Goal: Task Accomplishment & Management: Manage account settings

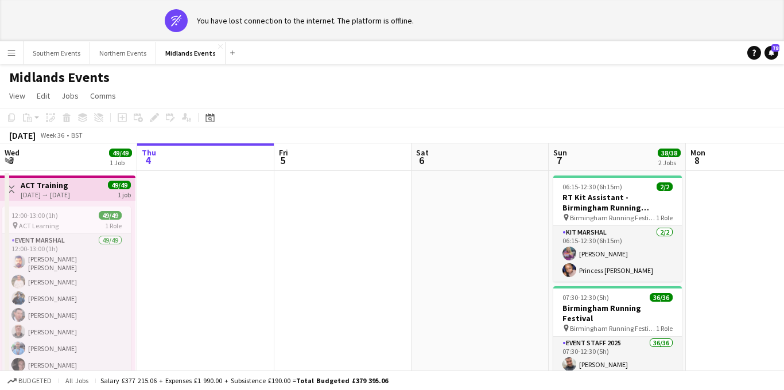
click at [11, 48] on app-icon "Menu" at bounding box center [11, 52] width 9 height 9
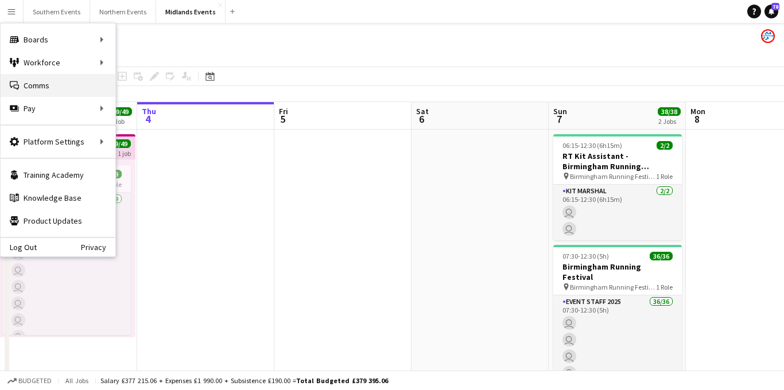
click at [29, 81] on link "Comms Comms" at bounding box center [58, 85] width 115 height 23
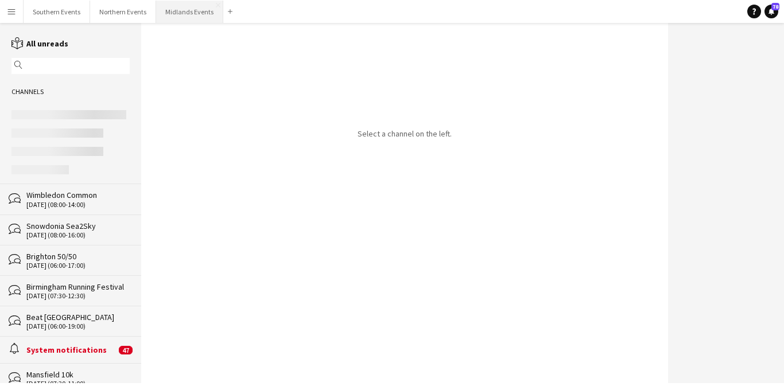
click at [191, 16] on button "Midlands Events Close" at bounding box center [189, 12] width 67 height 22
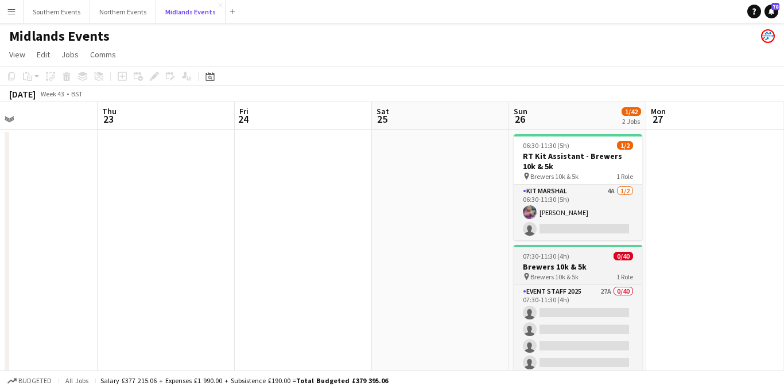
scroll to position [0, 361]
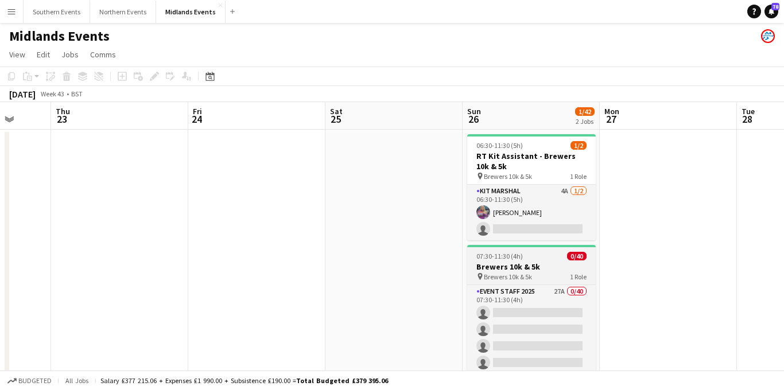
click at [527, 281] on app-job-card "07:30-11:30 (4h) 0/40 Brewers 10k & 5k pin Brewers 10k & 5k 1 Role Event Staff …" at bounding box center [531, 330] width 129 height 170
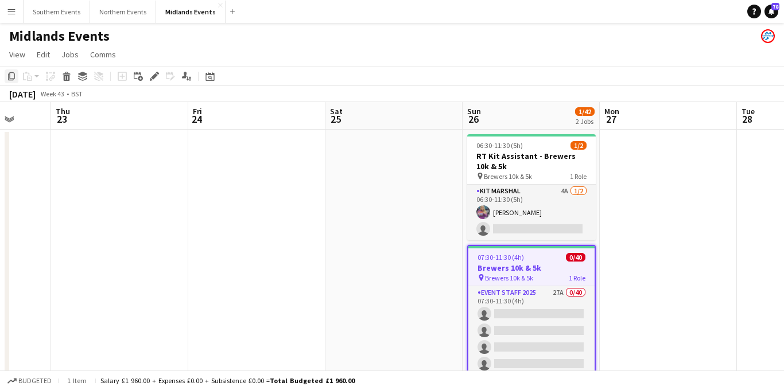
click at [11, 77] on icon "Copy" at bounding box center [11, 76] width 9 height 9
click at [390, 175] on app-date-cell at bounding box center [394, 372] width 137 height 484
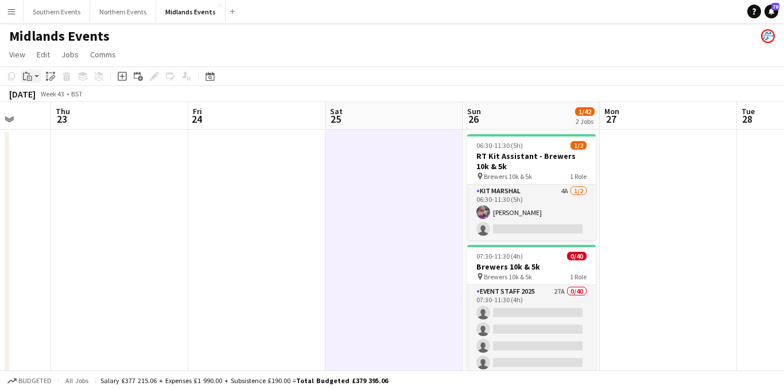
click at [32, 77] on icon at bounding box center [29, 78] width 5 height 5
click at [49, 99] on link "Paste Command V" at bounding box center [75, 98] width 91 height 10
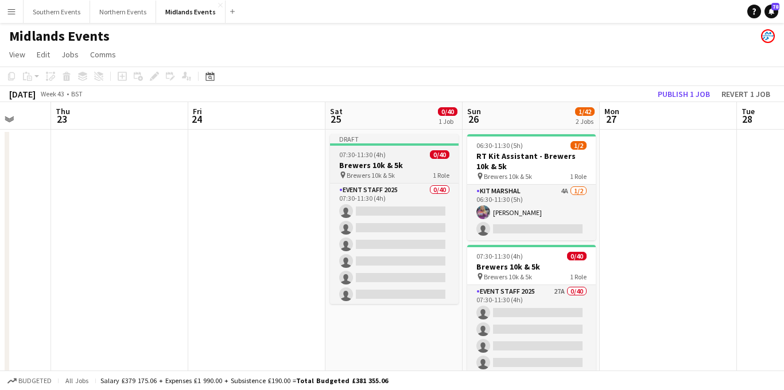
click at [383, 162] on h3 "Brewers 10k & 5k" at bounding box center [394, 165] width 129 height 10
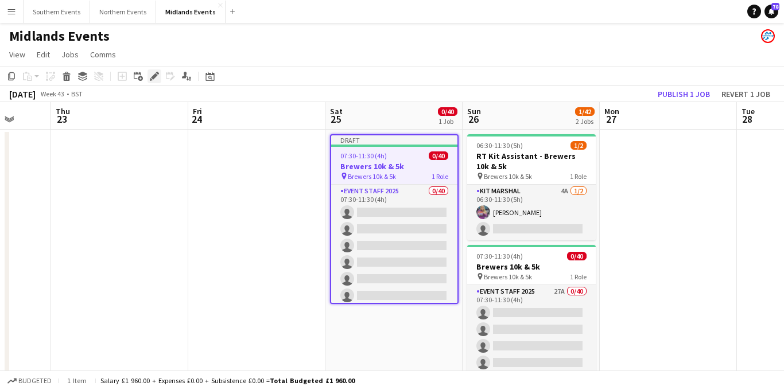
click at [154, 79] on icon "Edit" at bounding box center [154, 76] width 9 height 9
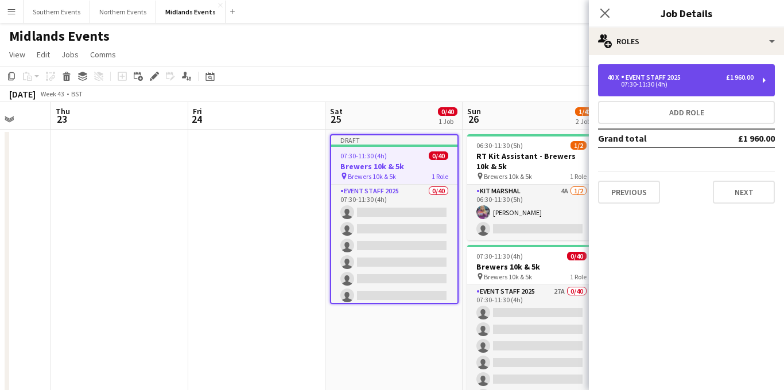
click at [690, 84] on div "07:30-11:30 (4h)" at bounding box center [680, 85] width 146 height 6
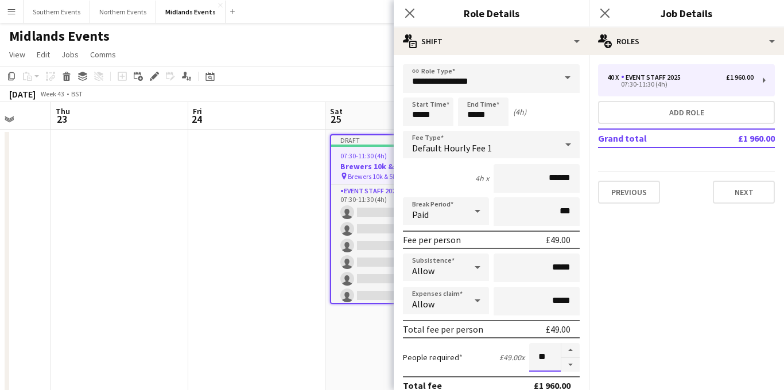
click at [549, 358] on input "**" at bounding box center [545, 357] width 32 height 29
click at [572, 349] on button "button" at bounding box center [571, 350] width 18 height 15
type input "*"
click at [417, 116] on input "*****" at bounding box center [428, 112] width 51 height 29
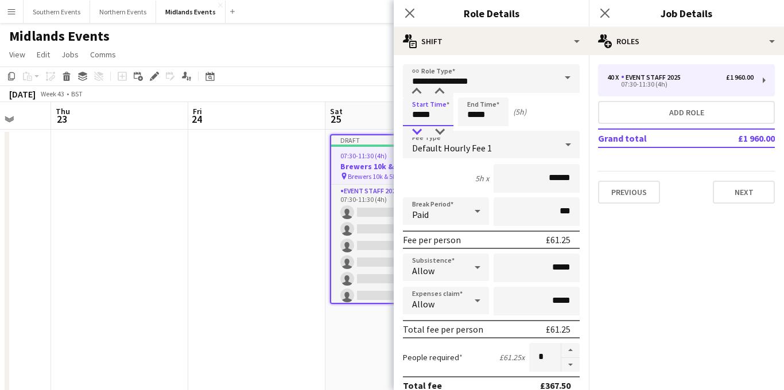
click at [418, 127] on div at bounding box center [416, 131] width 23 height 11
click at [417, 93] on div at bounding box center [416, 91] width 23 height 11
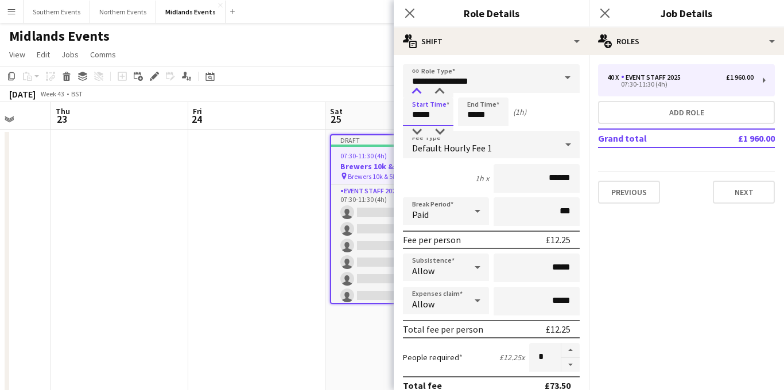
click at [417, 93] on div at bounding box center [416, 91] width 23 height 11
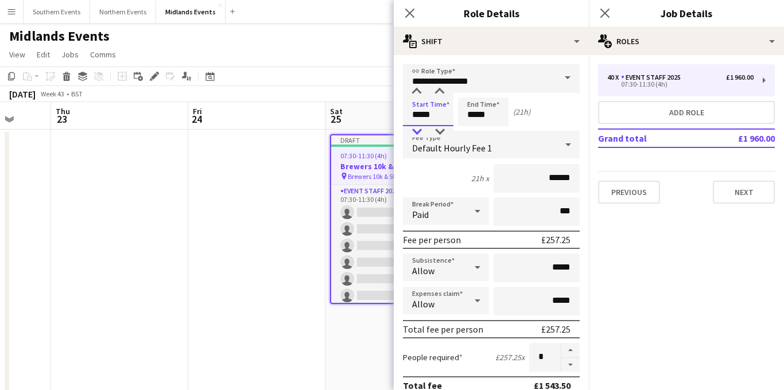
click at [416, 131] on div at bounding box center [416, 131] width 23 height 11
click at [435, 131] on div at bounding box center [439, 131] width 23 height 11
type input "*****"
click at [435, 131] on div at bounding box center [439, 131] width 23 height 11
click at [471, 114] on input "*****" at bounding box center [483, 112] width 51 height 29
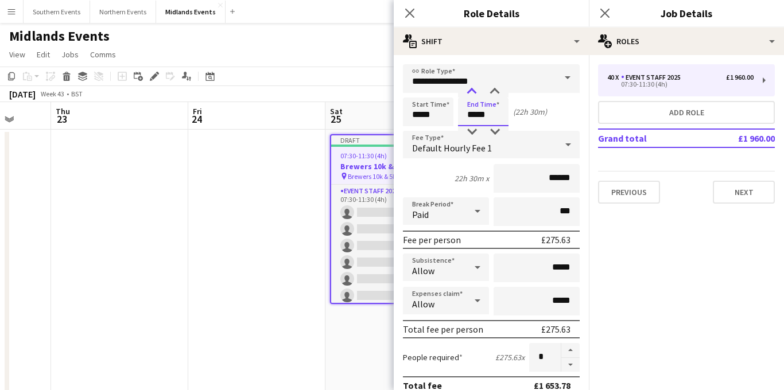
click at [474, 95] on div at bounding box center [471, 91] width 23 height 11
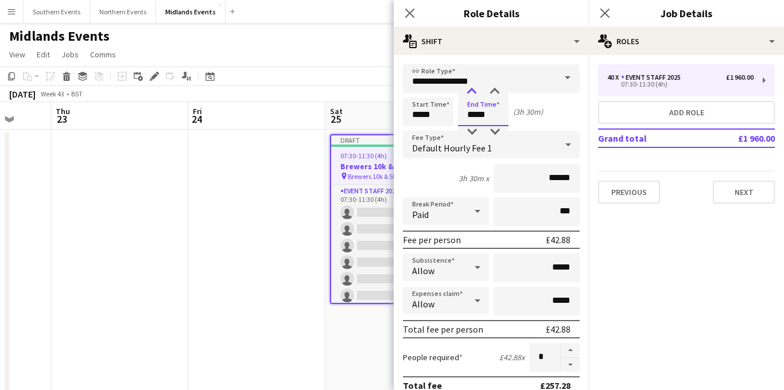
click at [474, 95] on div at bounding box center [471, 91] width 23 height 11
click at [494, 129] on div at bounding box center [494, 131] width 23 height 11
type input "*****"
click at [494, 129] on div at bounding box center [494, 131] width 23 height 11
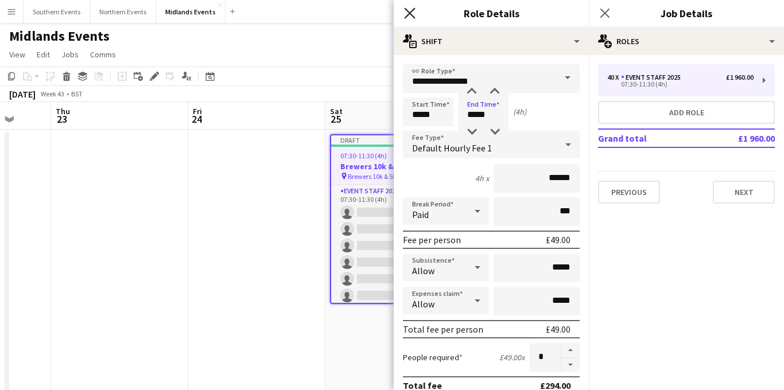
click at [411, 14] on icon at bounding box center [409, 12] width 11 height 11
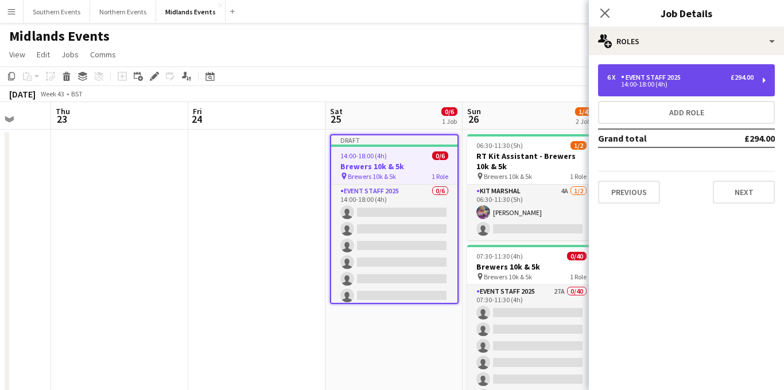
click at [689, 73] on div "6 x Event Staff 2025 £294.00" at bounding box center [680, 77] width 146 height 8
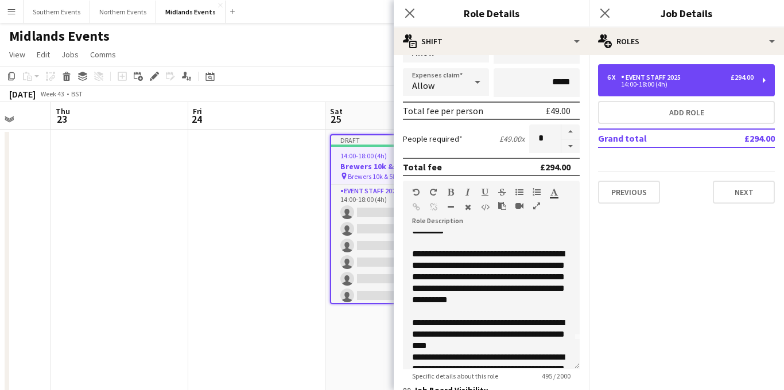
scroll to position [0, 0]
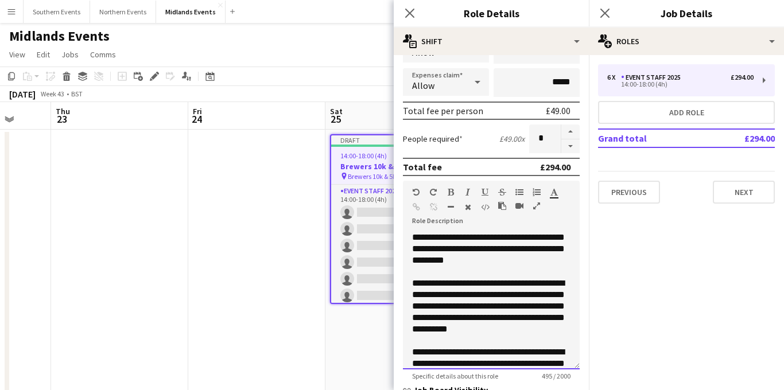
click at [481, 250] on div "**********" at bounding box center [491, 301] width 177 height 138
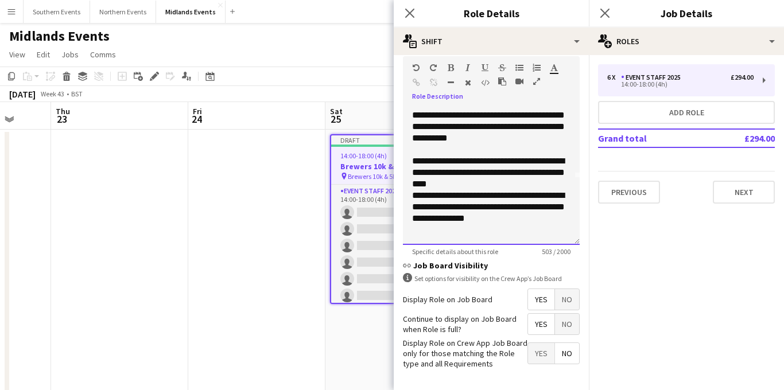
scroll to position [388, 0]
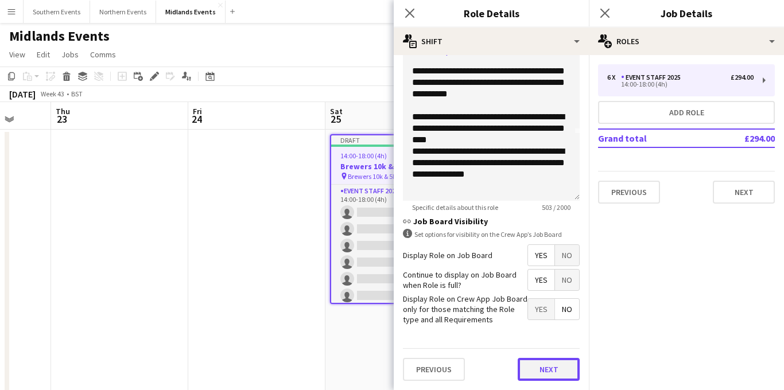
click at [536, 370] on button "Next" at bounding box center [549, 369] width 62 height 23
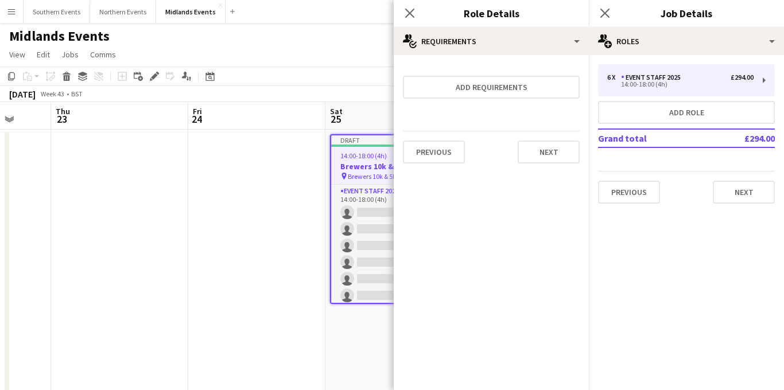
scroll to position [0, 0]
click at [541, 153] on button "Next" at bounding box center [549, 152] width 62 height 23
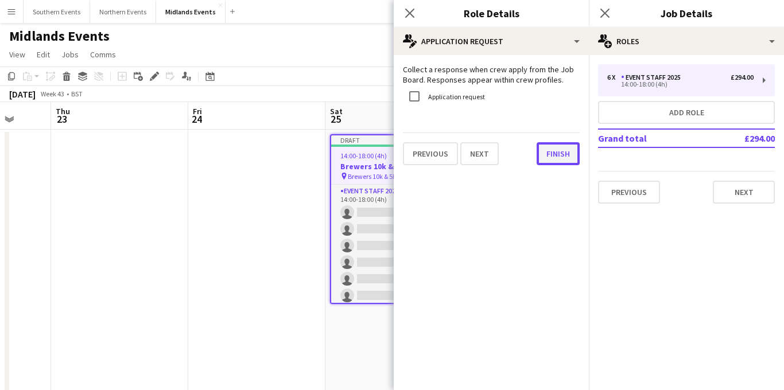
click at [568, 160] on button "Finish" at bounding box center [558, 153] width 43 height 23
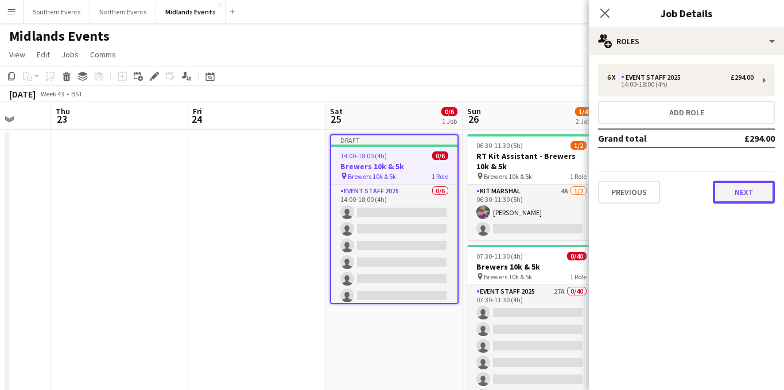
click at [725, 196] on button "Next" at bounding box center [744, 192] width 62 height 23
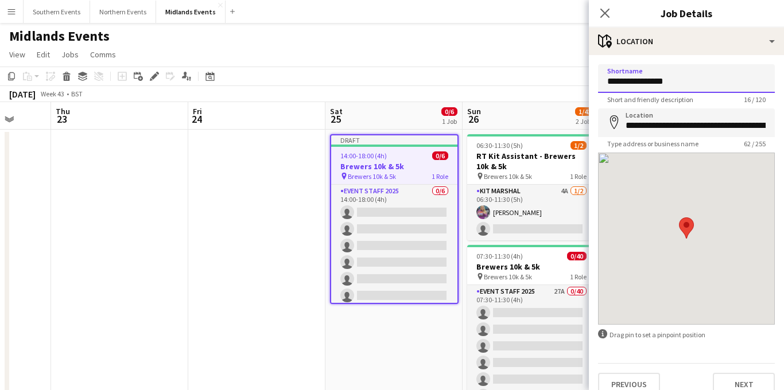
click at [692, 80] on input "**********" at bounding box center [686, 78] width 177 height 29
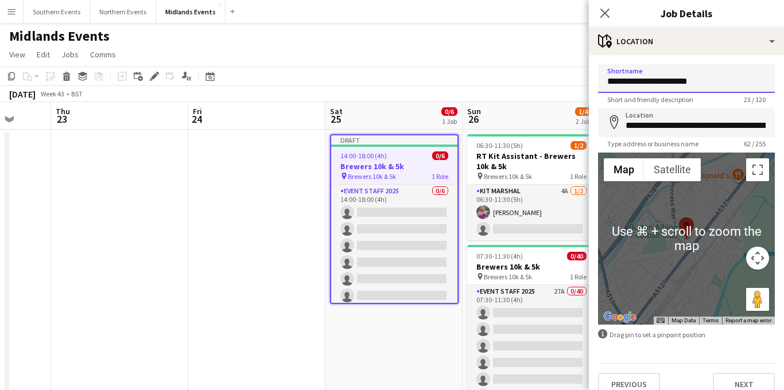
scroll to position [15, 0]
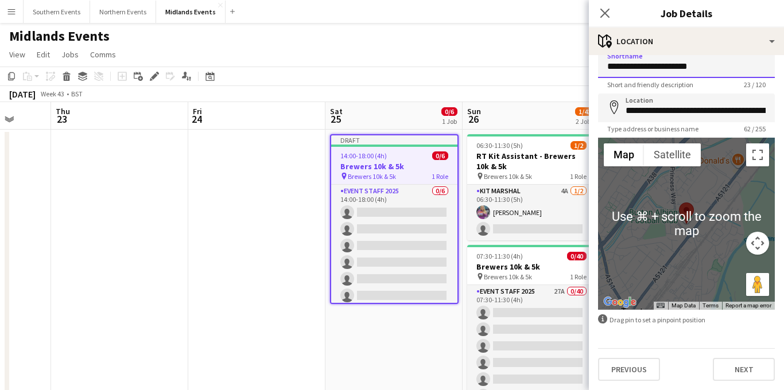
type input "**********"
click at [738, 359] on button "Next" at bounding box center [744, 369] width 62 height 23
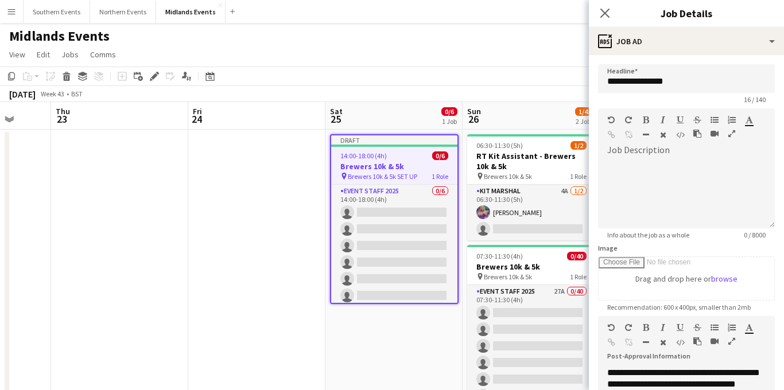
scroll to position [0, 0]
click at [692, 87] on input "**********" at bounding box center [686, 78] width 177 height 29
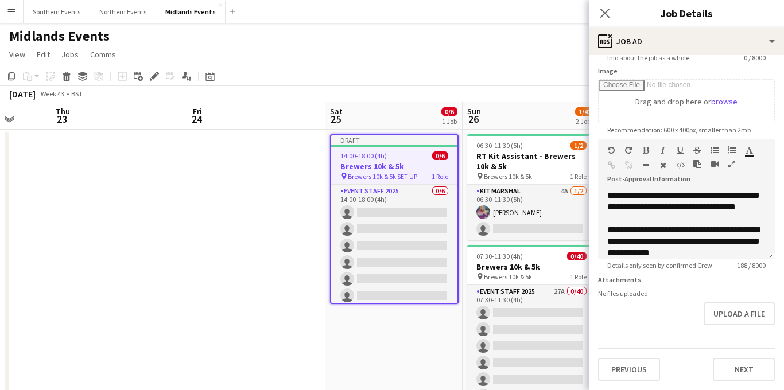
type input "**********"
click at [622, 207] on div "**********" at bounding box center [686, 224] width 177 height 69
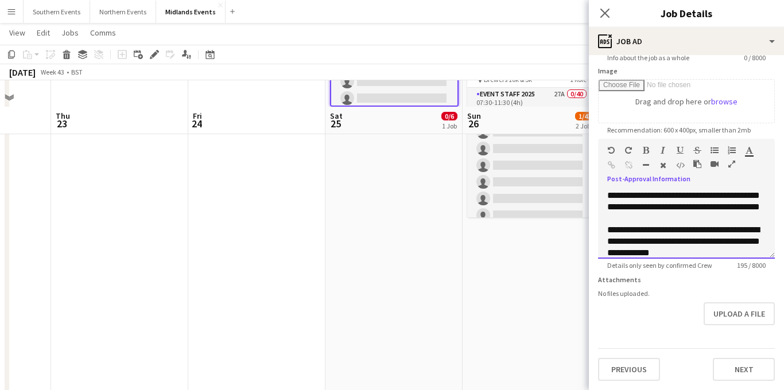
scroll to position [223, 0]
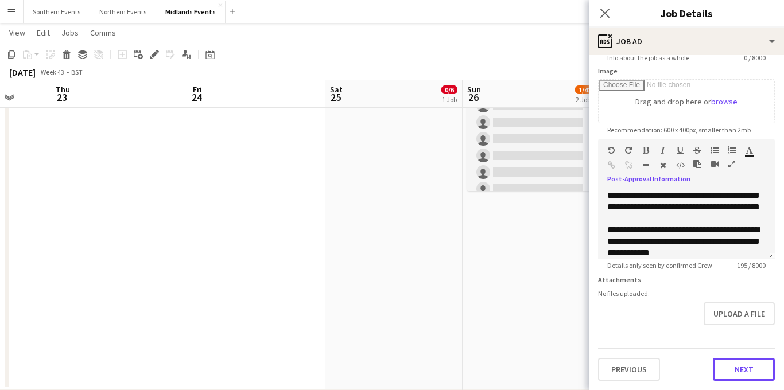
click at [736, 366] on button "Next" at bounding box center [744, 369] width 62 height 23
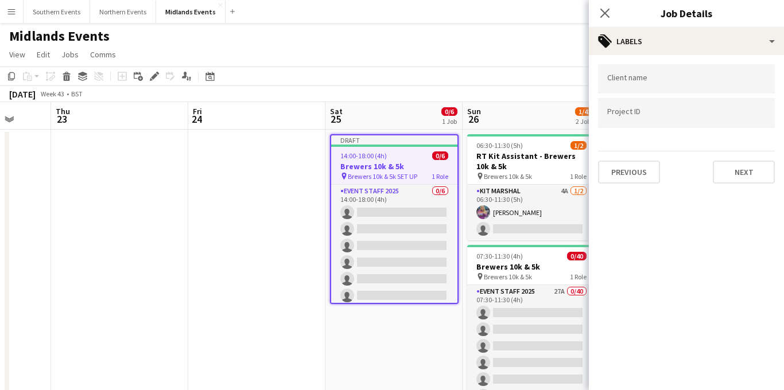
scroll to position [0, 0]
click at [737, 176] on button "Next" at bounding box center [744, 172] width 62 height 23
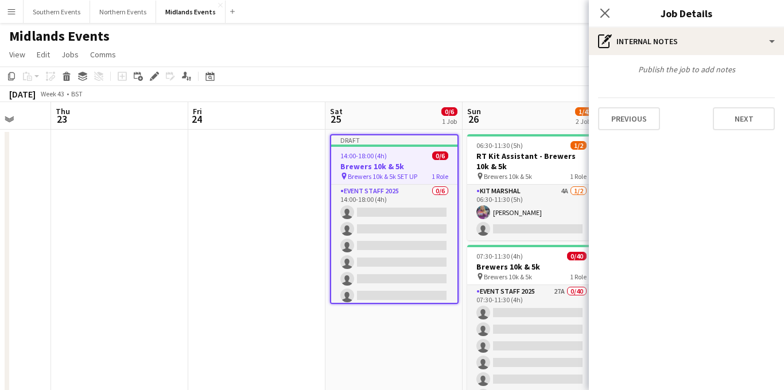
click at [735, 92] on div "Publish the job to add notes Previous Next" at bounding box center [686, 97] width 195 height 84
click at [733, 114] on button "Next" at bounding box center [744, 118] width 62 height 23
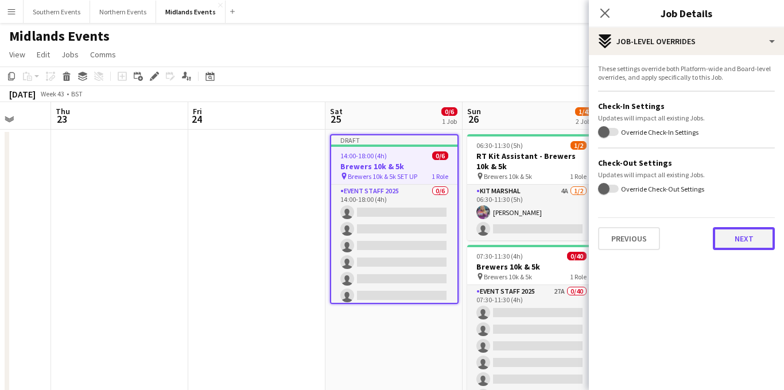
click at [730, 239] on button "Next" at bounding box center [744, 238] width 62 height 23
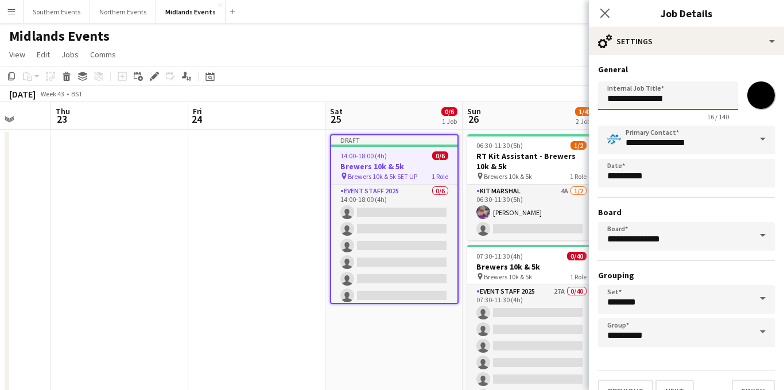
click at [680, 101] on input "**********" at bounding box center [668, 96] width 140 height 29
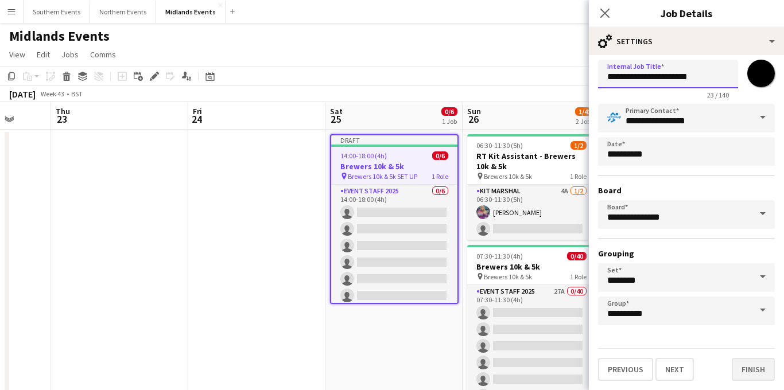
type input "**********"
click at [743, 365] on button "Finish" at bounding box center [753, 369] width 43 height 23
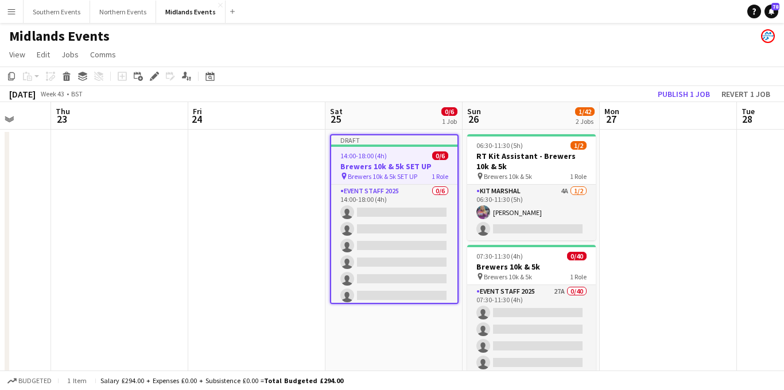
click at [410, 155] on div "14:00-18:00 (4h) 0/6" at bounding box center [394, 156] width 126 height 9
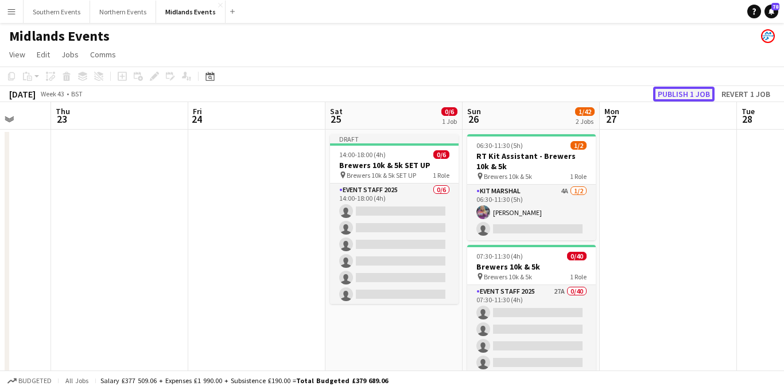
click at [690, 94] on button "Publish 1 job" at bounding box center [683, 94] width 61 height 15
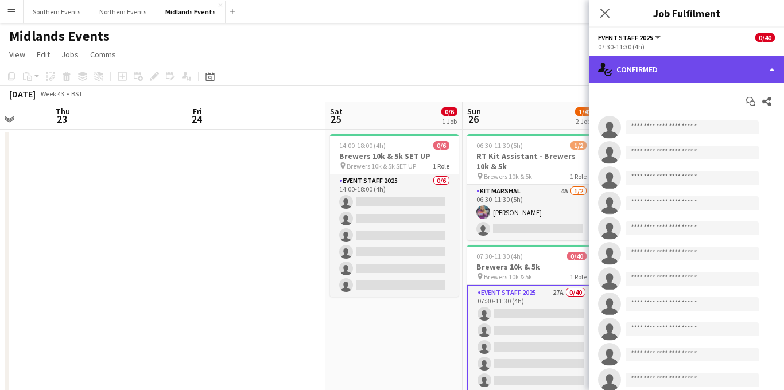
click at [688, 73] on div "single-neutral-actions-check-2 Confirmed" at bounding box center [686, 70] width 195 height 28
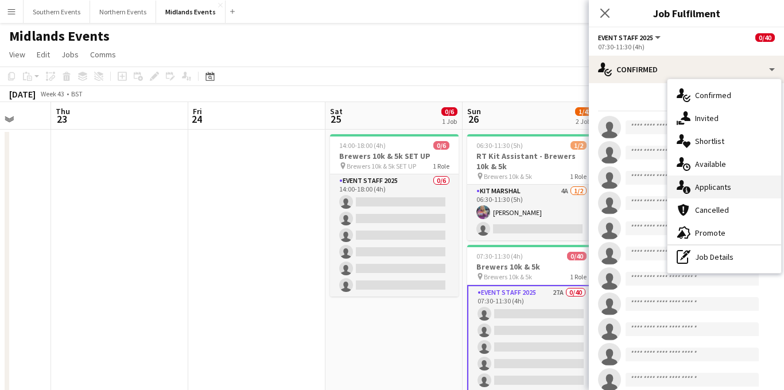
click at [710, 188] on span "Applicants" at bounding box center [713, 187] width 36 height 10
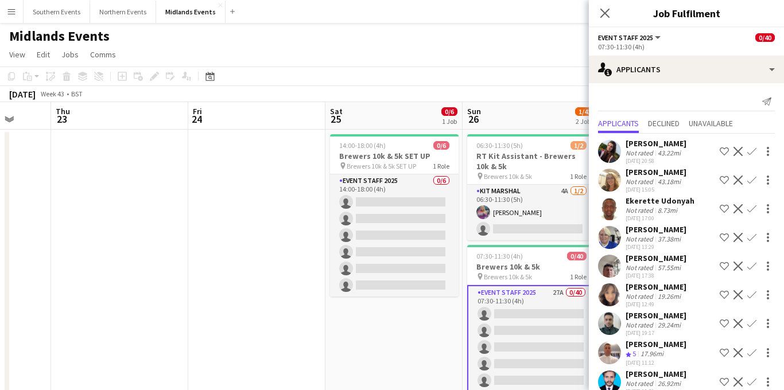
click at [755, 153] on app-icon "Confirm" at bounding box center [752, 151] width 9 height 9
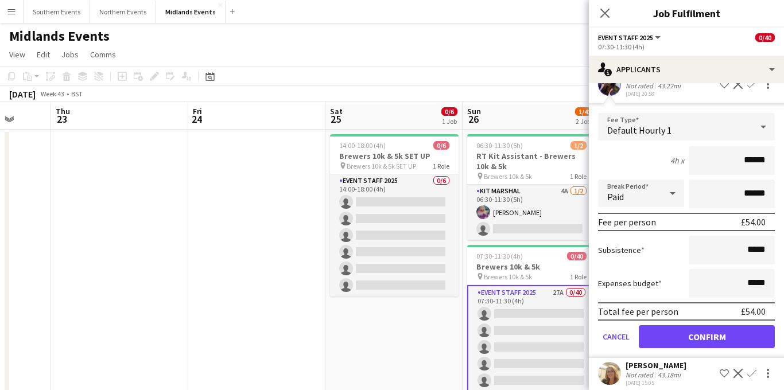
scroll to position [78, 0]
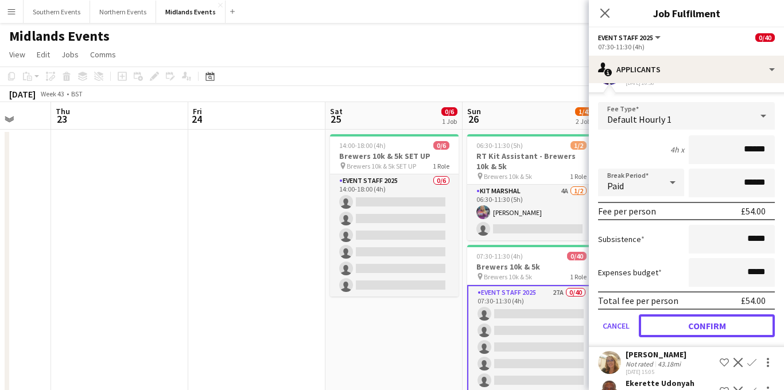
click at [690, 326] on button "Confirm" at bounding box center [707, 326] width 136 height 23
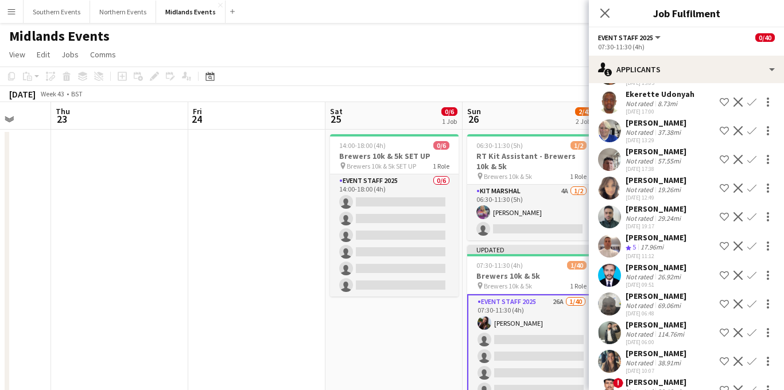
scroll to position [0, 0]
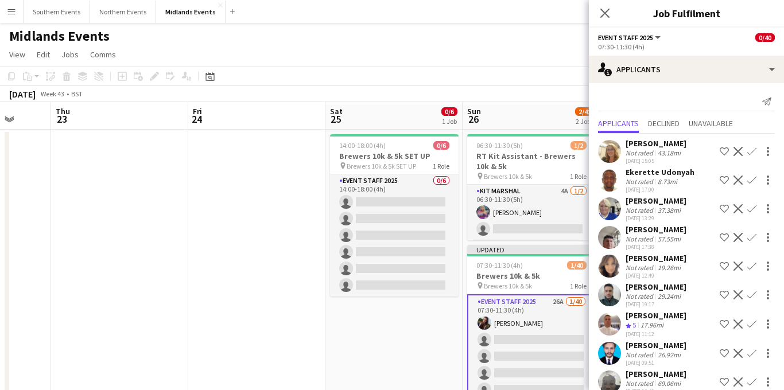
click at [752, 154] on app-icon "Confirm" at bounding box center [752, 151] width 9 height 9
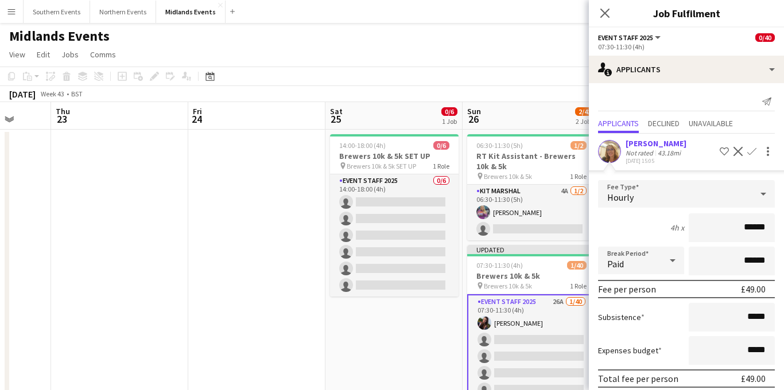
scroll to position [140, 0]
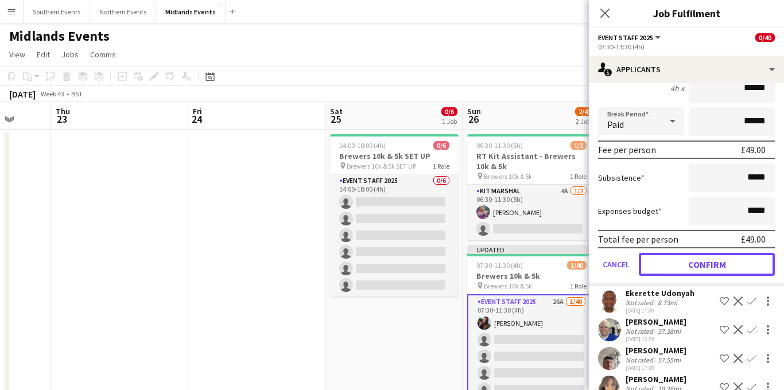
click at [696, 269] on button "Confirm" at bounding box center [707, 264] width 136 height 23
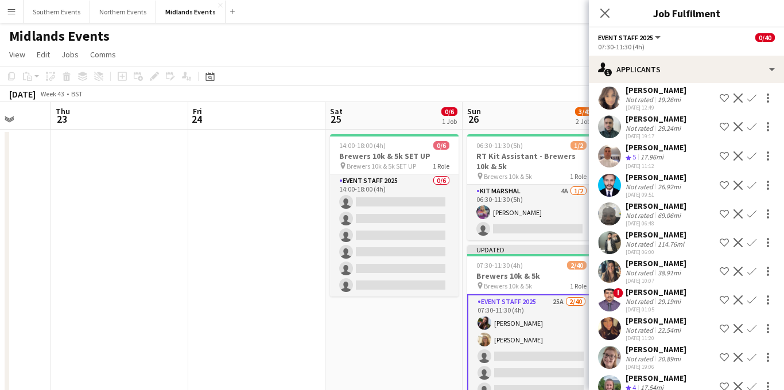
scroll to position [0, 0]
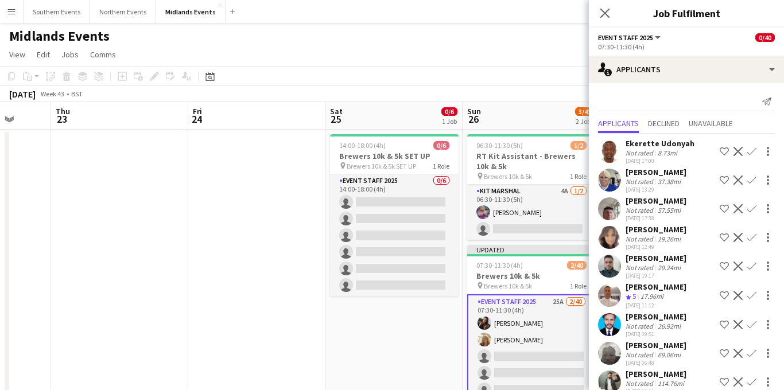
click at [750, 152] on app-icon "Confirm" at bounding box center [752, 151] width 9 height 9
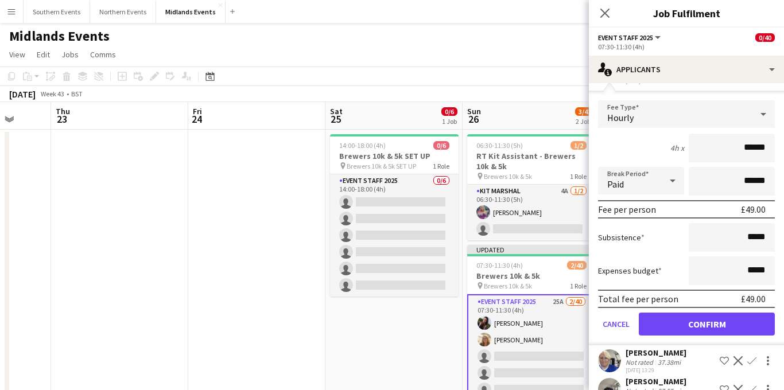
scroll to position [88, 0]
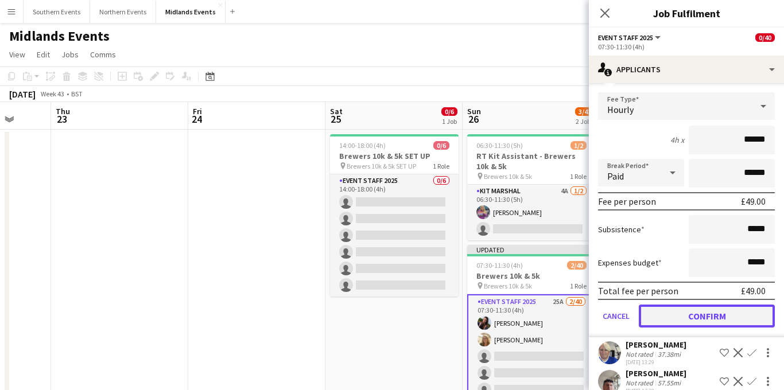
click at [683, 314] on button "Confirm" at bounding box center [707, 316] width 136 height 23
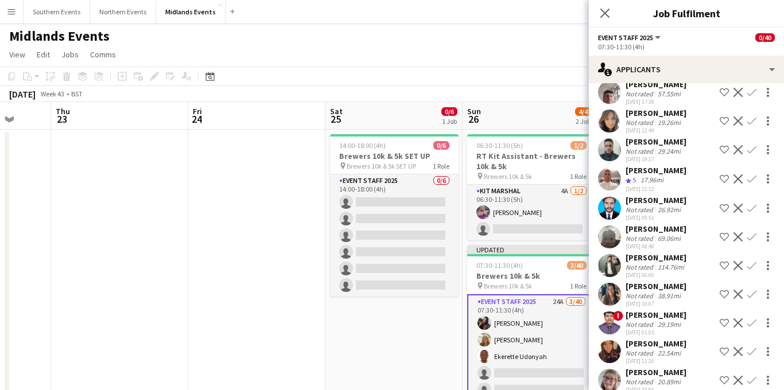
scroll to position [0, 0]
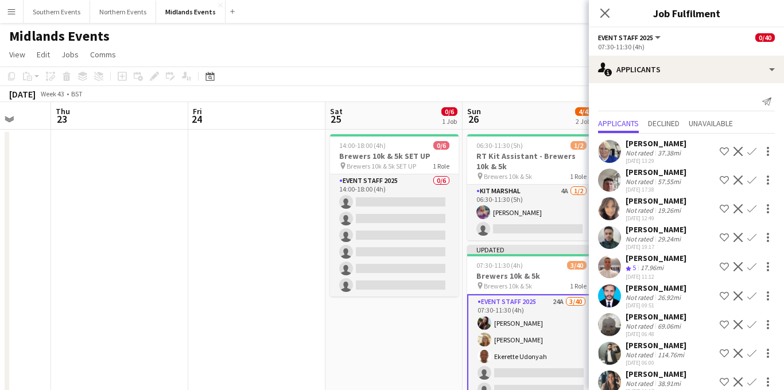
click at [750, 267] on app-icon "Confirm" at bounding box center [752, 266] width 9 height 9
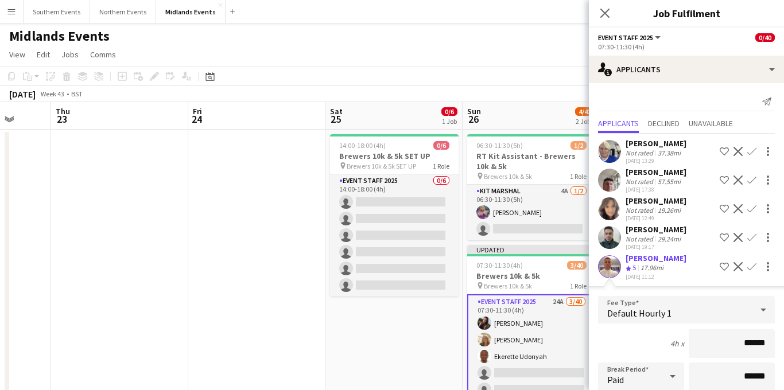
scroll to position [145, 0]
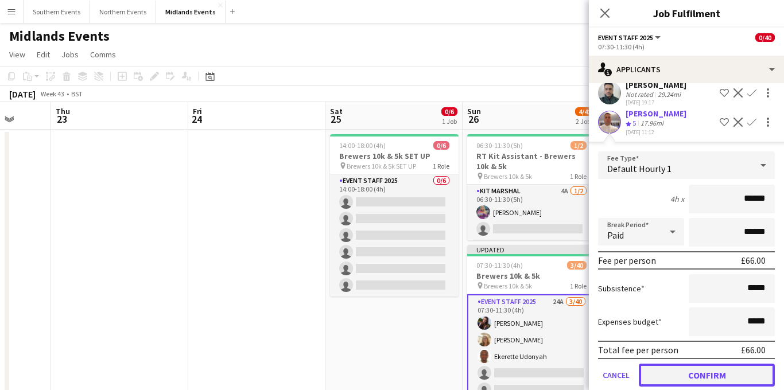
click at [692, 370] on button "Confirm" at bounding box center [707, 375] width 136 height 23
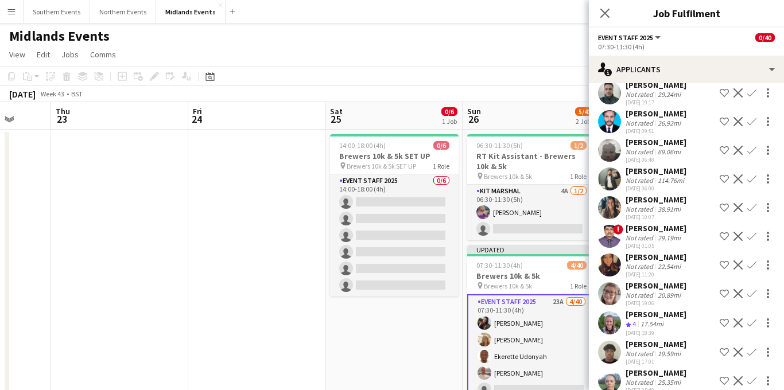
scroll to position [69, 0]
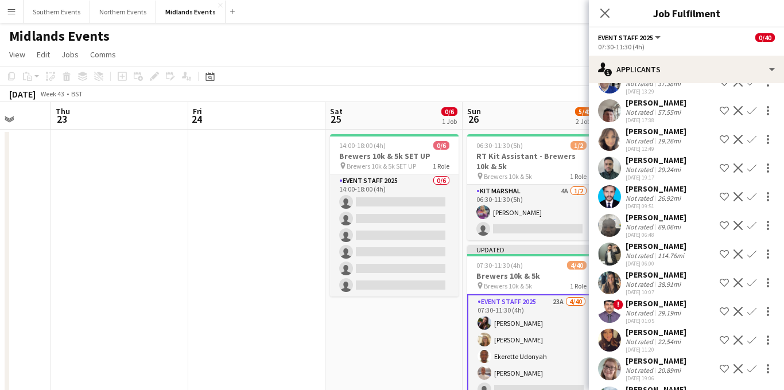
click at [754, 138] on app-icon "Confirm" at bounding box center [752, 139] width 9 height 9
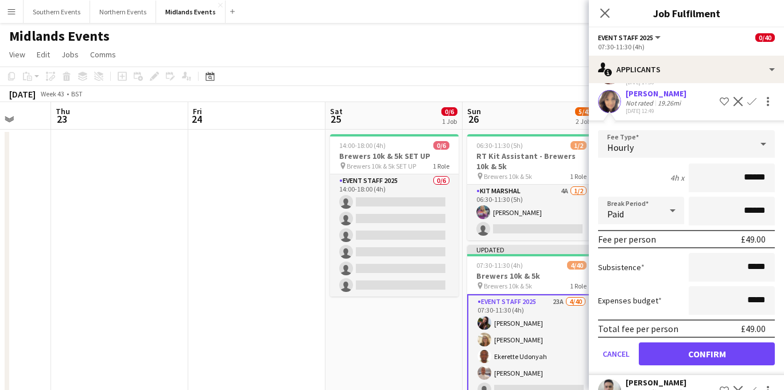
scroll to position [122, 0]
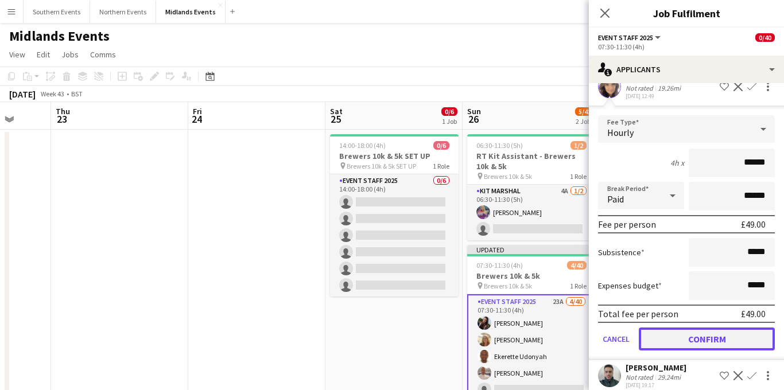
click at [682, 332] on button "Confirm" at bounding box center [707, 339] width 136 height 23
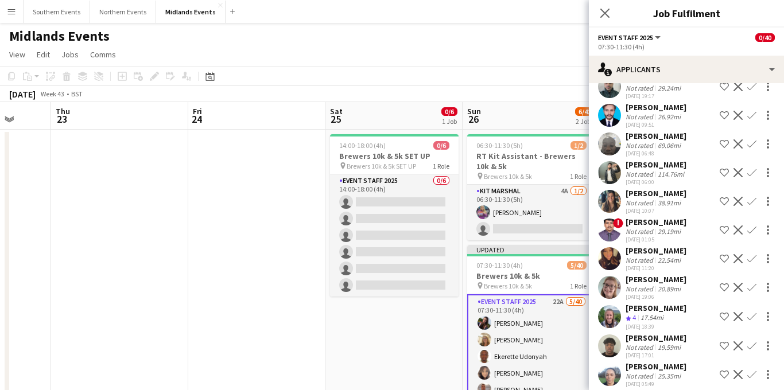
scroll to position [0, 0]
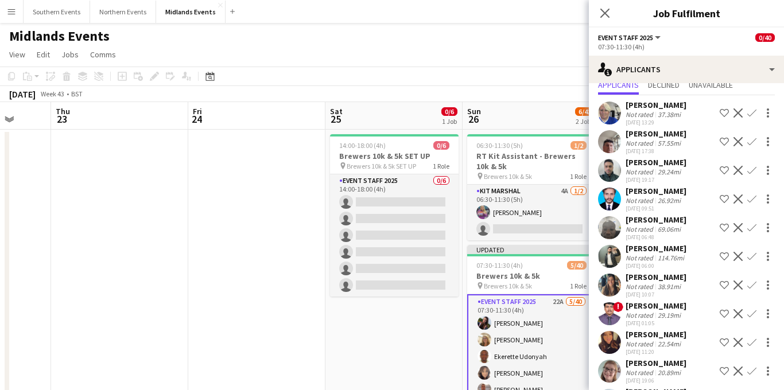
click at [751, 342] on app-icon "Confirm" at bounding box center [752, 342] width 9 height 9
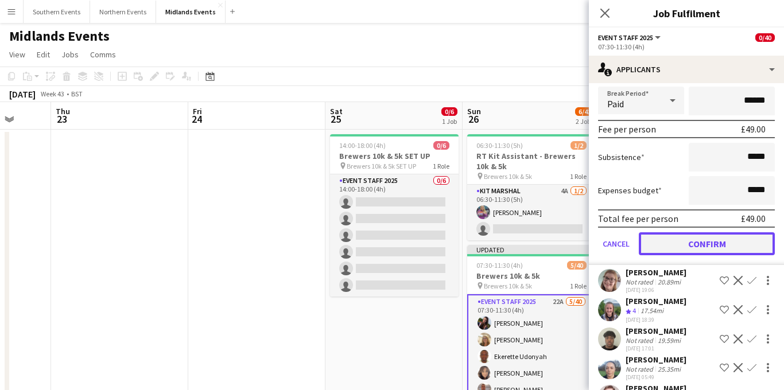
click at [710, 245] on button "Confirm" at bounding box center [707, 244] width 136 height 23
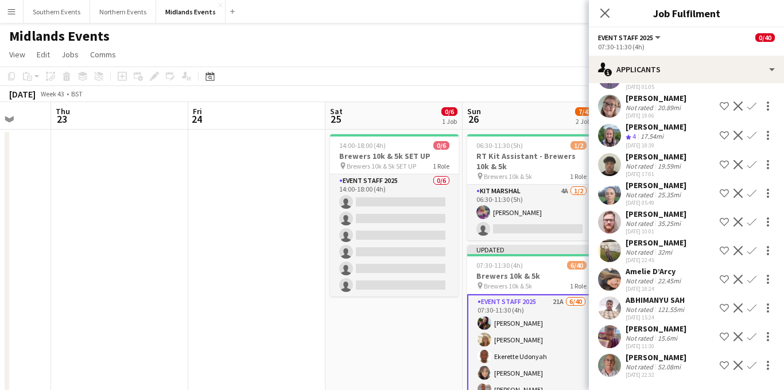
scroll to position [100, 0]
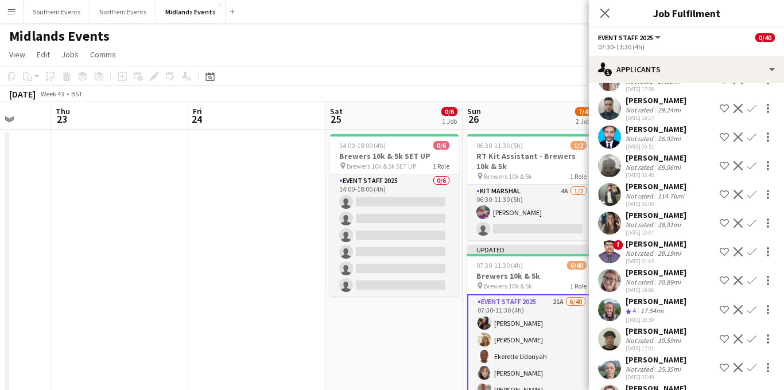
click at [753, 282] on app-icon "Confirm" at bounding box center [752, 280] width 9 height 9
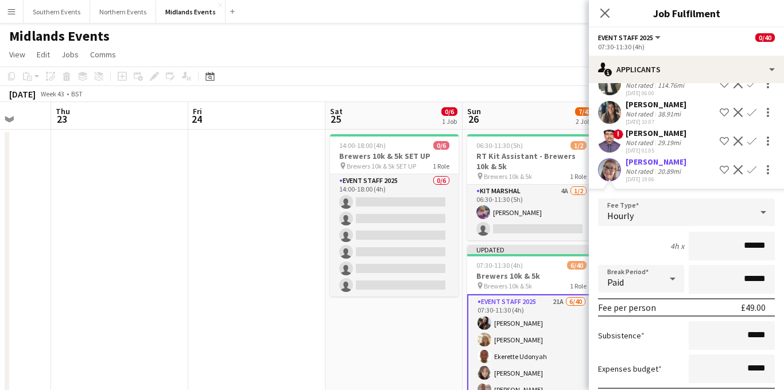
scroll to position [285, 0]
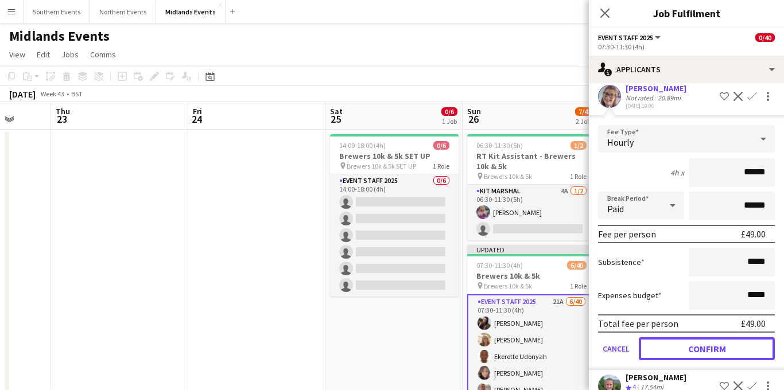
click at [690, 355] on button "Confirm" at bounding box center [707, 349] width 136 height 23
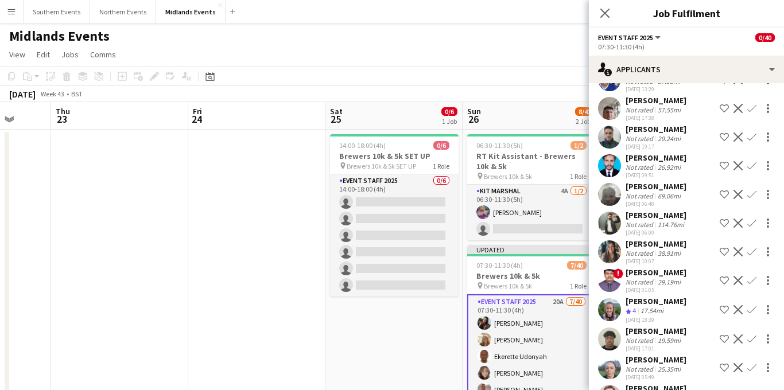
scroll to position [103, 0]
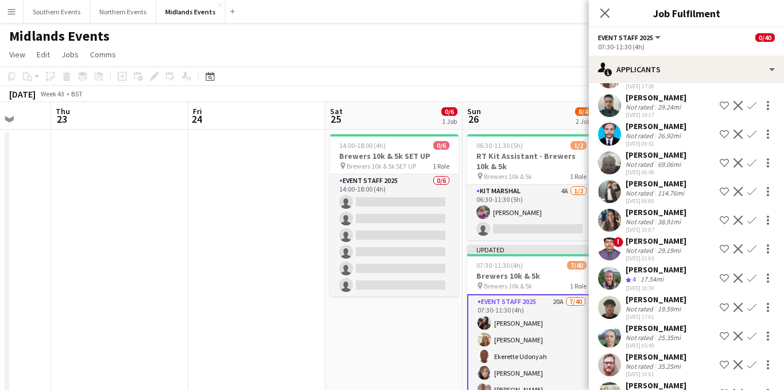
click at [754, 280] on app-icon "Confirm" at bounding box center [752, 278] width 9 height 9
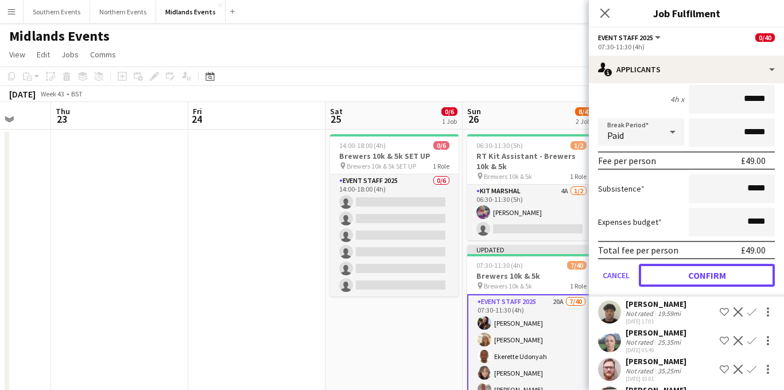
click at [691, 280] on button "Confirm" at bounding box center [707, 275] width 136 height 23
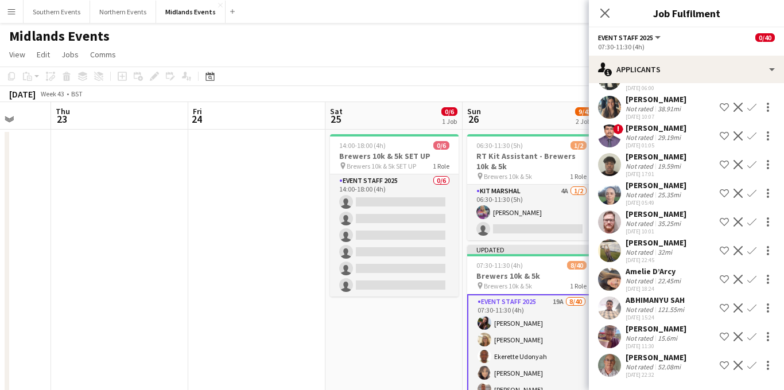
scroll to position [69, 0]
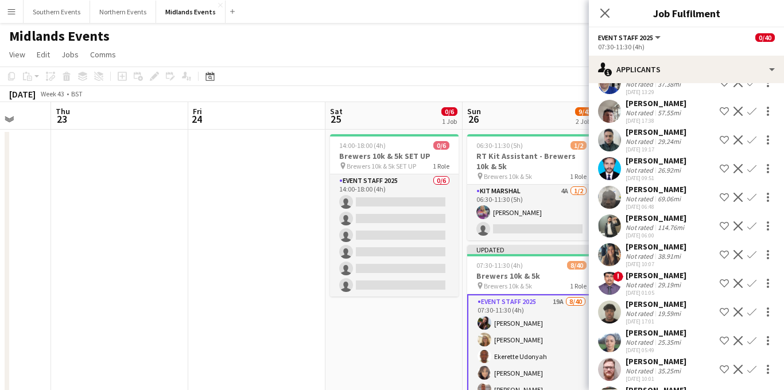
click at [752, 340] on app-icon "Confirm" at bounding box center [752, 340] width 9 height 9
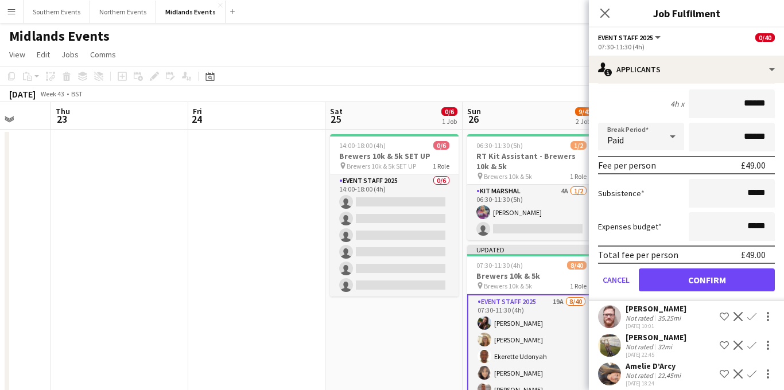
scroll to position [396, 0]
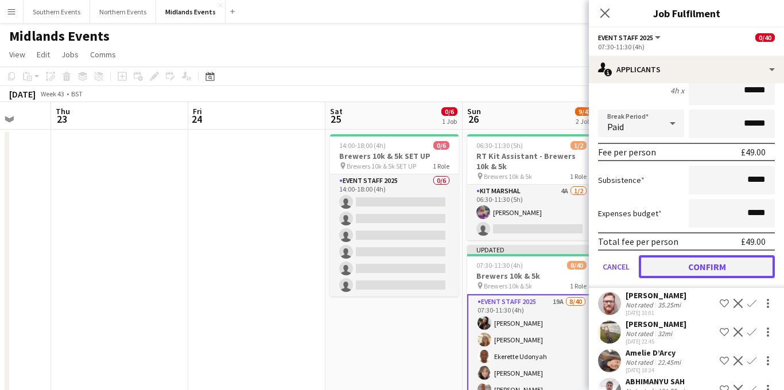
click at [694, 270] on button "Confirm" at bounding box center [707, 267] width 136 height 23
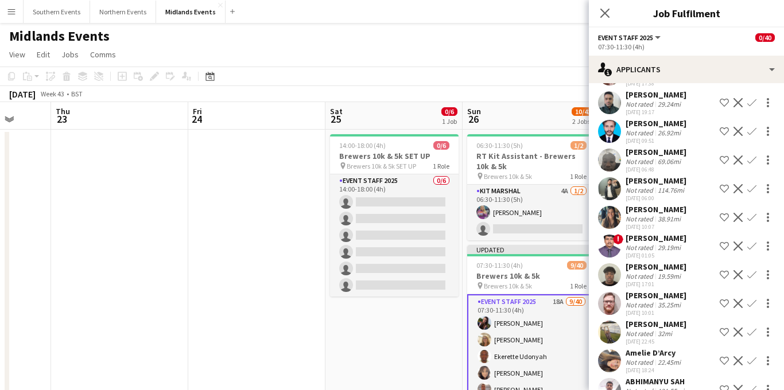
scroll to position [83, 0]
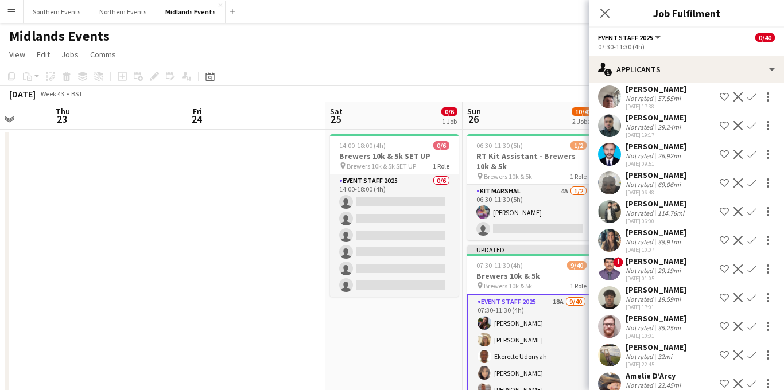
click at [648, 238] on div "Not rated" at bounding box center [641, 242] width 30 height 9
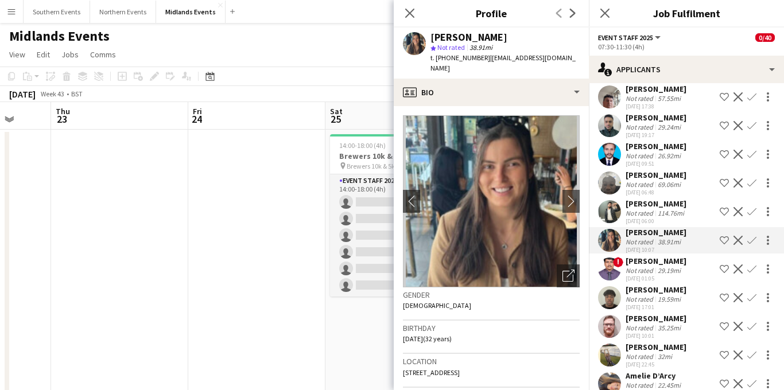
click at [648, 238] on div "Not rated" at bounding box center [641, 242] width 30 height 9
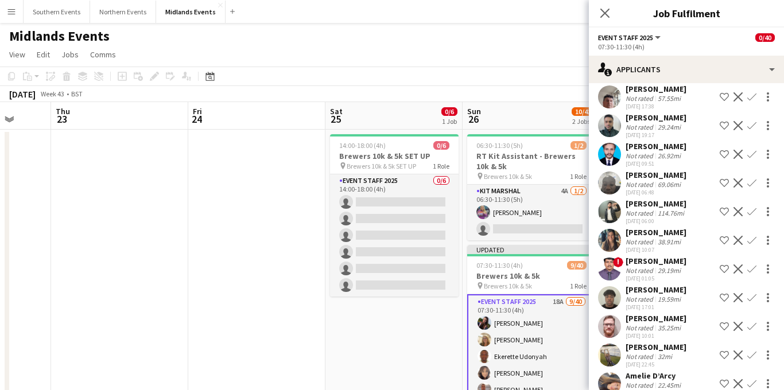
scroll to position [188, 0]
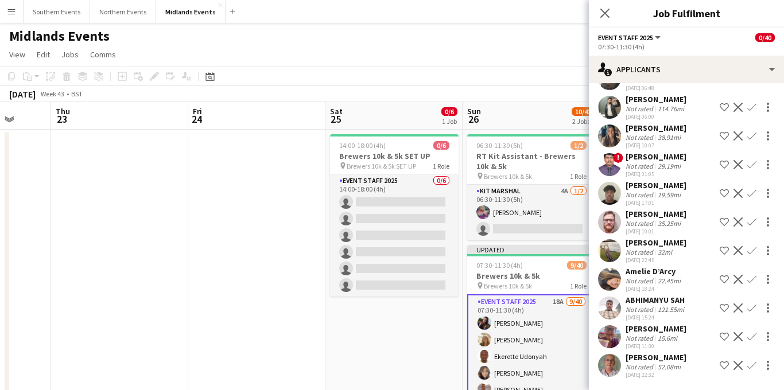
click at [753, 365] on app-icon "Confirm" at bounding box center [752, 365] width 9 height 9
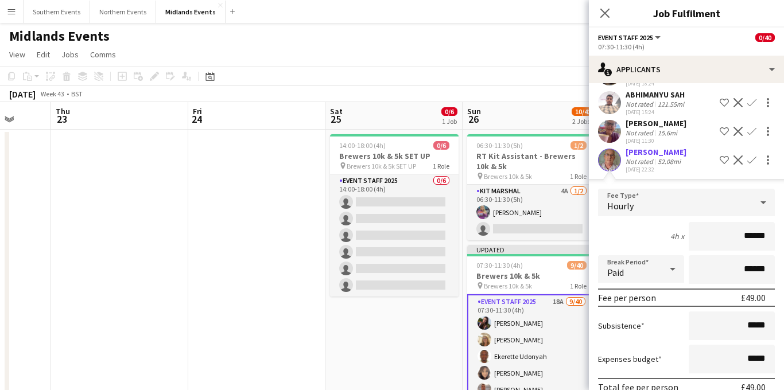
scroll to position [448, 0]
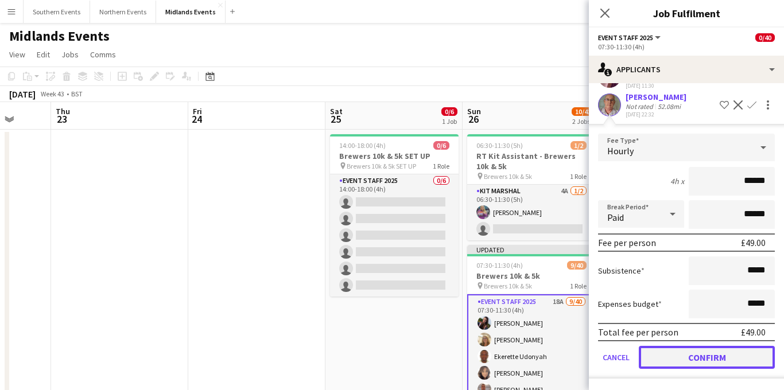
click at [678, 353] on button "Confirm" at bounding box center [707, 357] width 136 height 23
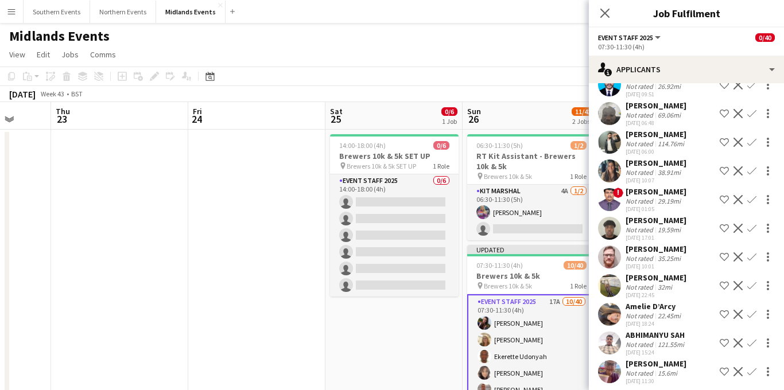
scroll to position [154, 0]
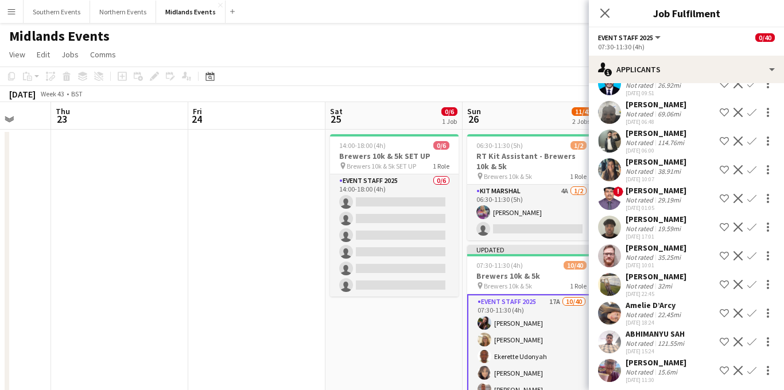
click at [673, 223] on div "[PERSON_NAME]" at bounding box center [656, 219] width 61 height 10
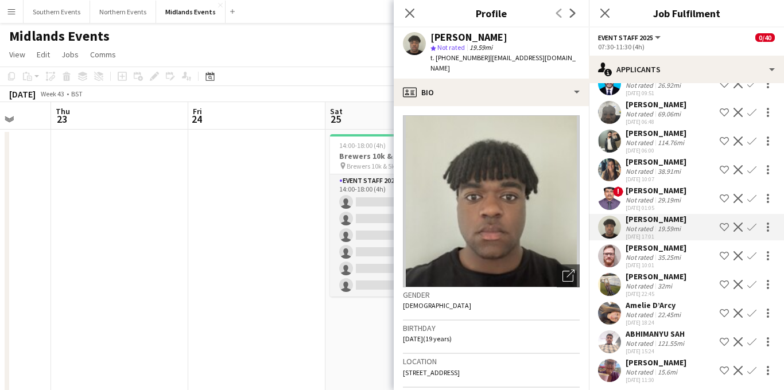
click at [667, 228] on div "19.59mi" at bounding box center [670, 228] width 28 height 9
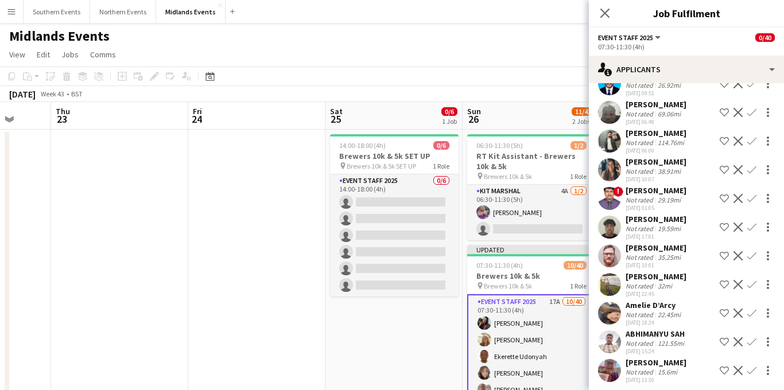
click at [656, 371] on div "15.6mi" at bounding box center [668, 372] width 24 height 9
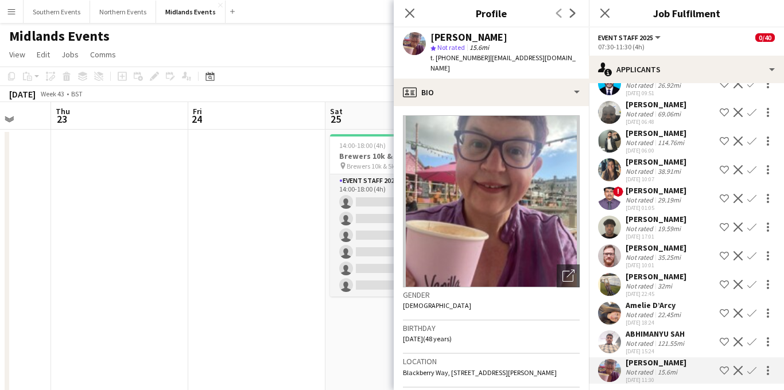
click at [656, 371] on div "15.6mi" at bounding box center [668, 372] width 24 height 9
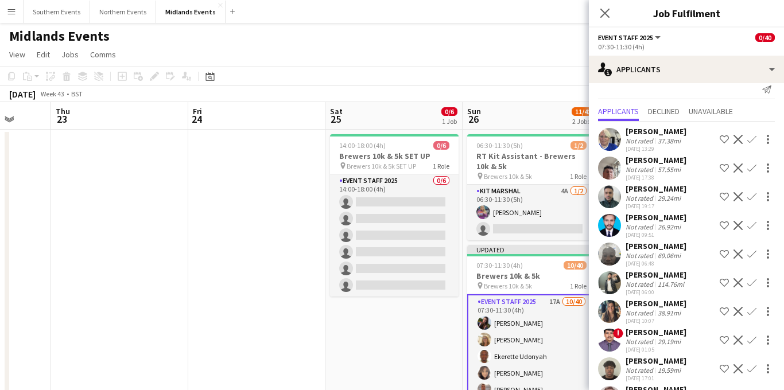
scroll to position [15, 0]
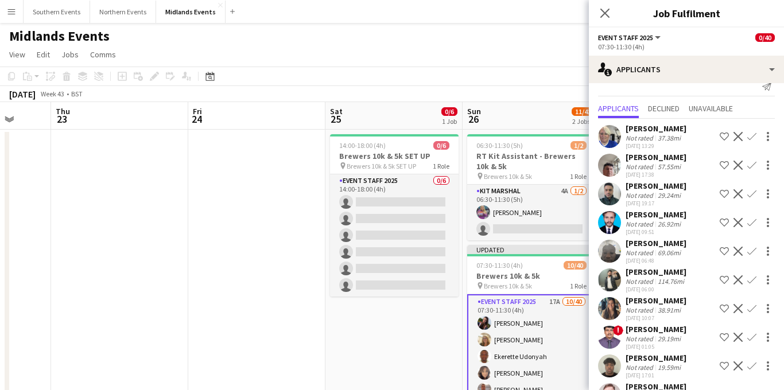
click at [753, 164] on app-icon "Confirm" at bounding box center [752, 165] width 9 height 9
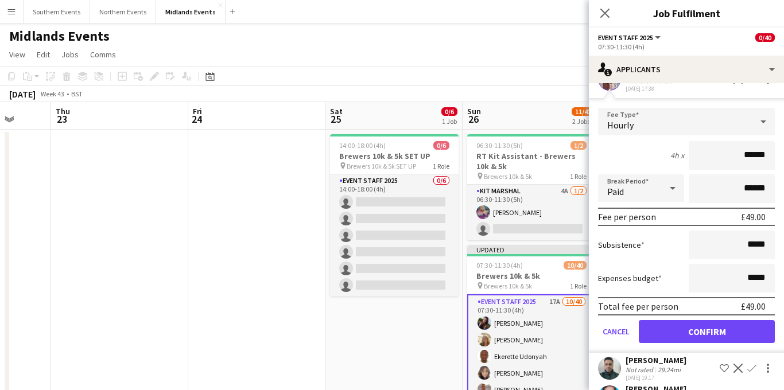
scroll to position [138, 0]
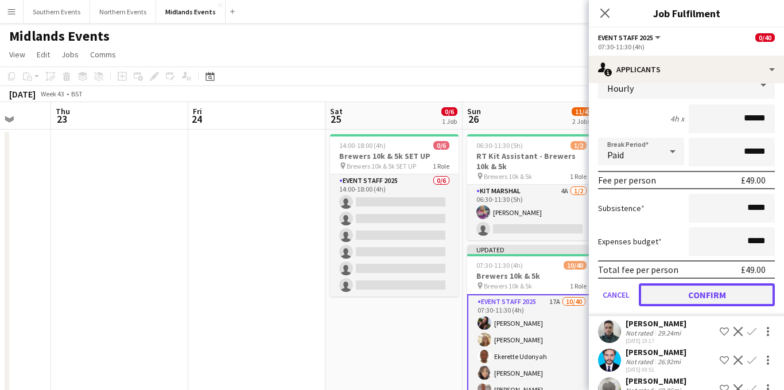
click at [688, 301] on button "Confirm" at bounding box center [707, 295] width 136 height 23
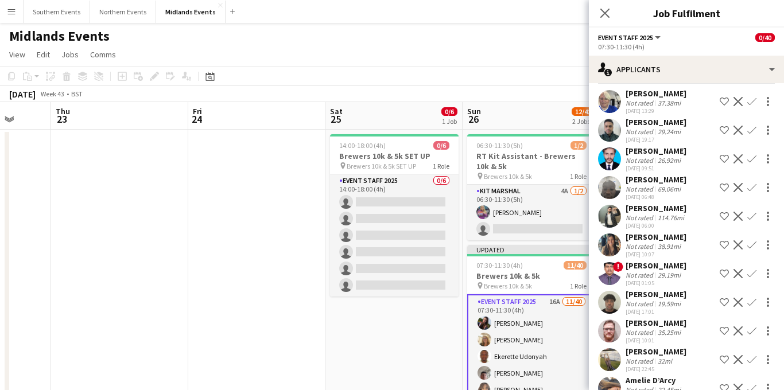
scroll to position [52, 0]
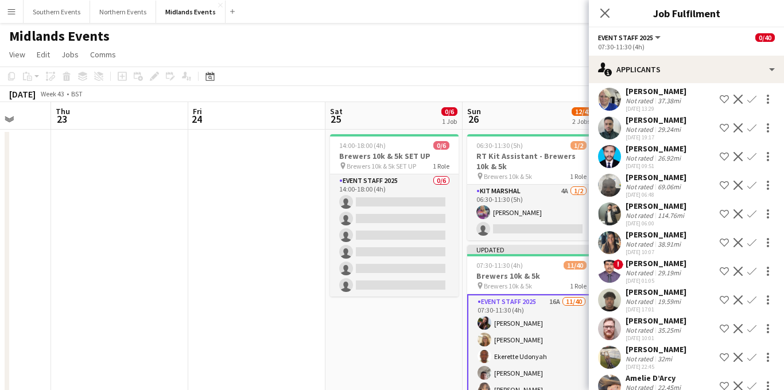
click at [751, 330] on app-icon "Confirm" at bounding box center [752, 328] width 9 height 9
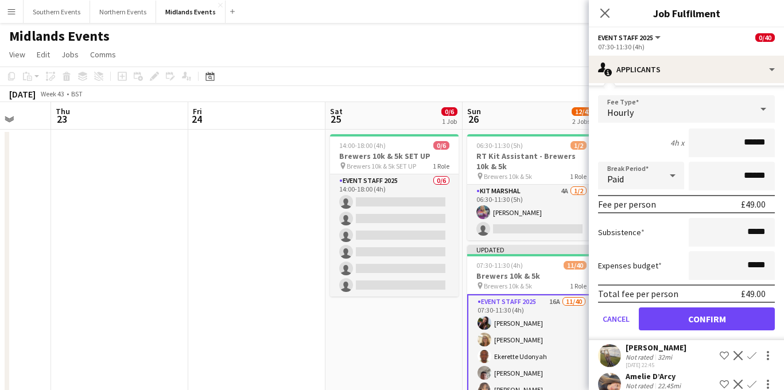
scroll to position [339, 0]
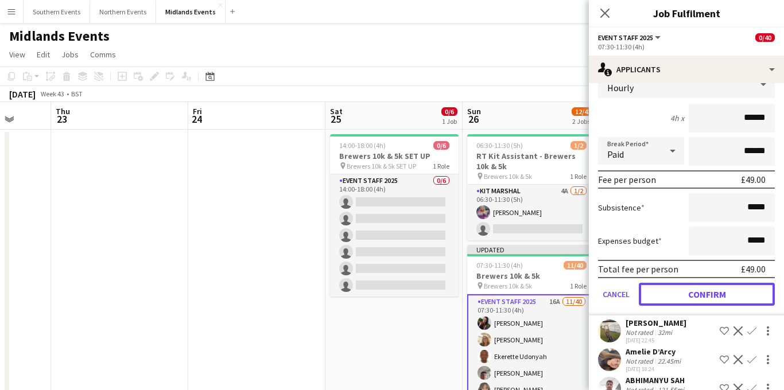
click at [688, 295] on button "Confirm" at bounding box center [707, 294] width 136 height 23
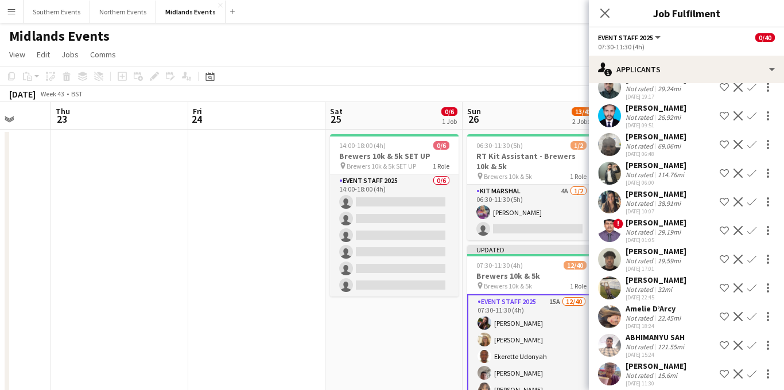
scroll to position [102, 0]
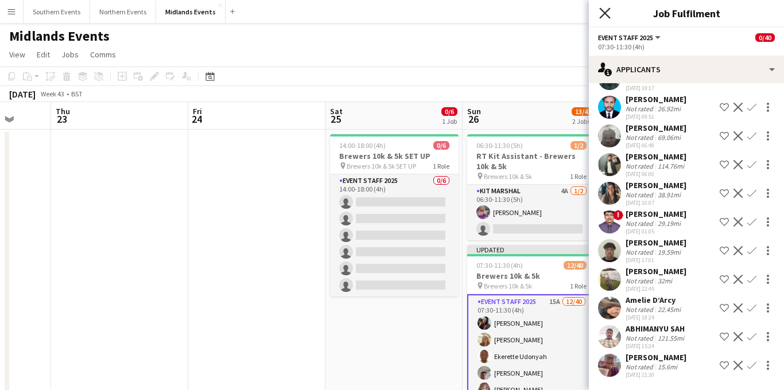
click at [602, 7] on icon "Close pop-in" at bounding box center [604, 12] width 11 height 11
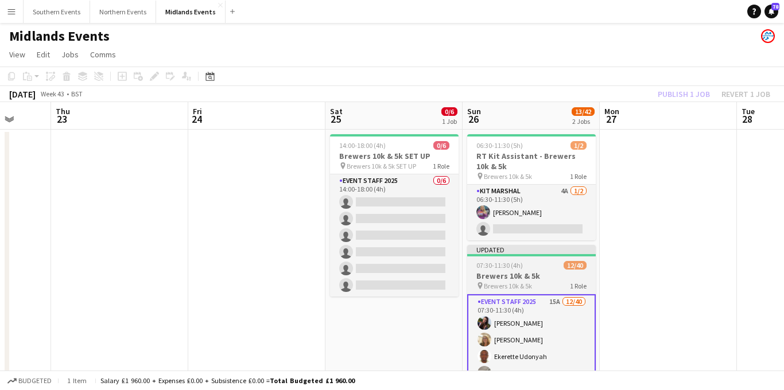
click at [528, 282] on span "Brewers 10k & 5k" at bounding box center [508, 286] width 48 height 9
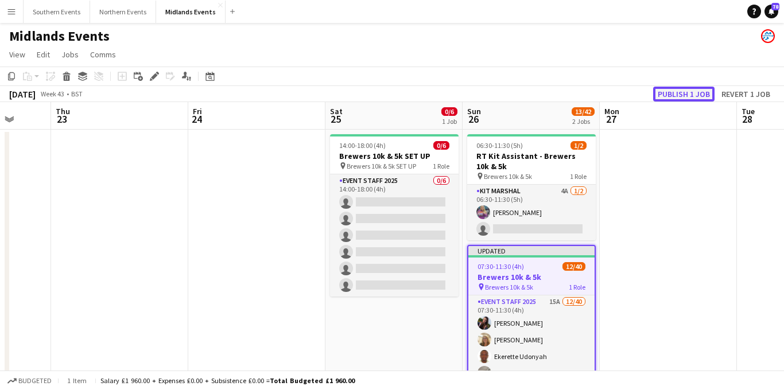
click at [687, 90] on button "Publish 1 job" at bounding box center [683, 94] width 61 height 15
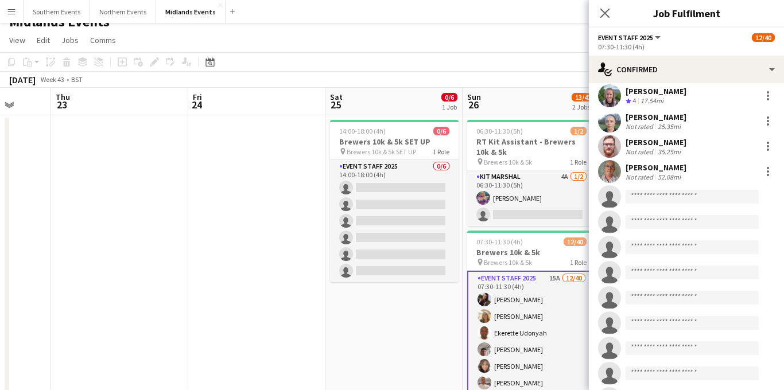
scroll to position [237, 0]
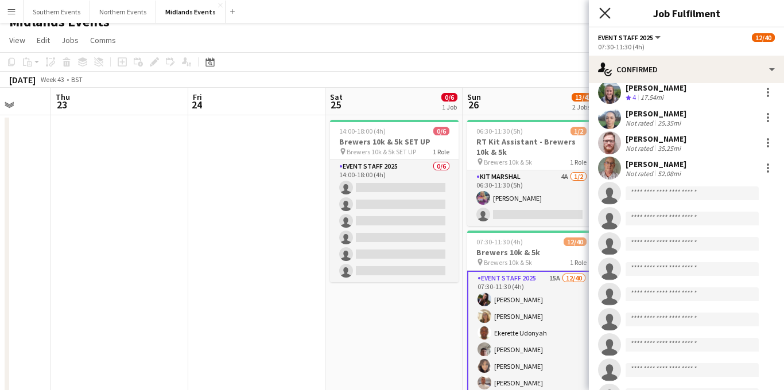
click at [603, 11] on icon at bounding box center [604, 12] width 11 height 11
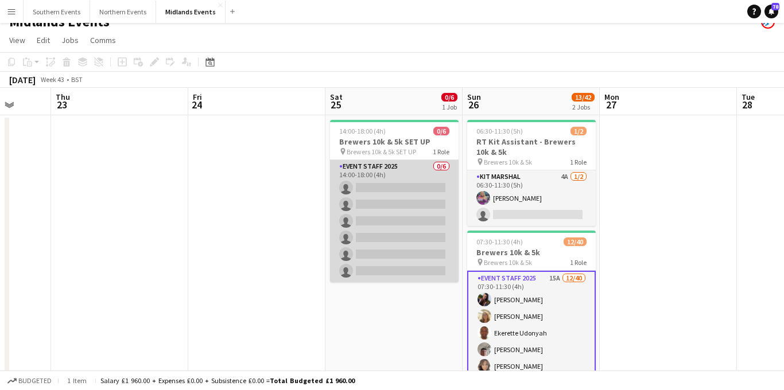
click at [378, 210] on app-card-role "Event Staff 2025 0/6 14:00-18:00 (4h) single-neutral-actions single-neutral-act…" at bounding box center [394, 221] width 129 height 122
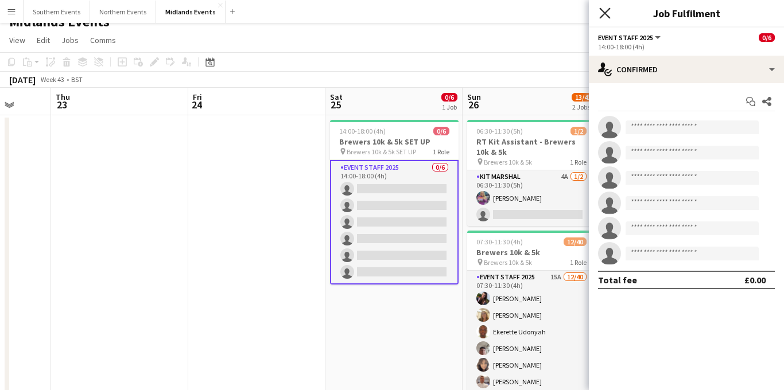
click at [609, 15] on icon "Close pop-in" at bounding box center [604, 12] width 11 height 11
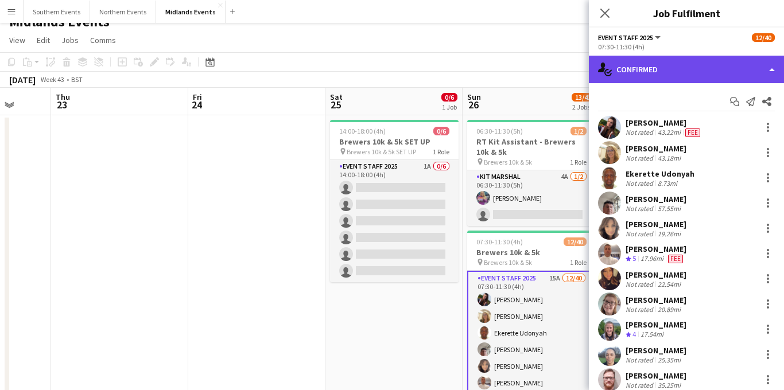
click at [703, 71] on div "single-neutral-actions-check-2 Confirmed" at bounding box center [686, 70] width 195 height 28
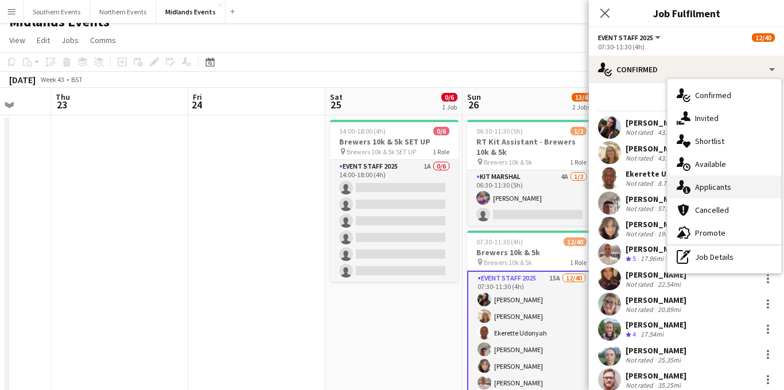
click at [715, 183] on span "Applicants" at bounding box center [713, 187] width 36 height 10
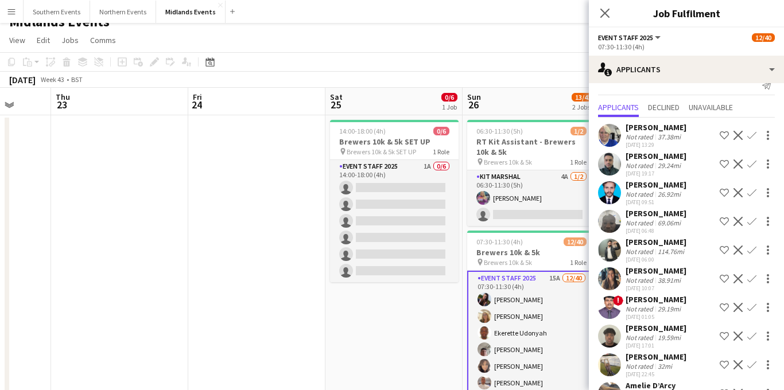
scroll to position [17, 0]
click at [738, 249] on app-icon "Decline" at bounding box center [738, 249] width 9 height 9
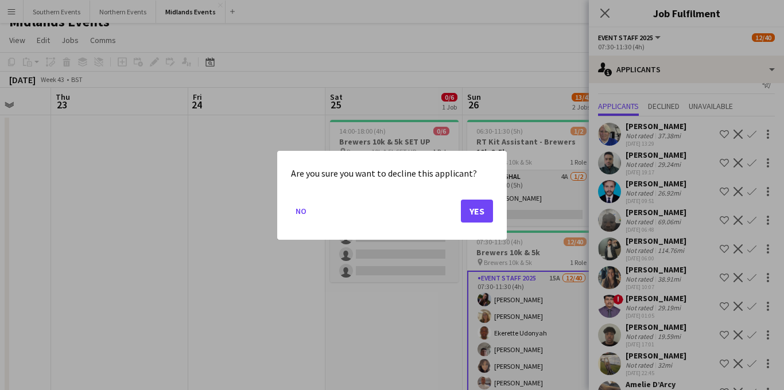
scroll to position [0, 0]
click at [482, 208] on button "Yes" at bounding box center [477, 210] width 32 height 23
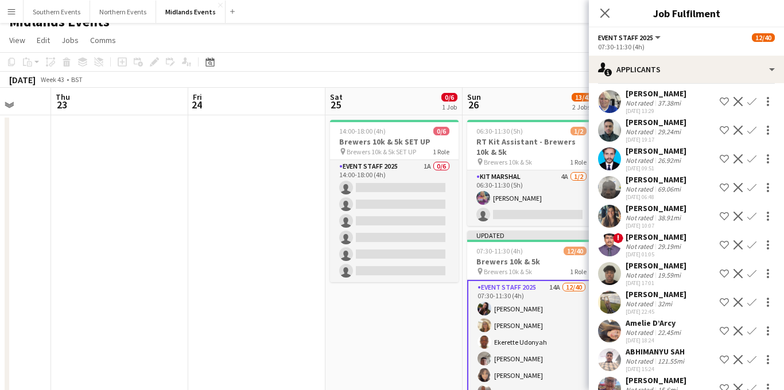
scroll to position [73, 0]
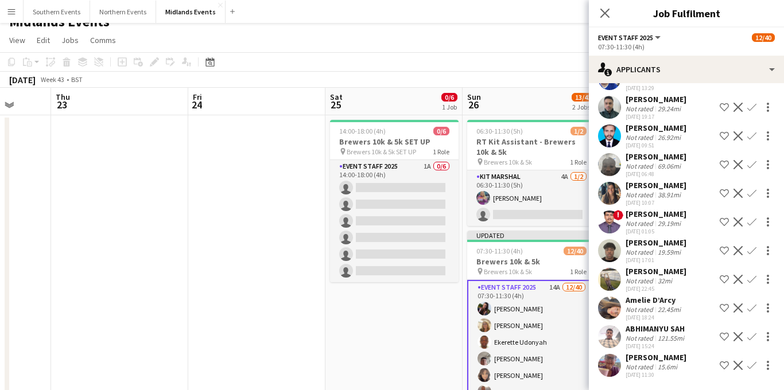
click at [740, 332] on app-icon "Decline" at bounding box center [738, 336] width 9 height 9
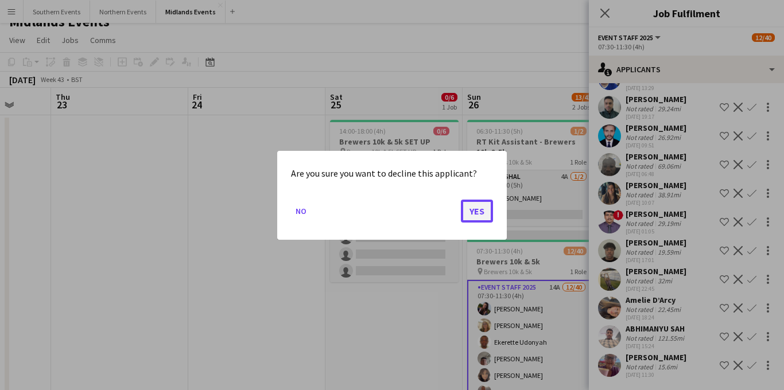
click at [487, 216] on button "Yes" at bounding box center [477, 210] width 32 height 23
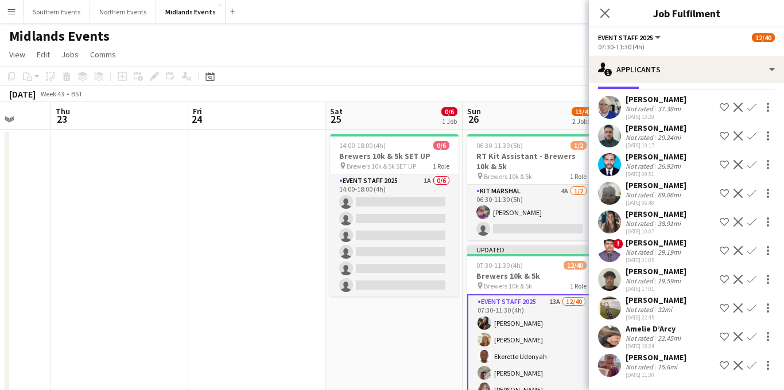
scroll to position [44, 0]
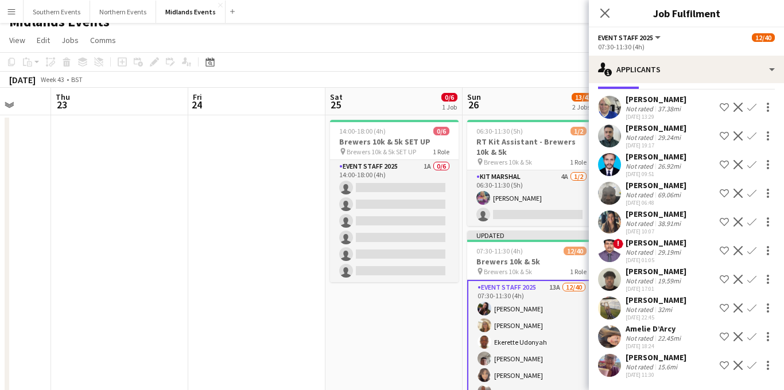
click at [753, 365] on app-icon "Confirm" at bounding box center [752, 365] width 9 height 9
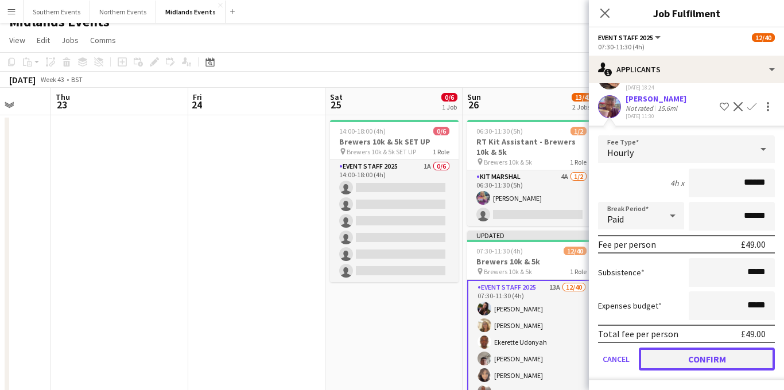
click at [683, 361] on button "Confirm" at bounding box center [707, 359] width 136 height 23
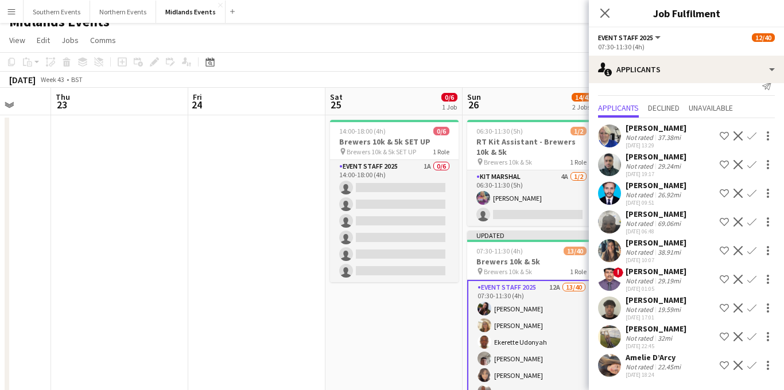
scroll to position [16, 0]
click at [683, 222] on div "[PERSON_NAME] Not rated 69.06mi [DATE] 06:48 Shortlist crew Decline Confirm" at bounding box center [686, 222] width 195 height 26
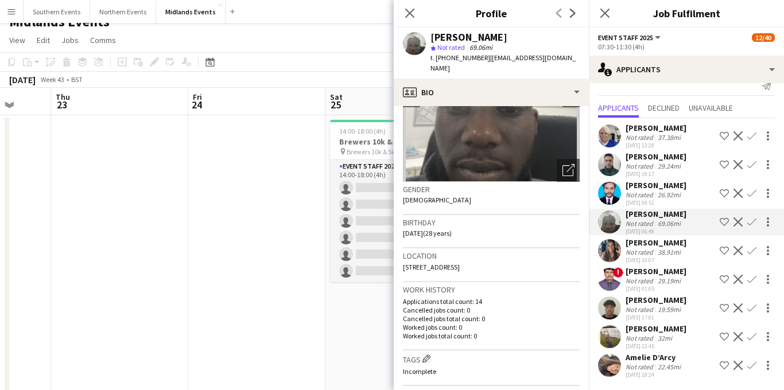
scroll to position [102, 0]
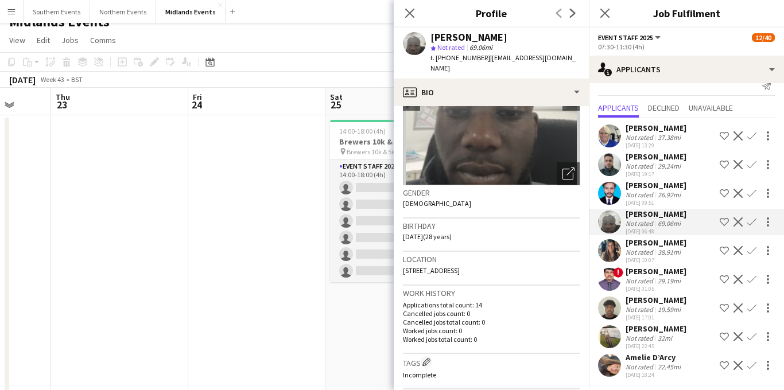
click at [682, 250] on div "38.91mi" at bounding box center [670, 252] width 28 height 9
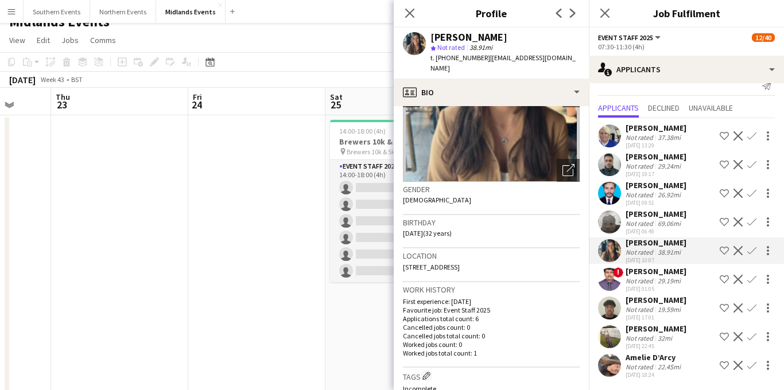
scroll to position [118, 0]
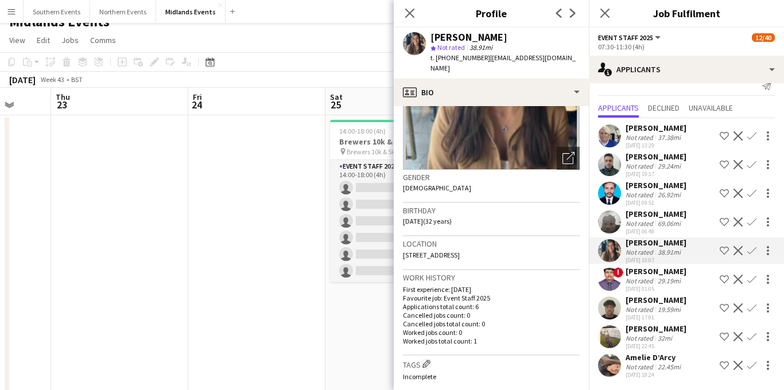
click at [754, 251] on app-icon "Confirm" at bounding box center [752, 250] width 9 height 9
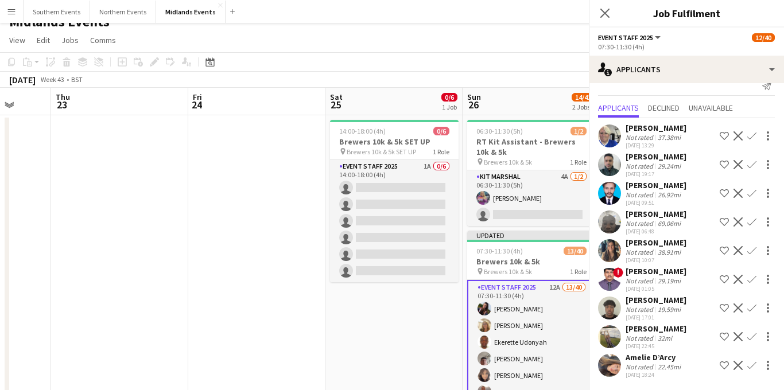
click at [753, 253] on app-icon "Confirm" at bounding box center [752, 250] width 9 height 9
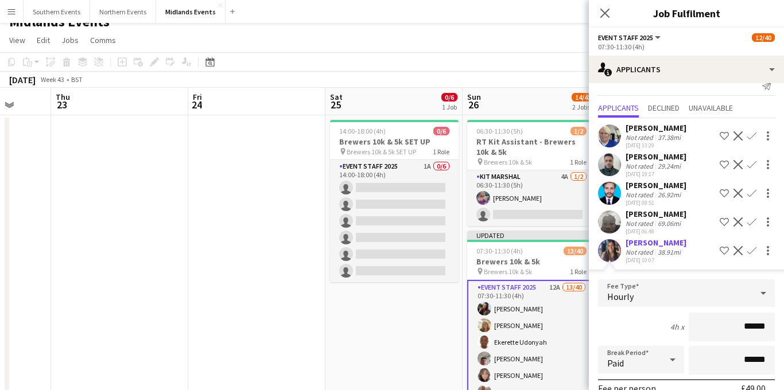
scroll to position [133, 0]
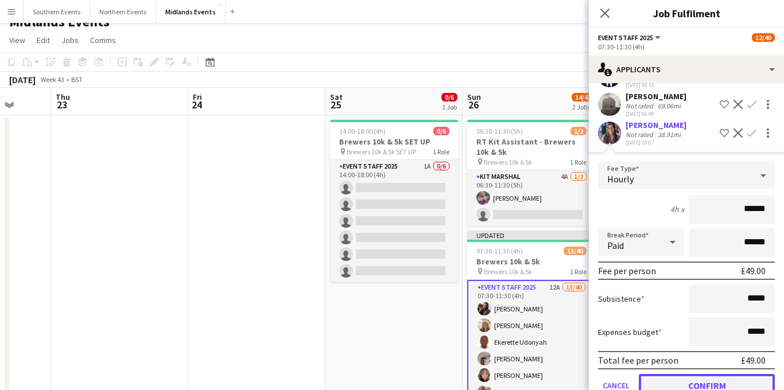
click at [679, 375] on button "Confirm" at bounding box center [707, 385] width 136 height 23
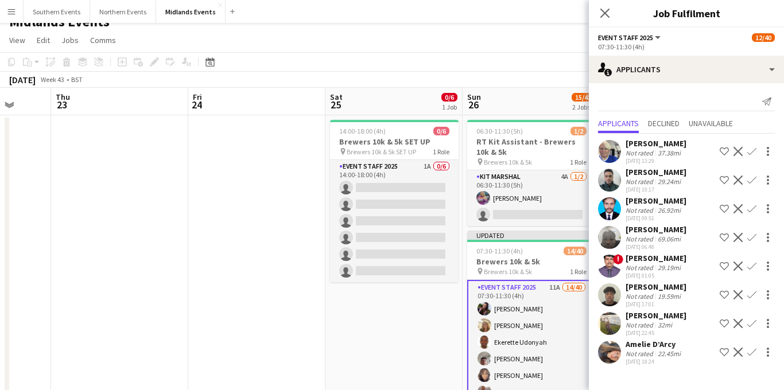
scroll to position [0, 0]
click at [752, 351] on app-icon "Confirm" at bounding box center [752, 352] width 9 height 9
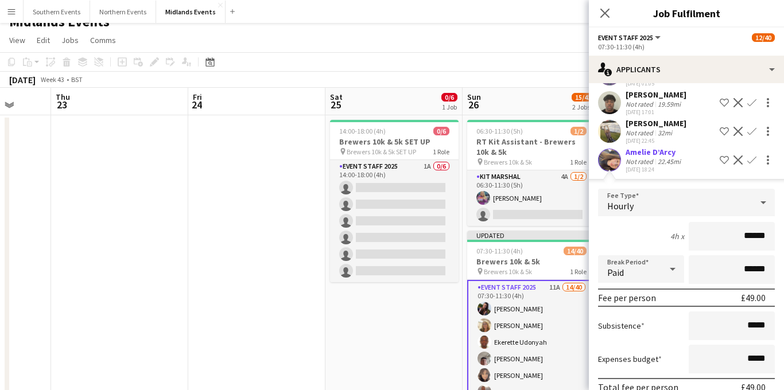
scroll to position [247, 0]
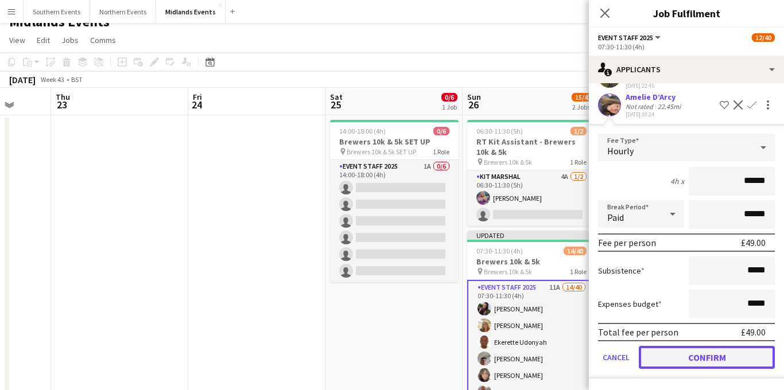
click at [678, 358] on button "Confirm" at bounding box center [707, 357] width 136 height 23
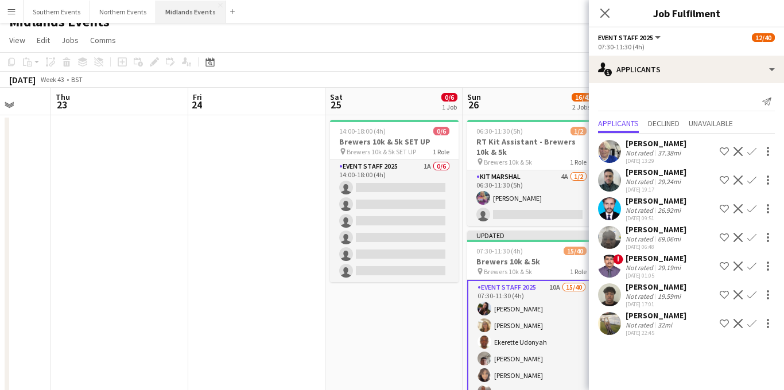
scroll to position [0, 0]
click at [660, 175] on div "[PERSON_NAME]" at bounding box center [656, 172] width 61 height 10
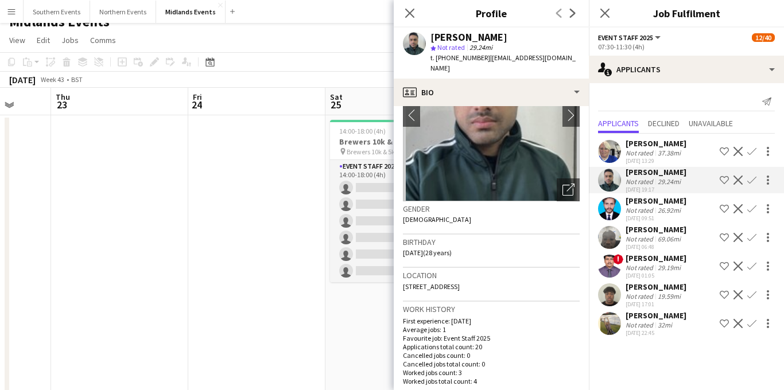
scroll to position [87, 0]
click at [665, 321] on div "32mi" at bounding box center [665, 325] width 19 height 9
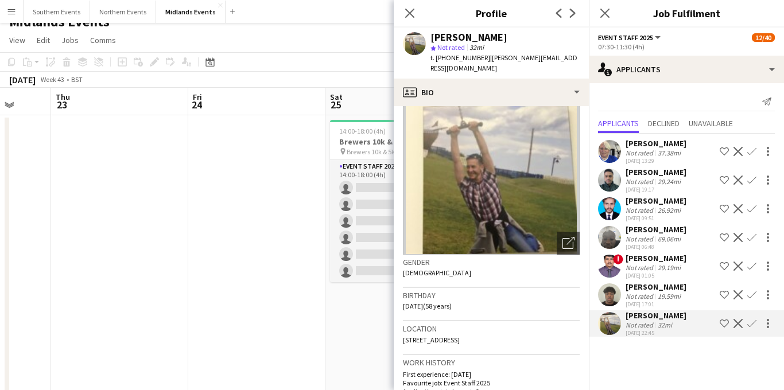
scroll to position [82, 0]
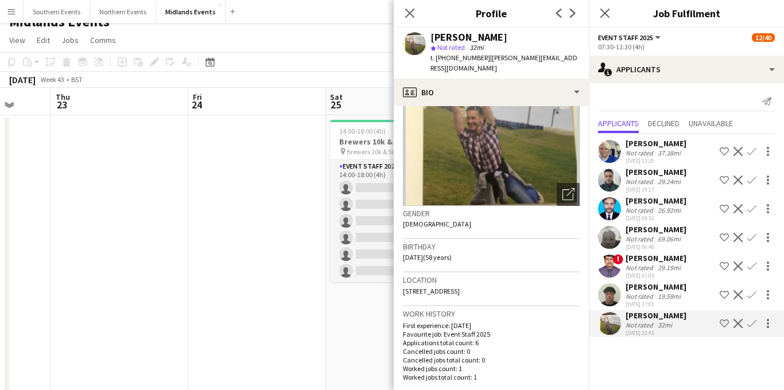
click at [751, 324] on app-icon "Confirm" at bounding box center [752, 323] width 9 height 9
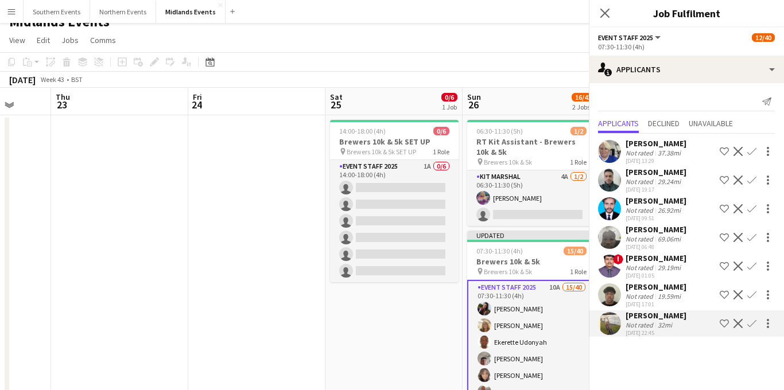
scroll to position [0, 0]
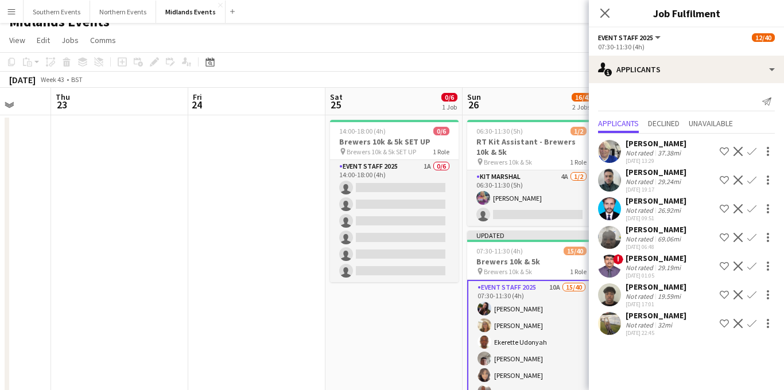
click at [749, 325] on app-icon "Confirm" at bounding box center [752, 323] width 9 height 9
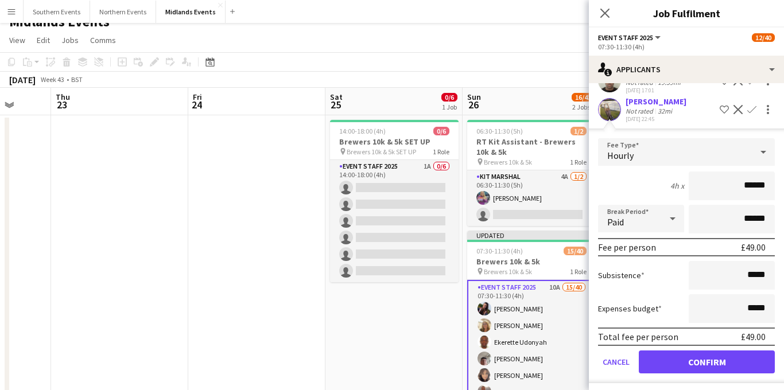
scroll to position [219, 0]
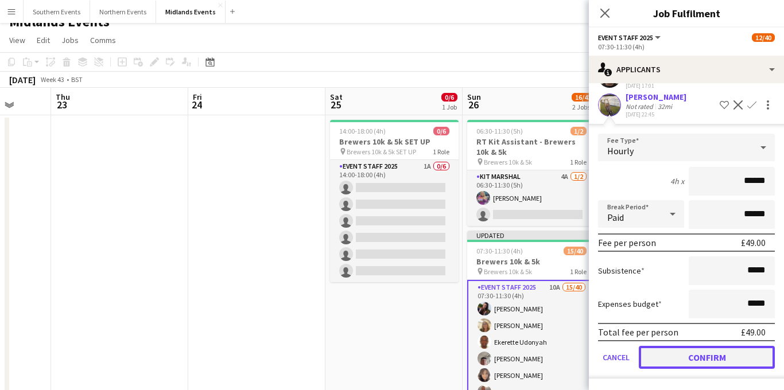
click at [687, 351] on button "Confirm" at bounding box center [707, 357] width 136 height 23
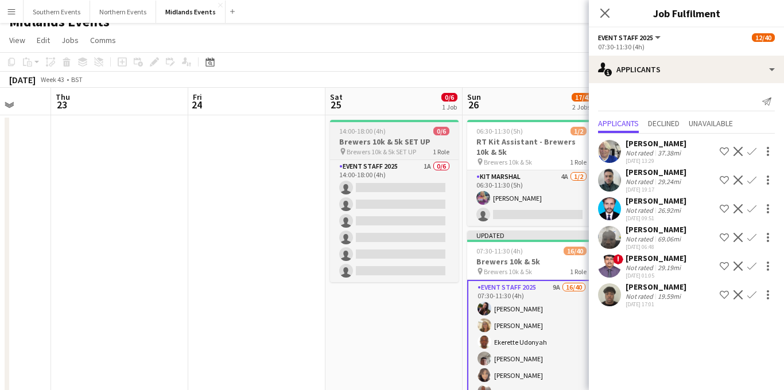
scroll to position [0, 0]
click at [638, 147] on div "[PERSON_NAME]" at bounding box center [656, 143] width 61 height 10
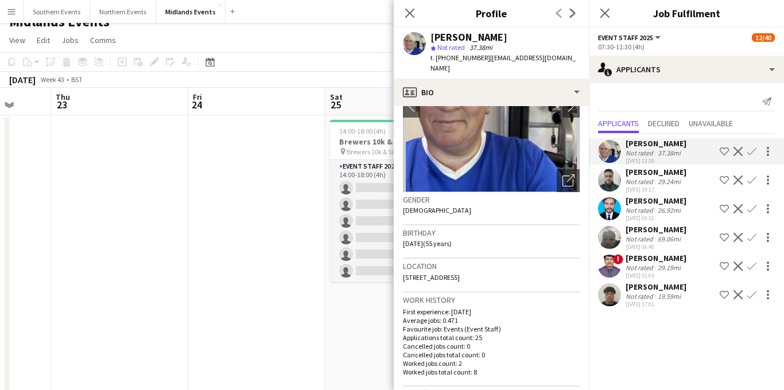
scroll to position [111, 0]
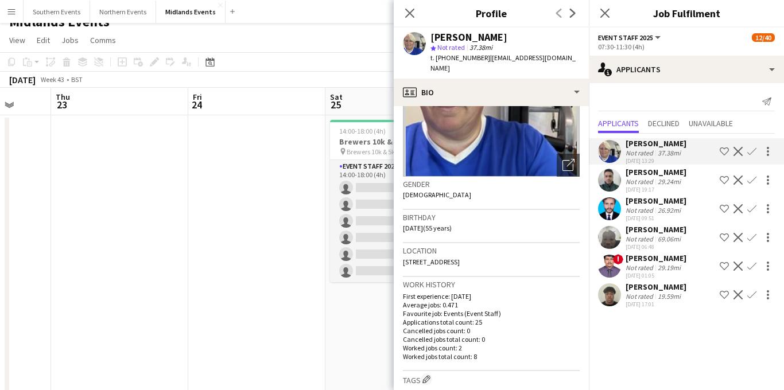
click at [753, 153] on app-icon "Confirm" at bounding box center [752, 151] width 9 height 9
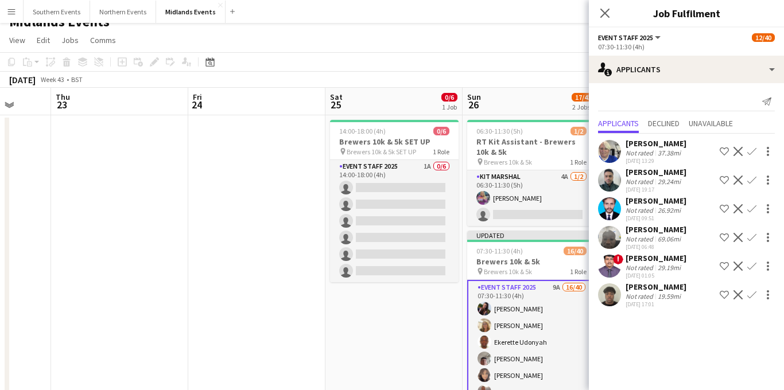
click at [753, 147] on app-icon "Confirm" at bounding box center [752, 151] width 9 height 9
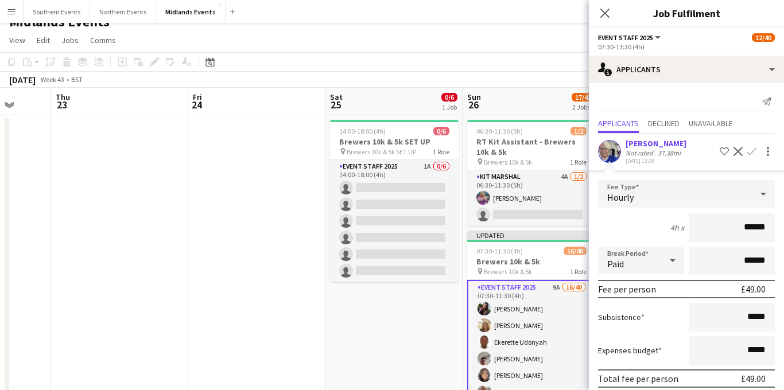
scroll to position [125, 0]
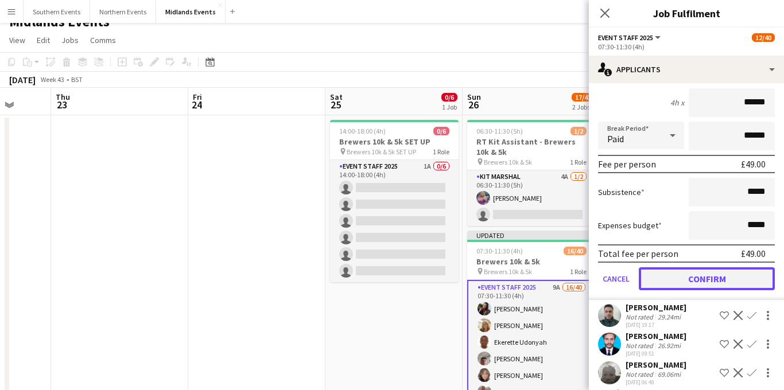
click at [698, 284] on button "Confirm" at bounding box center [707, 279] width 136 height 23
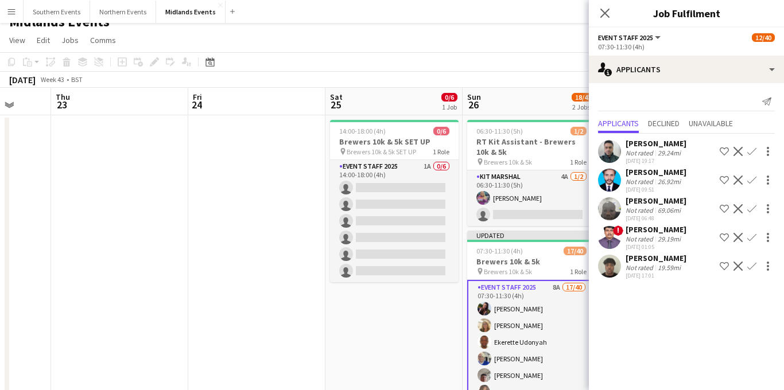
scroll to position [0, 0]
click at [673, 271] on div "19.59mi" at bounding box center [670, 268] width 28 height 9
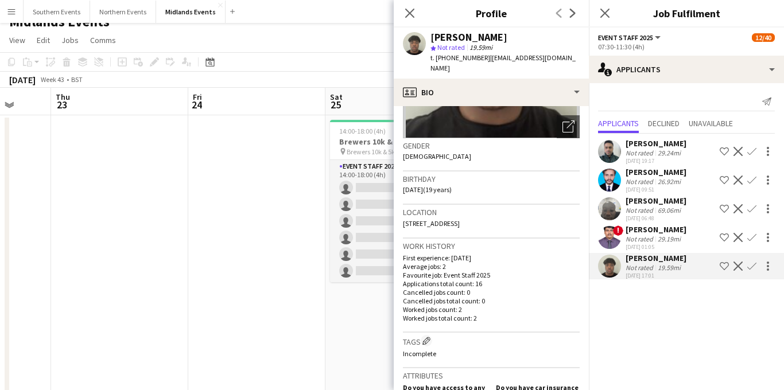
scroll to position [172, 0]
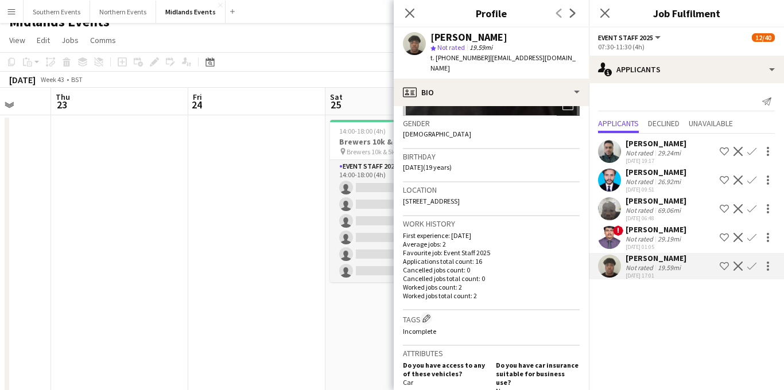
click at [749, 267] on app-icon "Confirm" at bounding box center [752, 266] width 9 height 9
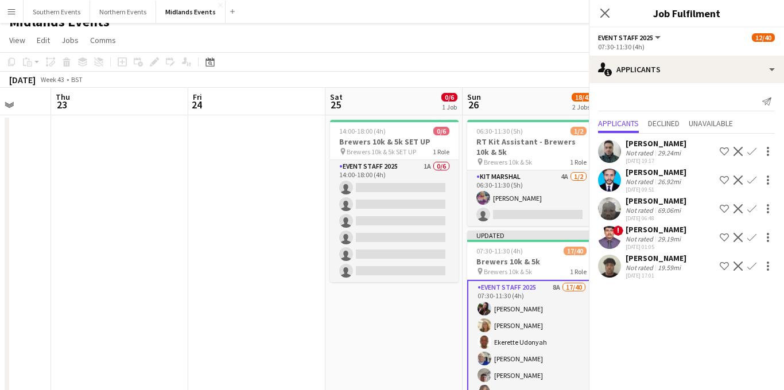
click at [749, 268] on app-icon "Confirm" at bounding box center [752, 266] width 9 height 9
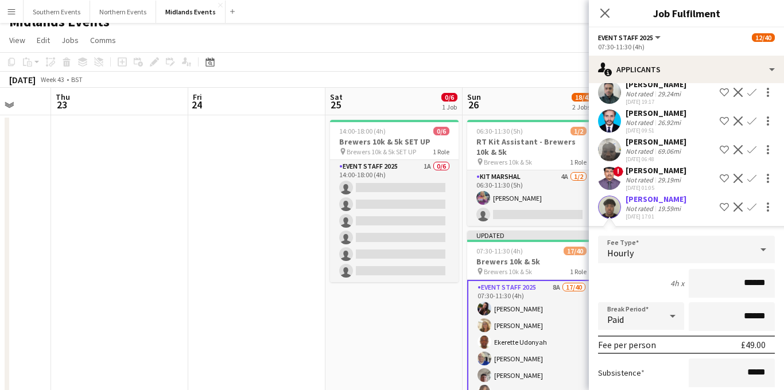
scroll to position [161, 0]
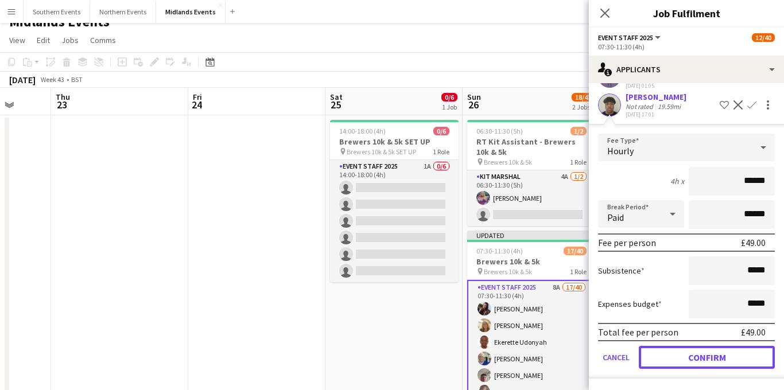
click at [687, 353] on button "Confirm" at bounding box center [707, 357] width 136 height 23
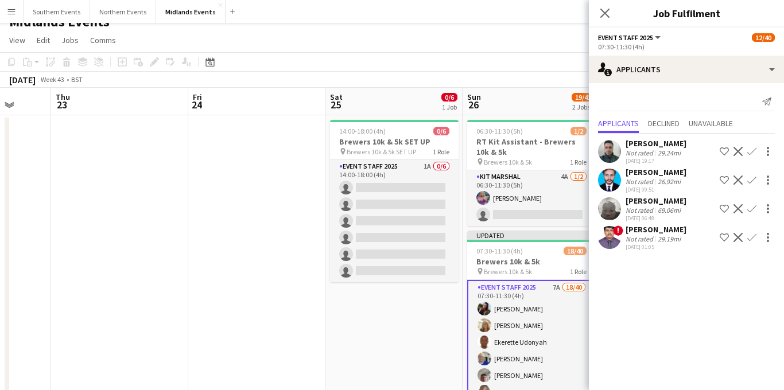
scroll to position [0, 0]
click at [686, 181] on div "Not rated 26.92mi" at bounding box center [656, 181] width 61 height 9
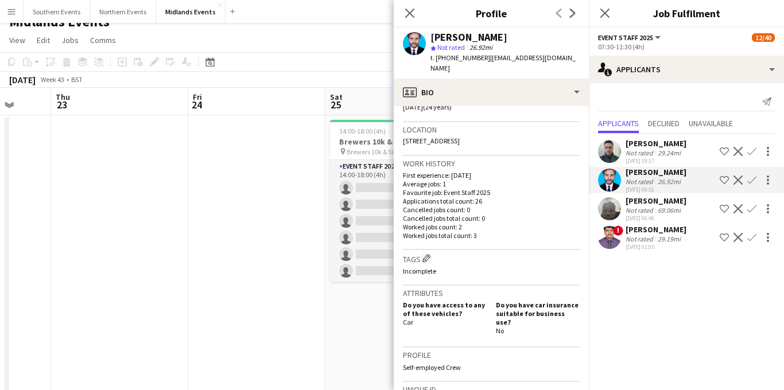
scroll to position [215, 0]
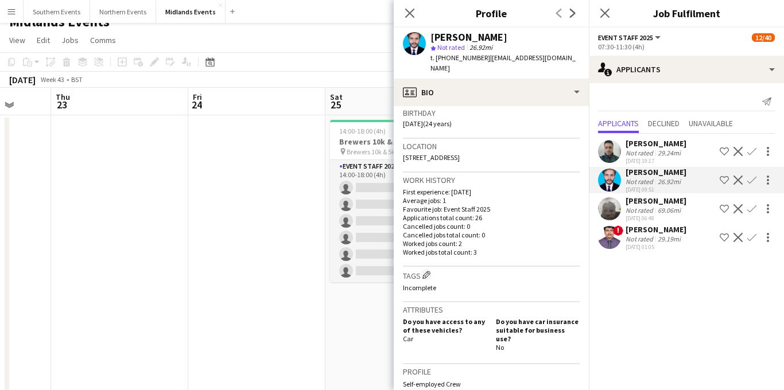
drag, startPoint x: 714, startPoint y: 173, endPoint x: 627, endPoint y: 173, distance: 87.3
click at [627, 173] on div "[PERSON_NAME]" at bounding box center [656, 172] width 61 height 10
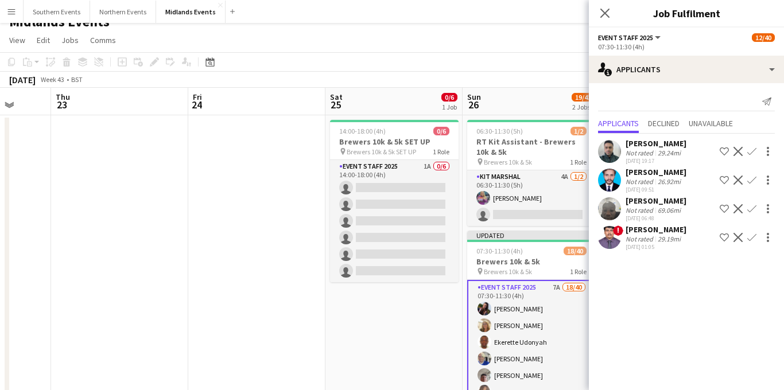
copy div "[PERSON_NAME]"
click at [754, 180] on app-icon "Confirm" at bounding box center [752, 180] width 9 height 9
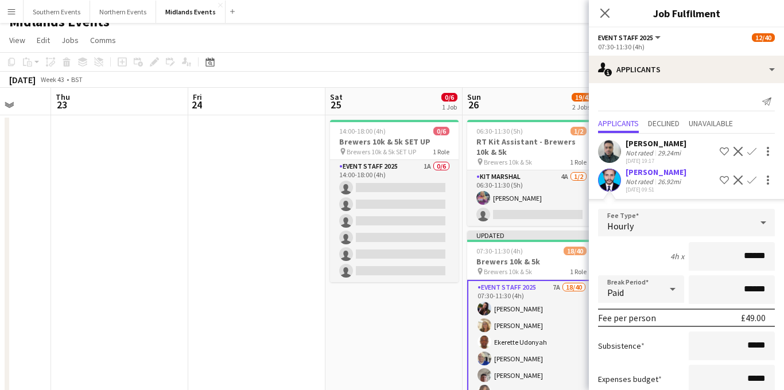
scroll to position [133, 0]
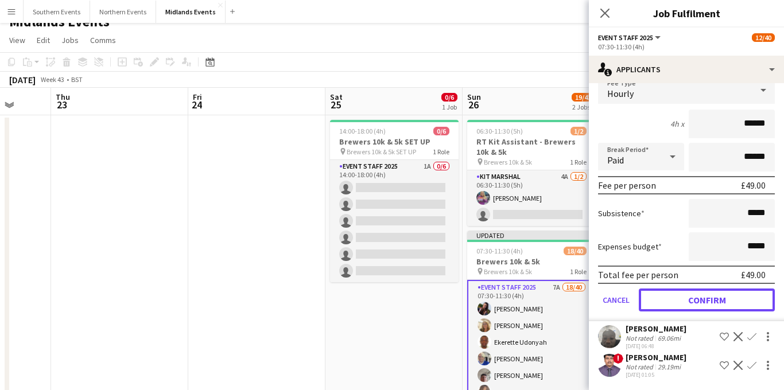
click at [673, 296] on button "Confirm" at bounding box center [707, 300] width 136 height 23
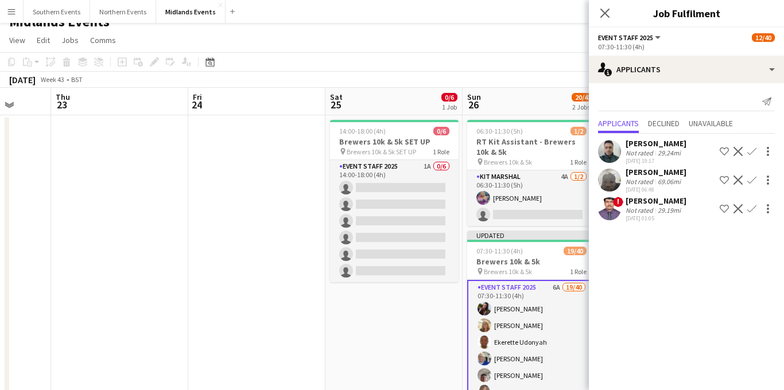
scroll to position [0, 0]
click at [672, 148] on div "[PERSON_NAME]" at bounding box center [656, 143] width 61 height 10
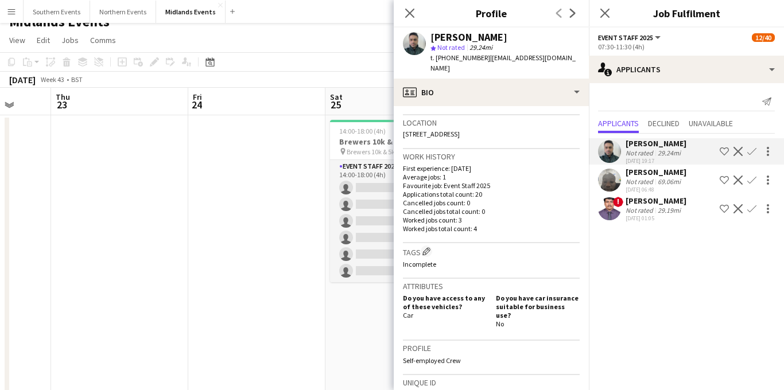
scroll to position [183, 0]
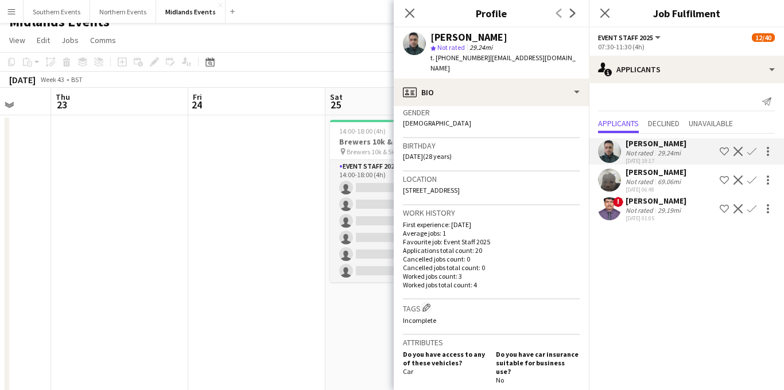
click at [751, 154] on app-icon "Confirm" at bounding box center [752, 151] width 9 height 9
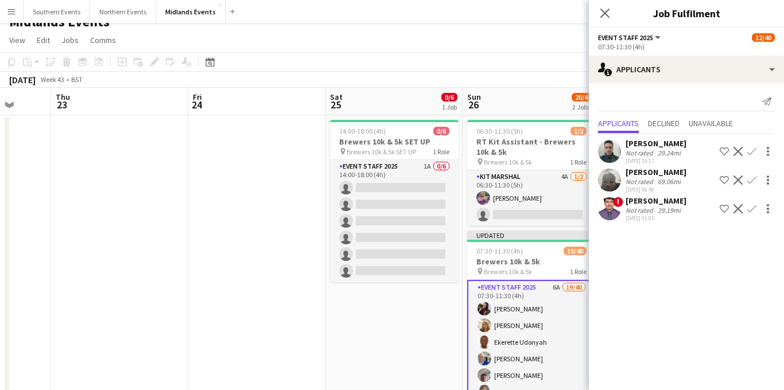
click at [751, 154] on app-icon "Confirm" at bounding box center [752, 151] width 9 height 9
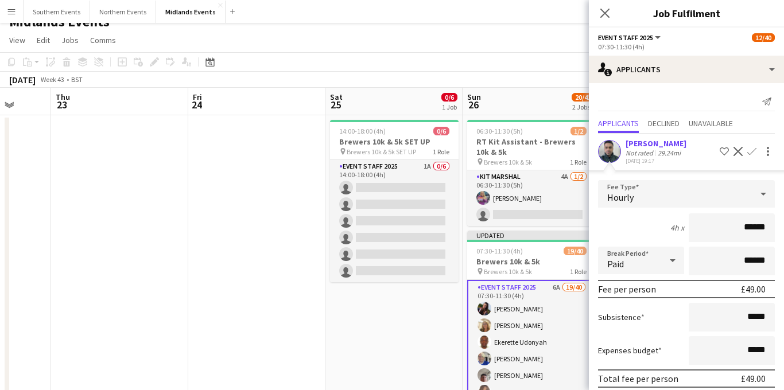
scroll to position [104, 0]
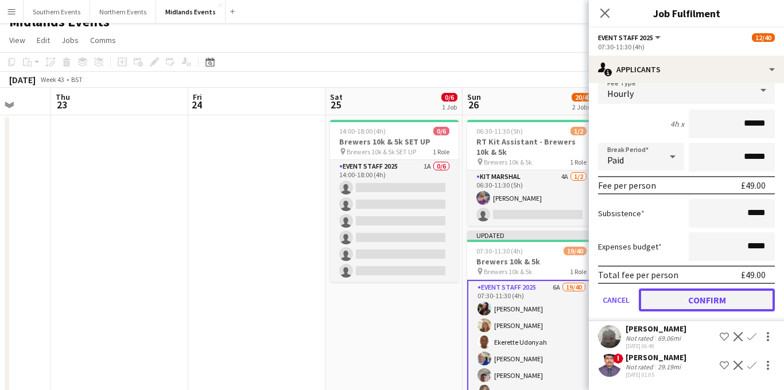
click at [678, 304] on button "Confirm" at bounding box center [707, 300] width 136 height 23
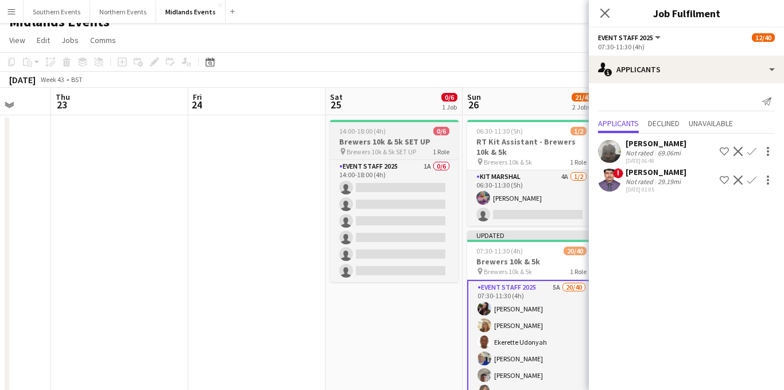
scroll to position [0, 0]
click at [682, 187] on div "! [PERSON_NAME] Not rated 29.19mi [DATE] 01:05 Shortlist crew Decline Confirm" at bounding box center [686, 180] width 195 height 26
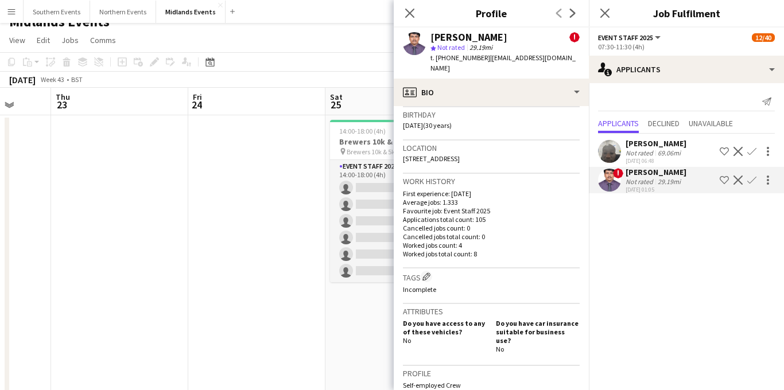
scroll to position [371, 0]
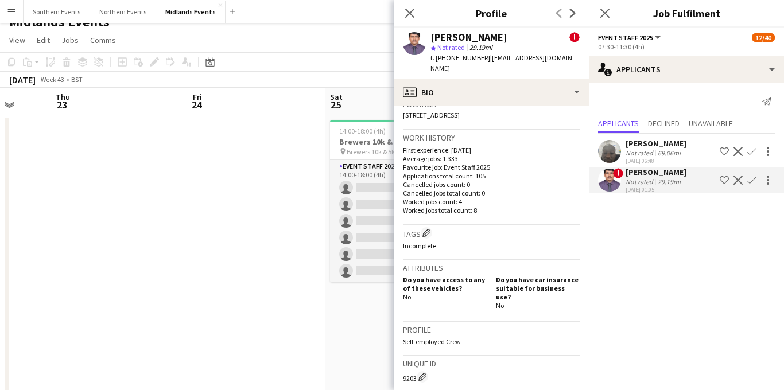
click at [667, 146] on div "[PERSON_NAME]" at bounding box center [656, 143] width 61 height 10
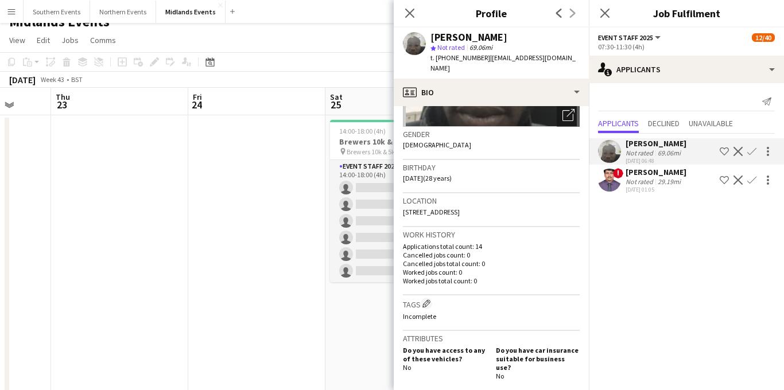
scroll to position [155, 0]
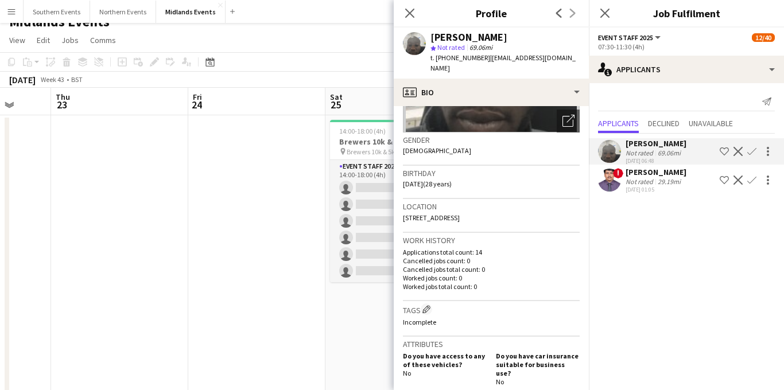
click at [739, 152] on app-icon "Decline" at bounding box center [738, 151] width 9 height 9
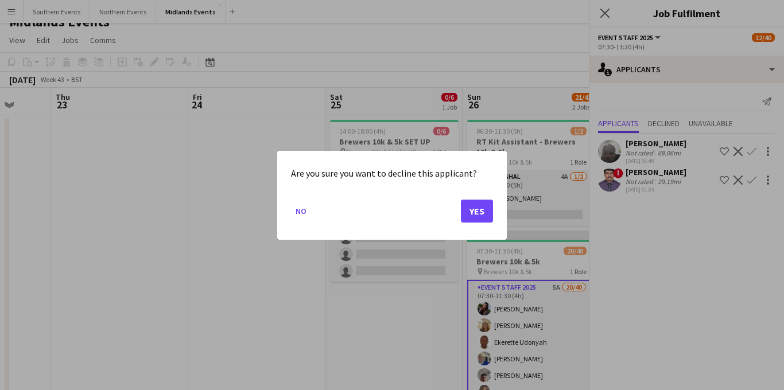
scroll to position [0, 0]
click at [478, 211] on button "Yes" at bounding box center [477, 210] width 32 height 23
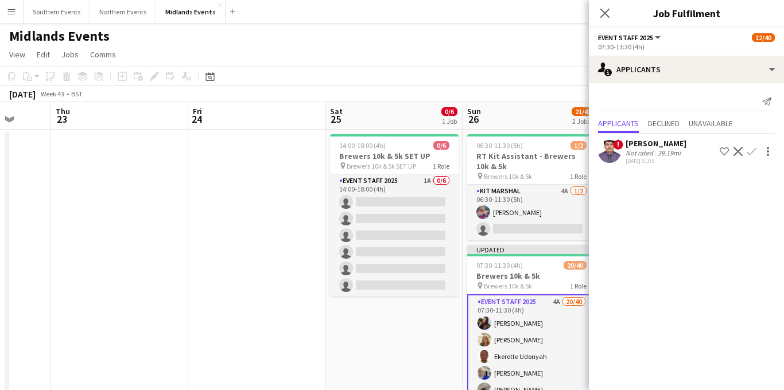
scroll to position [14, 0]
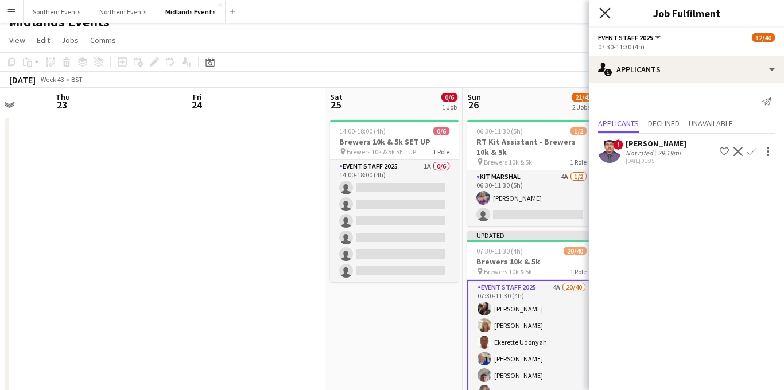
click at [607, 13] on icon "Close pop-in" at bounding box center [604, 12] width 11 height 11
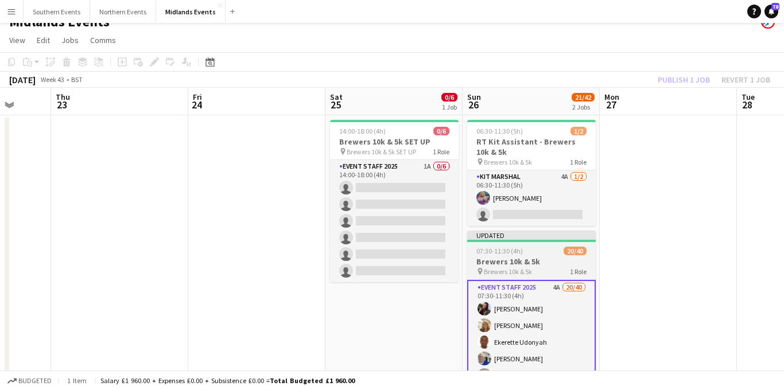
click at [503, 268] on span "Brewers 10k & 5k" at bounding box center [508, 272] width 48 height 9
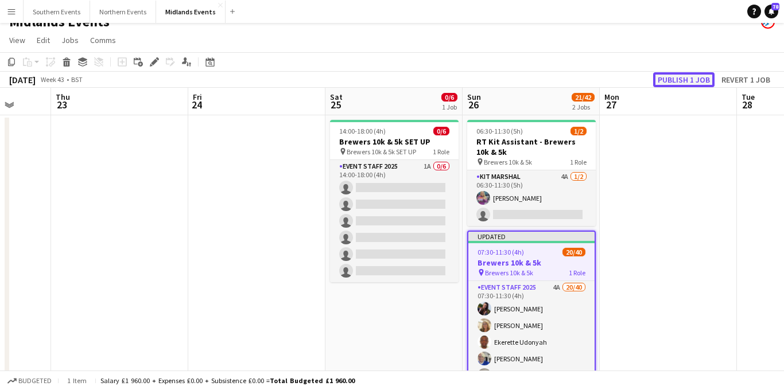
click at [698, 83] on button "Publish 1 job" at bounding box center [683, 79] width 61 height 15
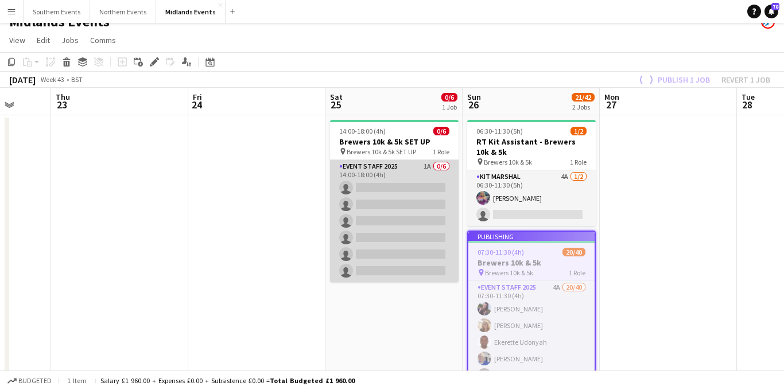
click at [418, 192] on app-card-role "Event Staff 2025 1A 0/6 14:00-18:00 (4h) single-neutral-actions single-neutral-…" at bounding box center [394, 221] width 129 height 122
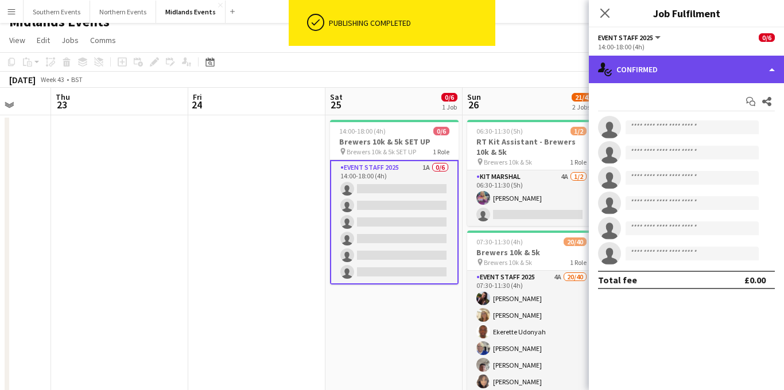
click at [668, 70] on div "single-neutral-actions-check-2 Confirmed" at bounding box center [686, 70] width 195 height 28
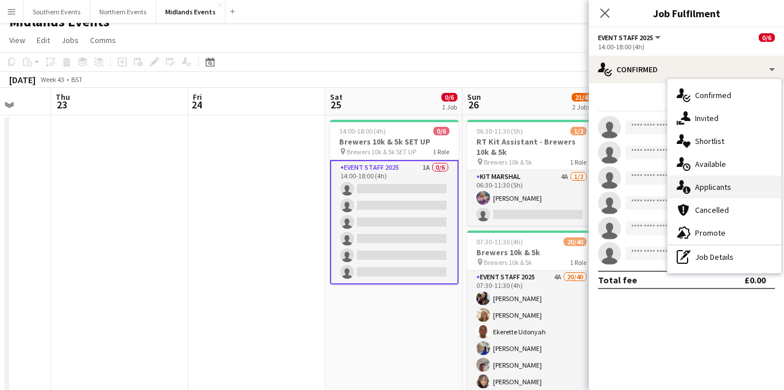
click at [698, 186] on span "Applicants" at bounding box center [713, 187] width 36 height 10
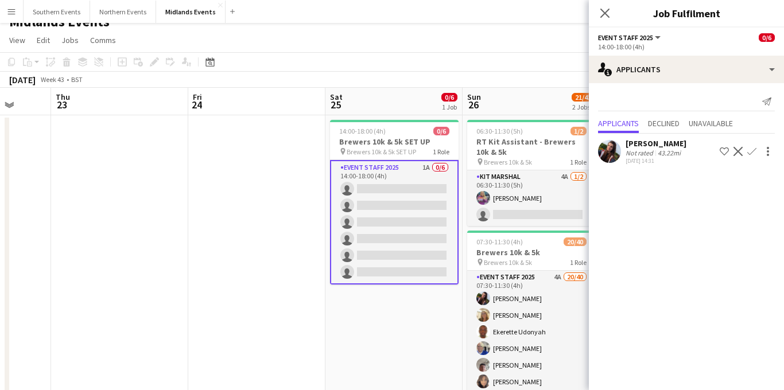
click at [751, 152] on app-icon "Confirm" at bounding box center [752, 151] width 9 height 9
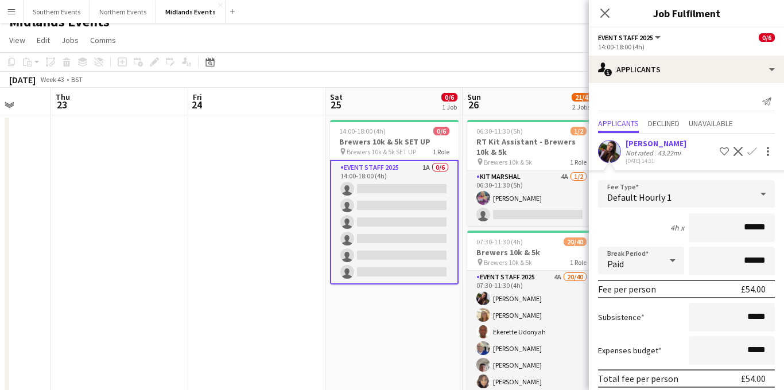
scroll to position [47, 0]
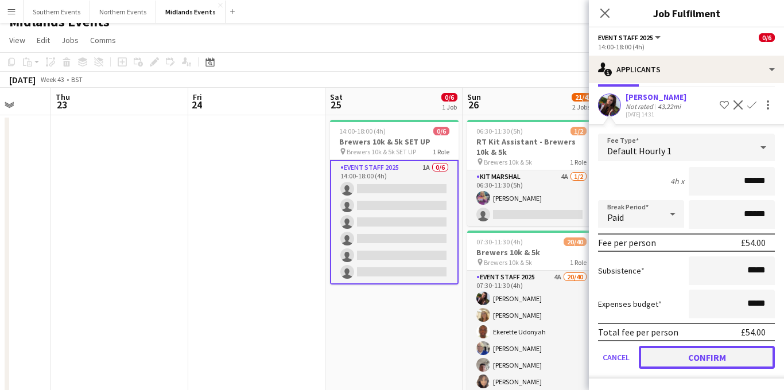
click at [676, 346] on button "Confirm" at bounding box center [707, 357] width 136 height 23
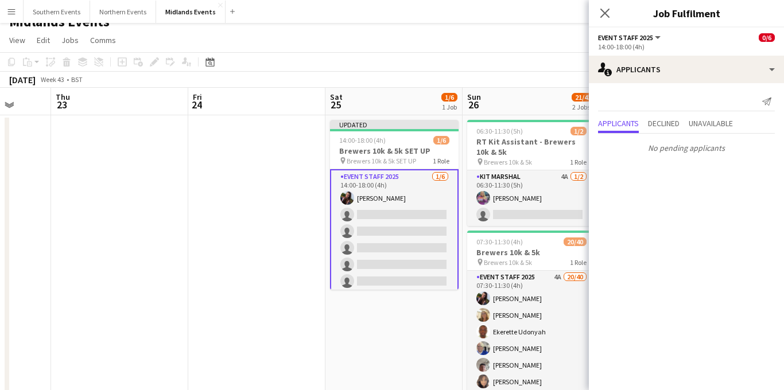
scroll to position [0, 0]
click at [605, 12] on icon at bounding box center [605, 13] width 9 height 9
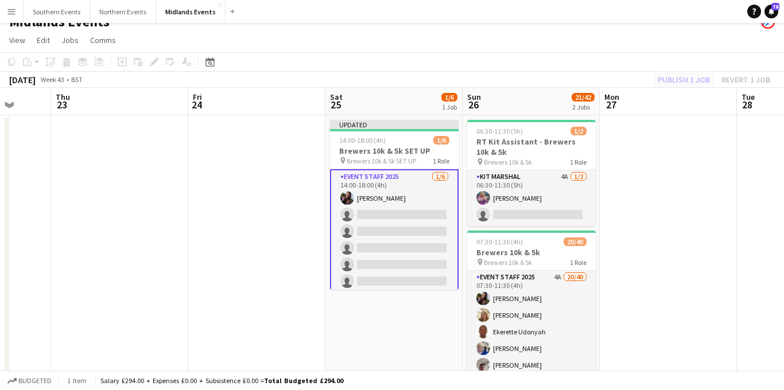
click at [400, 153] on h3 "Brewers 10k & 5k SET UP" at bounding box center [394, 151] width 129 height 10
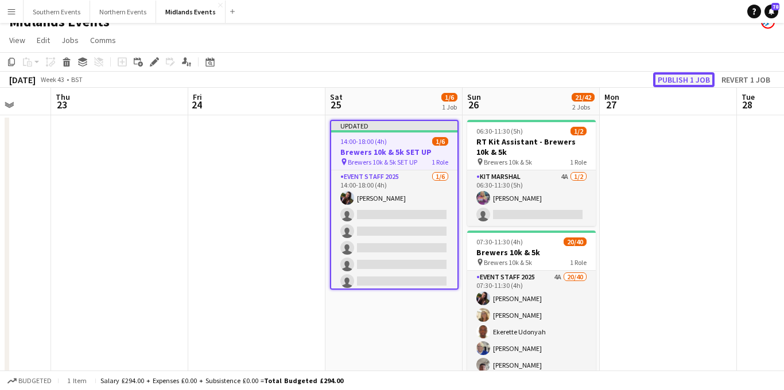
click at [684, 82] on button "Publish 1 job" at bounding box center [683, 79] width 61 height 15
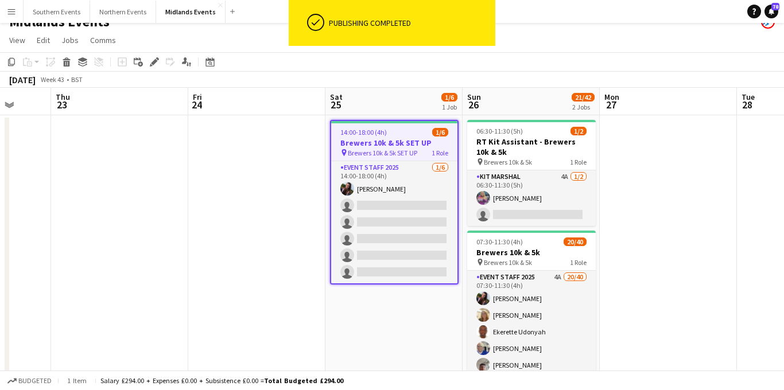
click at [11, 18] on button "Menu" at bounding box center [11, 11] width 23 height 23
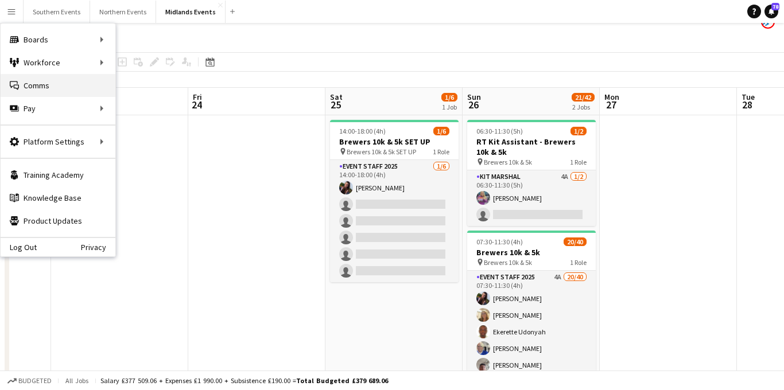
click at [41, 86] on link "Comms Comms" at bounding box center [58, 85] width 115 height 23
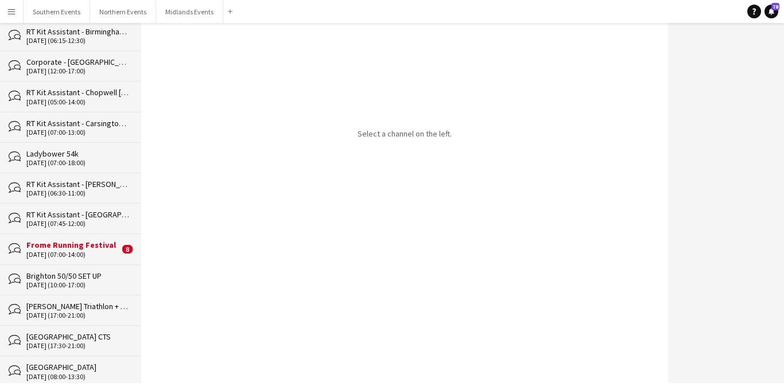
scroll to position [647, 0]
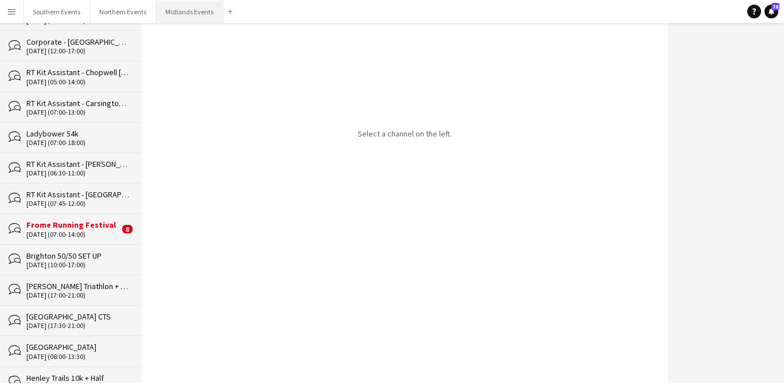
click at [184, 12] on button "Midlands Events Close" at bounding box center [189, 12] width 67 height 22
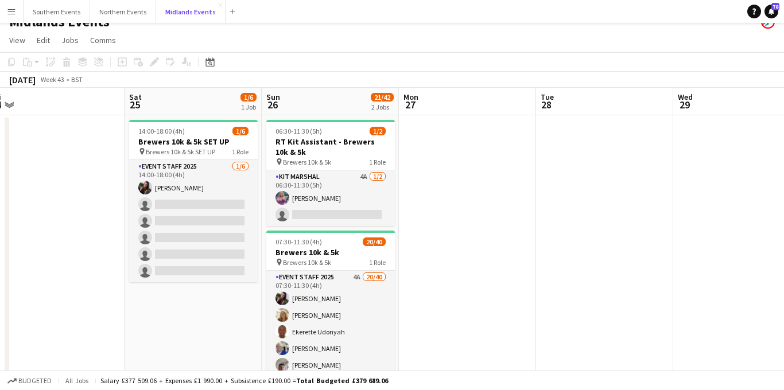
scroll to position [17, 0]
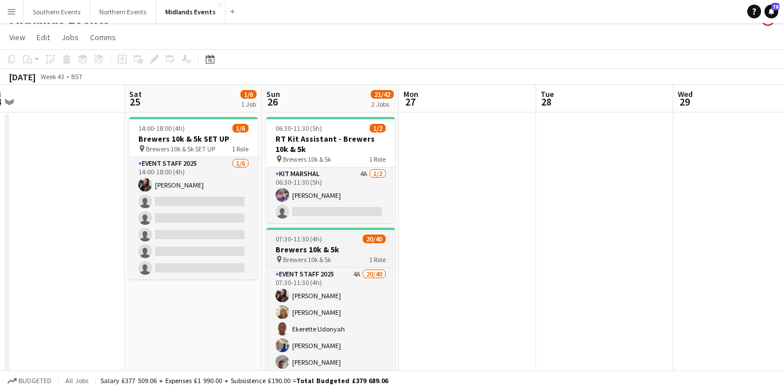
click at [327, 249] on h3 "Brewers 10k & 5k" at bounding box center [330, 250] width 129 height 10
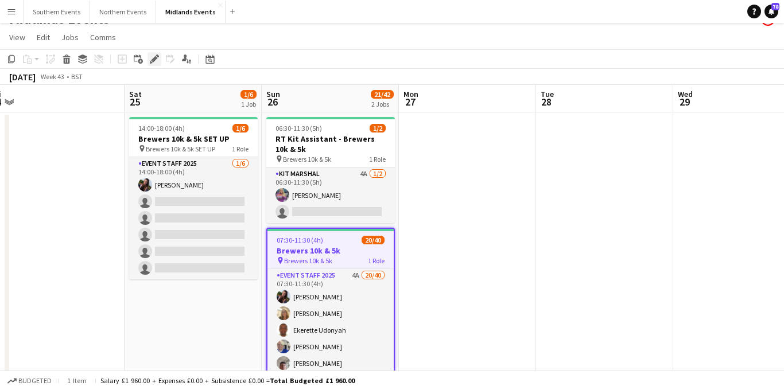
click at [158, 63] on icon "Edit" at bounding box center [154, 59] width 9 height 9
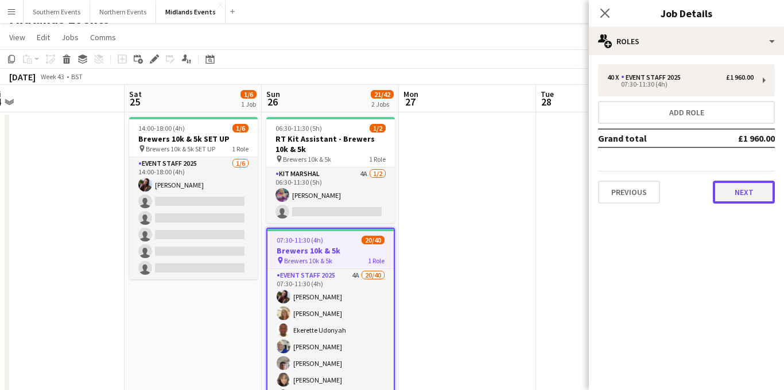
click at [727, 191] on button "Next" at bounding box center [744, 192] width 62 height 23
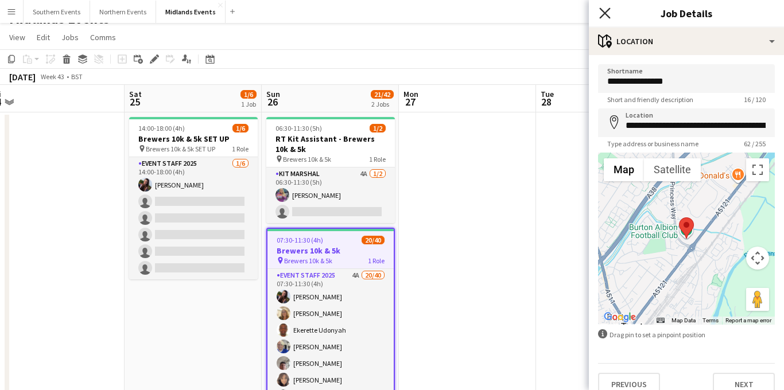
click at [601, 14] on icon "Close pop-in" at bounding box center [604, 12] width 11 height 11
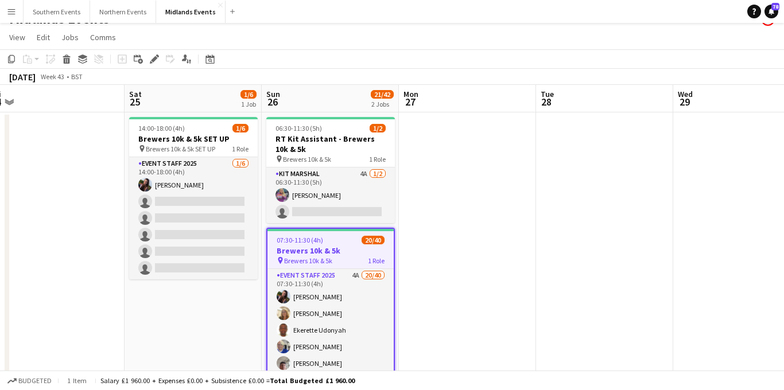
click at [11, 11] on app-icon "Menu" at bounding box center [11, 11] width 9 height 9
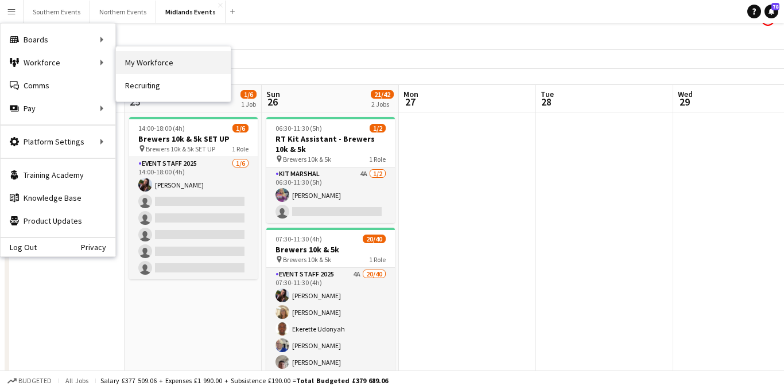
click at [159, 66] on link "My Workforce" at bounding box center [173, 62] width 115 height 23
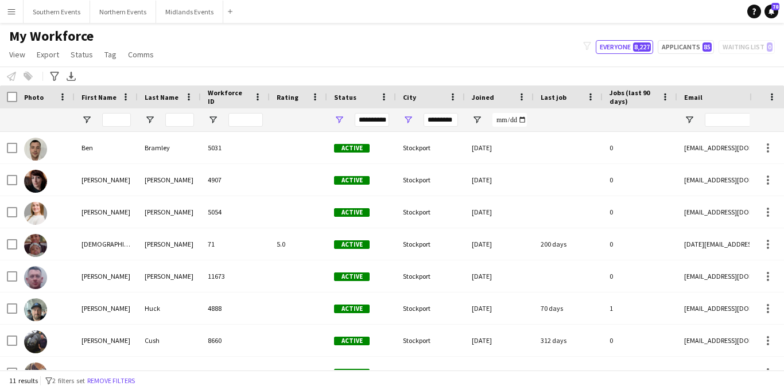
click at [372, 119] on div "**********" at bounding box center [372, 120] width 34 height 14
click at [447, 124] on input "*********" at bounding box center [441, 120] width 34 height 14
drag, startPoint x: 427, startPoint y: 119, endPoint x: 505, endPoint y: 120, distance: 77.5
click at [505, 120] on div "**********" at bounding box center [622, 120] width 1245 height 23
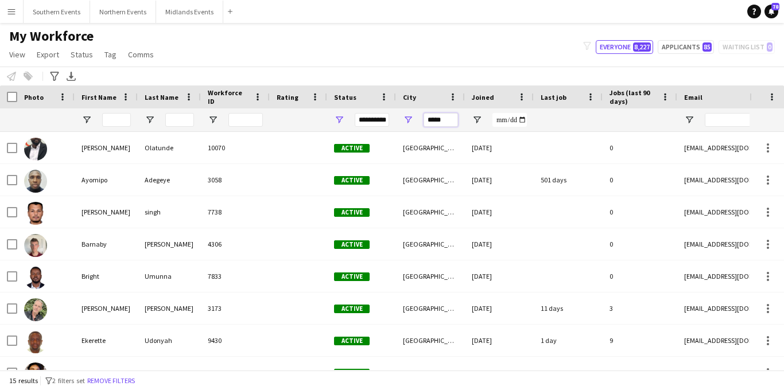
type input "*****"
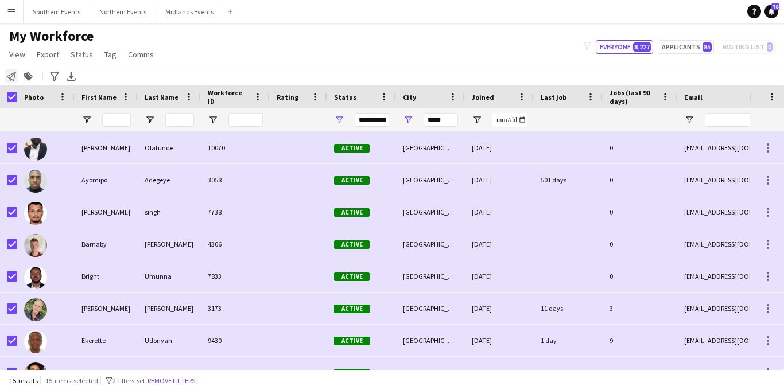
click at [13, 78] on icon "Notify workforce" at bounding box center [11, 76] width 9 height 9
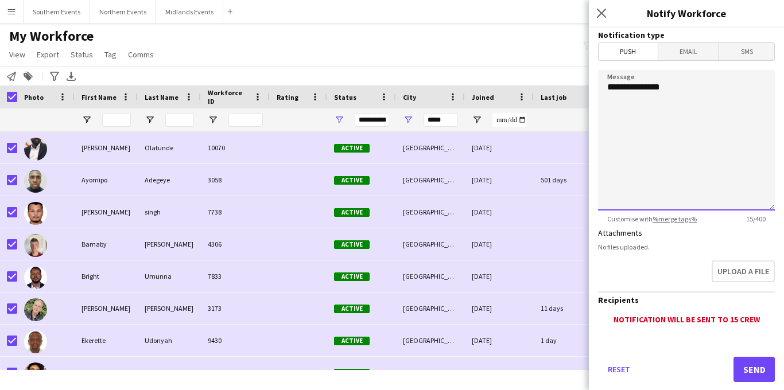
click at [678, 88] on textarea "**********" at bounding box center [686, 140] width 177 height 141
type textarea "**********"
click at [696, 51] on span "Email" at bounding box center [689, 51] width 61 height 17
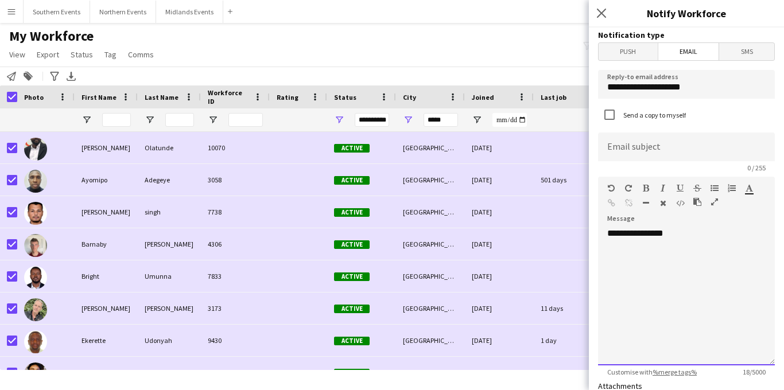
click at [684, 233] on div "**********" at bounding box center [686, 297] width 177 height 138
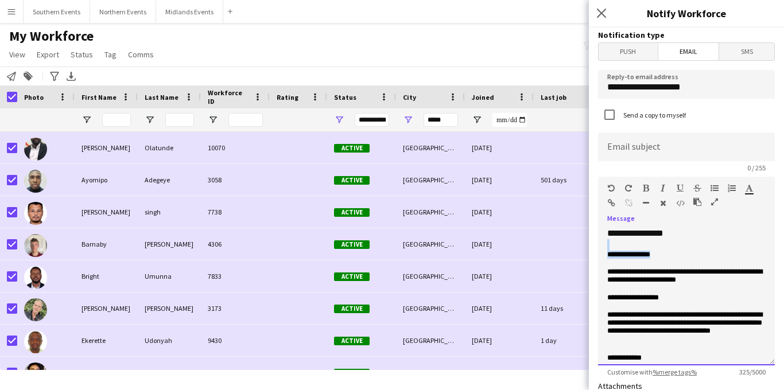
drag, startPoint x: 668, startPoint y: 253, endPoint x: 596, endPoint y: 250, distance: 71.8
click at [596, 250] on form "**********" at bounding box center [686, 347] width 195 height 638
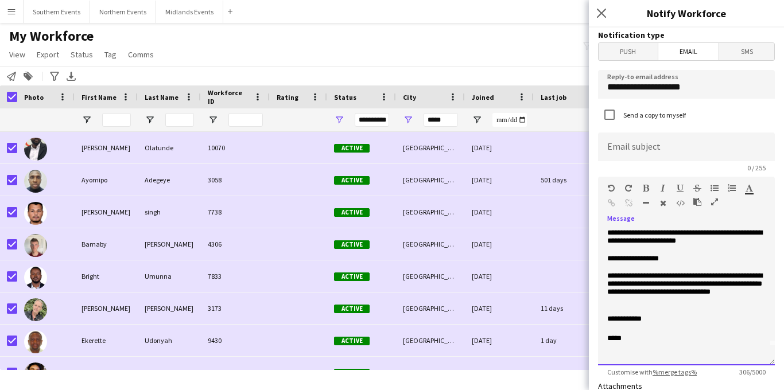
scroll to position [24, 0]
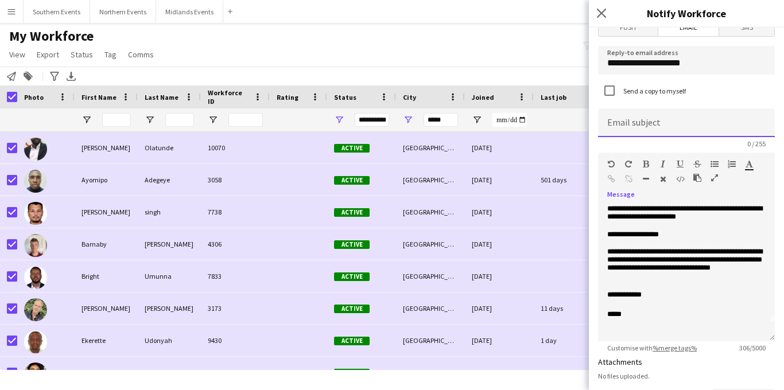
click at [646, 129] on input at bounding box center [686, 123] width 177 height 29
drag, startPoint x: 742, startPoint y: 129, endPoint x: 660, endPoint y: 127, distance: 82.1
click at [660, 127] on input "**********" at bounding box center [686, 123] width 177 height 29
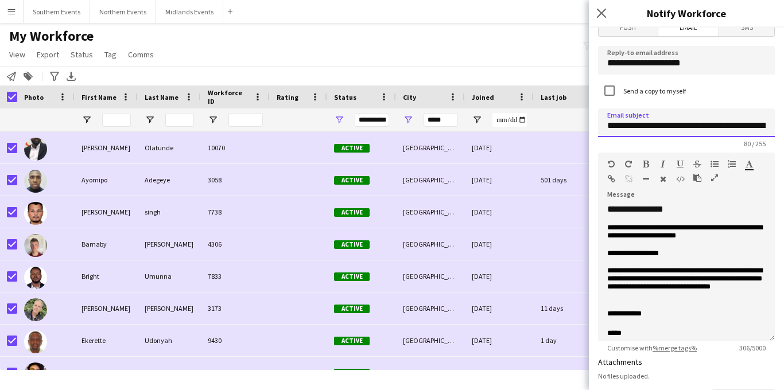
click at [680, 123] on input "**********" at bounding box center [686, 123] width 177 height 29
drag, startPoint x: 657, startPoint y: 130, endPoint x: 776, endPoint y: 127, distance: 118.3
click at [776, 127] on form "**********" at bounding box center [686, 322] width 195 height 638
type input "**********"
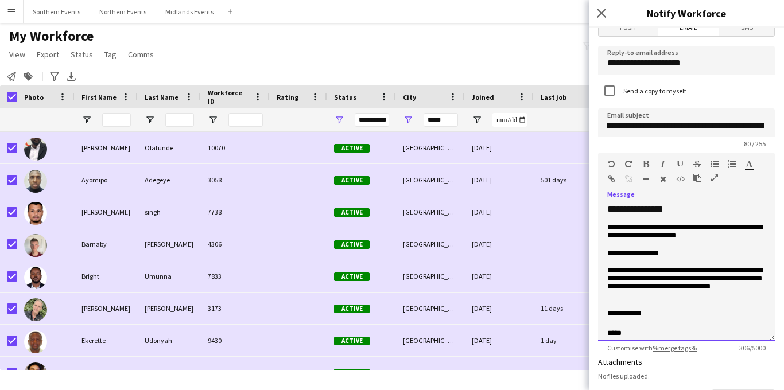
click at [725, 209] on div "**********" at bounding box center [686, 273] width 177 height 138
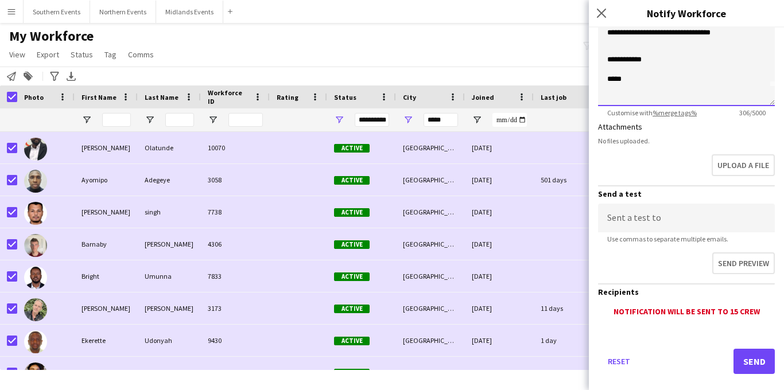
scroll to position [263, 0]
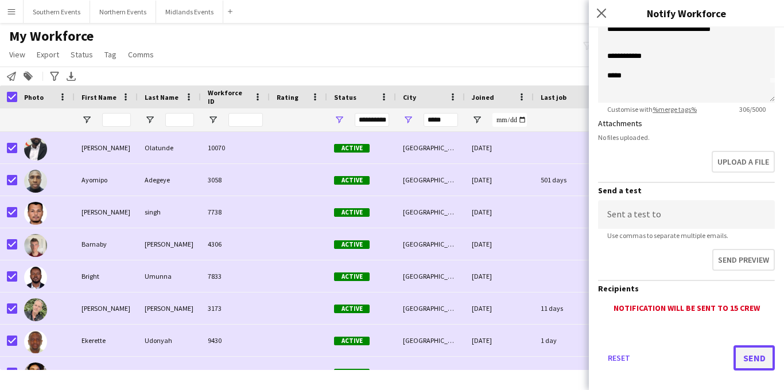
click at [744, 359] on button "Send" at bounding box center [754, 358] width 41 height 25
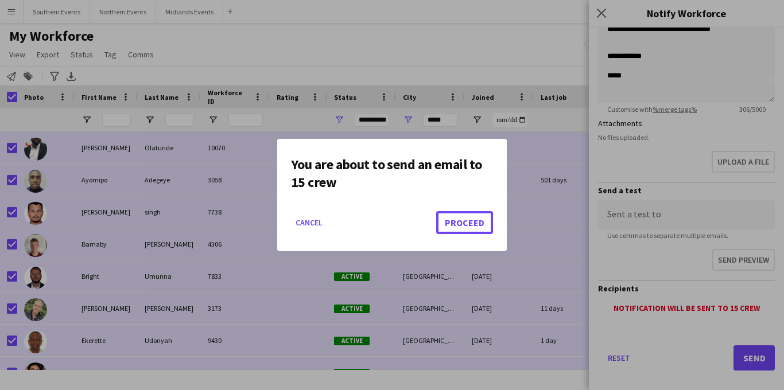
click at [460, 220] on button "Proceed" at bounding box center [464, 222] width 57 height 23
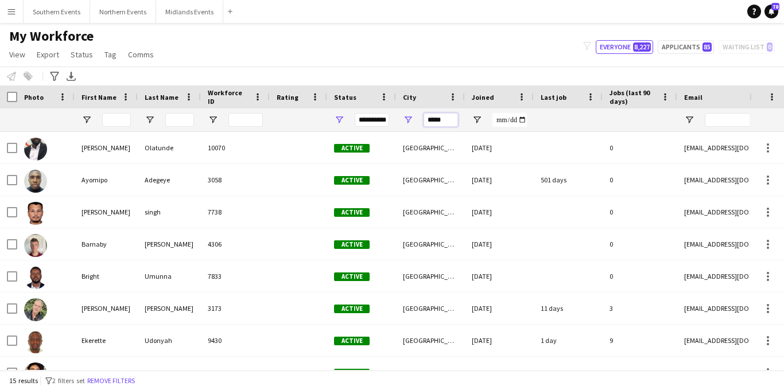
drag, startPoint x: 447, startPoint y: 121, endPoint x: 410, endPoint y: 121, distance: 37.3
click at [410, 121] on div "*****" at bounding box center [430, 120] width 69 height 23
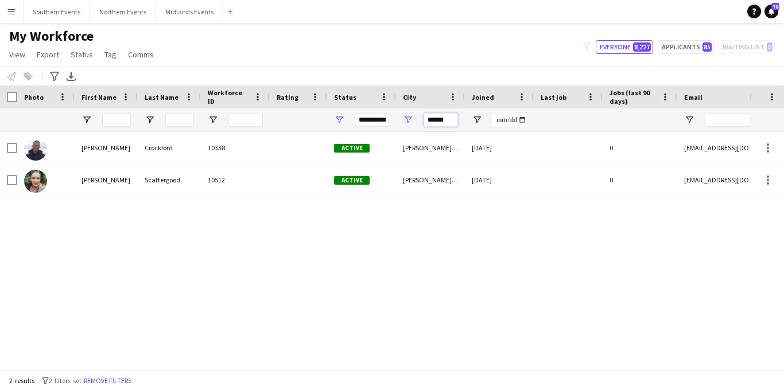
type input "******"
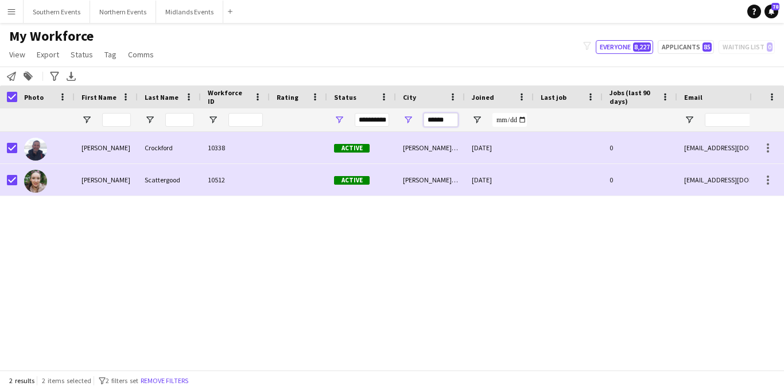
drag, startPoint x: 448, startPoint y: 122, endPoint x: 420, endPoint y: 122, distance: 28.1
click at [420, 122] on div "******" at bounding box center [430, 120] width 69 height 23
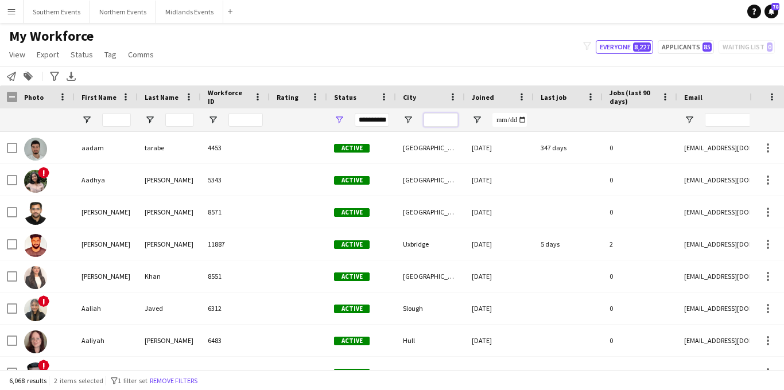
type input "*"
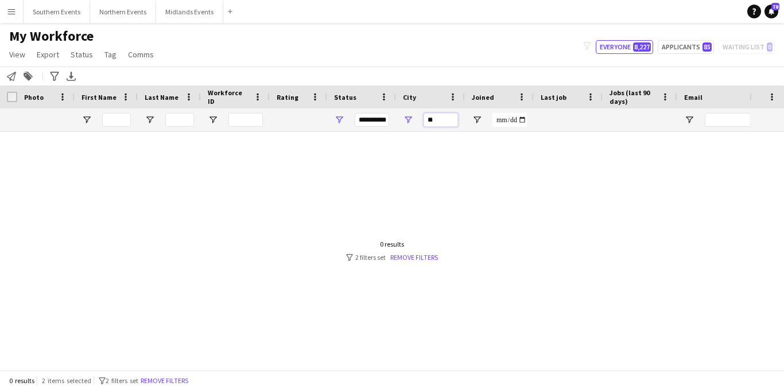
type input "*"
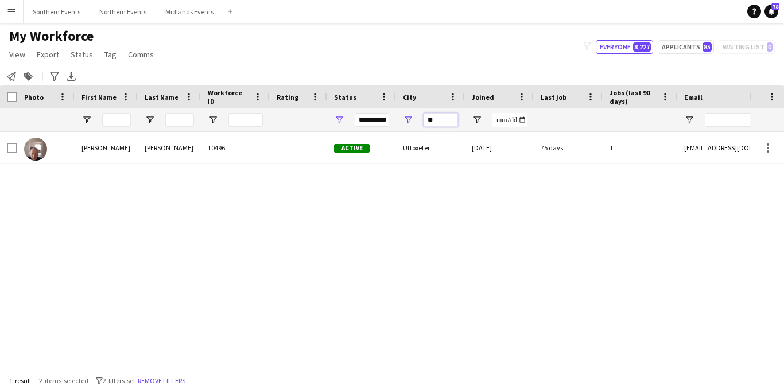
type input "*"
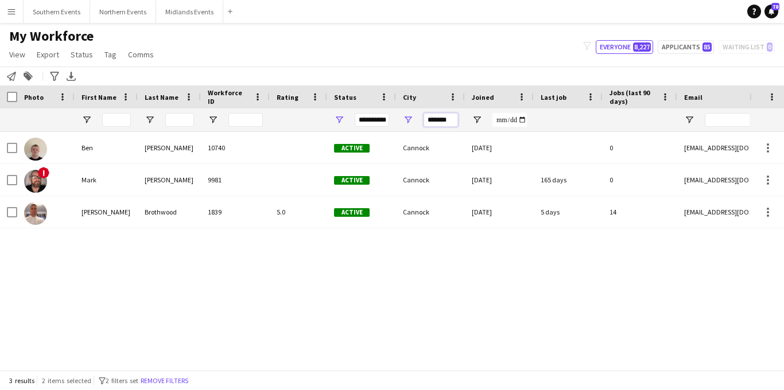
type input "*******"
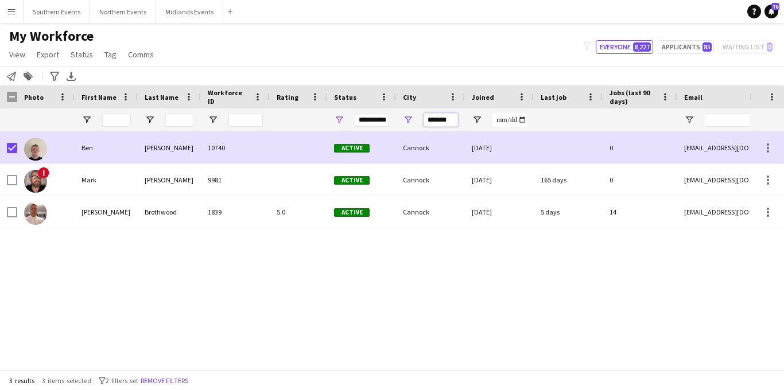
drag, startPoint x: 452, startPoint y: 122, endPoint x: 413, endPoint y: 121, distance: 39.0
click at [413, 121] on div "*******" at bounding box center [430, 120] width 69 height 23
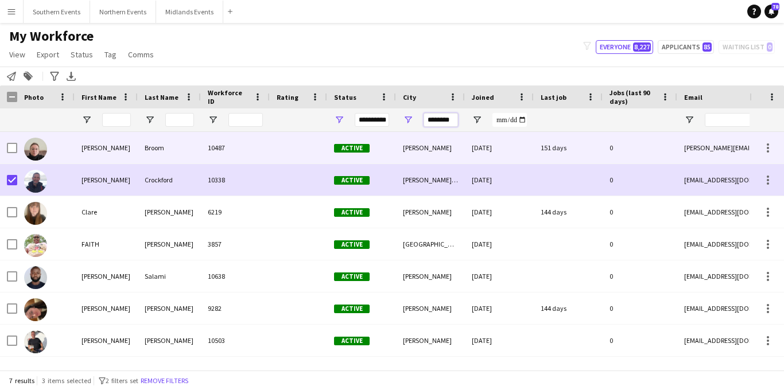
type input "********"
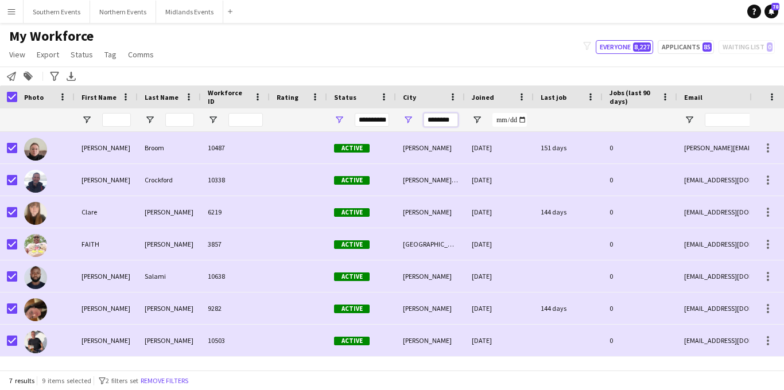
drag, startPoint x: 438, startPoint y: 121, endPoint x: 420, endPoint y: 121, distance: 17.8
click at [420, 121] on div "********" at bounding box center [430, 120] width 69 height 23
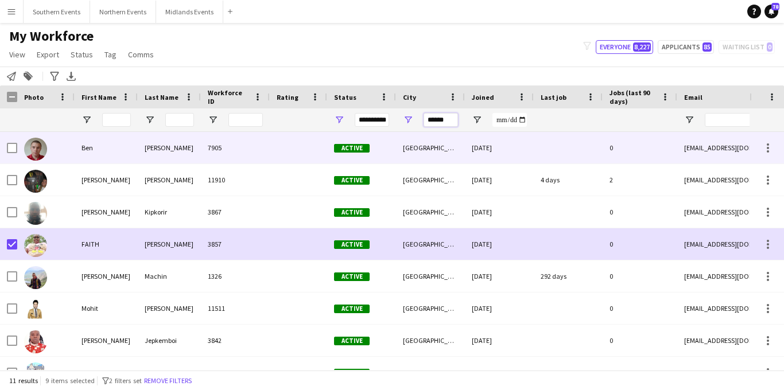
type input "******"
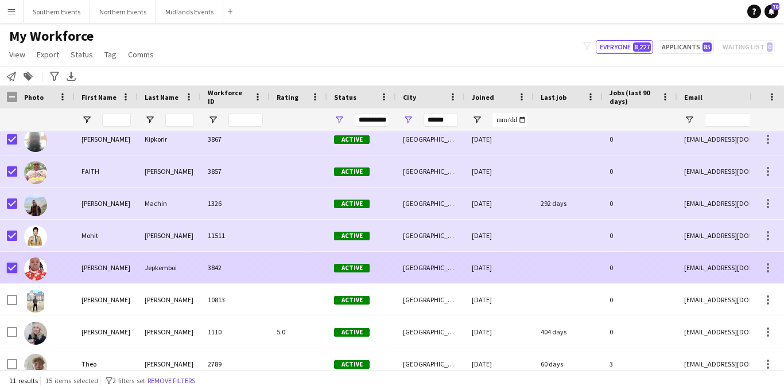
scroll to position [115, 0]
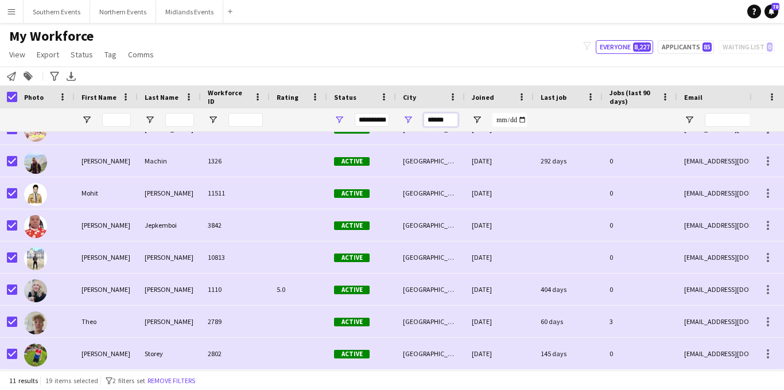
drag, startPoint x: 445, startPoint y: 122, endPoint x: 418, endPoint y: 122, distance: 27.0
click at [418, 122] on div "******" at bounding box center [430, 120] width 69 height 23
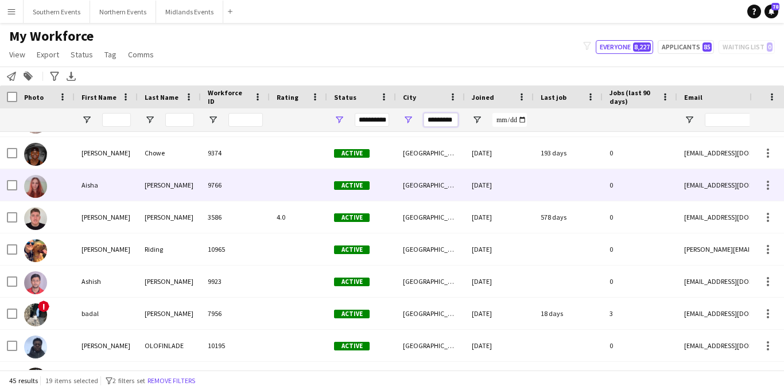
scroll to position [0, 0]
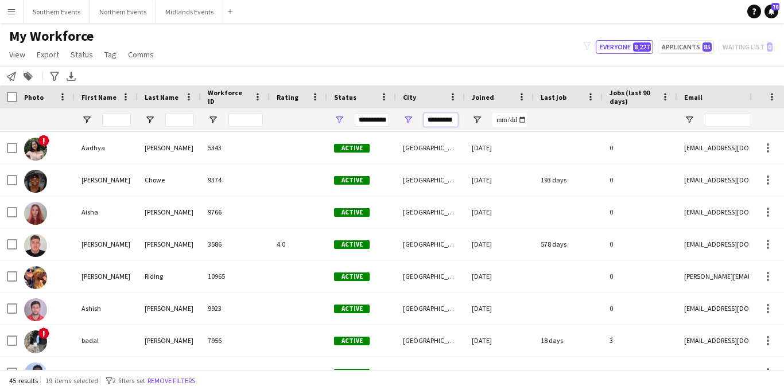
type input "*********"
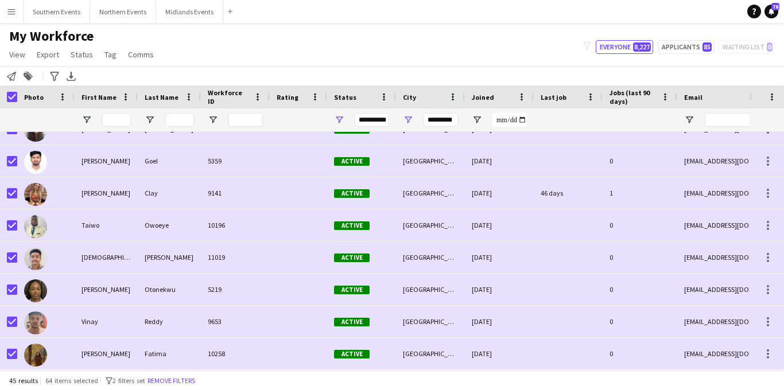
click at [12, 75] on icon "Notify workforce" at bounding box center [11, 76] width 9 height 9
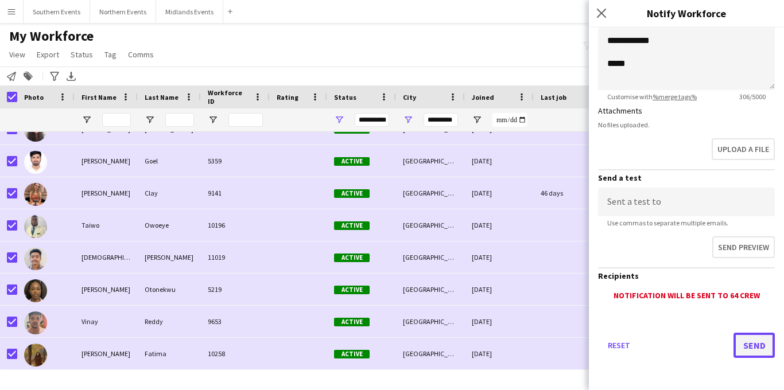
click at [747, 344] on button "Send" at bounding box center [754, 345] width 41 height 25
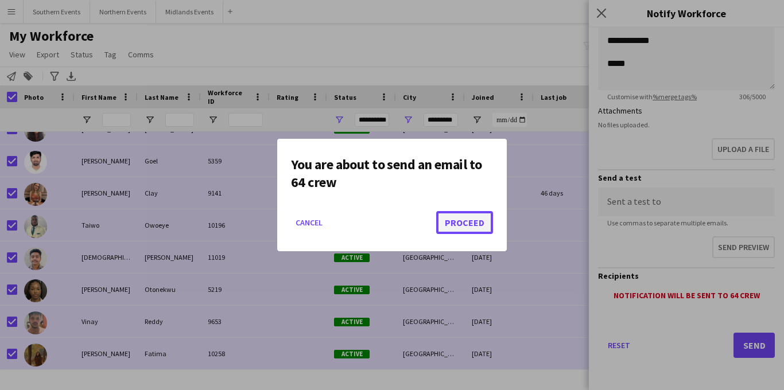
click at [473, 226] on button "Proceed" at bounding box center [464, 222] width 57 height 23
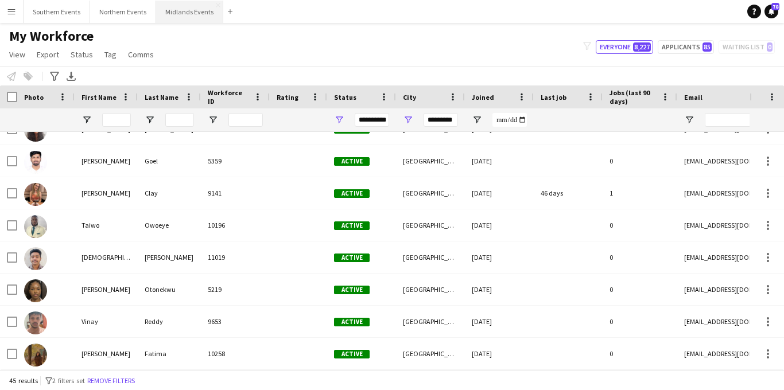
click at [172, 16] on button "Midlands Events Close" at bounding box center [189, 12] width 67 height 22
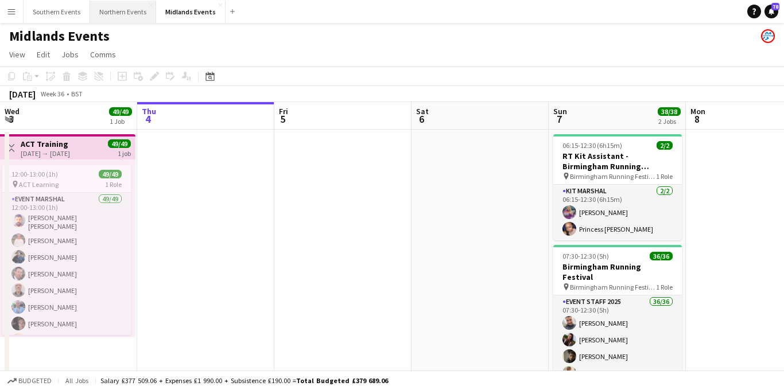
click at [119, 14] on button "Northern Events Close" at bounding box center [123, 12] width 66 height 22
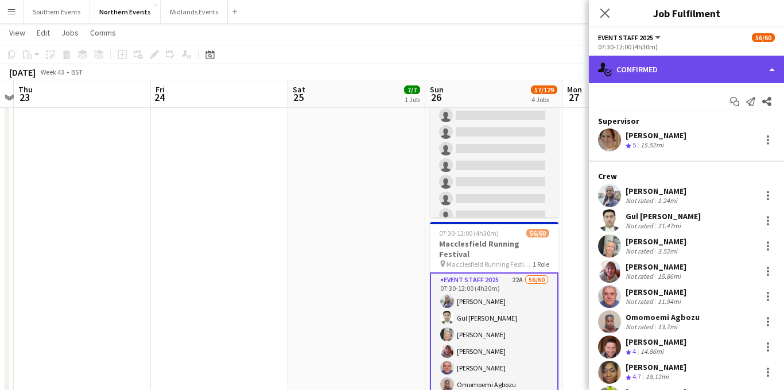
click at [702, 74] on div "single-neutral-actions-check-2 Confirmed" at bounding box center [686, 70] width 195 height 28
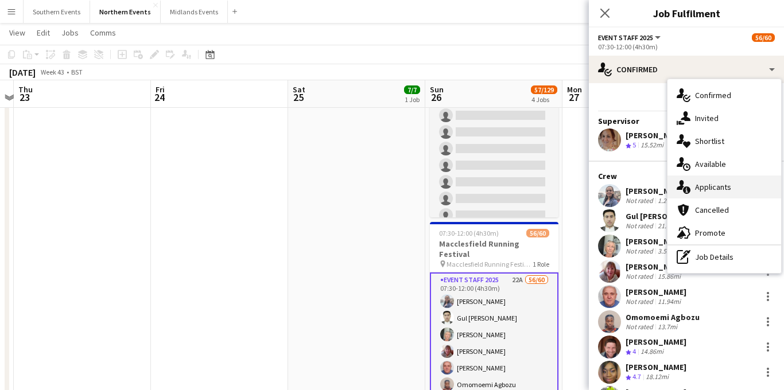
click at [713, 183] on span "Applicants" at bounding box center [713, 187] width 36 height 10
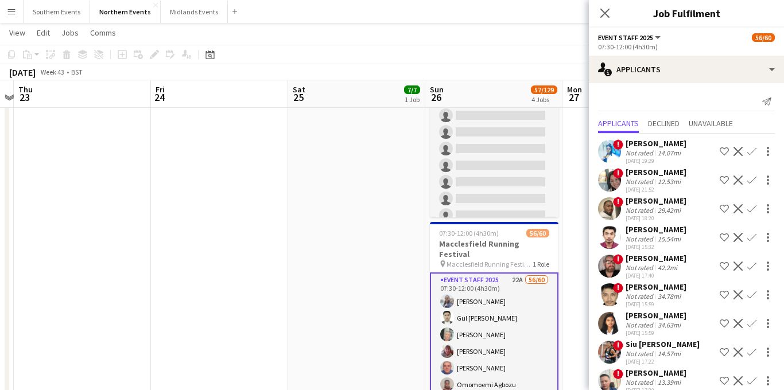
click at [609, 21] on div "Close pop-in" at bounding box center [605, 13] width 32 height 26
click at [602, 13] on icon "Close pop-in" at bounding box center [604, 12] width 11 height 11
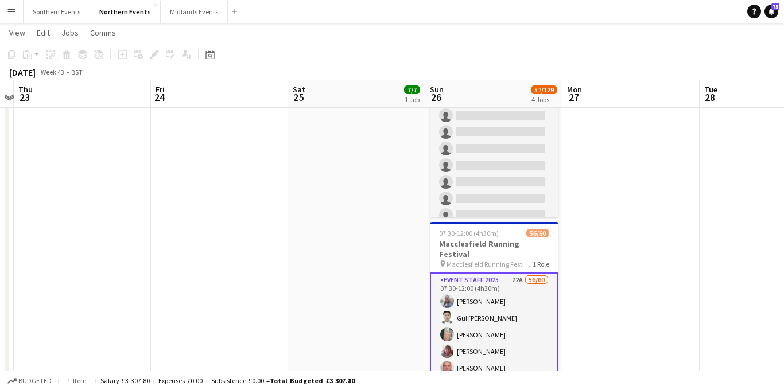
click at [14, 14] on app-icon "Menu" at bounding box center [11, 11] width 9 height 9
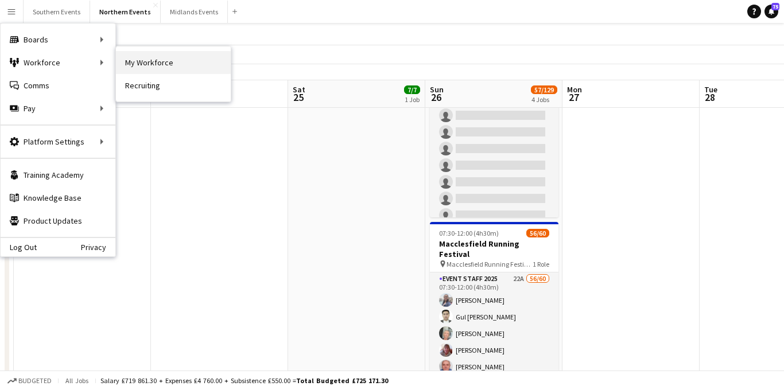
click at [153, 67] on link "My Workforce" at bounding box center [173, 62] width 115 height 23
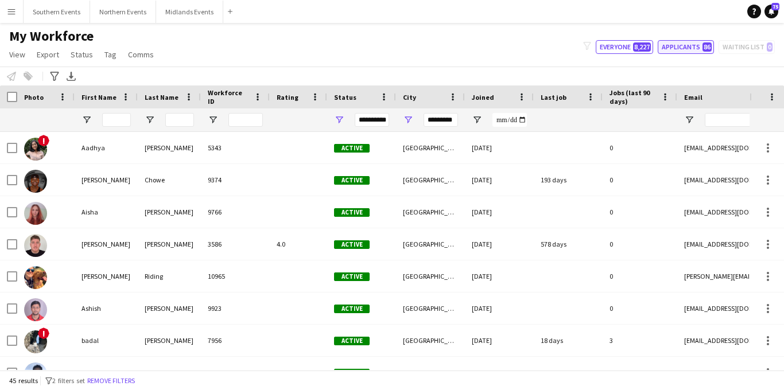
click at [708, 46] on span "86" at bounding box center [707, 46] width 9 height 9
type input "**********"
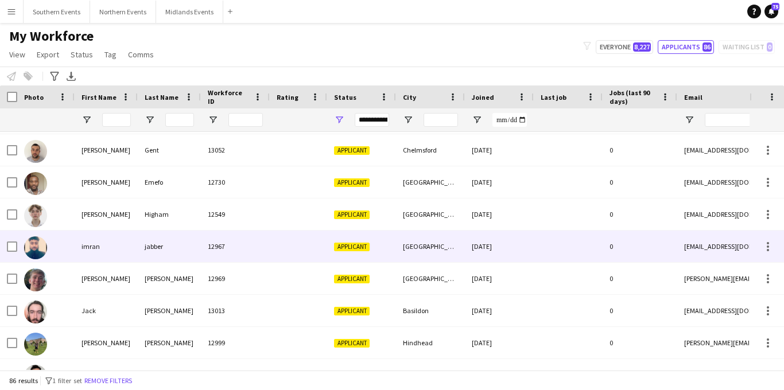
scroll to position [948, 0]
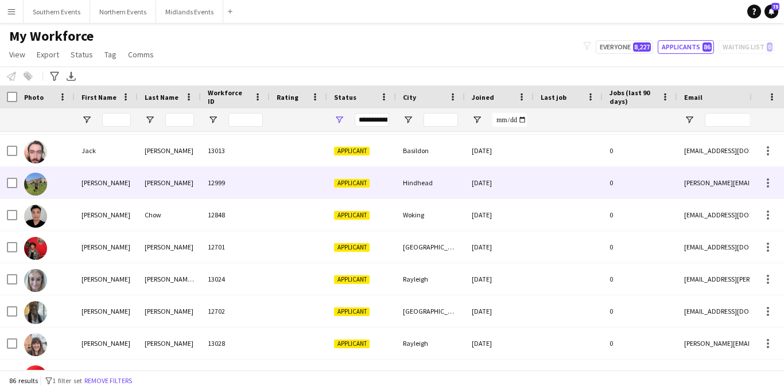
click at [431, 183] on div "Hindhead" at bounding box center [430, 183] width 69 height 32
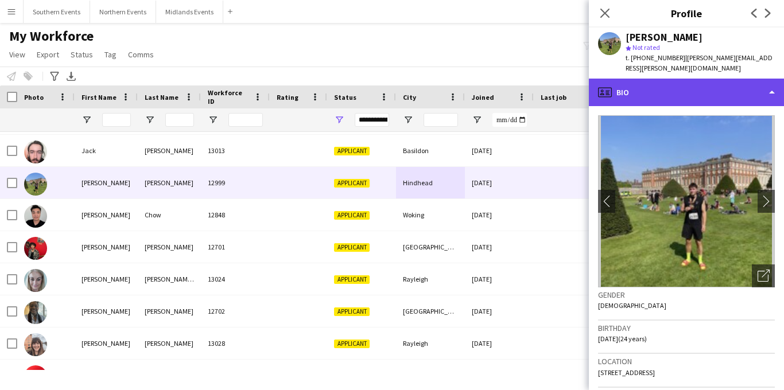
click at [703, 83] on div "profile Bio" at bounding box center [686, 93] width 195 height 28
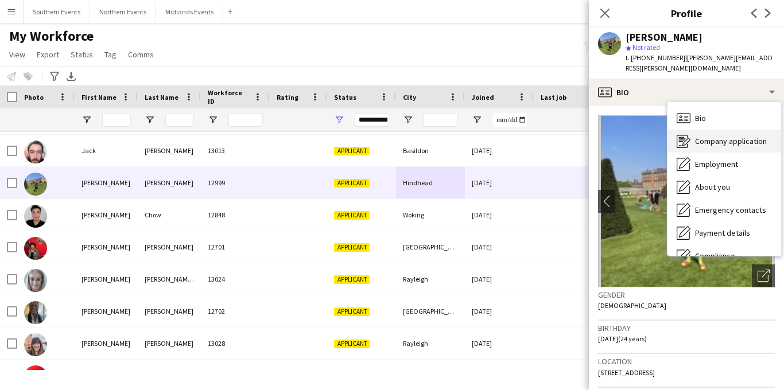
click at [710, 136] on span "Company application" at bounding box center [731, 141] width 72 height 10
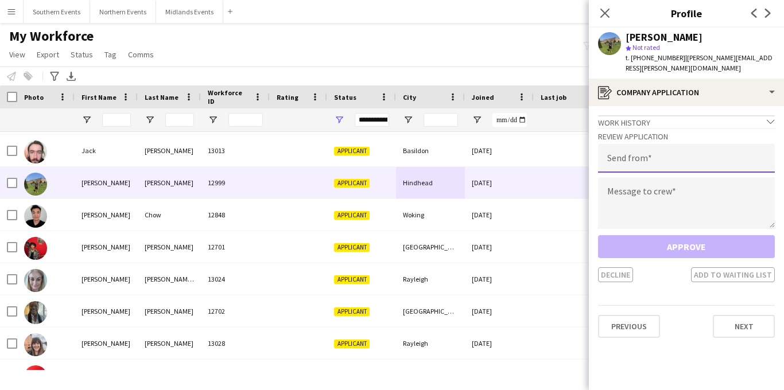
click at [669, 146] on input "email" at bounding box center [686, 158] width 177 height 29
type input "**********"
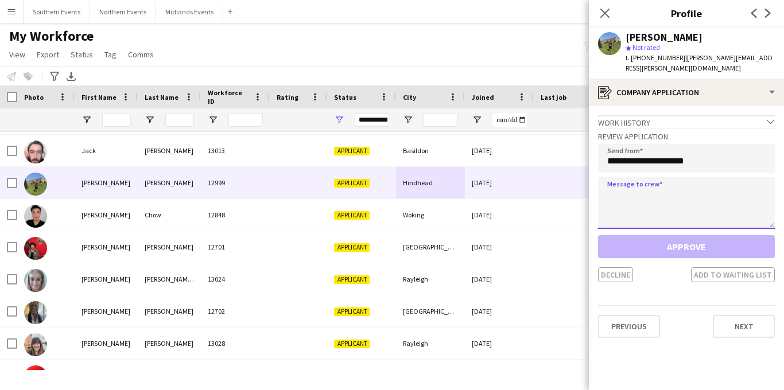
click at [650, 193] on textarea at bounding box center [686, 203] width 177 height 52
paste textarea "**********"
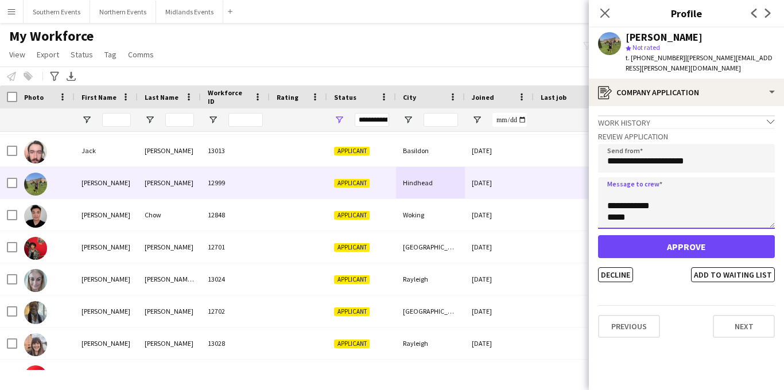
type textarea "**********"
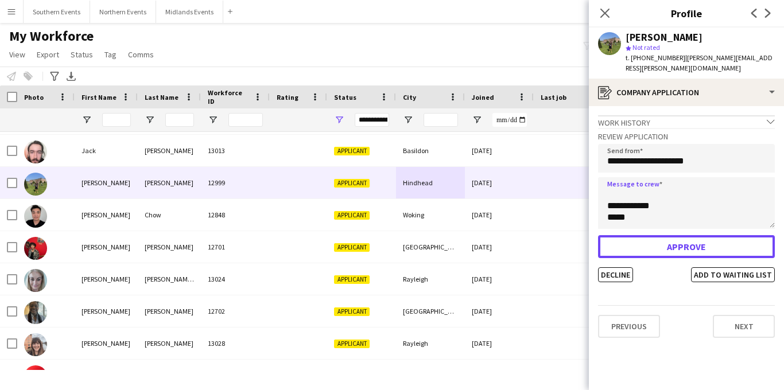
click at [652, 240] on button "Approve" at bounding box center [686, 246] width 177 height 23
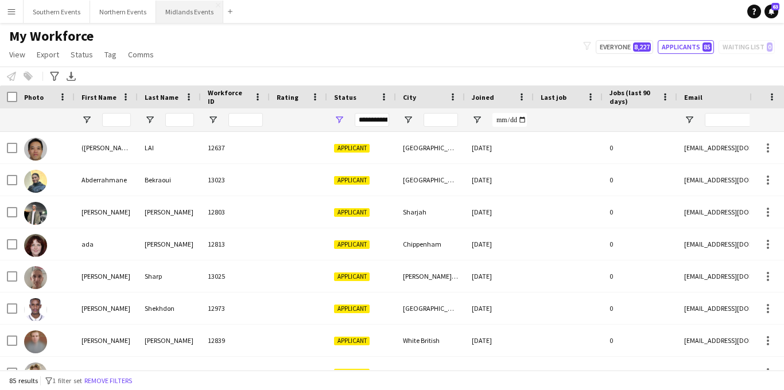
click at [179, 13] on button "Midlands Events Close" at bounding box center [189, 12] width 67 height 22
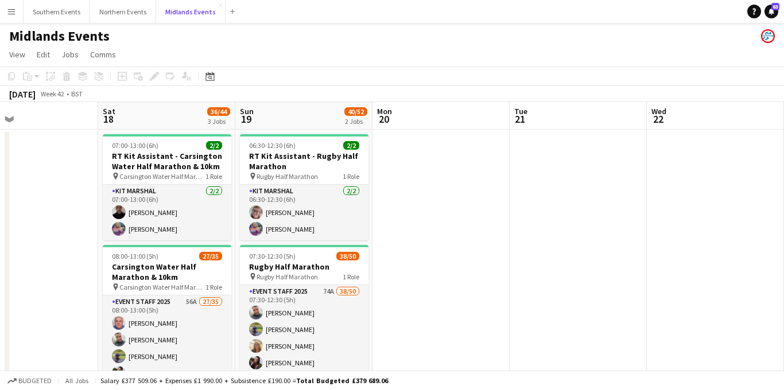
scroll to position [0, 284]
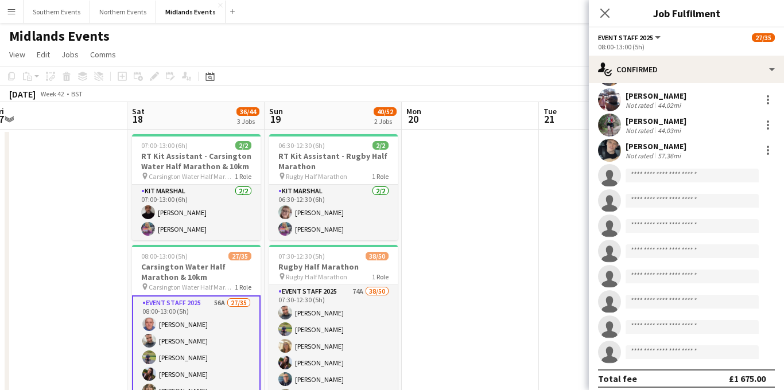
scroll to position [641, 0]
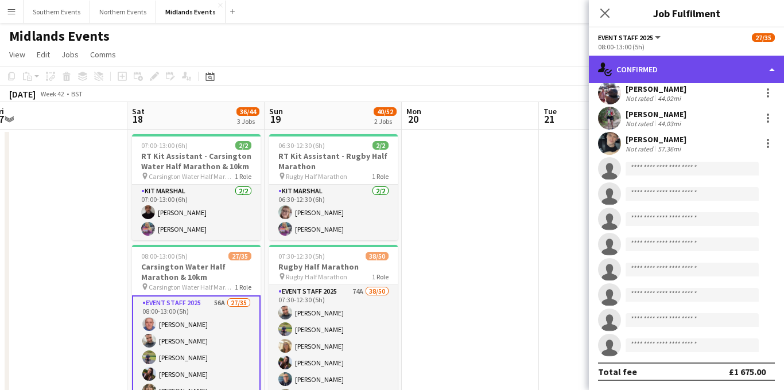
click at [711, 61] on div "single-neutral-actions-check-2 Confirmed" at bounding box center [686, 70] width 195 height 28
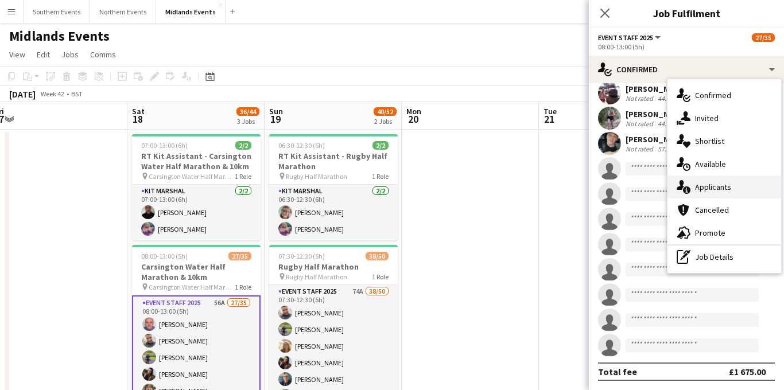
click at [729, 183] on span "Applicants" at bounding box center [713, 187] width 36 height 10
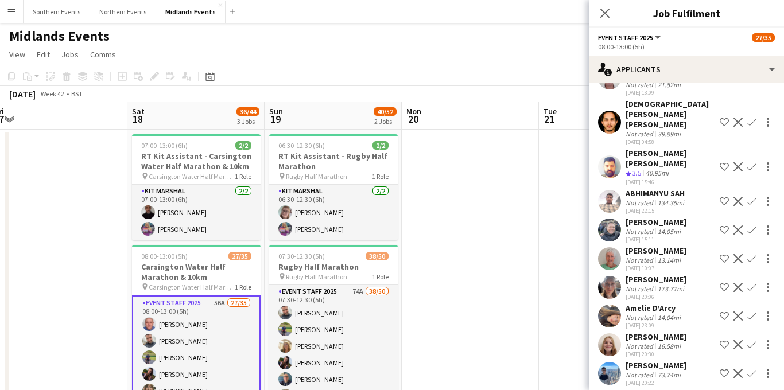
scroll to position [1319, 0]
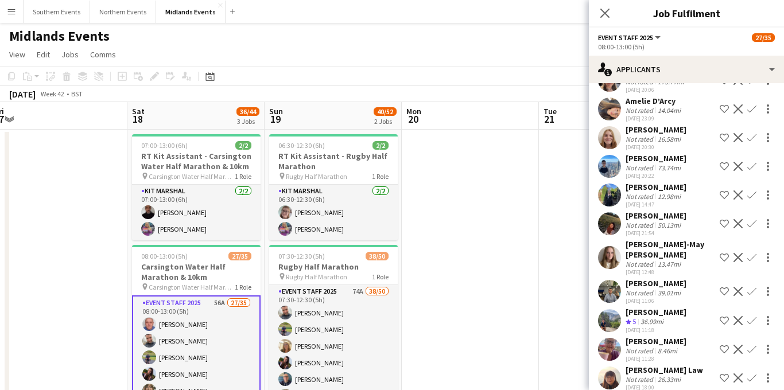
click at [754, 316] on app-icon "Confirm" at bounding box center [752, 320] width 9 height 9
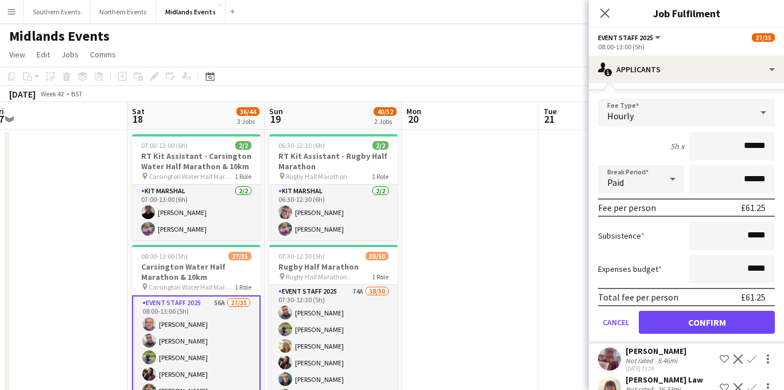
scroll to position [1580, 0]
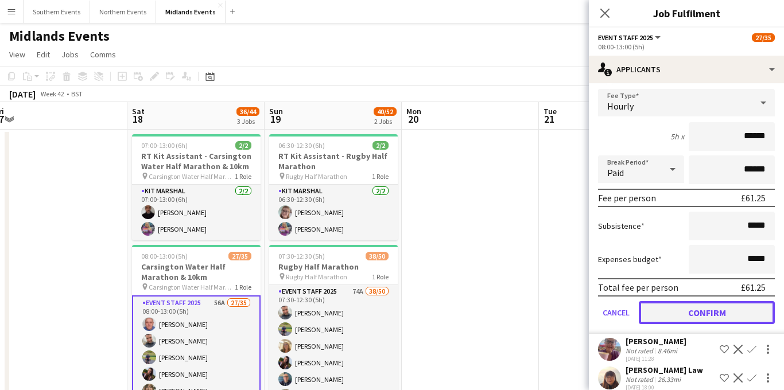
click at [687, 301] on button "Confirm" at bounding box center [707, 312] width 136 height 23
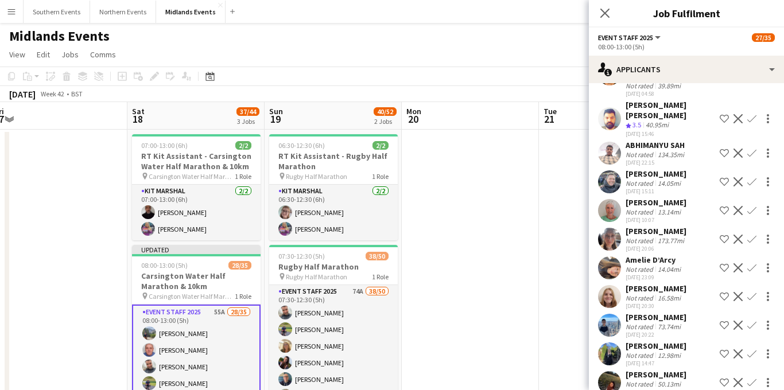
scroll to position [1156, 0]
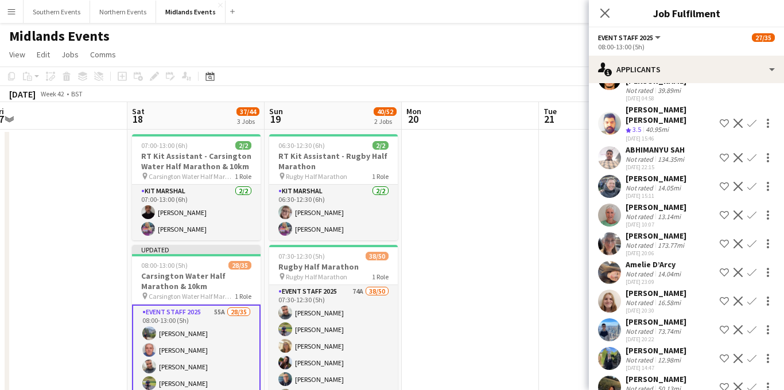
click at [750, 211] on app-icon "Confirm" at bounding box center [752, 215] width 9 height 9
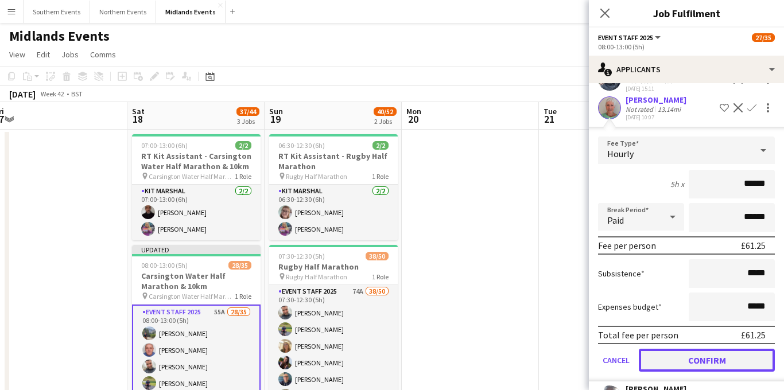
click at [678, 349] on button "Confirm" at bounding box center [707, 360] width 136 height 23
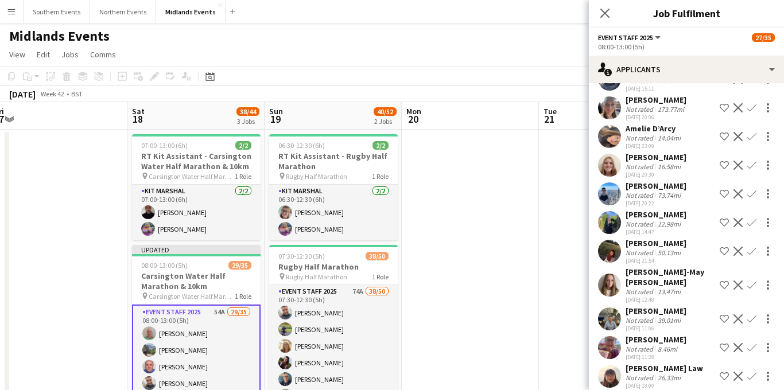
scroll to position [974, 0]
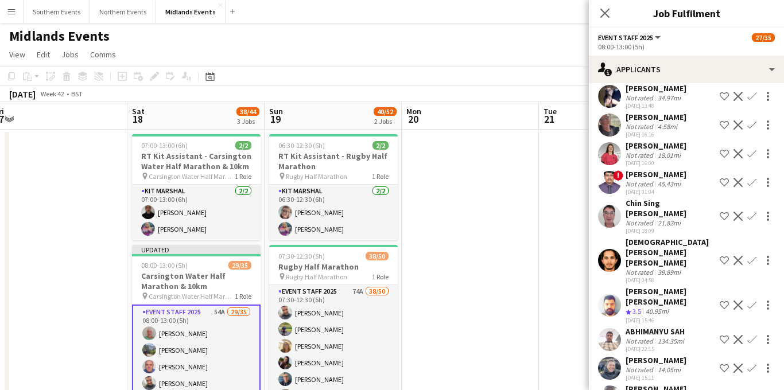
click at [756, 221] on app-icon "Confirm" at bounding box center [752, 216] width 9 height 9
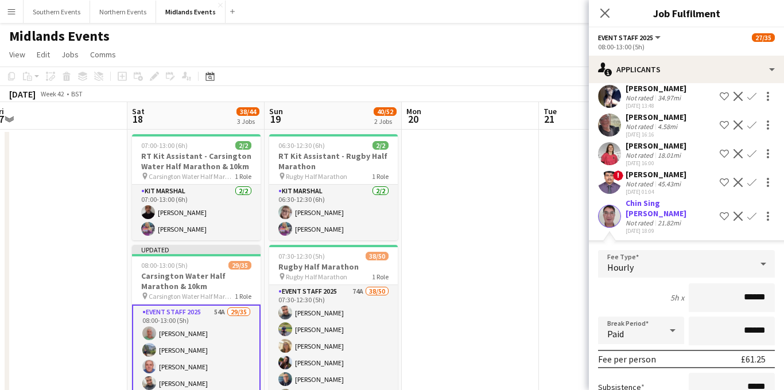
scroll to position [1140, 0]
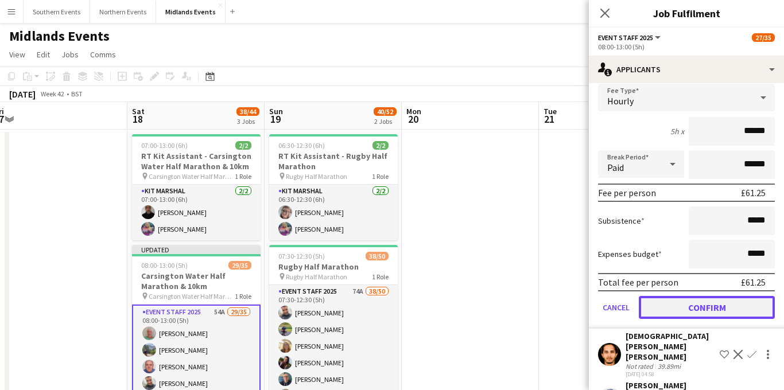
click at [687, 312] on button "Confirm" at bounding box center [707, 307] width 136 height 23
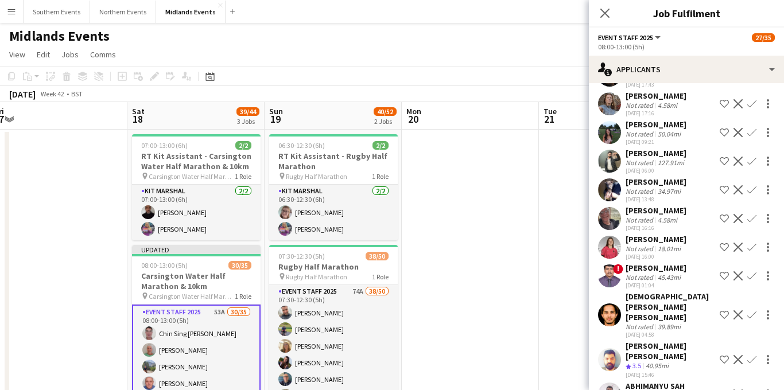
scroll to position [888, 0]
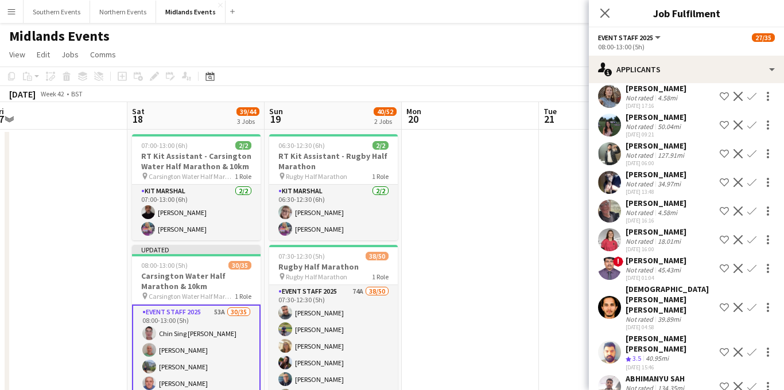
click at [749, 348] on app-icon "Confirm" at bounding box center [752, 352] width 9 height 9
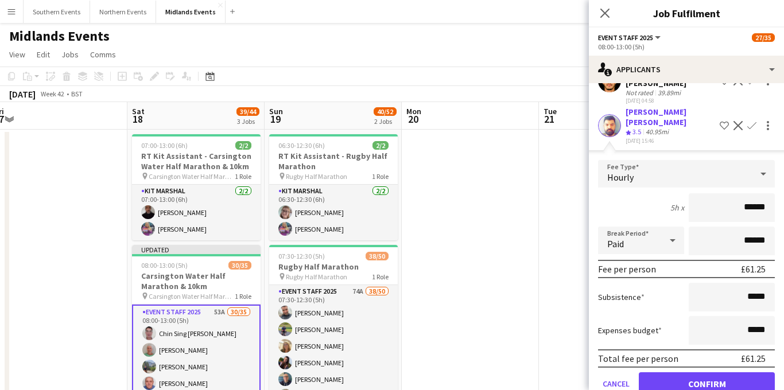
scroll to position [1192, 0]
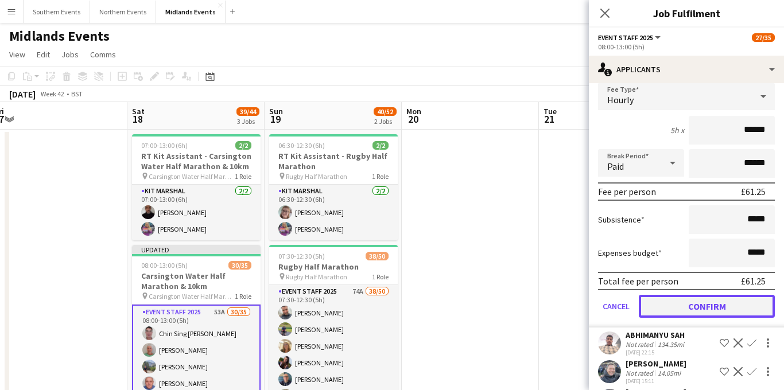
click at [707, 295] on button "Confirm" at bounding box center [707, 306] width 136 height 23
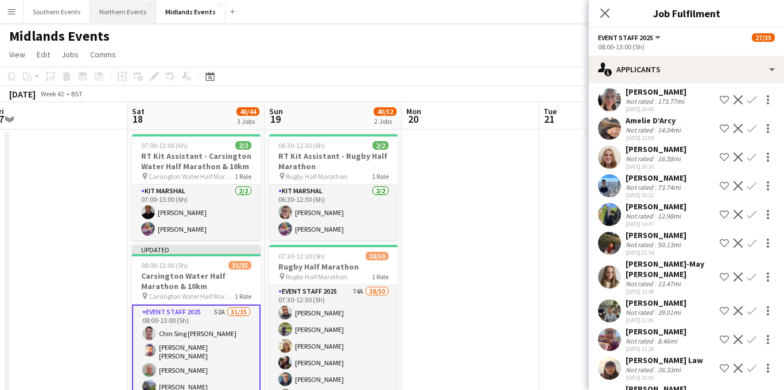
scroll to position [901, 0]
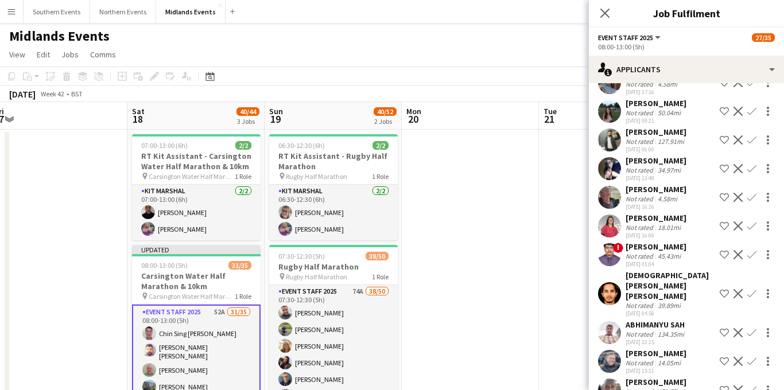
click at [752, 202] on app-icon "Confirm" at bounding box center [752, 197] width 9 height 9
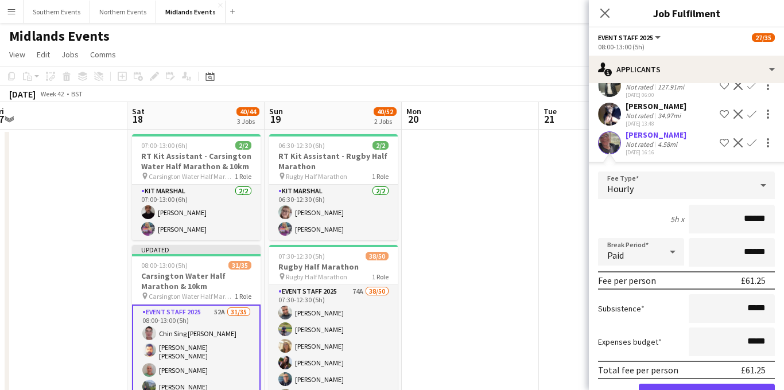
scroll to position [981, 0]
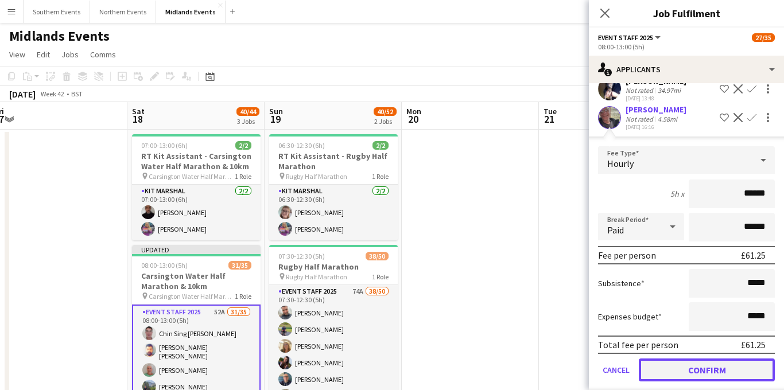
click at [673, 373] on button "Confirm" at bounding box center [707, 370] width 136 height 23
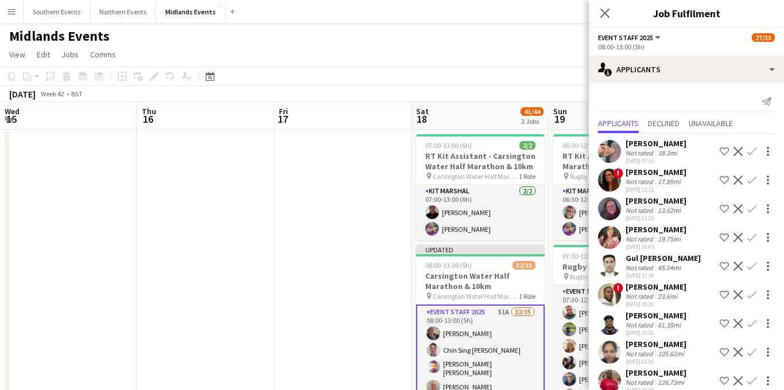
scroll to position [981, 0]
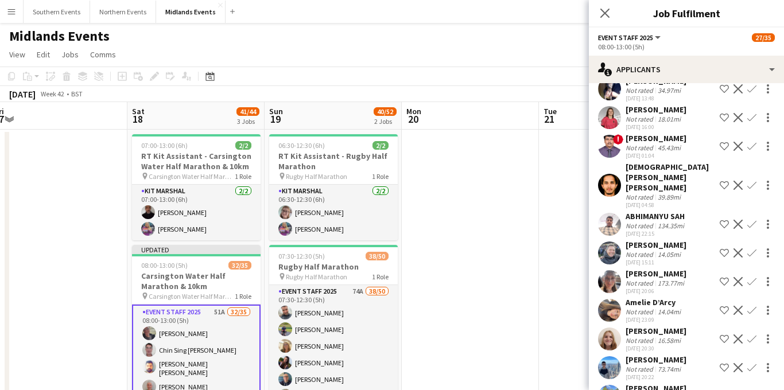
click at [738, 220] on app-icon "Decline" at bounding box center [738, 224] width 9 height 9
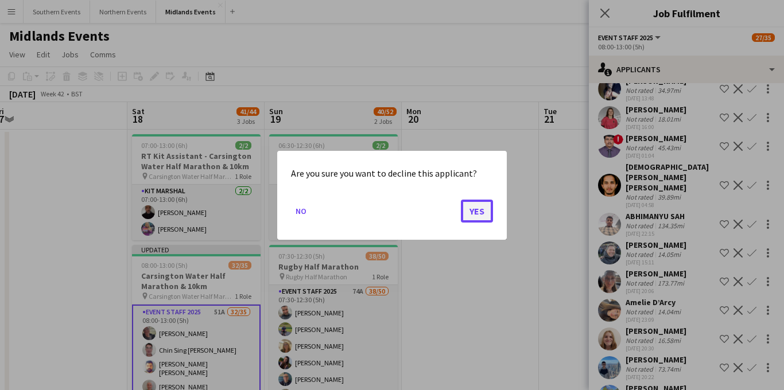
click at [482, 215] on button "Yes" at bounding box center [477, 210] width 32 height 23
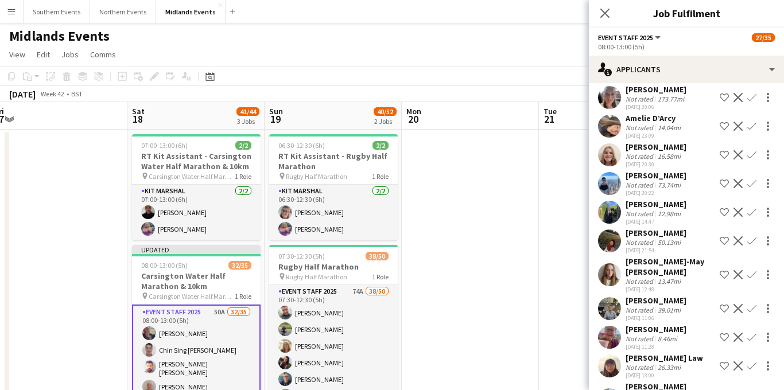
scroll to position [1145, 0]
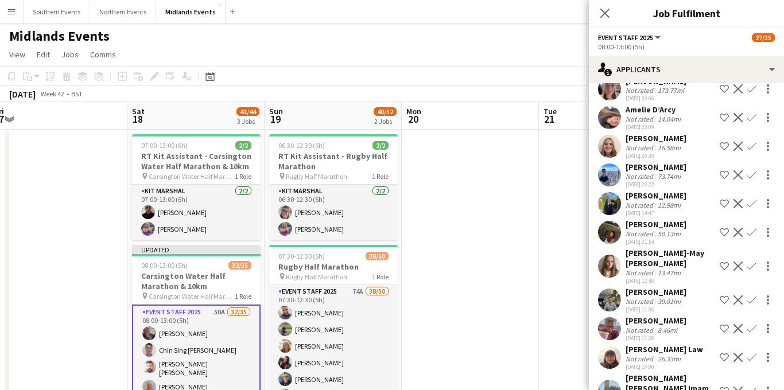
click at [752, 199] on app-icon "Confirm" at bounding box center [752, 203] width 9 height 9
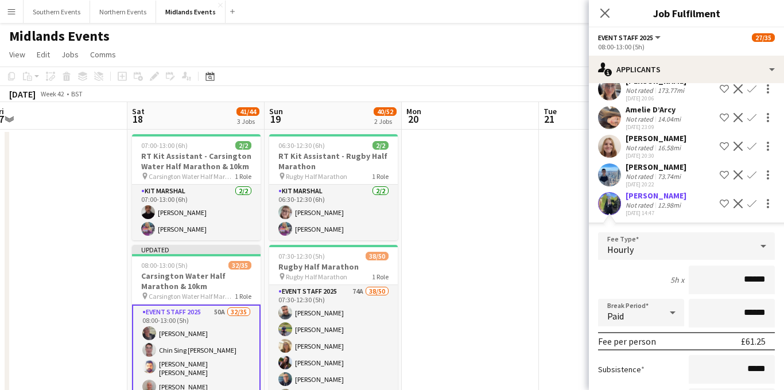
scroll to position [1256, 0]
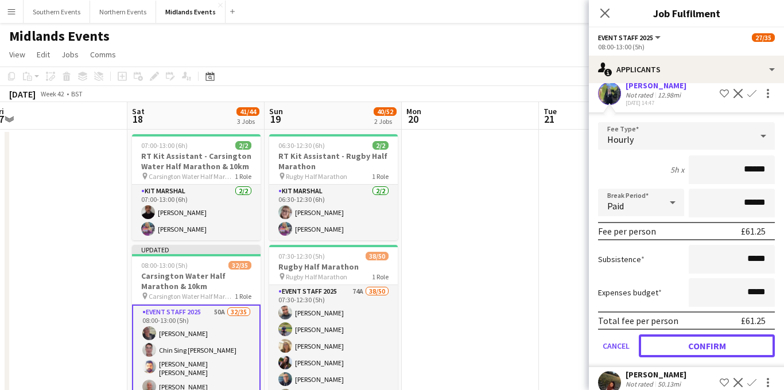
click at [685, 336] on button "Confirm" at bounding box center [707, 346] width 136 height 23
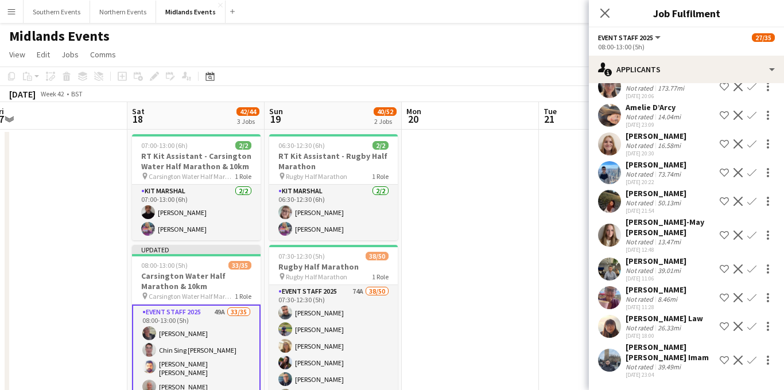
scroll to position [966, 0]
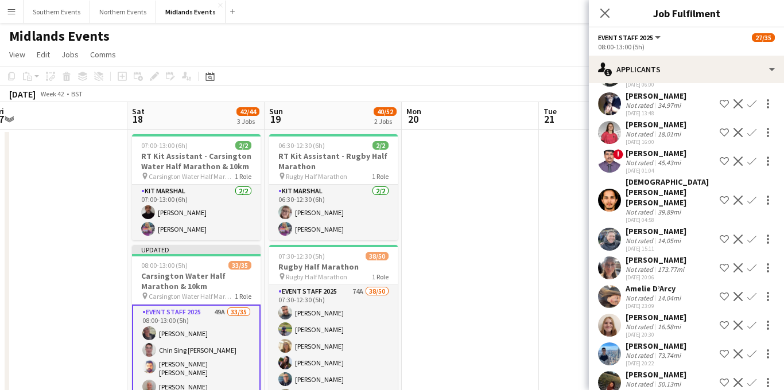
click at [751, 292] on app-icon "Confirm" at bounding box center [752, 296] width 9 height 9
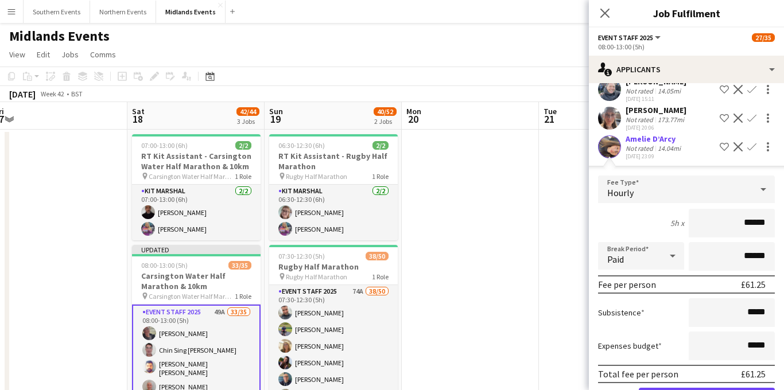
scroll to position [1175, 0]
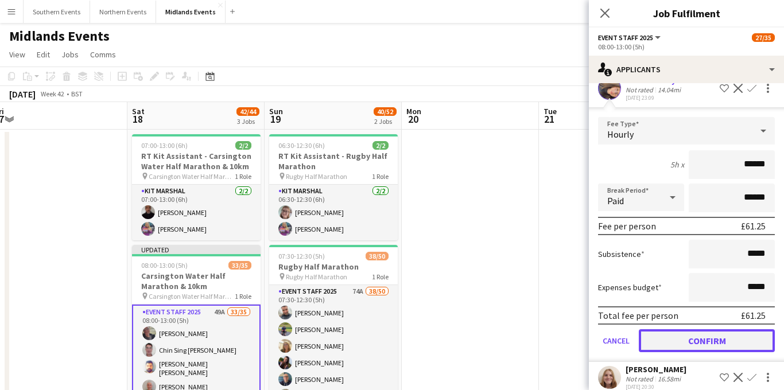
click at [686, 330] on button "Confirm" at bounding box center [707, 341] width 136 height 23
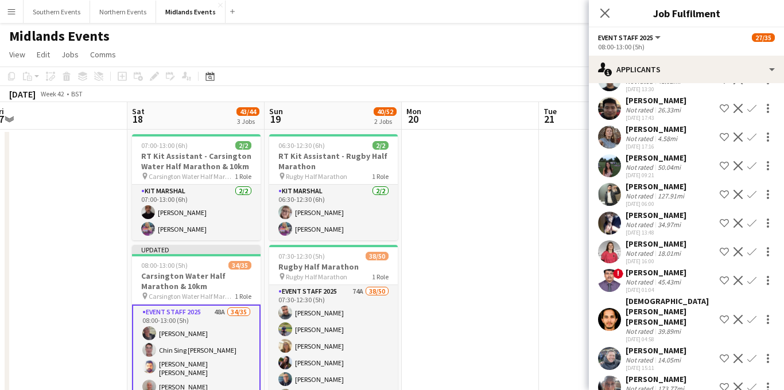
scroll to position [837, 0]
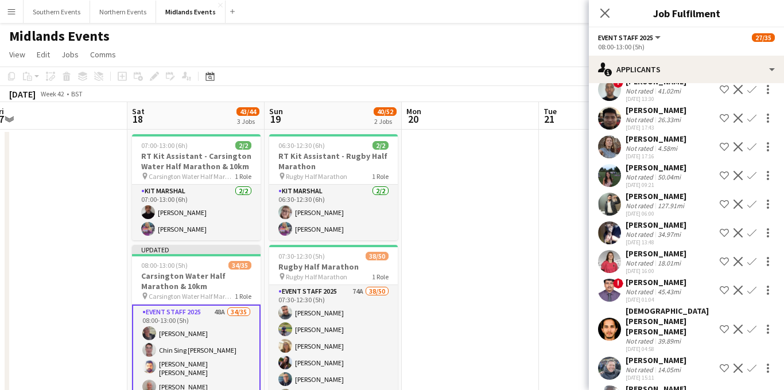
click at [754, 152] on app-icon "Confirm" at bounding box center [752, 146] width 9 height 9
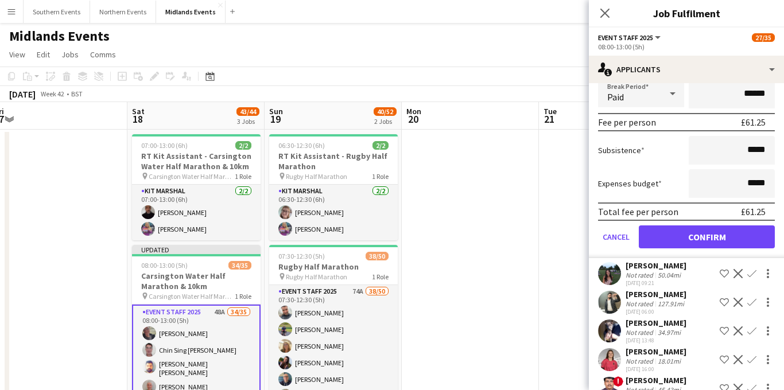
scroll to position [1013, 0]
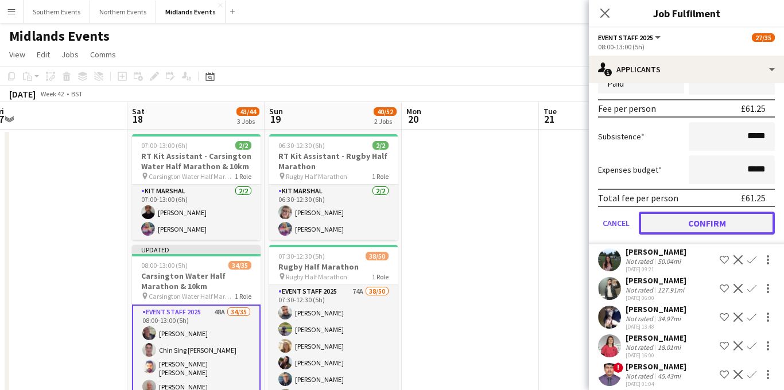
click at [694, 231] on button "Confirm" at bounding box center [707, 223] width 136 height 23
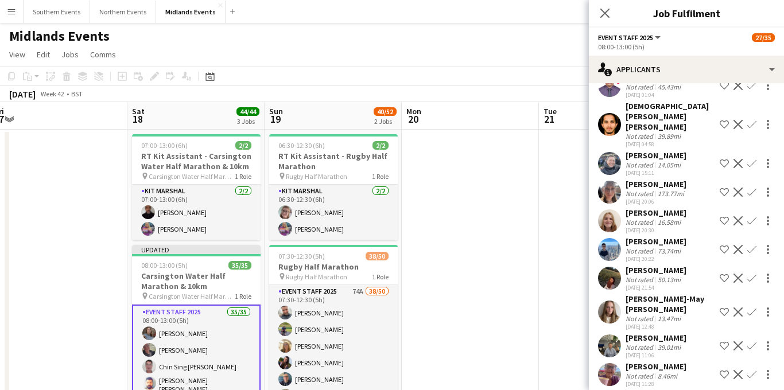
scroll to position [724, 0]
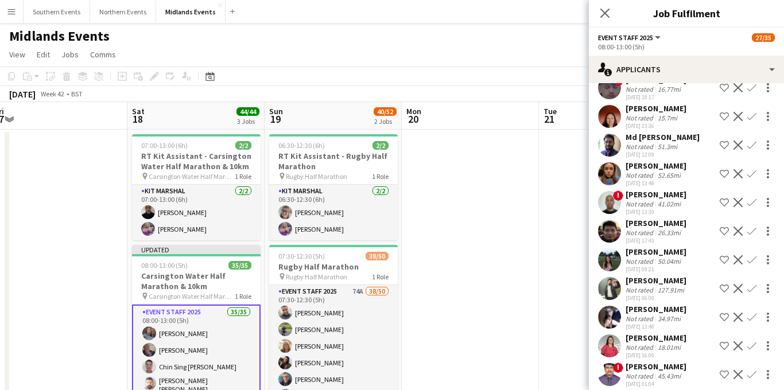
click at [740, 293] on app-icon "Decline" at bounding box center [738, 288] width 9 height 9
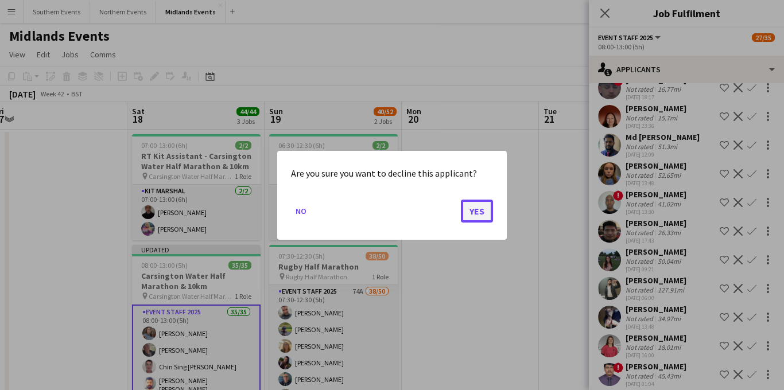
click at [473, 214] on button "Yes" at bounding box center [477, 210] width 32 height 23
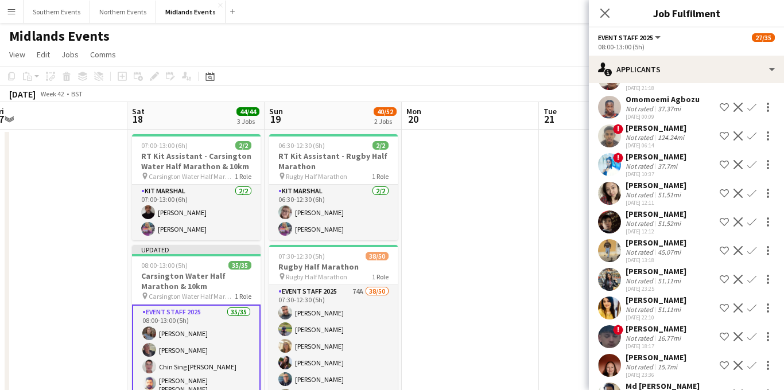
scroll to position [471, 0]
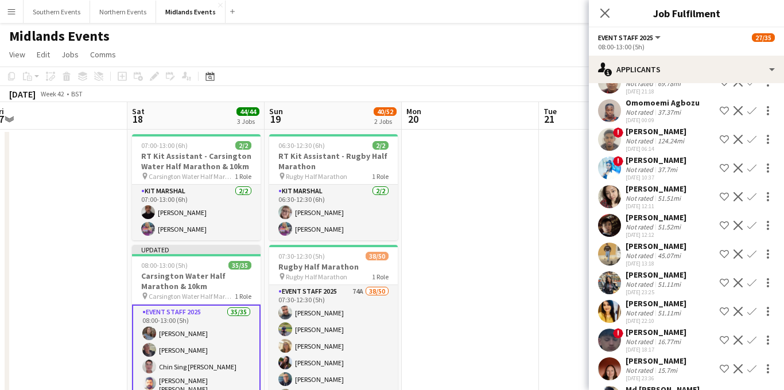
click at [751, 202] on app-icon "Confirm" at bounding box center [752, 196] width 9 height 9
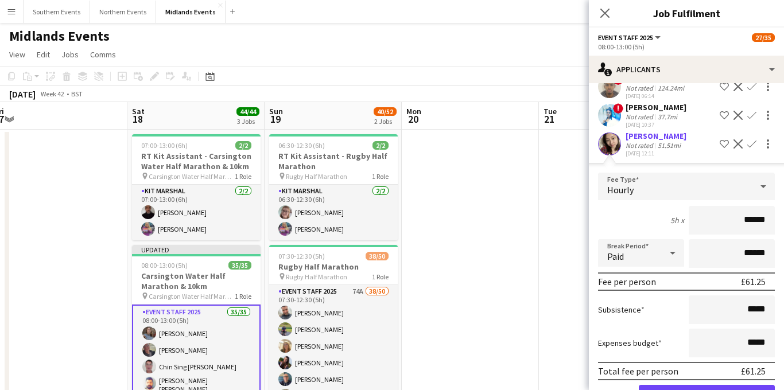
scroll to position [587, 0]
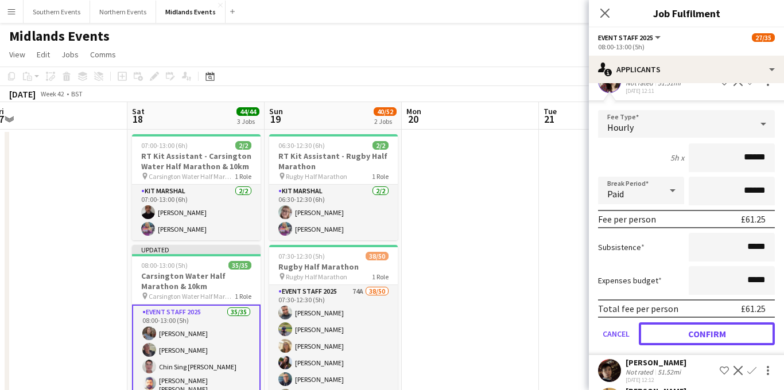
click at [690, 346] on button "Confirm" at bounding box center [707, 334] width 136 height 23
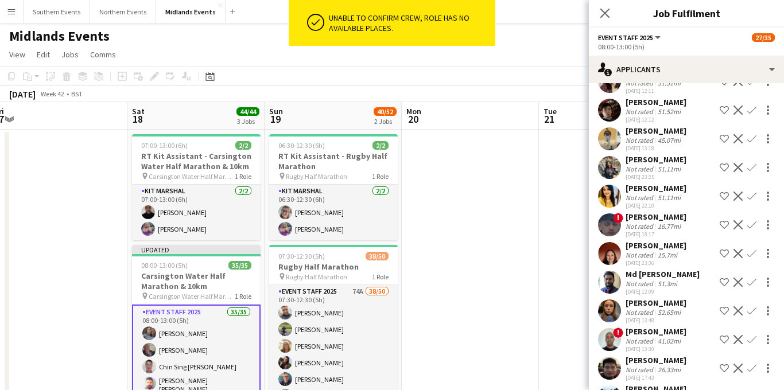
click at [601, 11] on icon "Close pop-in" at bounding box center [605, 13] width 9 height 9
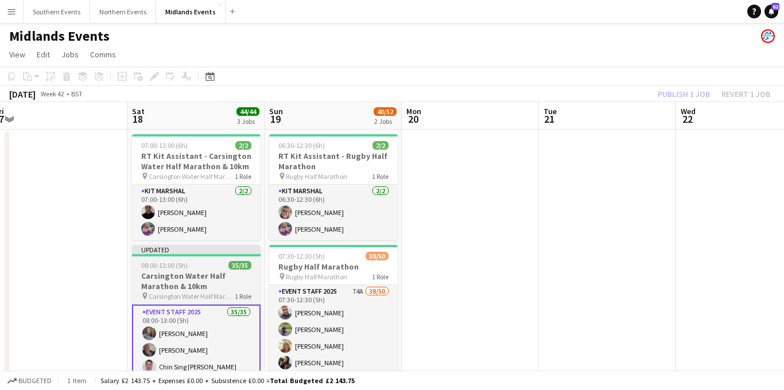
click at [189, 277] on h3 "Carsington Water Half Marathon & 10km" at bounding box center [196, 281] width 129 height 21
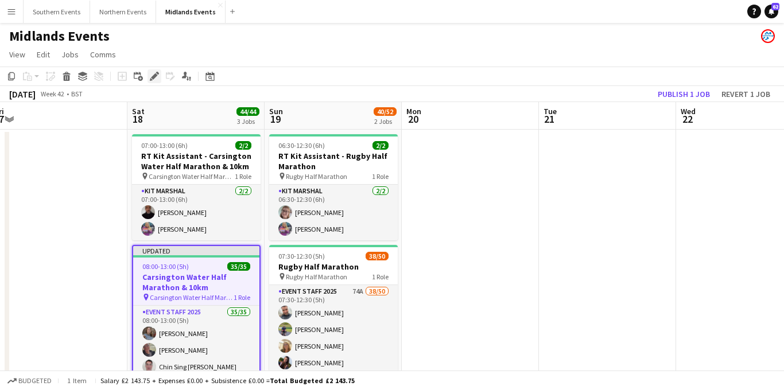
click at [156, 78] on icon "Edit" at bounding box center [154, 76] width 9 height 9
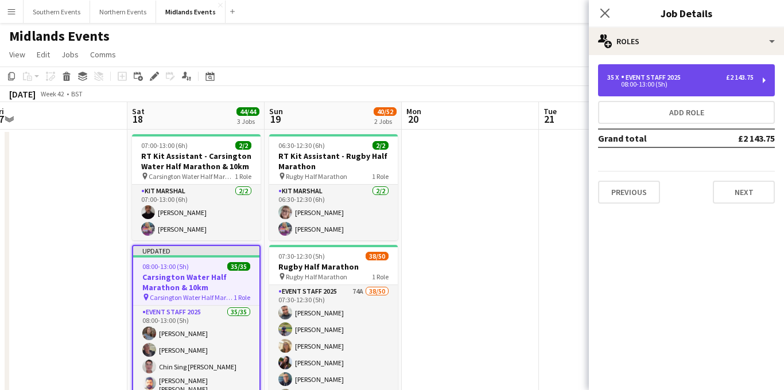
click at [659, 94] on div "35 x Event Staff 2025 £2 143.75 08:00-13:00 (5h)" at bounding box center [686, 80] width 177 height 32
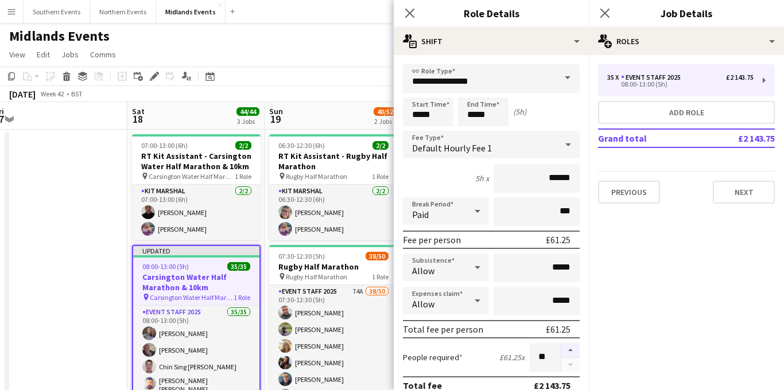
click at [570, 350] on button "button" at bounding box center [571, 350] width 18 height 15
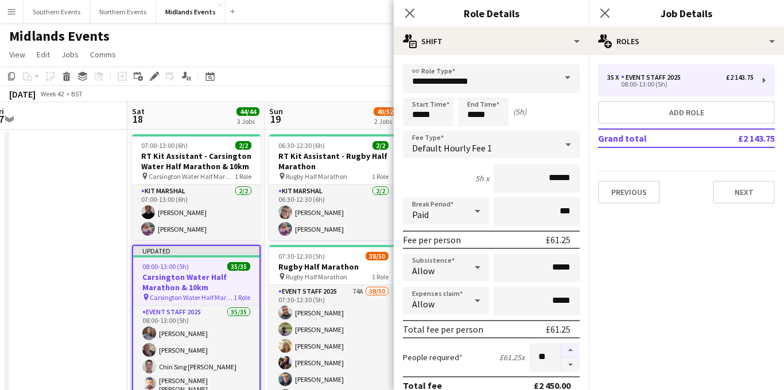
click at [570, 350] on button "button" at bounding box center [571, 350] width 18 height 15
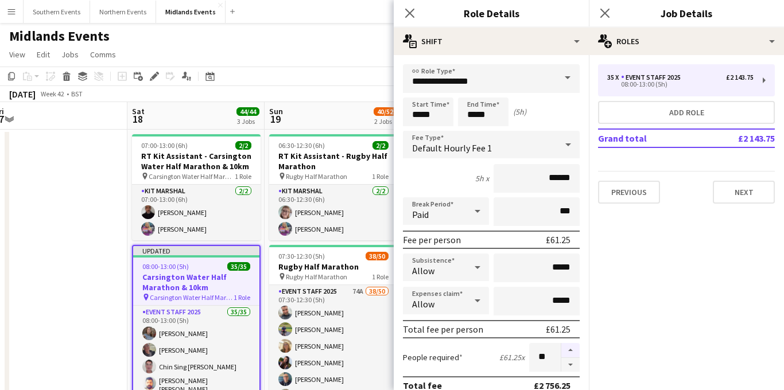
click at [570, 350] on button "button" at bounding box center [571, 350] width 18 height 15
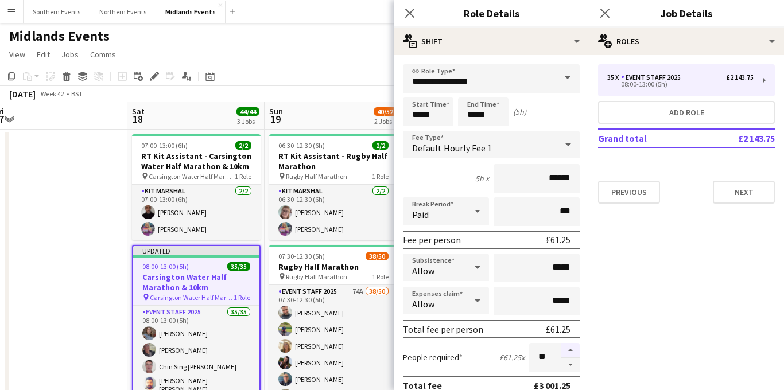
type input "**"
click at [601, 7] on icon "Close pop-in" at bounding box center [604, 12] width 11 height 11
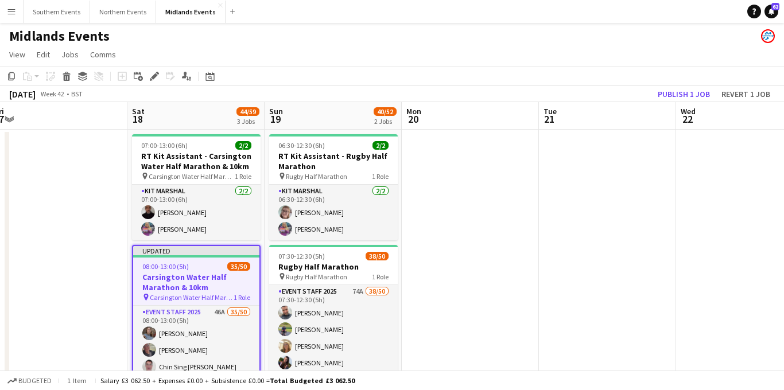
click at [207, 286] on h3 "Carsington Water Half Marathon & 10km" at bounding box center [196, 282] width 126 height 21
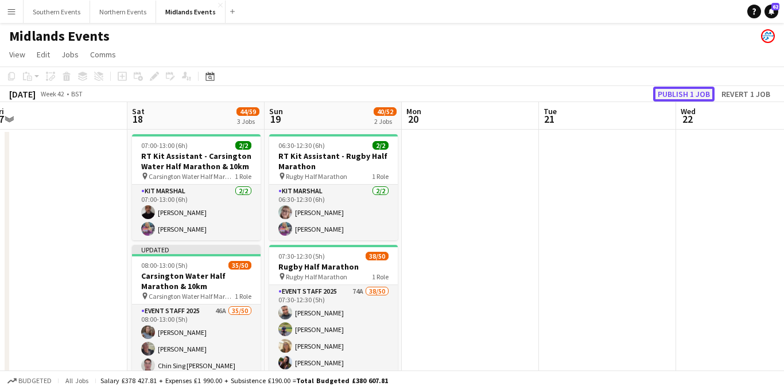
click at [674, 96] on button "Publish 1 job" at bounding box center [683, 94] width 61 height 15
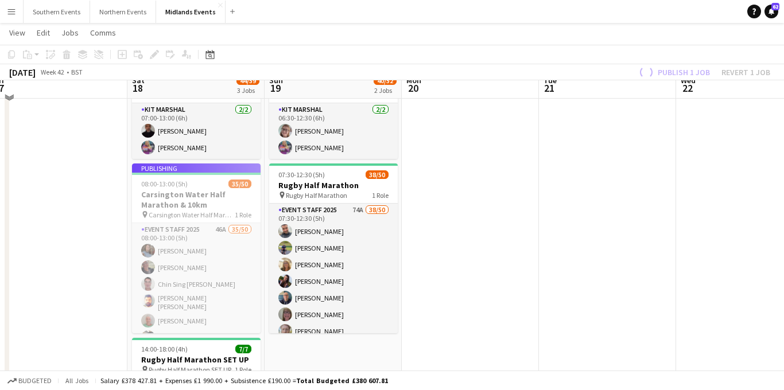
scroll to position [95, 0]
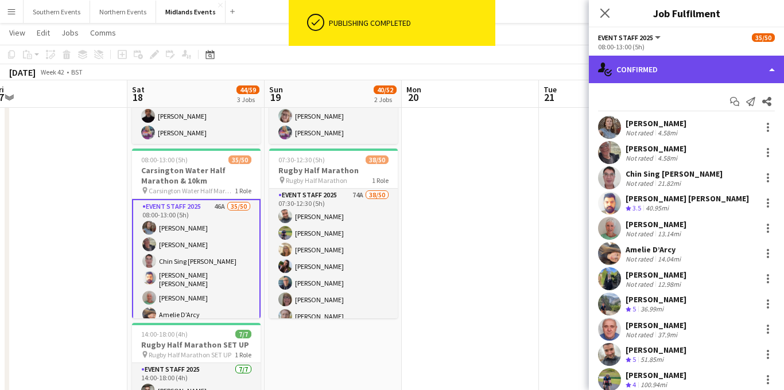
click at [691, 73] on div "single-neutral-actions-check-2 Confirmed" at bounding box center [686, 70] width 195 height 28
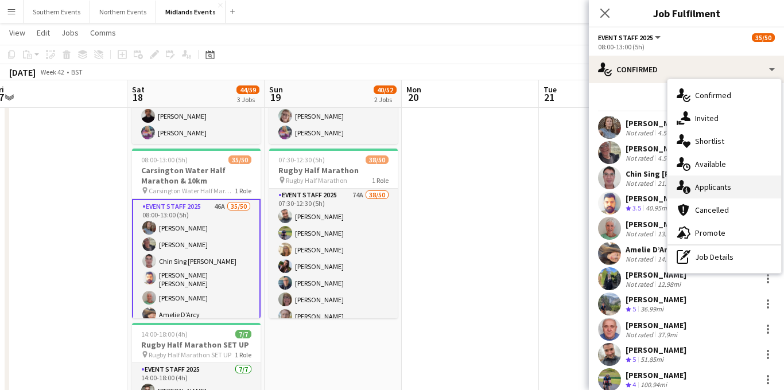
click at [713, 185] on span "Applicants" at bounding box center [713, 187] width 36 height 10
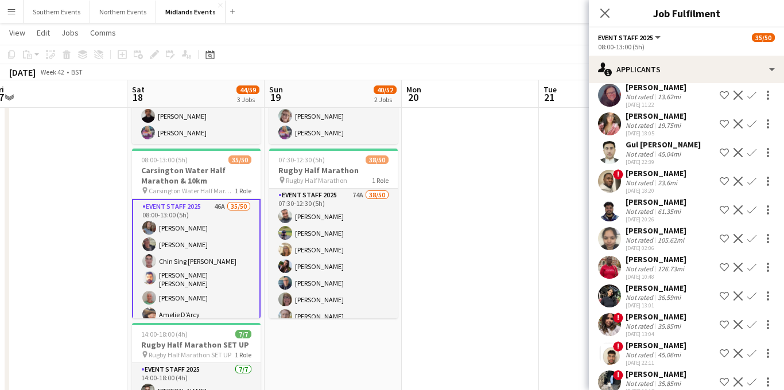
scroll to position [0, 0]
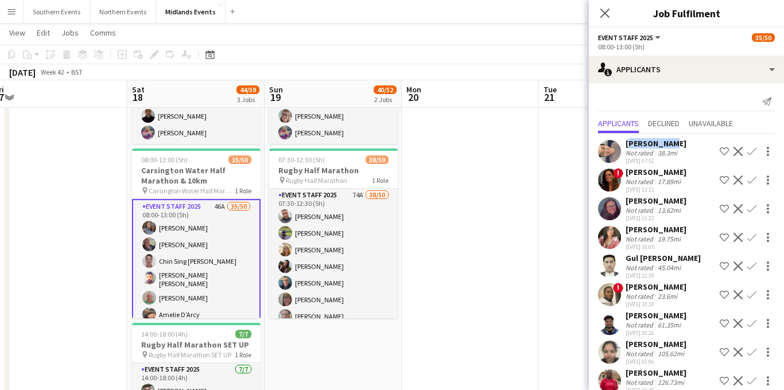
drag, startPoint x: 664, startPoint y: 145, endPoint x: 627, endPoint y: 145, distance: 36.8
click at [627, 145] on div "[PERSON_NAME]" at bounding box center [656, 143] width 61 height 10
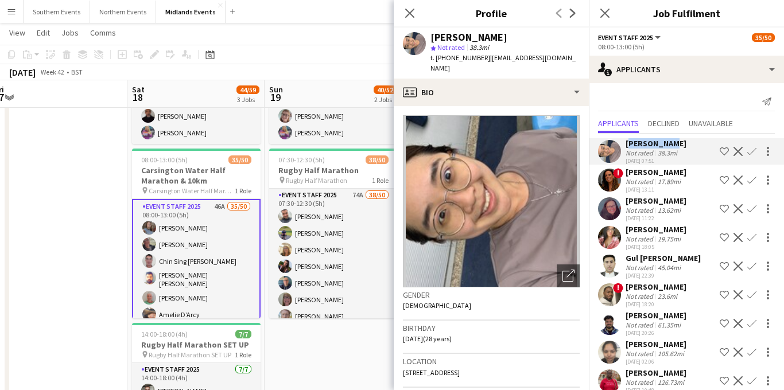
copy div "[PERSON_NAME]"
click at [753, 153] on app-icon "Confirm" at bounding box center [752, 151] width 9 height 9
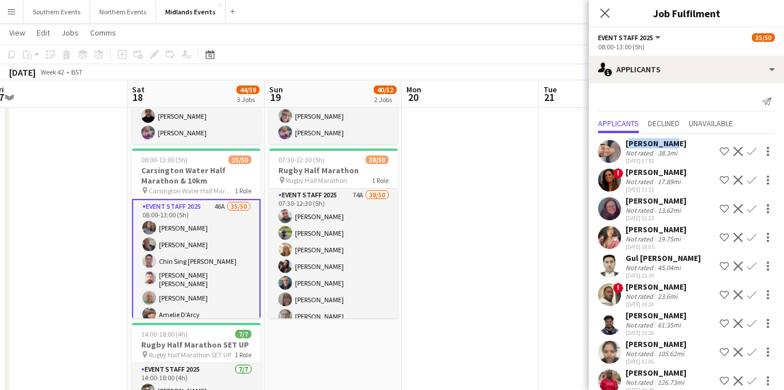
click at [750, 151] on app-icon "Confirm" at bounding box center [752, 151] width 9 height 9
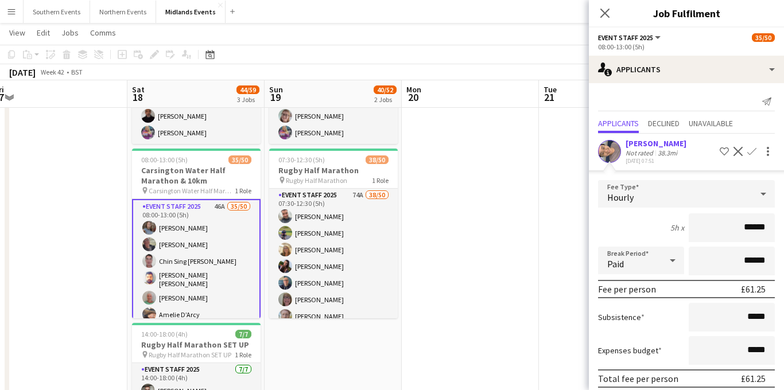
scroll to position [99, 0]
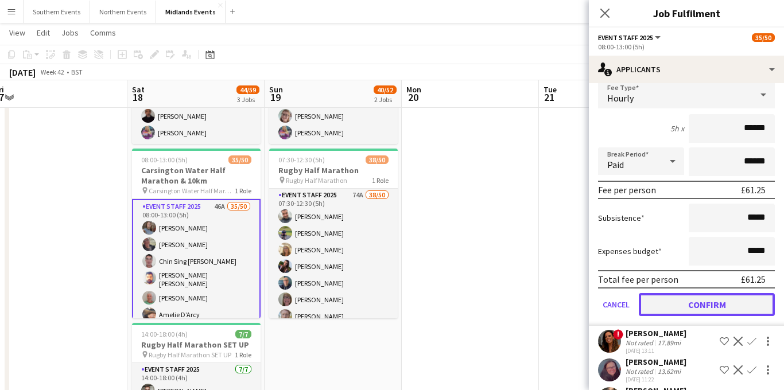
click at [675, 300] on button "Confirm" at bounding box center [707, 304] width 136 height 23
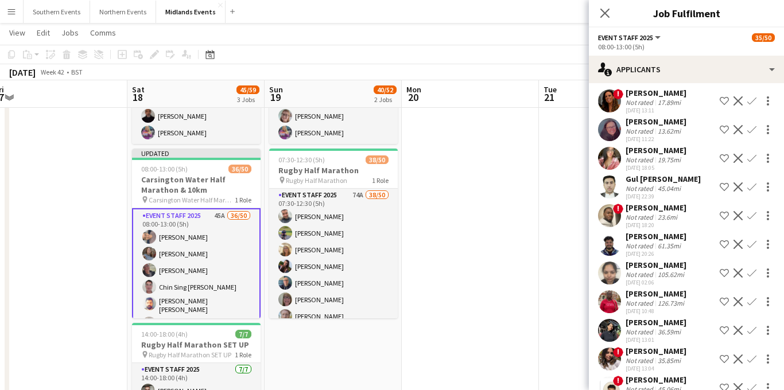
scroll to position [67, 0]
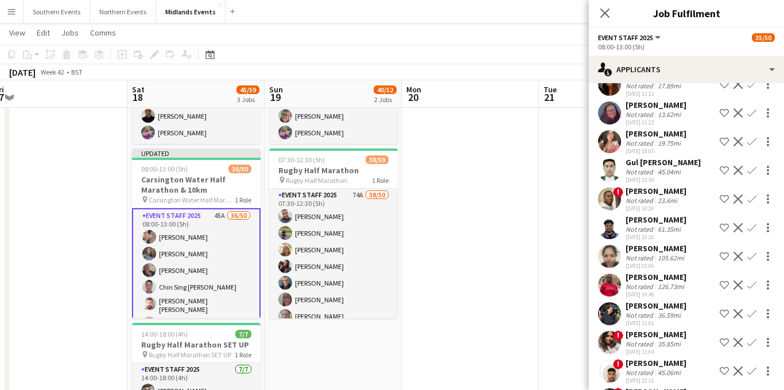
click at [740, 287] on app-icon "Decline" at bounding box center [738, 285] width 9 height 9
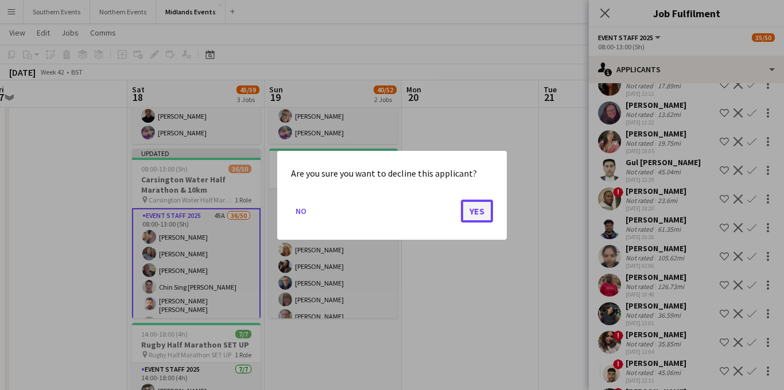
click at [475, 209] on button "Yes" at bounding box center [477, 210] width 32 height 23
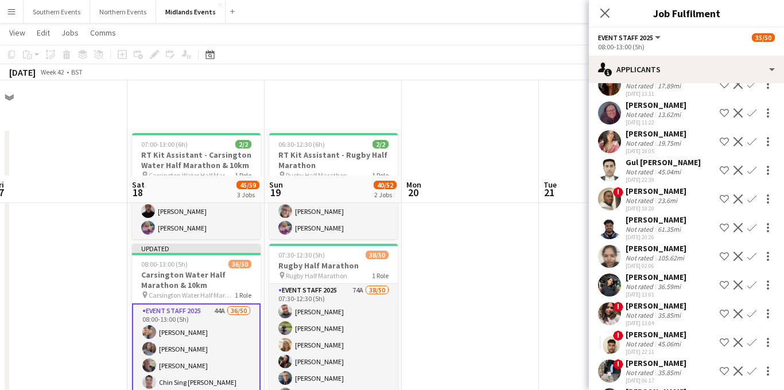
scroll to position [95, 0]
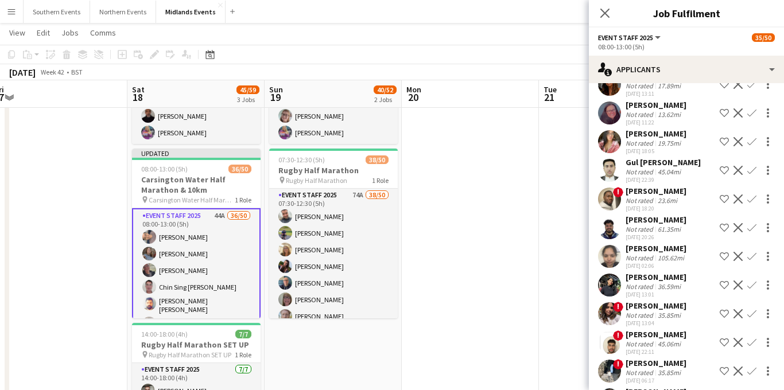
click at [660, 225] on div "61.35mi" at bounding box center [670, 229] width 28 height 9
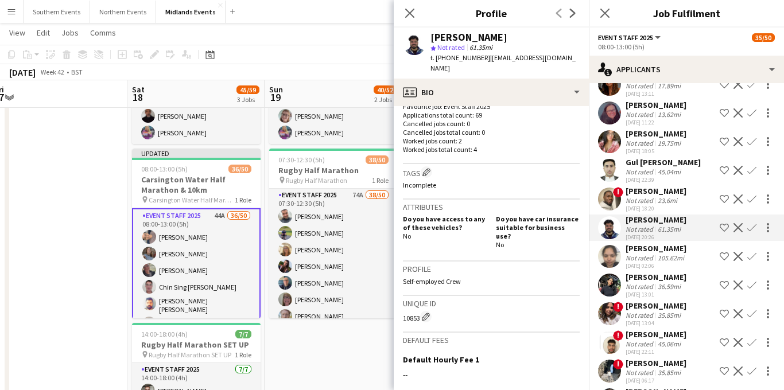
scroll to position [319, 0]
click at [739, 224] on app-icon "Decline" at bounding box center [738, 227] width 9 height 9
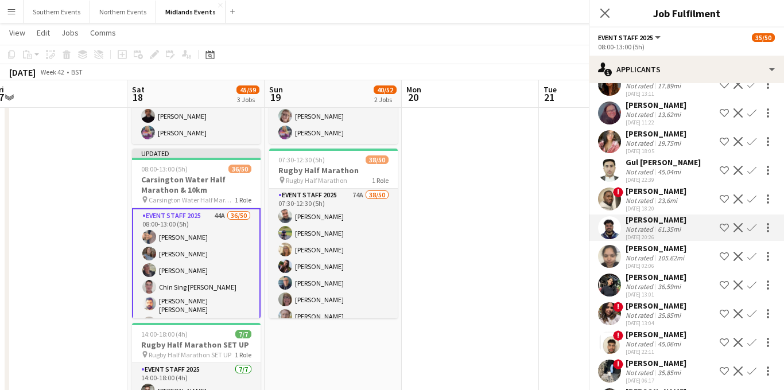
scroll to position [0, 0]
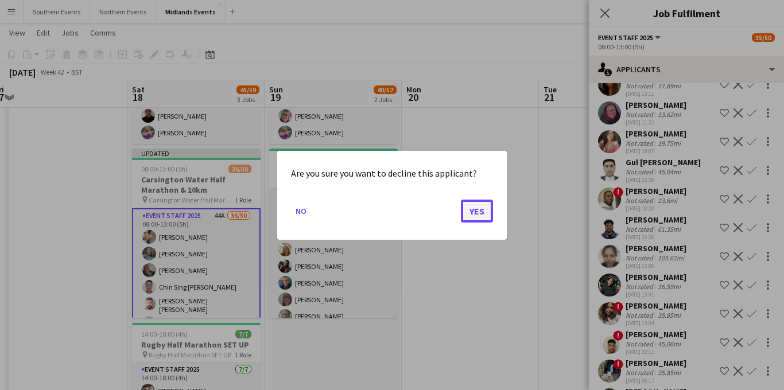
click at [479, 211] on button "Yes" at bounding box center [477, 210] width 32 height 23
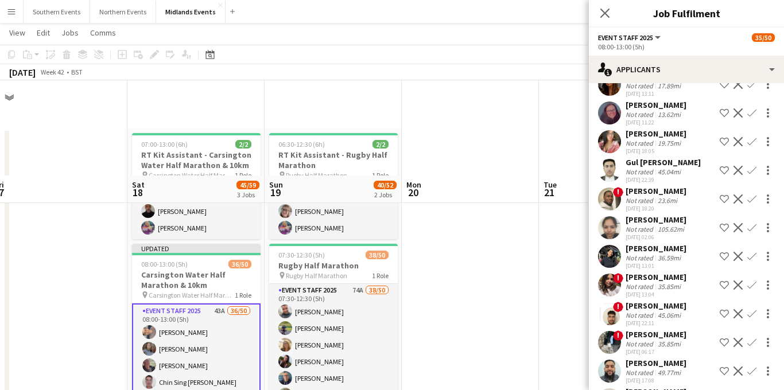
scroll to position [95, 0]
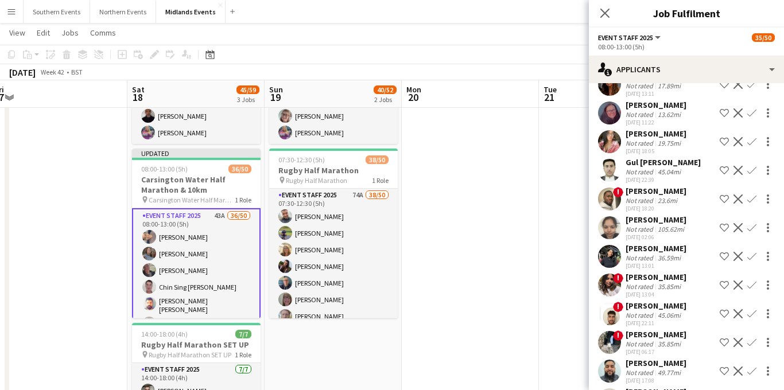
click at [740, 229] on app-icon "Decline" at bounding box center [738, 227] width 9 height 9
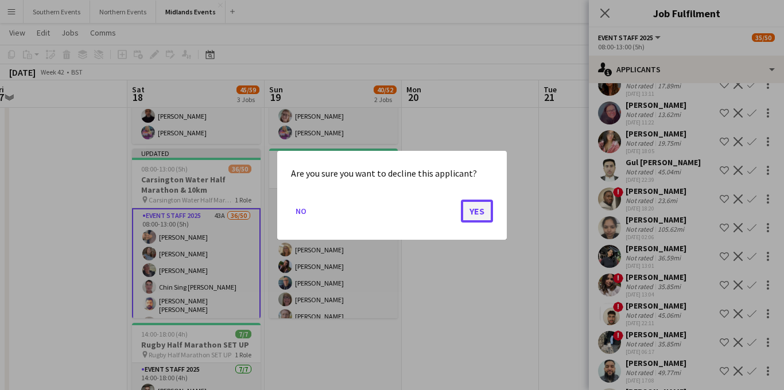
click at [474, 212] on button "Yes" at bounding box center [477, 210] width 32 height 23
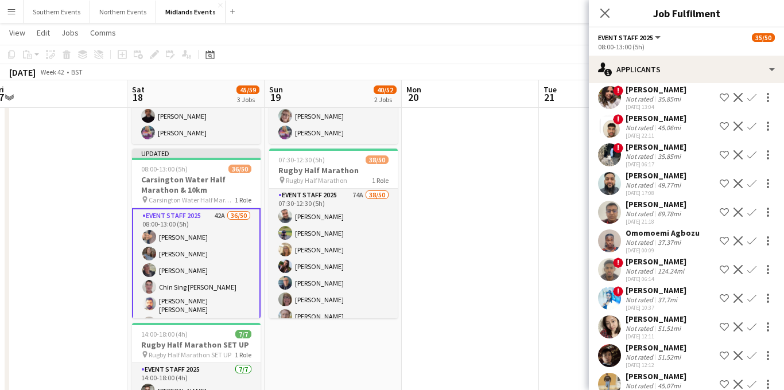
scroll to position [280, 0]
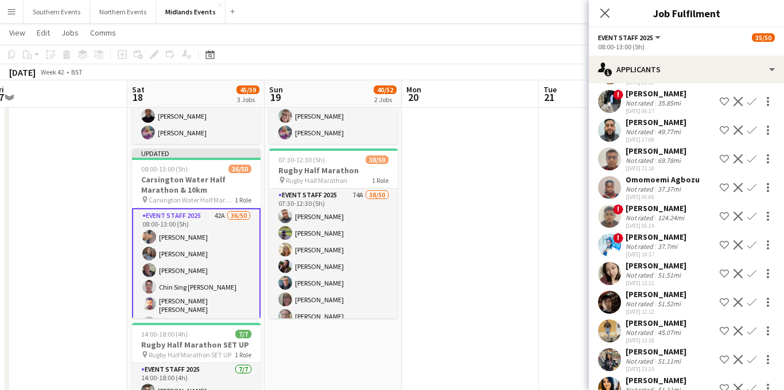
click at [742, 215] on app-icon "Decline" at bounding box center [738, 216] width 9 height 9
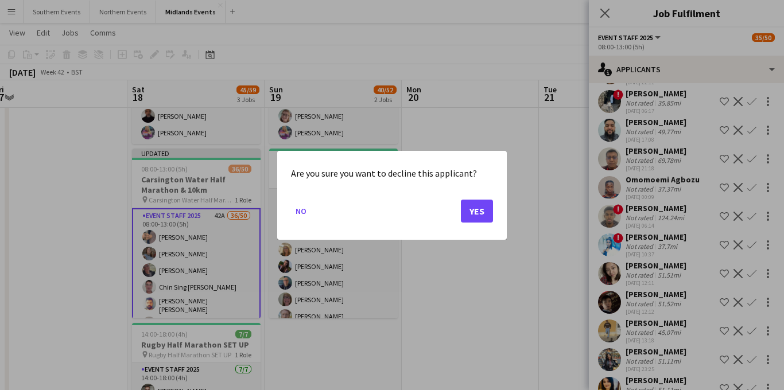
scroll to position [0, 0]
click at [479, 211] on button "Yes" at bounding box center [477, 210] width 32 height 23
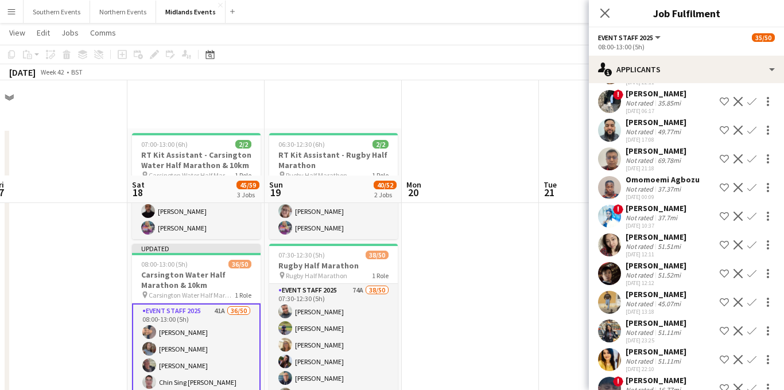
scroll to position [95, 0]
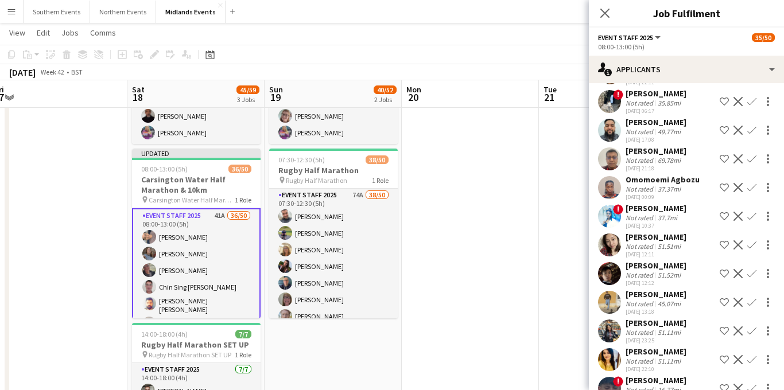
click at [665, 212] on div "[PERSON_NAME]" at bounding box center [656, 208] width 61 height 10
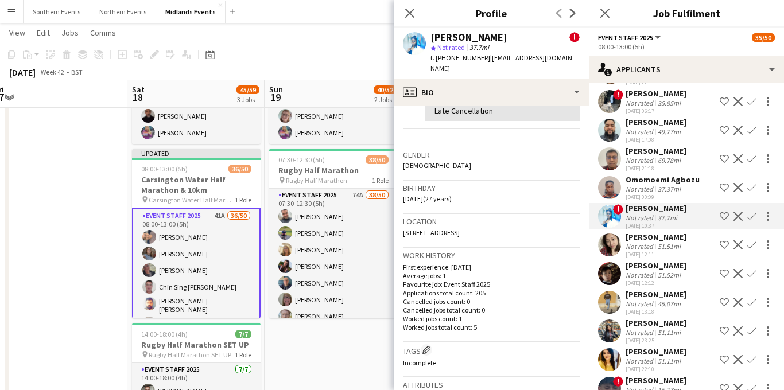
scroll to position [324, 0]
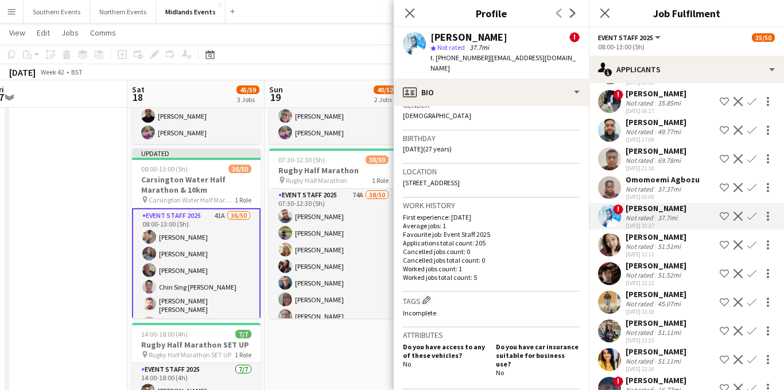
click at [736, 218] on app-icon "Decline" at bounding box center [738, 216] width 9 height 9
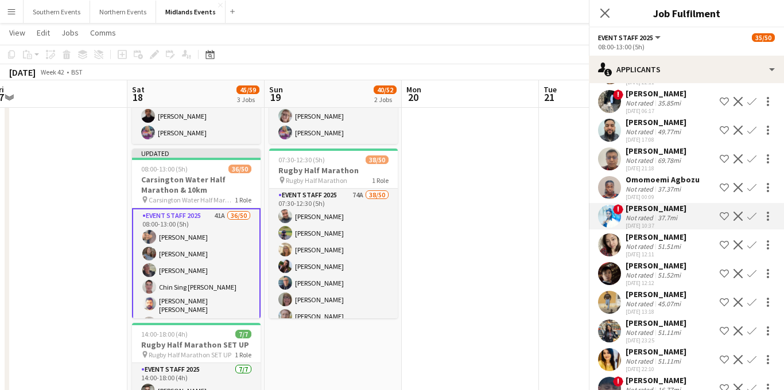
scroll to position [0, 0]
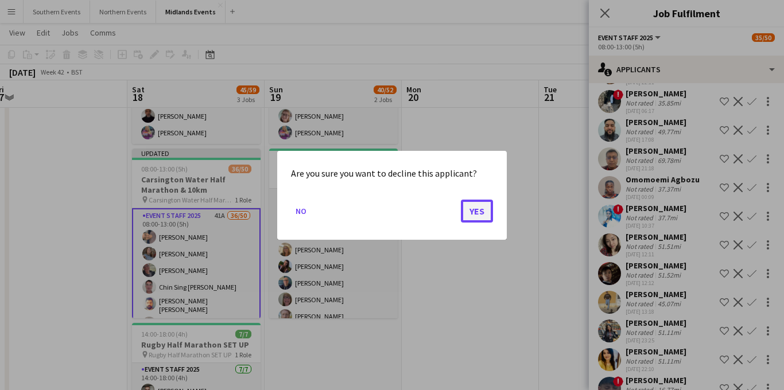
click at [474, 215] on button "Yes" at bounding box center [477, 210] width 32 height 23
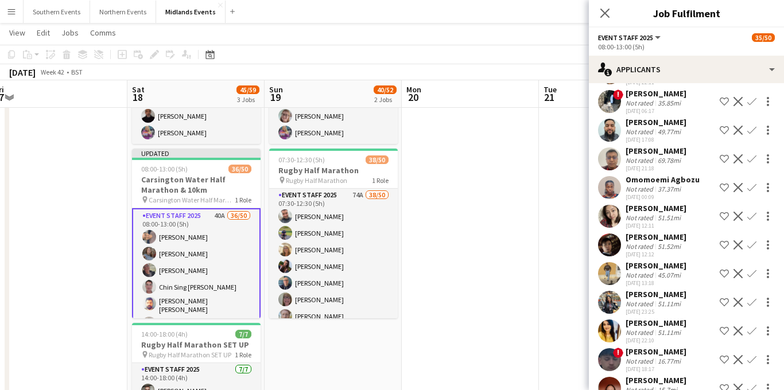
scroll to position [311, 0]
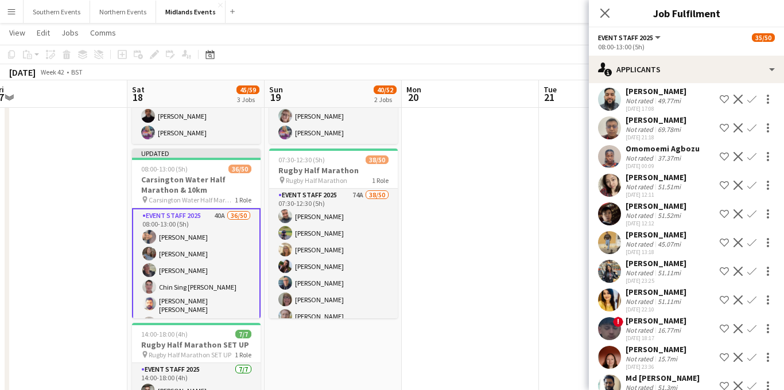
click at [669, 321] on div "[PERSON_NAME]" at bounding box center [656, 321] width 61 height 10
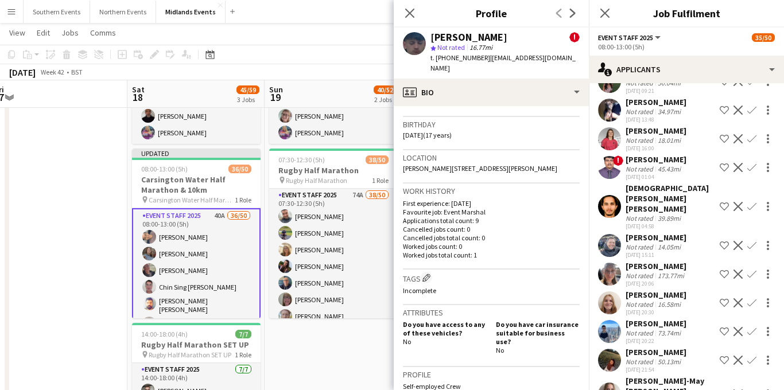
scroll to position [768, 0]
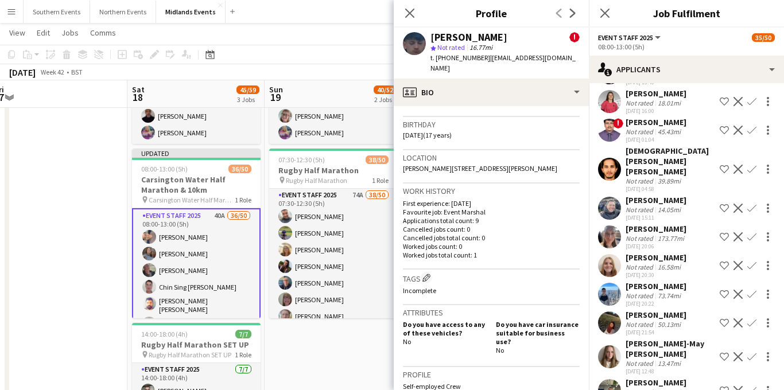
click at [688, 195] on div "Stuart KERSHAW Not rated 14.05mi 04-08-2025 15:11 Shortlist crew Decline Confirm" at bounding box center [686, 208] width 195 height 26
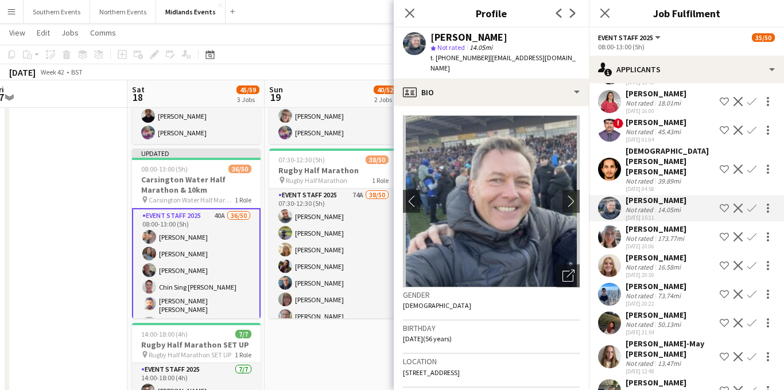
click at [750, 204] on app-icon "Confirm" at bounding box center [752, 208] width 9 height 9
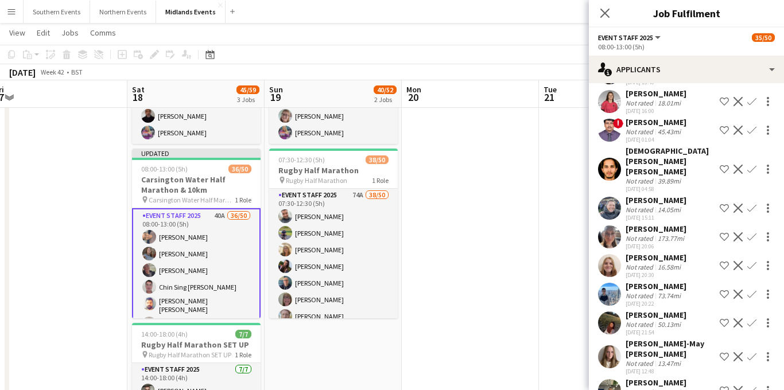
click at [752, 204] on app-icon "Confirm" at bounding box center [752, 208] width 9 height 9
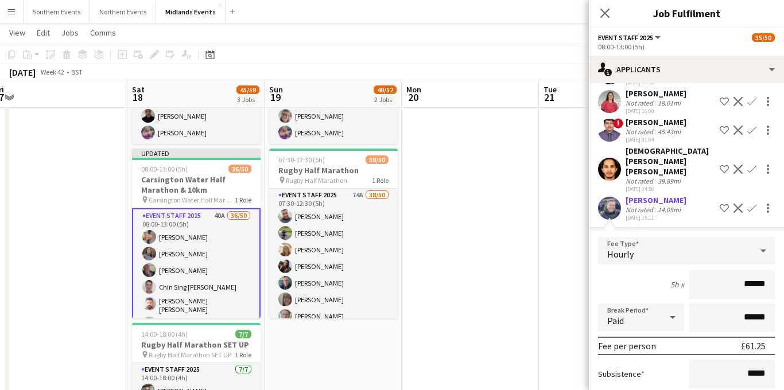
scroll to position [909, 0]
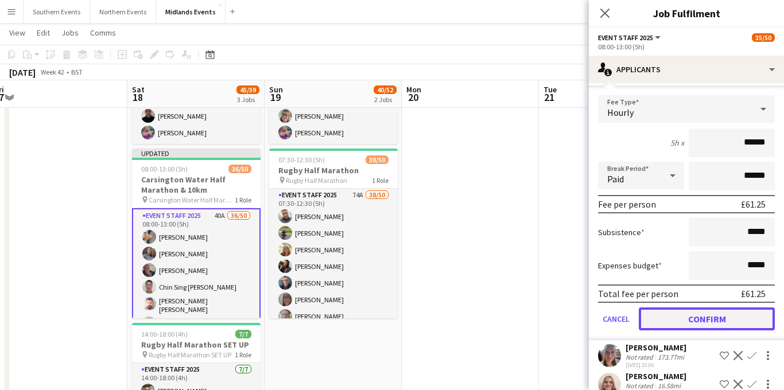
click at [698, 308] on button "Confirm" at bounding box center [707, 319] width 136 height 23
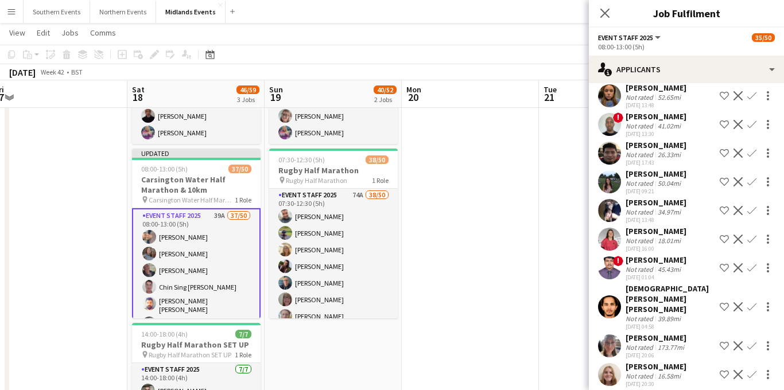
scroll to position [595, 0]
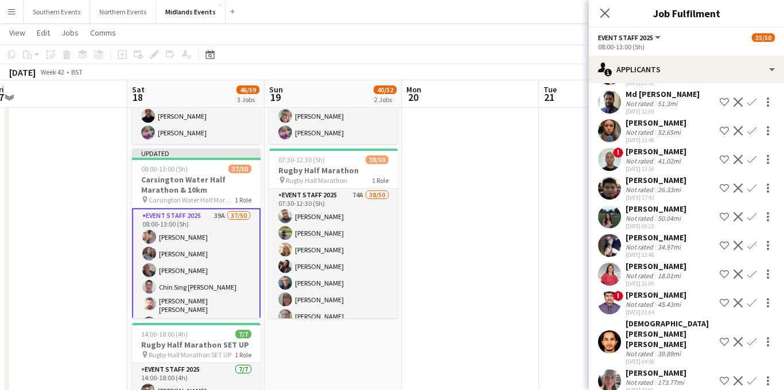
click at [752, 185] on app-icon "Confirm" at bounding box center [752, 188] width 9 height 9
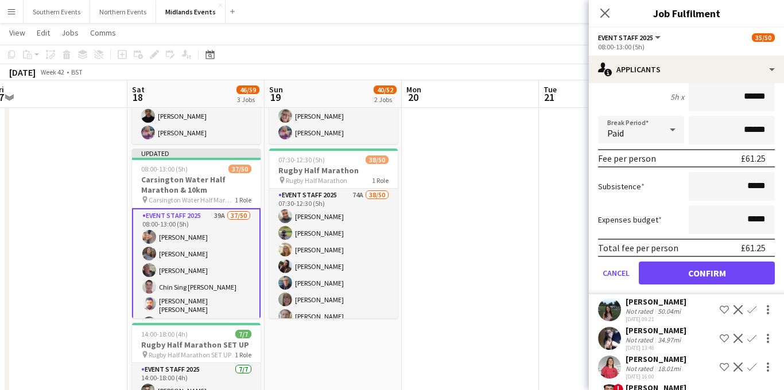
scroll to position [840, 0]
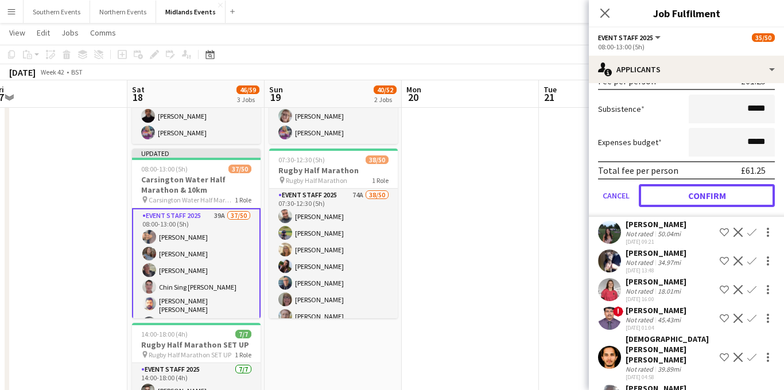
click at [687, 197] on button "Confirm" at bounding box center [707, 195] width 136 height 23
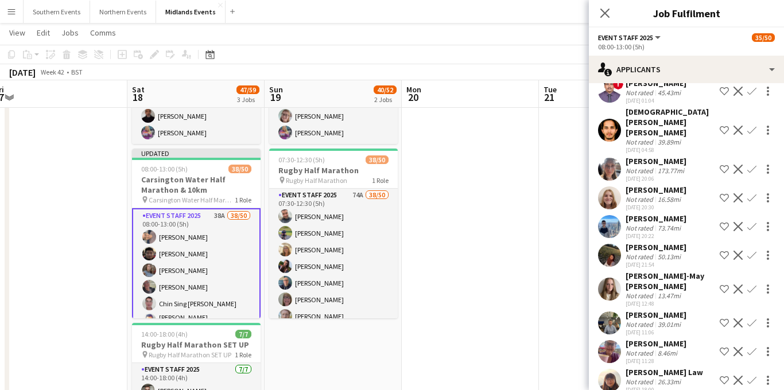
scroll to position [791, 0]
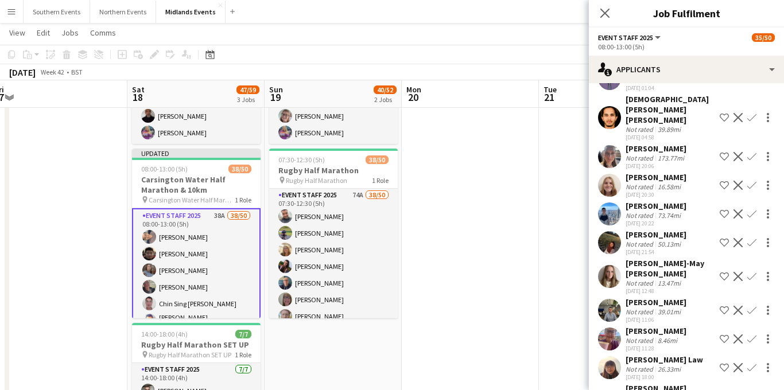
click at [749, 363] on app-icon "Confirm" at bounding box center [752, 367] width 9 height 9
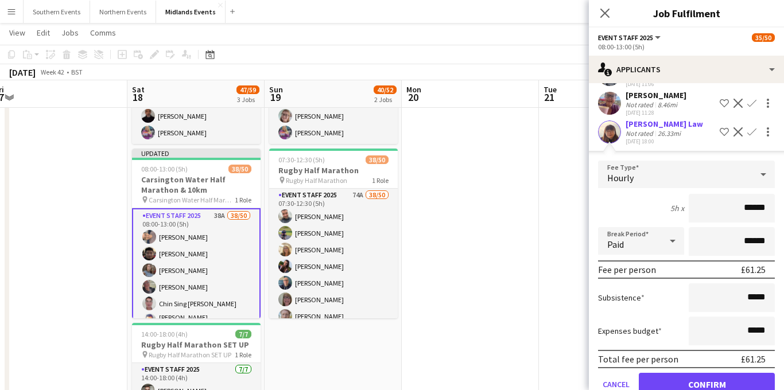
scroll to position [1051, 0]
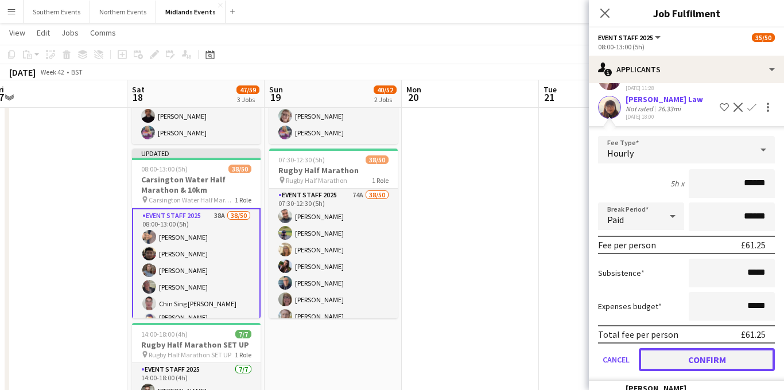
click at [680, 349] on button "Confirm" at bounding box center [707, 360] width 136 height 23
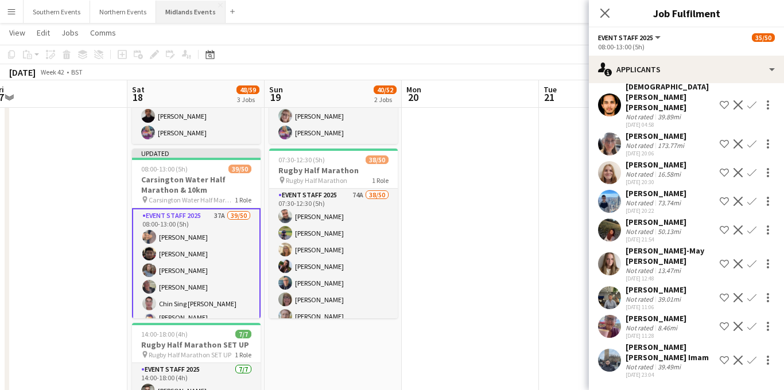
scroll to position [762, 0]
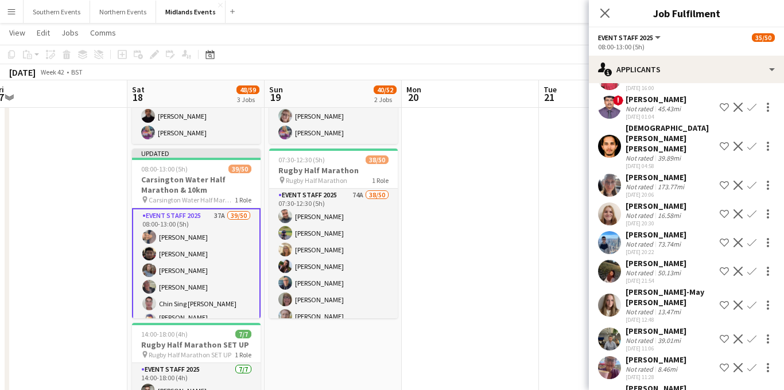
click at [750, 363] on app-icon "Confirm" at bounding box center [752, 367] width 9 height 9
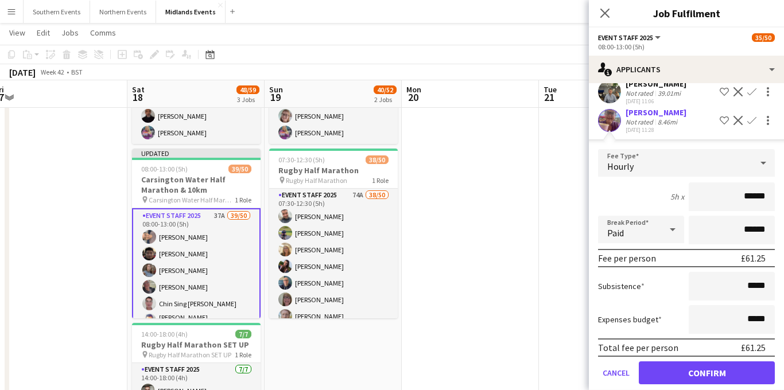
scroll to position [1023, 0]
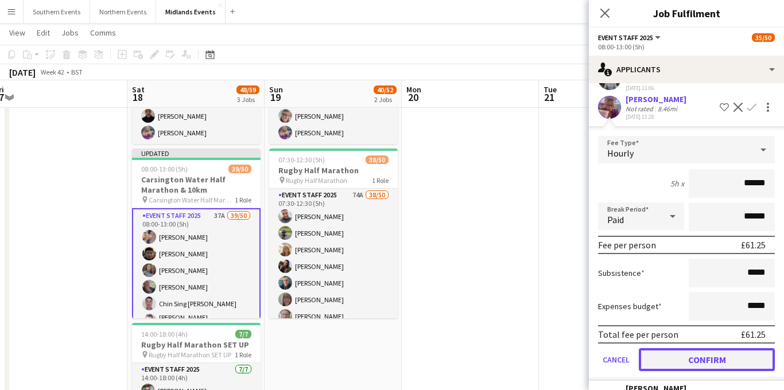
click at [692, 349] on button "Confirm" at bounding box center [707, 360] width 136 height 23
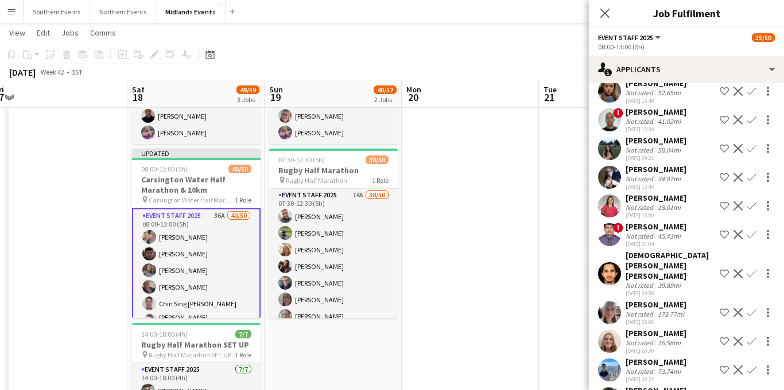
scroll to position [632, 0]
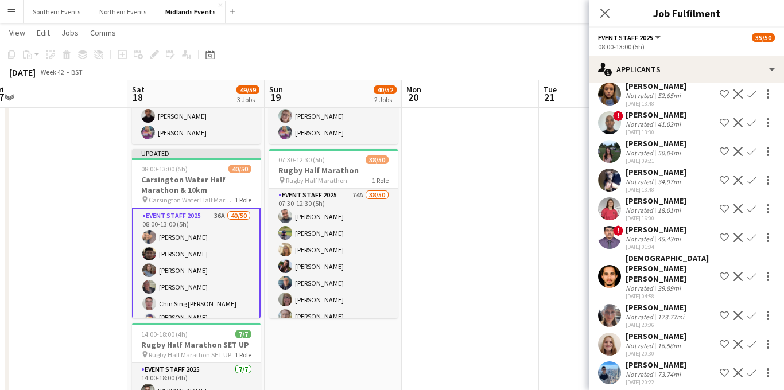
click at [753, 182] on app-icon "Confirm" at bounding box center [752, 180] width 9 height 9
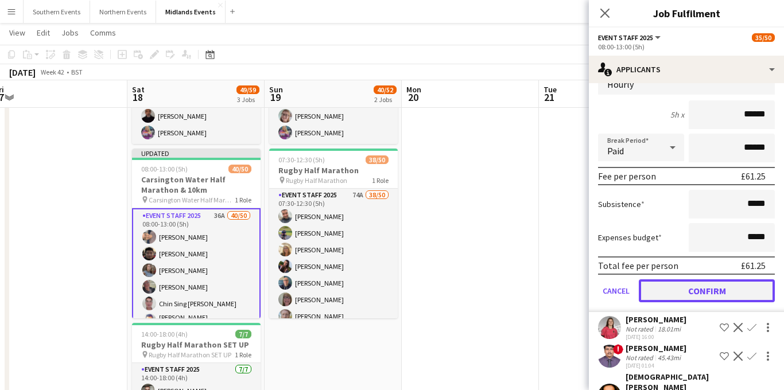
click at [685, 293] on button "Confirm" at bounding box center [707, 291] width 136 height 23
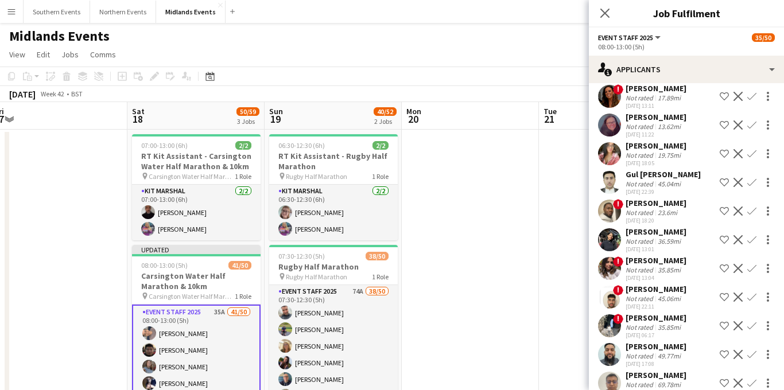
scroll to position [56, 0]
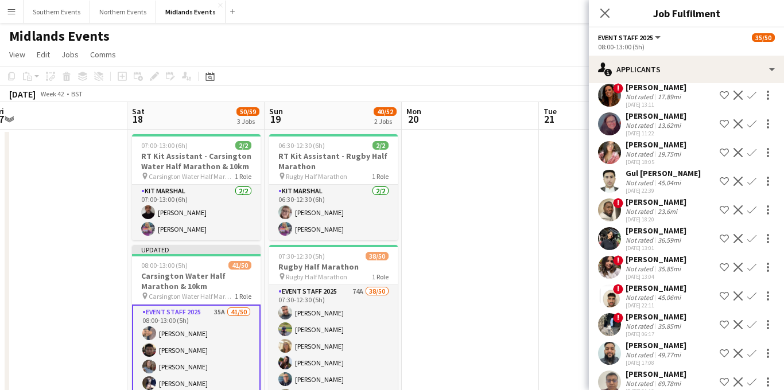
click at [668, 179] on div "45.04mi" at bounding box center [670, 183] width 28 height 9
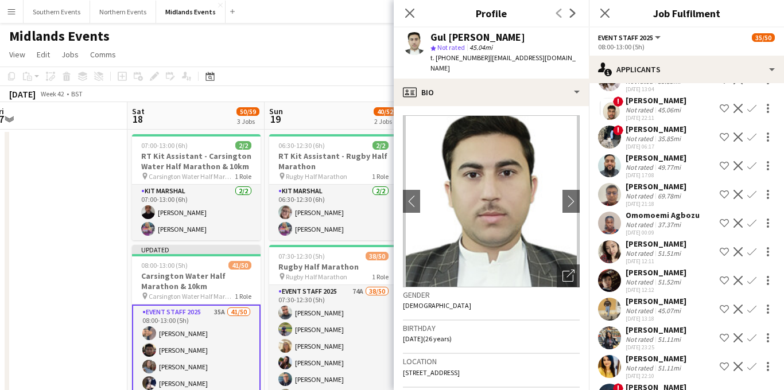
scroll to position [245, 0]
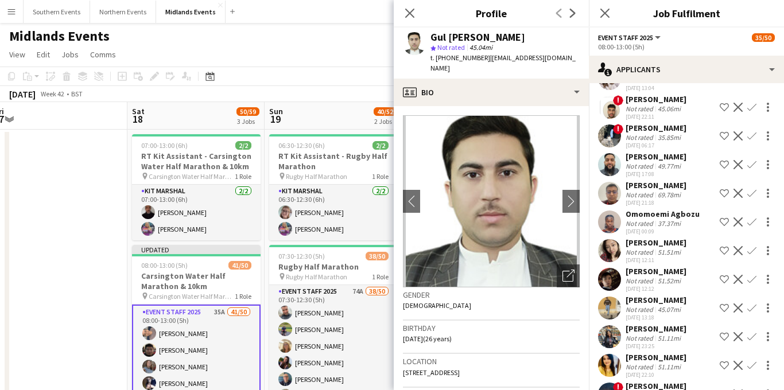
click at [753, 250] on app-icon "Confirm" at bounding box center [752, 250] width 9 height 9
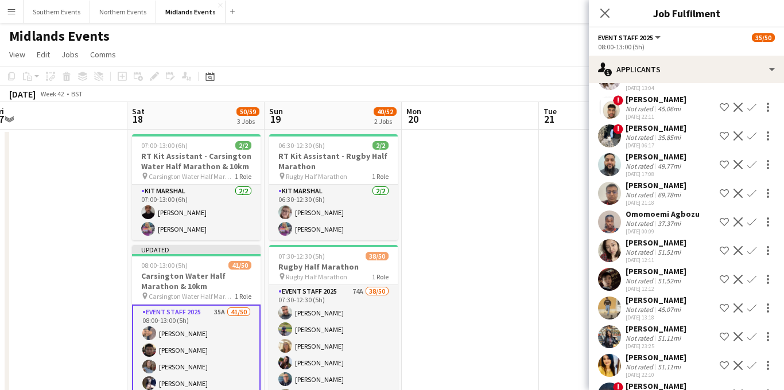
click at [753, 250] on app-icon "Confirm" at bounding box center [752, 250] width 9 height 9
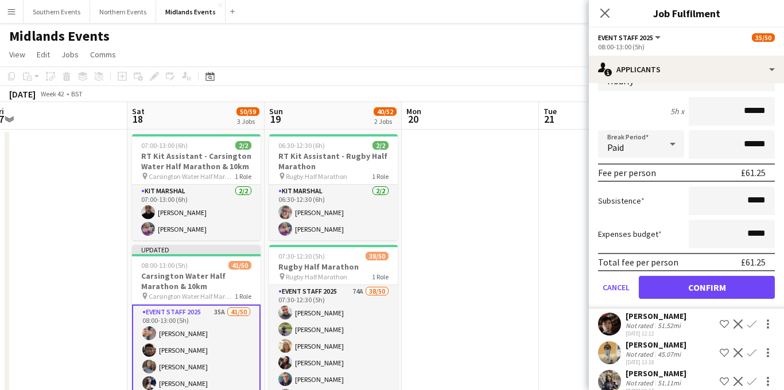
scroll to position [520, 0]
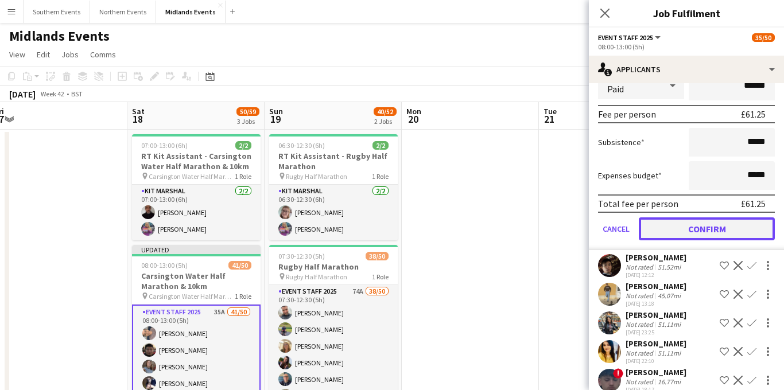
click at [709, 231] on button "Confirm" at bounding box center [707, 229] width 136 height 23
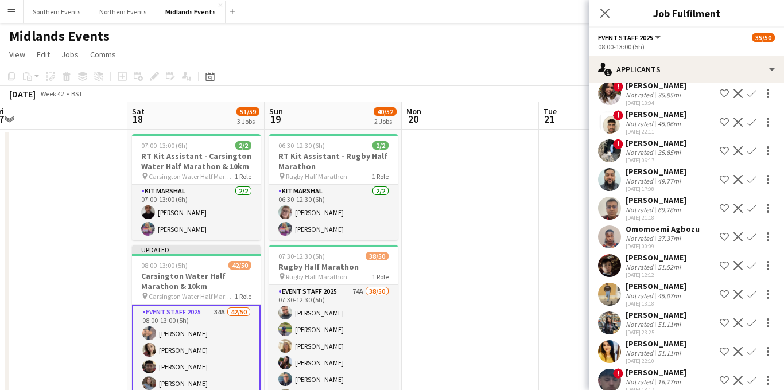
click at [750, 265] on app-icon "Confirm" at bounding box center [752, 265] width 9 height 9
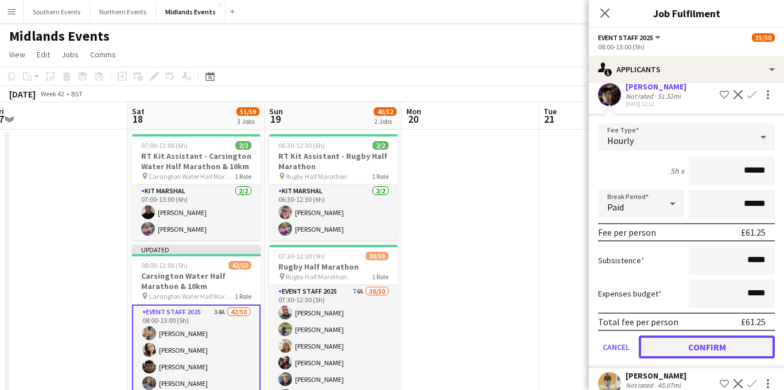
click at [695, 346] on button "Confirm" at bounding box center [707, 347] width 136 height 23
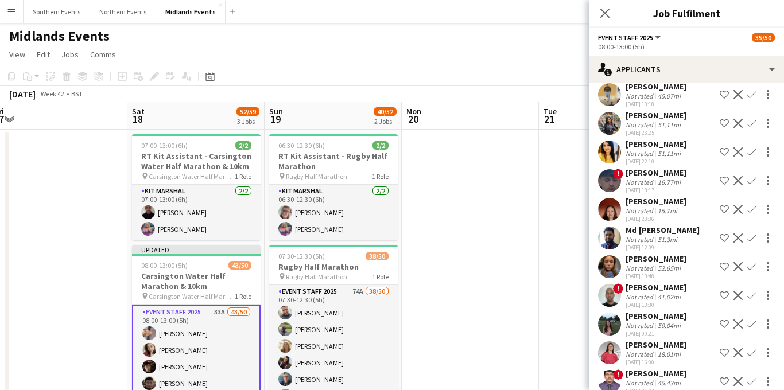
scroll to position [112, 0]
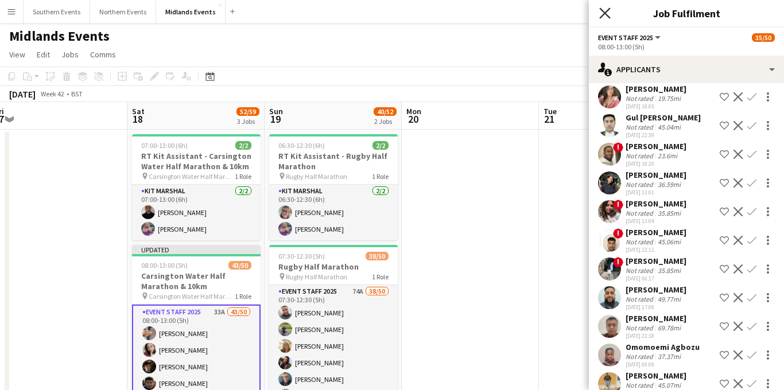
click at [603, 16] on icon at bounding box center [604, 12] width 11 height 11
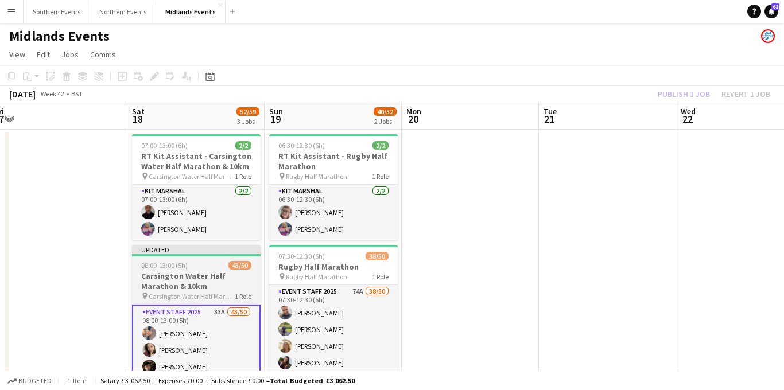
click at [193, 277] on h3 "Carsington Water Half Marathon & 10km" at bounding box center [196, 281] width 129 height 21
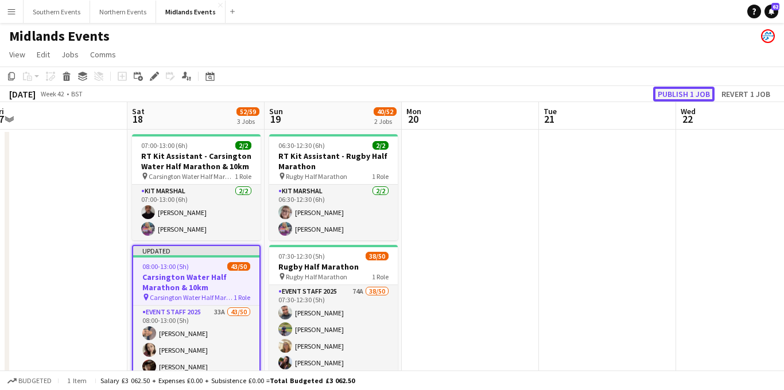
click at [678, 93] on button "Publish 1 job" at bounding box center [683, 94] width 61 height 15
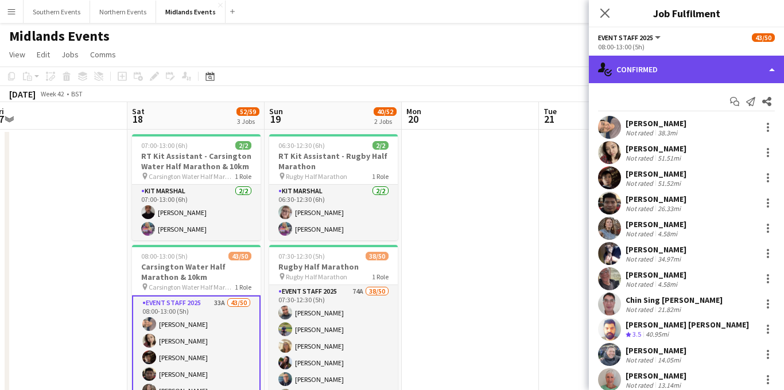
click at [695, 70] on div "single-neutral-actions-check-2 Confirmed" at bounding box center [686, 70] width 195 height 28
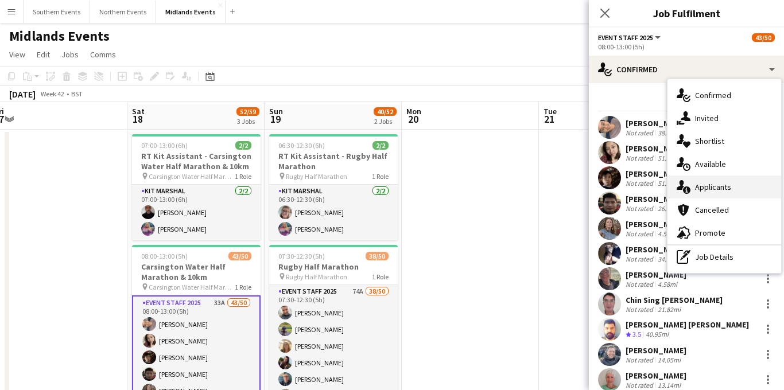
click at [710, 184] on span "Applicants" at bounding box center [713, 187] width 36 height 10
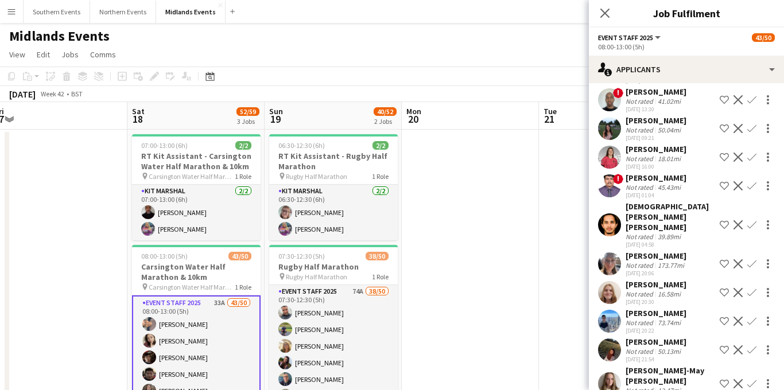
scroll to position [647, 0]
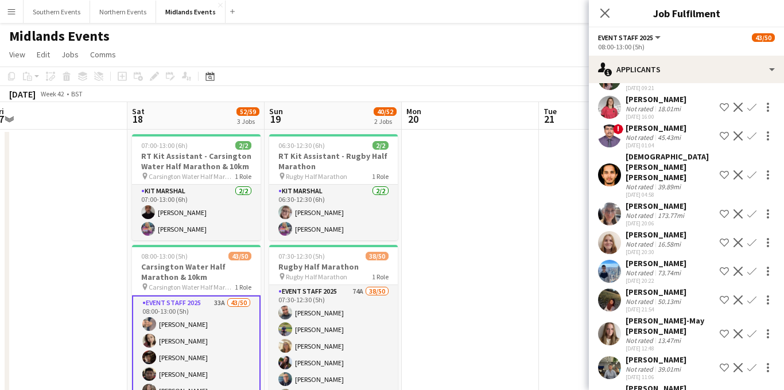
click at [752, 363] on app-icon "Confirm" at bounding box center [752, 367] width 9 height 9
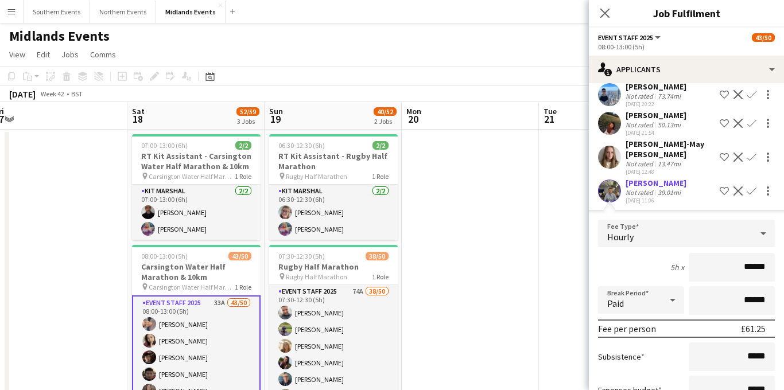
scroll to position [908, 0]
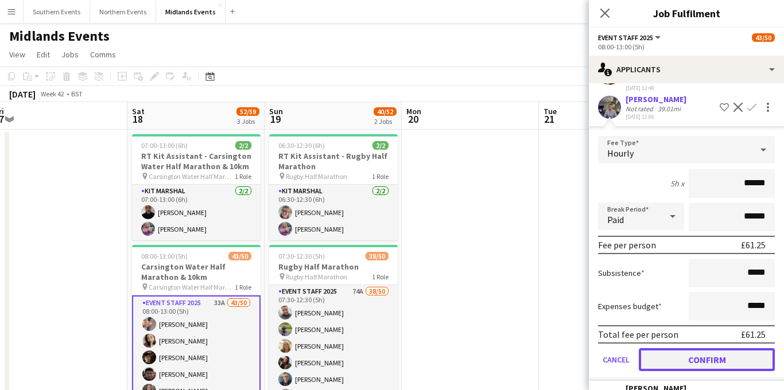
click at [692, 349] on button "Confirm" at bounding box center [707, 360] width 136 height 23
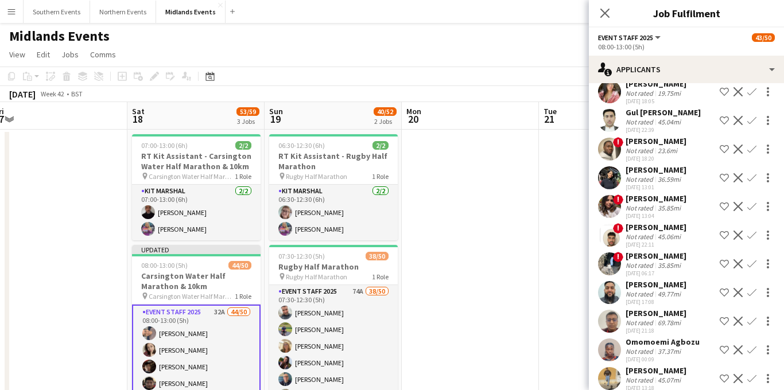
scroll to position [0, 0]
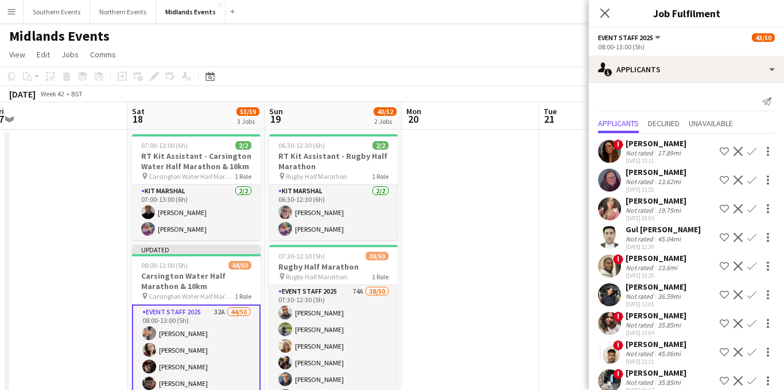
click at [607, 6] on app-icon "Close pop-in" at bounding box center [605, 13] width 14 height 14
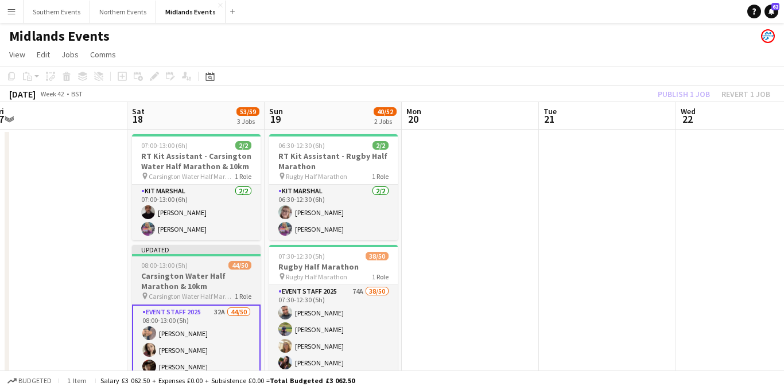
click at [189, 280] on h3 "Carsington Water Half Marathon & 10km" at bounding box center [196, 281] width 129 height 21
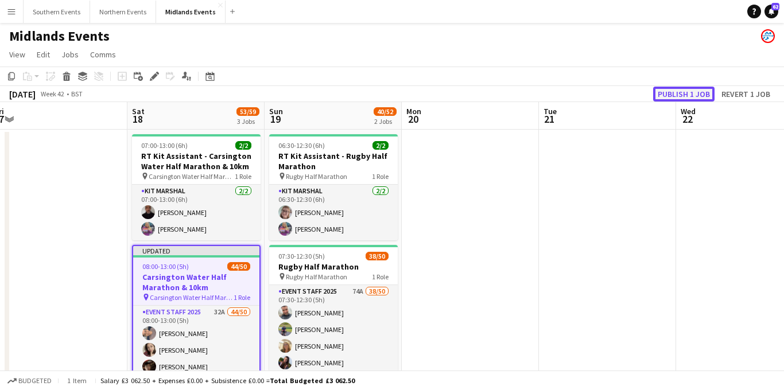
click at [683, 91] on button "Publish 1 job" at bounding box center [683, 94] width 61 height 15
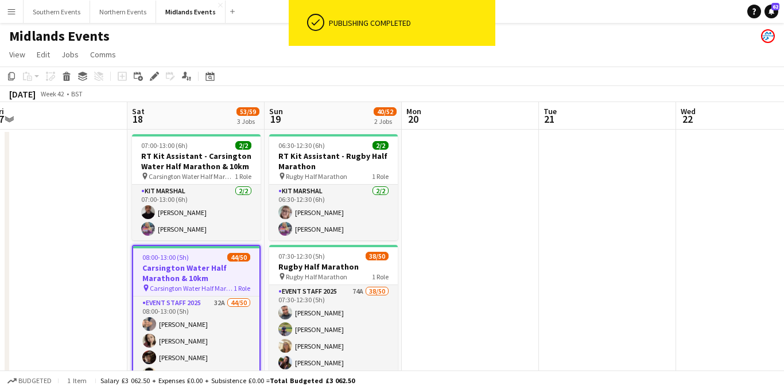
click at [13, 7] on app-icon "Menu" at bounding box center [11, 11] width 9 height 9
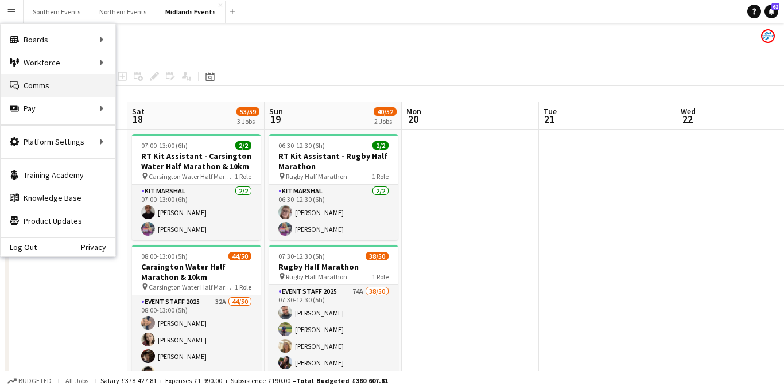
click at [46, 85] on link "Comms Comms" at bounding box center [58, 85] width 115 height 23
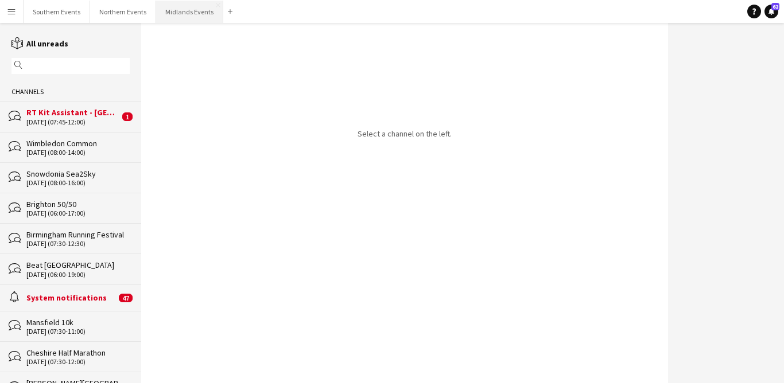
click at [182, 11] on button "Midlands Events Close" at bounding box center [189, 12] width 67 height 22
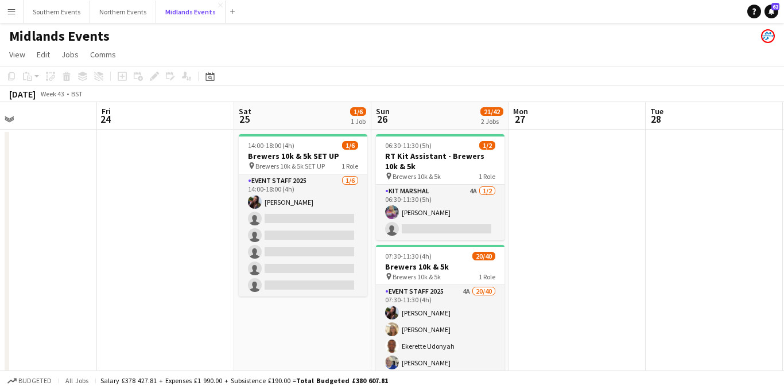
scroll to position [0, 454]
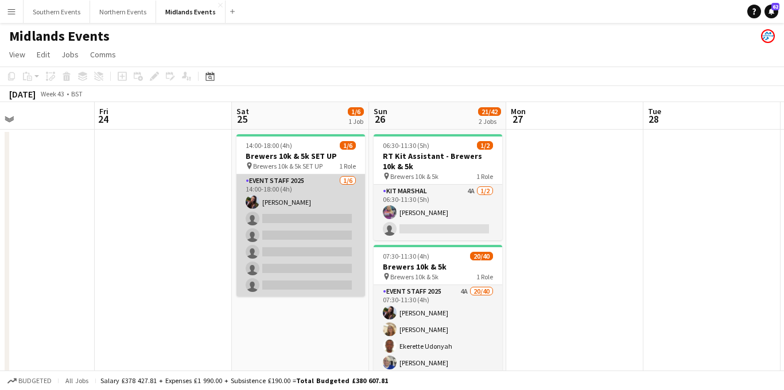
click at [288, 226] on app-card-role "Event Staff 2025 1/6 14:00-18:00 (4h) Poppy Lawrence single-neutral-actions sin…" at bounding box center [301, 236] width 129 height 122
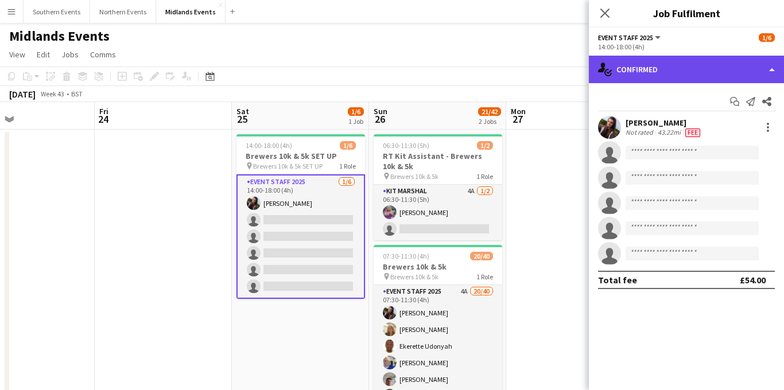
click at [663, 75] on div "single-neutral-actions-check-2 Confirmed" at bounding box center [686, 70] width 195 height 28
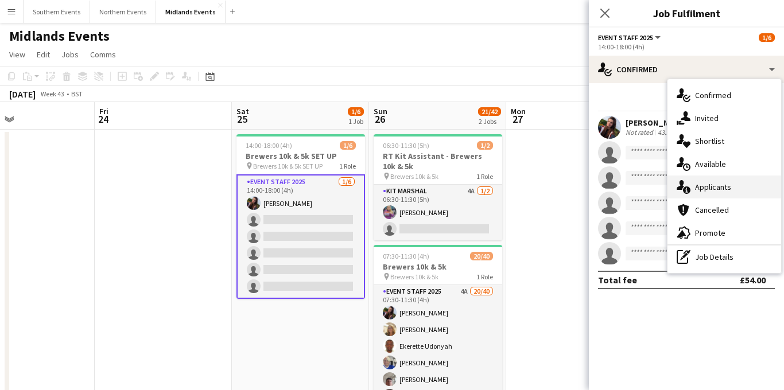
click at [707, 184] on span "Applicants" at bounding box center [713, 187] width 36 height 10
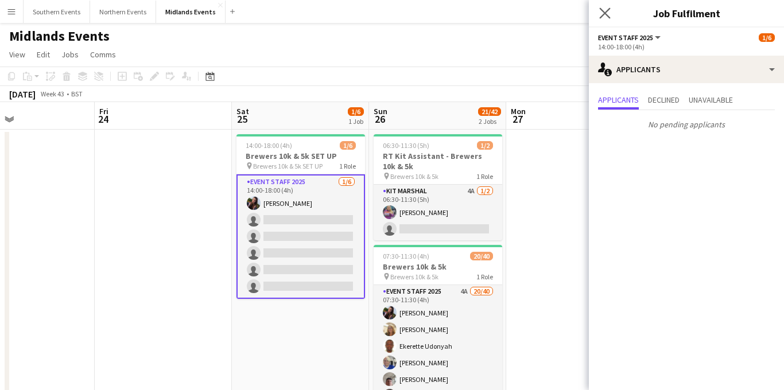
click at [608, 18] on app-icon "Close pop-in" at bounding box center [605, 13] width 17 height 17
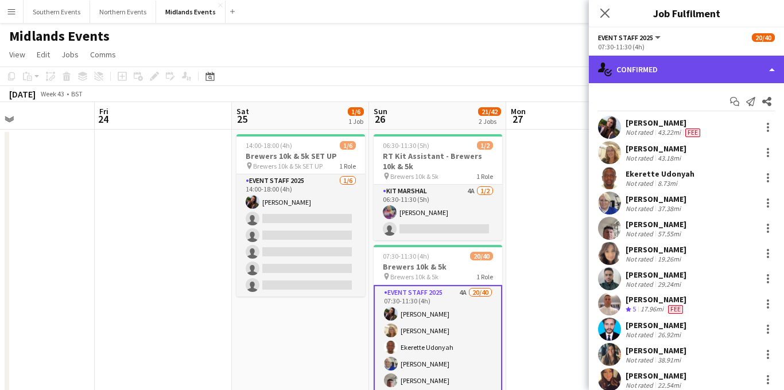
click at [718, 68] on div "single-neutral-actions-check-2 Confirmed" at bounding box center [686, 70] width 195 height 28
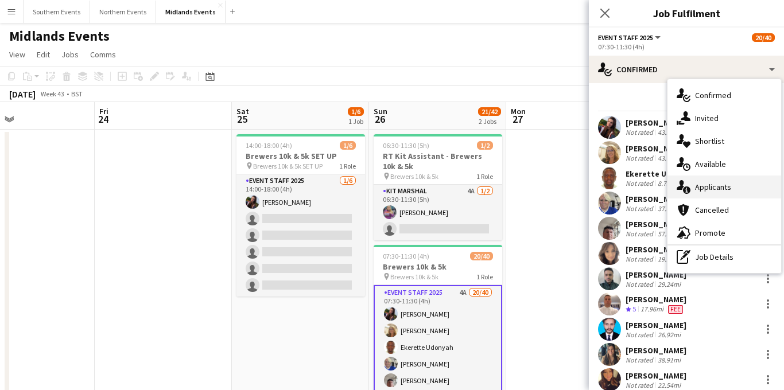
click at [721, 189] on span "Applicants" at bounding box center [713, 187] width 36 height 10
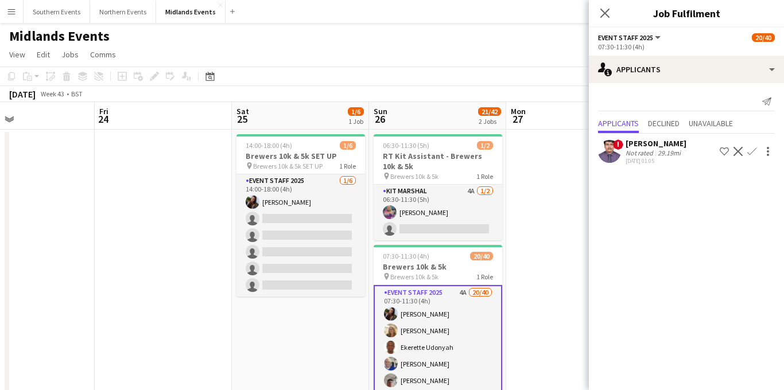
click at [608, 20] on div "Close pop-in" at bounding box center [605, 13] width 32 height 26
click at [605, 14] on icon "Close pop-in" at bounding box center [604, 12] width 11 height 11
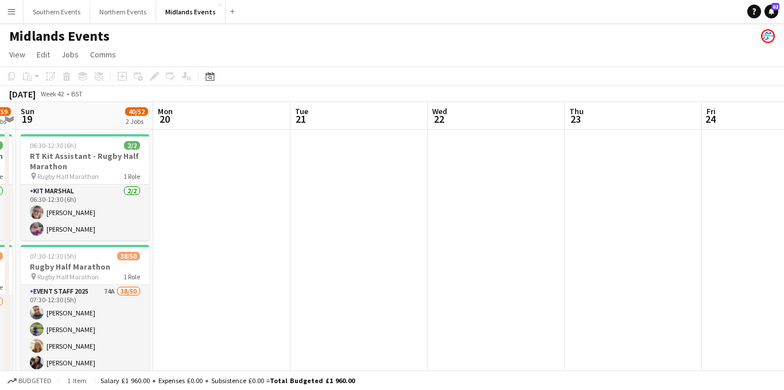
scroll to position [0, 339]
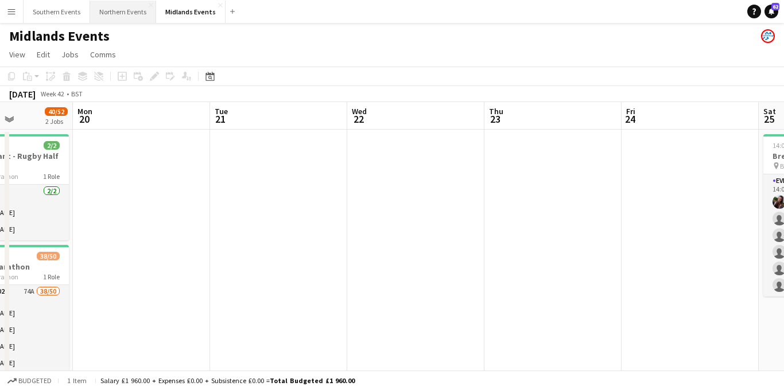
click at [115, 16] on button "Northern Events Close" at bounding box center [123, 12] width 66 height 22
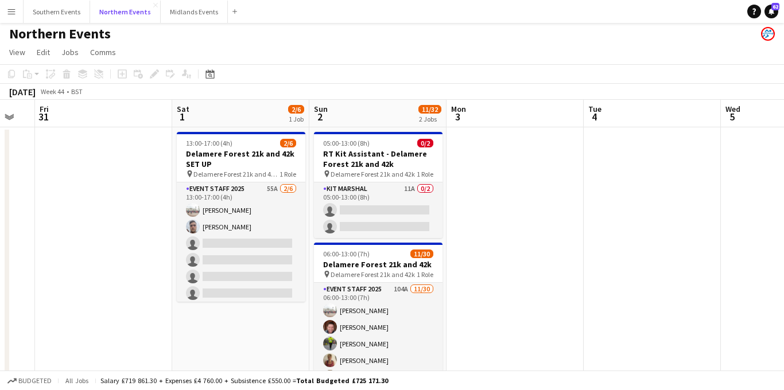
scroll to position [0, 382]
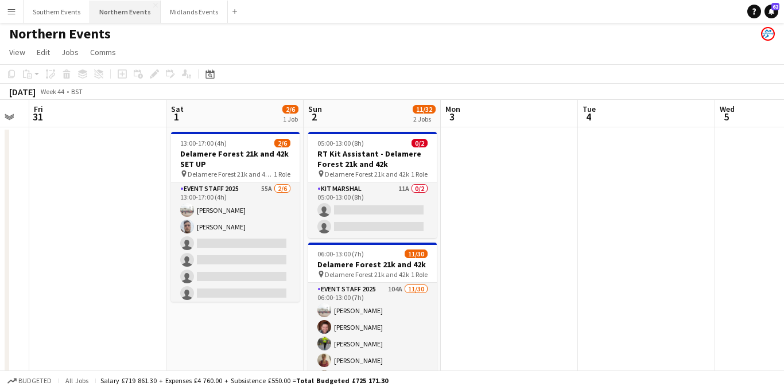
click at [122, 13] on button "Northern Events Close" at bounding box center [125, 12] width 71 height 22
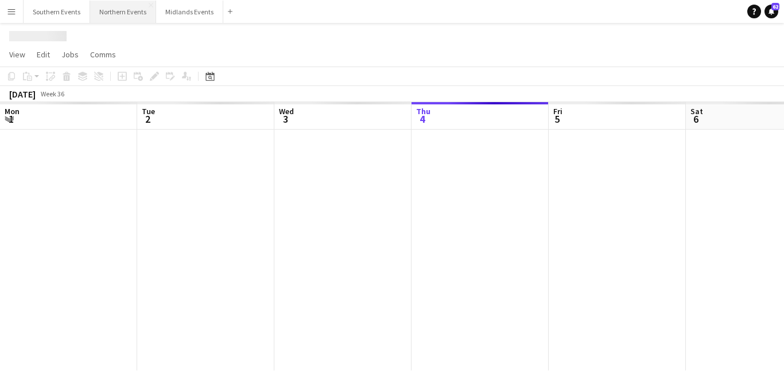
scroll to position [0, 274]
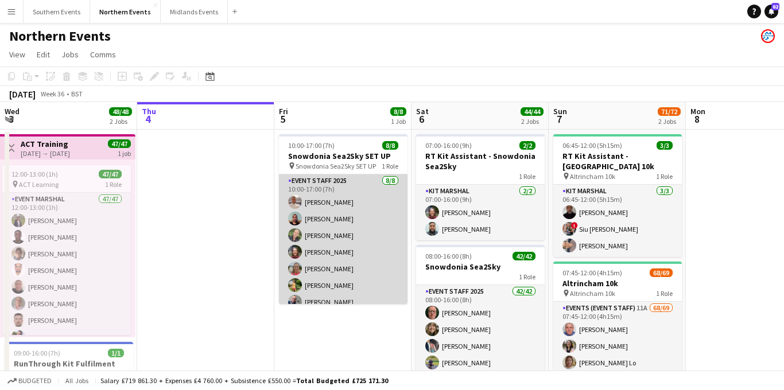
click at [359, 231] on app-card-role "Event Staff 2025 8/8 10:00-17:00 (7h) Tony Brothwood Arron Cox Dave Evans Katy …" at bounding box center [343, 253] width 129 height 156
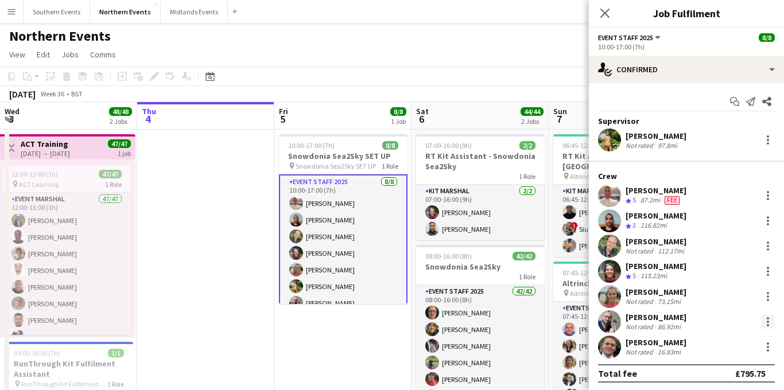
click at [768, 321] on div at bounding box center [768, 322] width 2 height 2
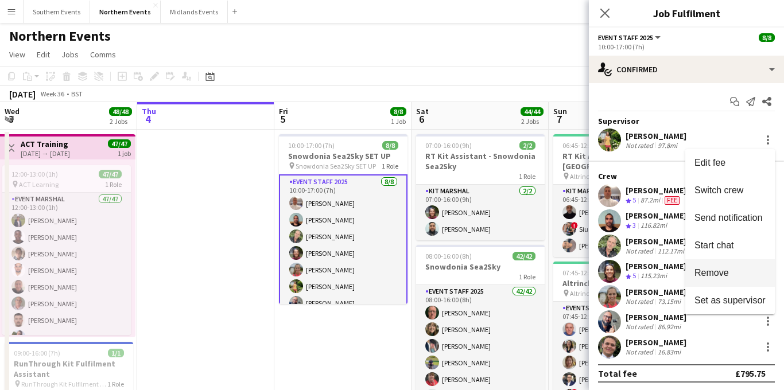
click at [709, 275] on span "Remove" at bounding box center [712, 273] width 34 height 10
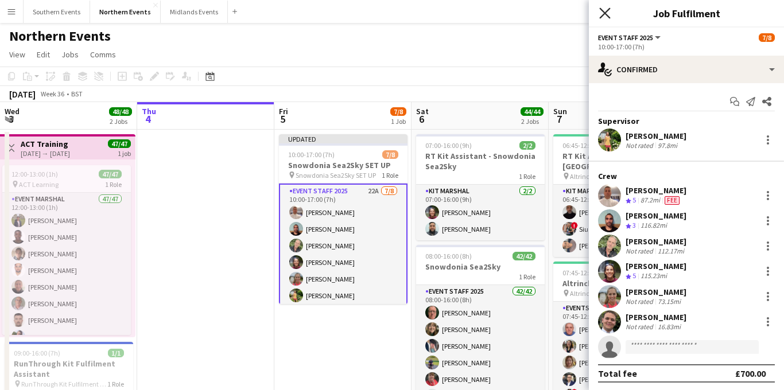
click at [605, 13] on icon at bounding box center [604, 12] width 11 height 11
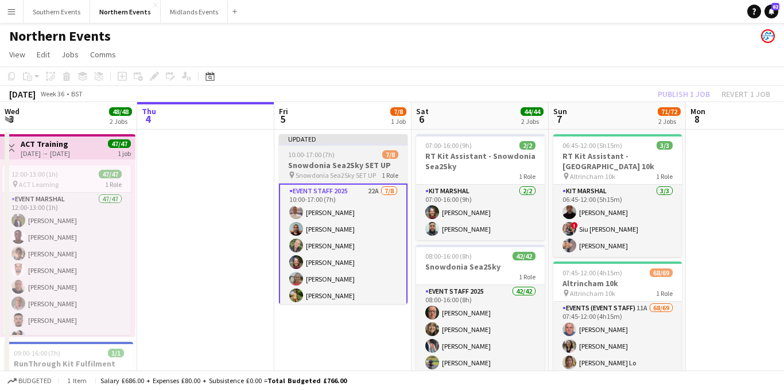
click at [346, 172] on span "Snowdonia Sea2Sky SET UP" at bounding box center [336, 175] width 80 height 9
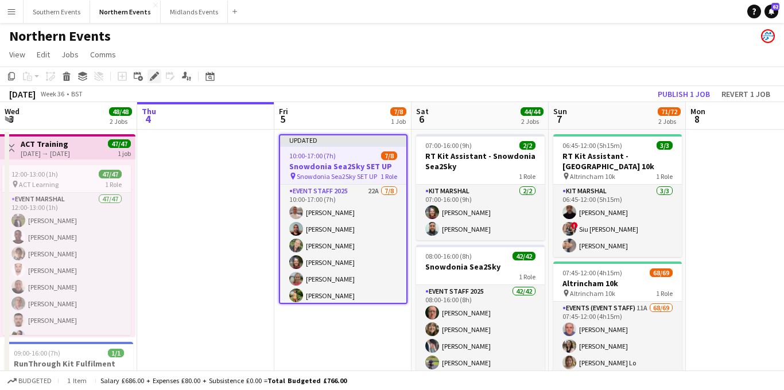
click at [153, 79] on icon at bounding box center [154, 76] width 6 height 6
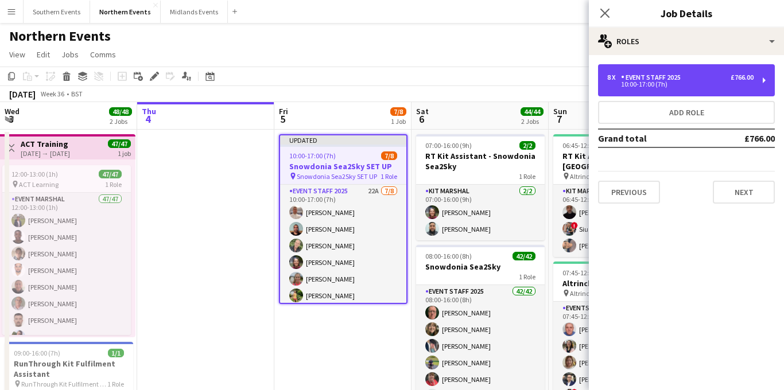
click at [682, 84] on div "10:00-17:00 (7h)" at bounding box center [680, 85] width 146 height 6
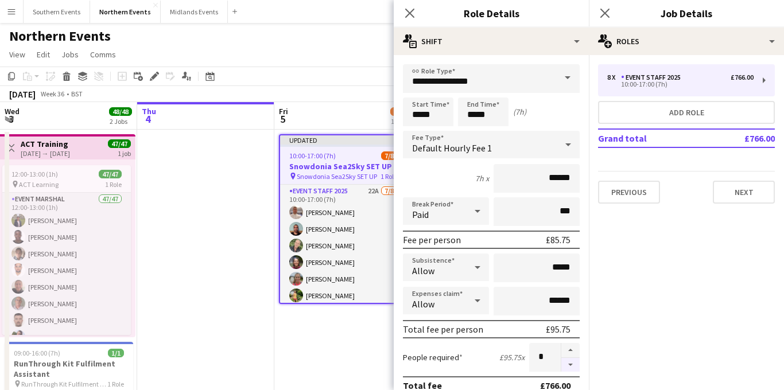
click at [568, 365] on button "button" at bounding box center [571, 365] width 18 height 14
type input "*"
click at [604, 15] on icon "Close pop-in" at bounding box center [604, 12] width 11 height 11
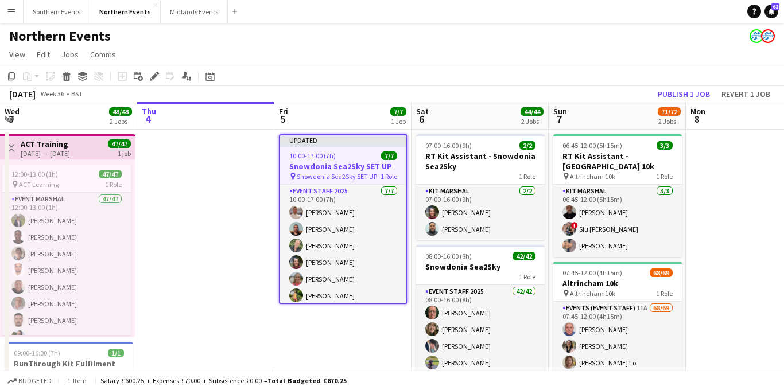
click at [351, 172] on span "Snowdonia Sea2Sky SET UP" at bounding box center [337, 176] width 80 height 9
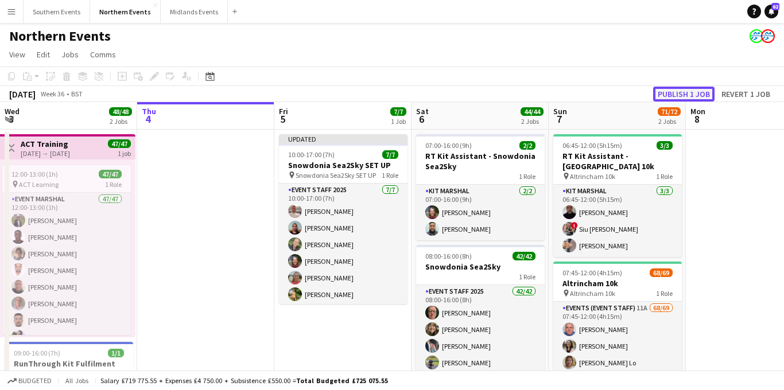
click at [681, 94] on button "Publish 1 job" at bounding box center [683, 94] width 61 height 15
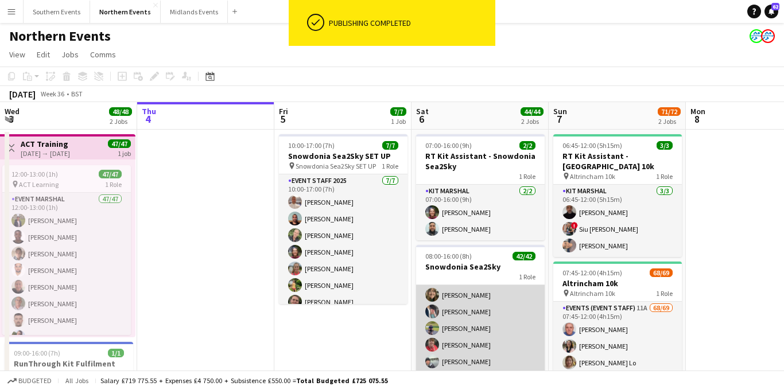
scroll to position [39, 0]
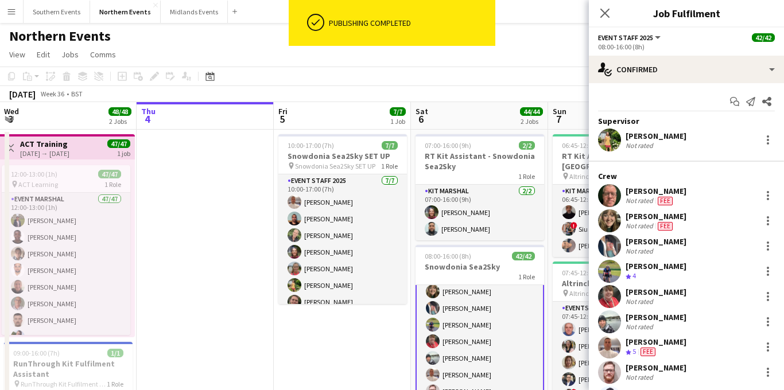
scroll to position [40, 0]
click at [607, 17] on icon "Close pop-in" at bounding box center [604, 12] width 11 height 11
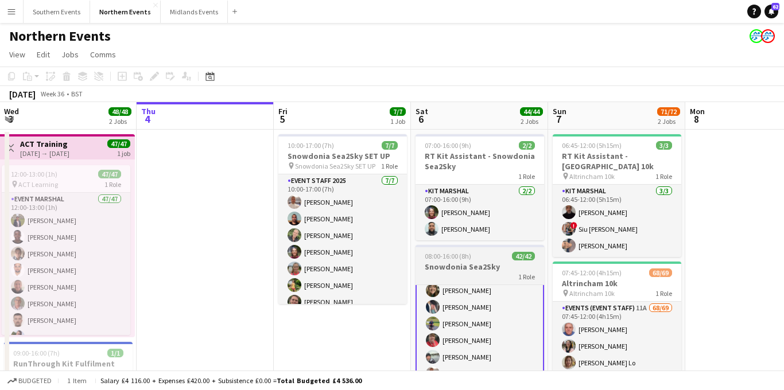
click at [454, 254] on span "08:00-16:00 (8h)" at bounding box center [448, 256] width 47 height 9
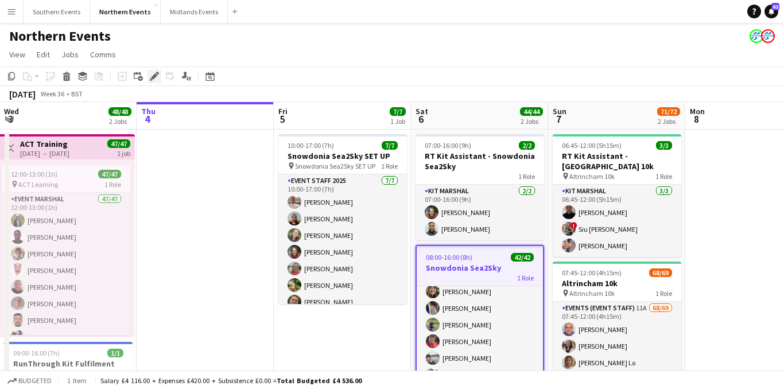
click at [153, 72] on icon "Edit" at bounding box center [154, 76] width 9 height 9
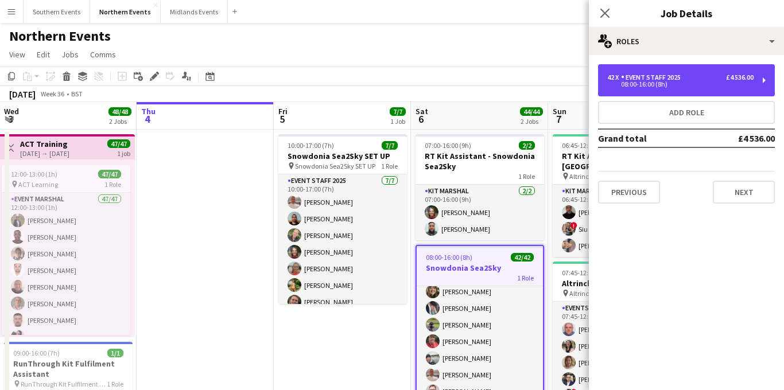
click at [681, 86] on div "08:00-16:00 (8h)" at bounding box center [680, 85] width 146 height 6
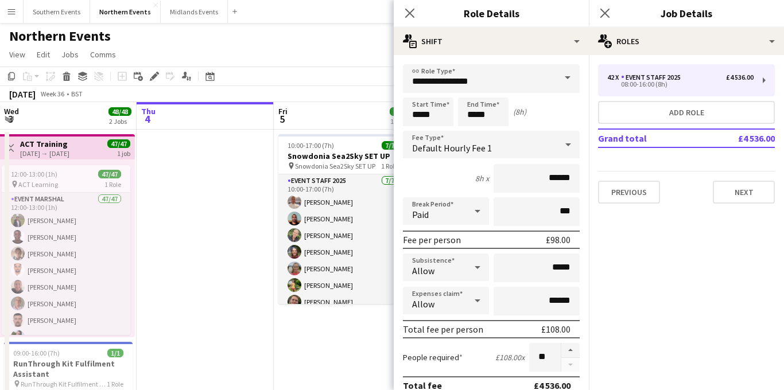
click at [566, 351] on button "button" at bounding box center [571, 350] width 18 height 15
type input "**"
click at [602, 13] on icon "Close pop-in" at bounding box center [604, 12] width 11 height 11
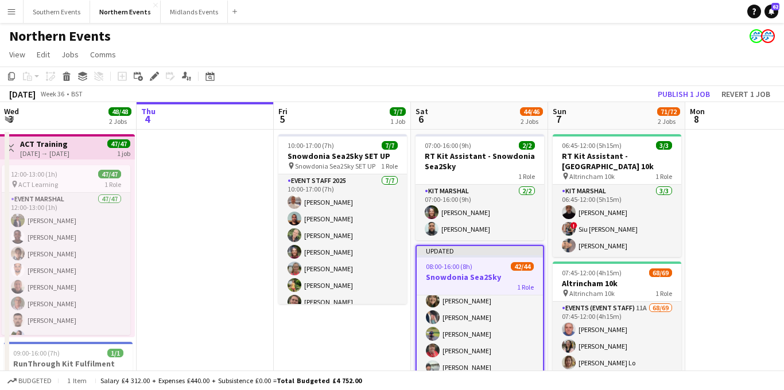
click at [483, 278] on h3 "Snowdonia Sea2Sky" at bounding box center [480, 277] width 126 height 10
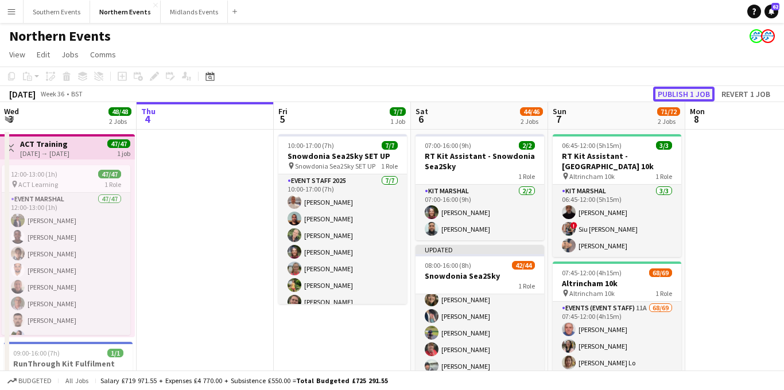
click at [688, 91] on button "Publish 1 job" at bounding box center [683, 94] width 61 height 15
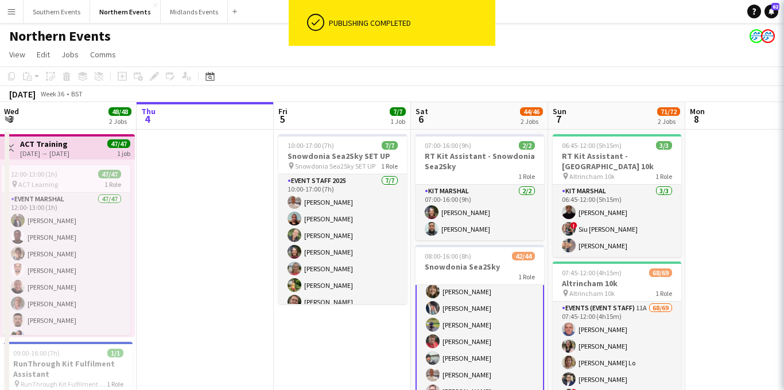
scroll to position [40, 0]
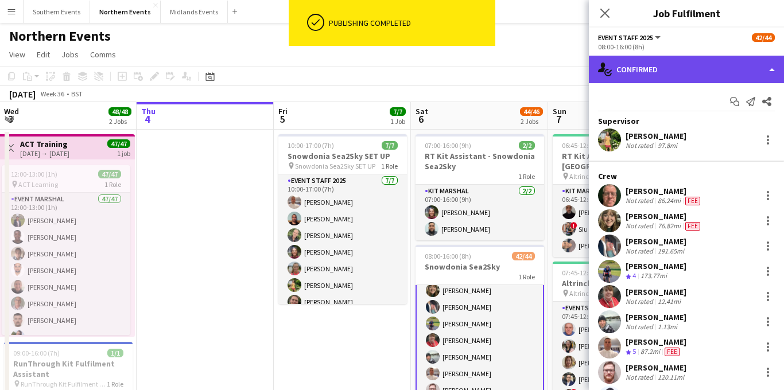
click at [658, 71] on div "single-neutral-actions-check-2 Confirmed" at bounding box center [686, 70] width 195 height 28
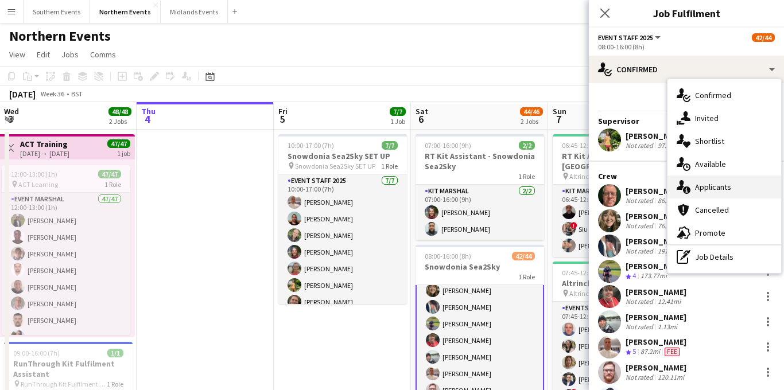
click at [703, 183] on span "Applicants" at bounding box center [713, 187] width 36 height 10
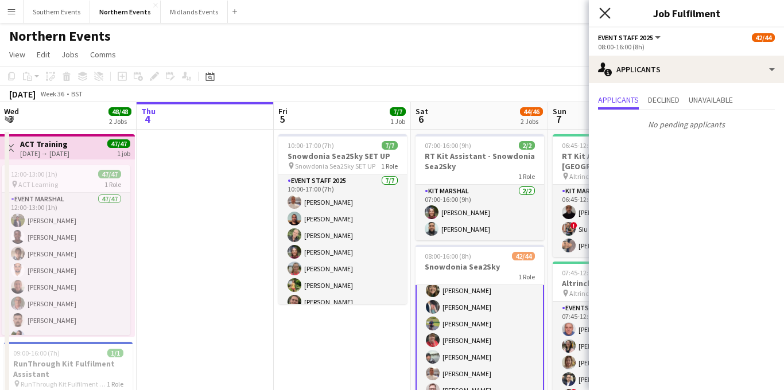
click at [603, 10] on icon "Close pop-in" at bounding box center [604, 12] width 11 height 11
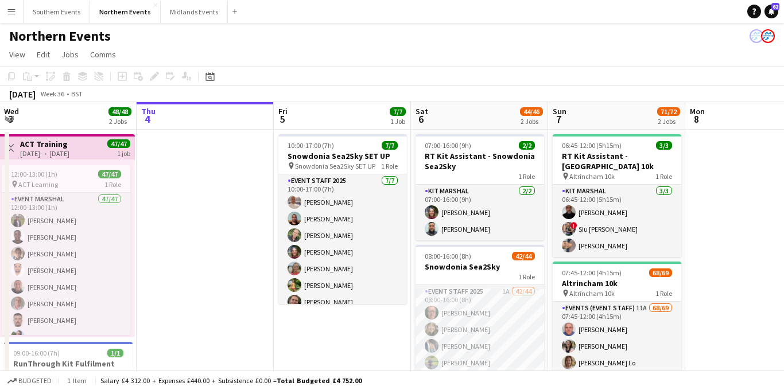
click at [15, 13] on app-icon "Menu" at bounding box center [11, 11] width 9 height 9
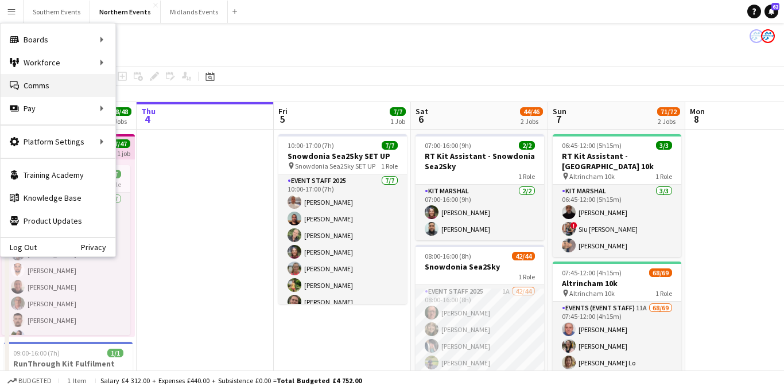
click at [37, 84] on link "Comms Comms" at bounding box center [58, 85] width 115 height 23
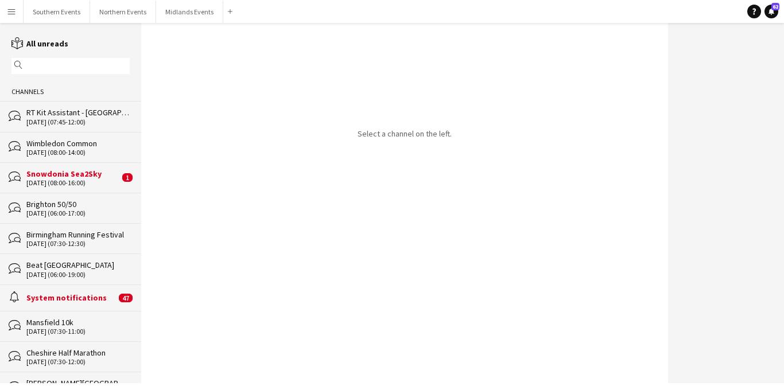
click at [117, 177] on div "Snowdonia Sea2Sky" at bounding box center [72, 174] width 93 height 10
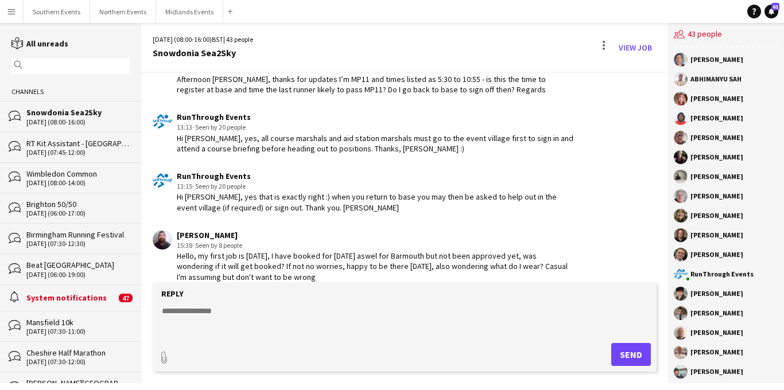
scroll to position [1500, 0]
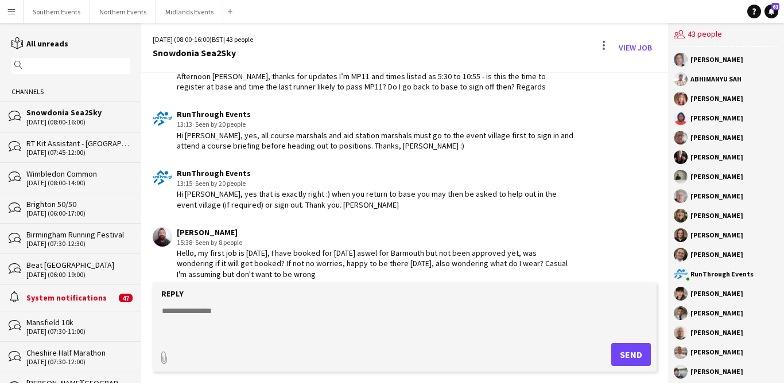
click at [230, 311] on textarea at bounding box center [407, 320] width 493 height 30
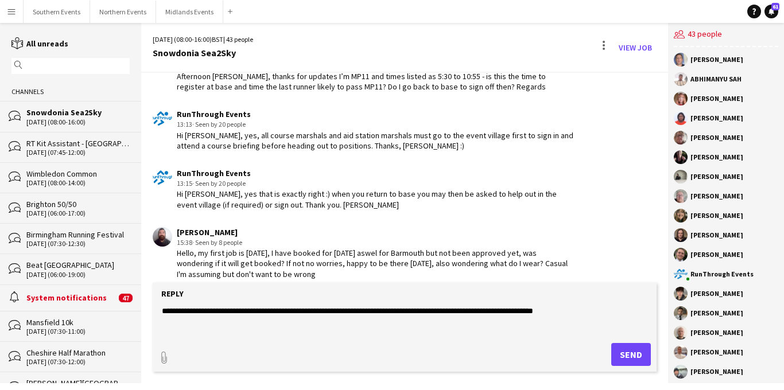
click at [329, 311] on textarea "**********" at bounding box center [407, 320] width 493 height 30
click at [370, 323] on textarea "**********" at bounding box center [407, 320] width 493 height 30
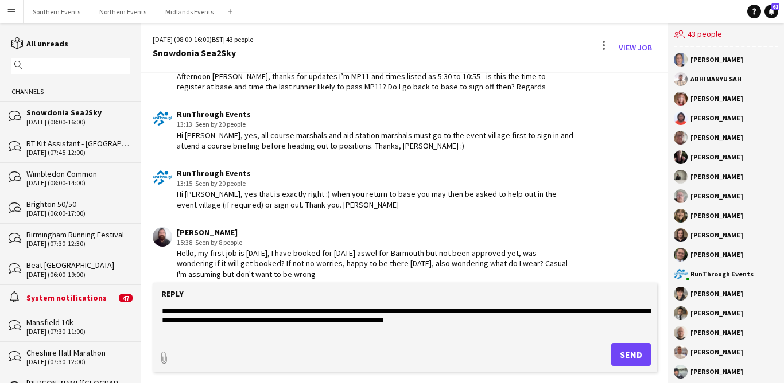
type textarea "**********"
click at [628, 353] on button "Send" at bounding box center [631, 354] width 40 height 23
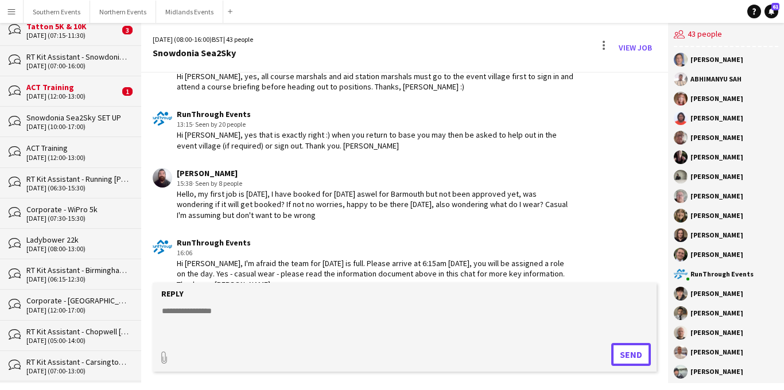
scroll to position [355, 0]
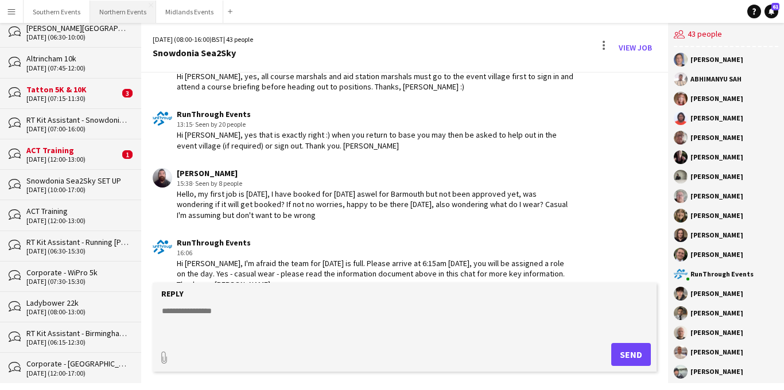
click at [134, 8] on button "Northern Events Close" at bounding box center [123, 12] width 66 height 22
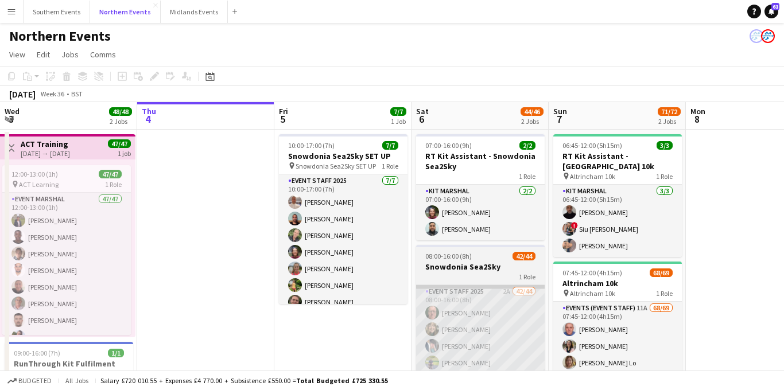
scroll to position [0, 303]
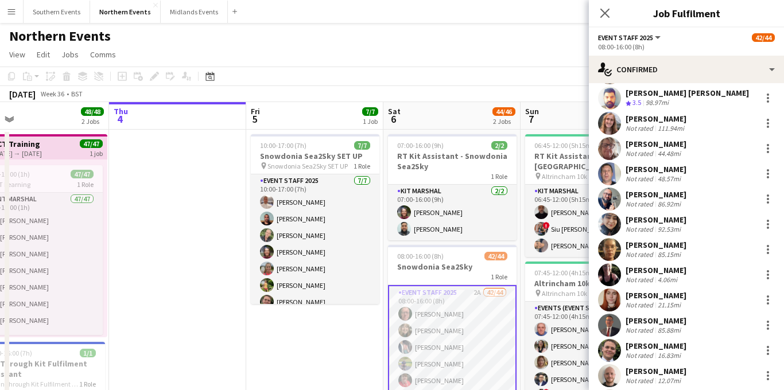
scroll to position [578, 0]
click at [769, 198] on div at bounding box center [768, 199] width 14 height 14
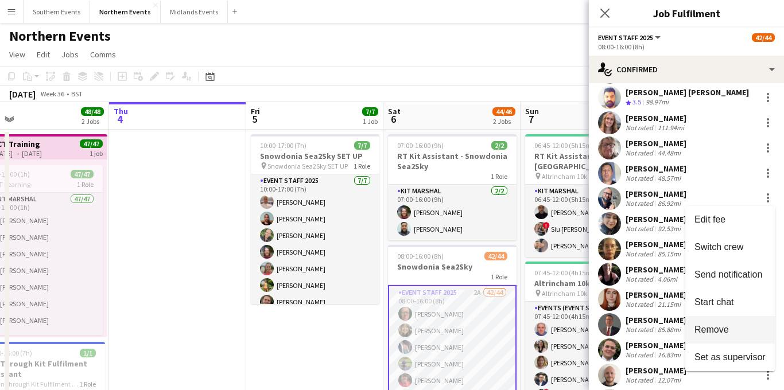
click at [713, 329] on span "Remove" at bounding box center [712, 329] width 34 height 10
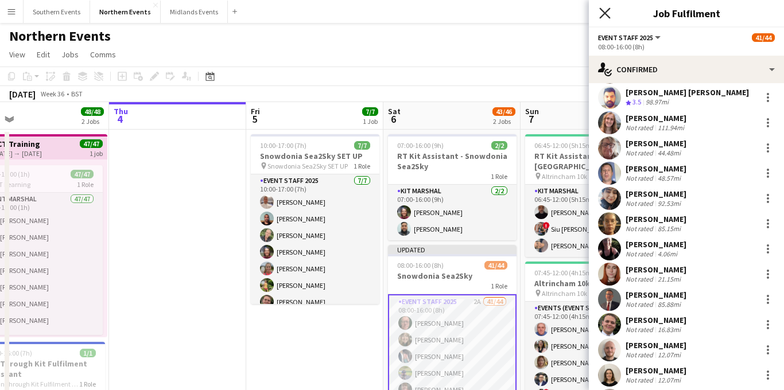
click at [601, 14] on icon "Close pop-in" at bounding box center [604, 12] width 11 height 11
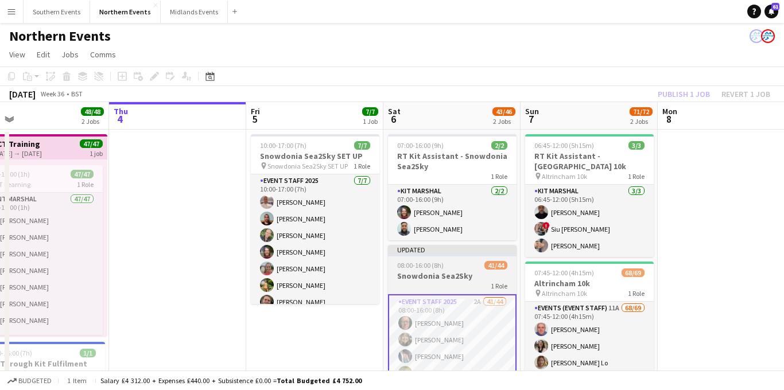
click at [463, 272] on h3 "Snowdonia Sea2Sky" at bounding box center [452, 276] width 129 height 10
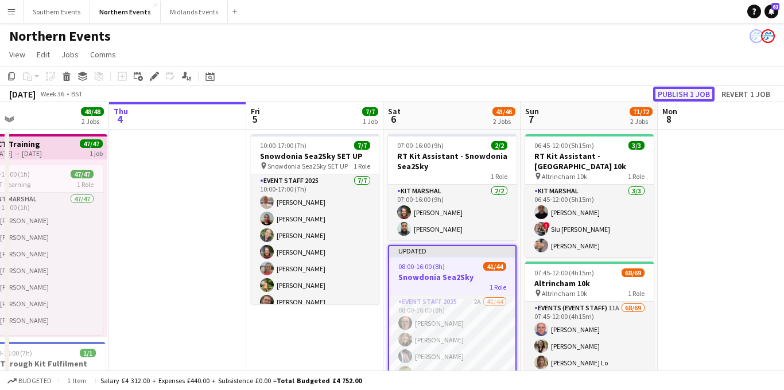
click at [675, 92] on button "Publish 1 job" at bounding box center [683, 94] width 61 height 15
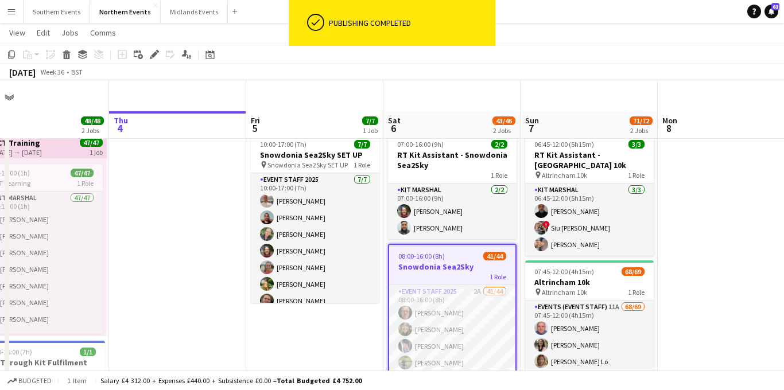
scroll to position [84, 0]
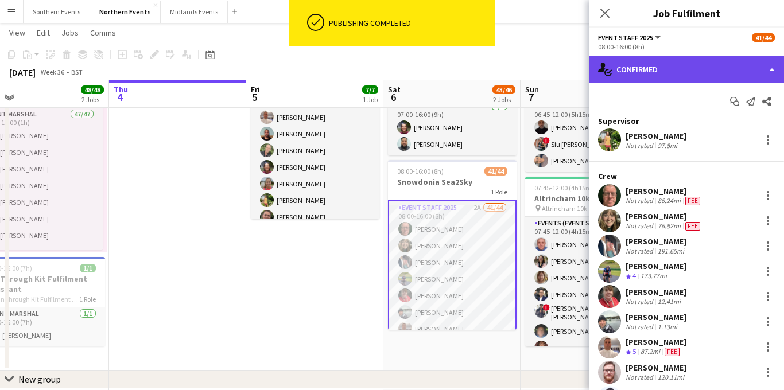
click at [697, 80] on div "single-neutral-actions-check-2 Confirmed" at bounding box center [686, 70] width 195 height 28
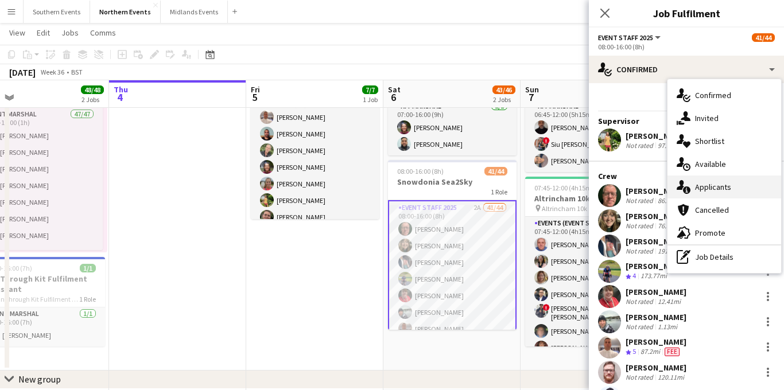
click at [700, 187] on span "Applicants" at bounding box center [713, 187] width 36 height 10
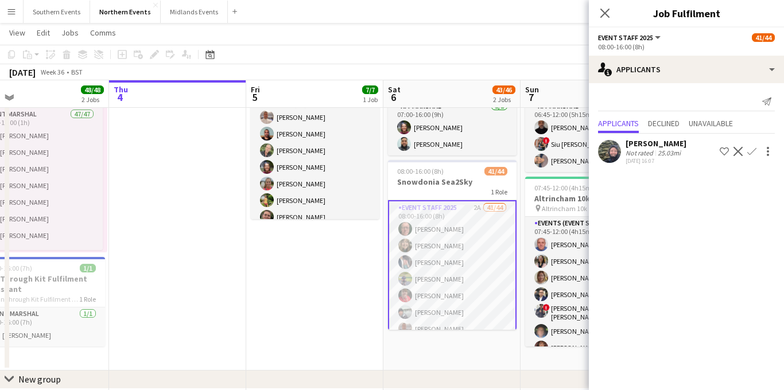
click at [754, 150] on app-icon "Confirm" at bounding box center [752, 151] width 9 height 9
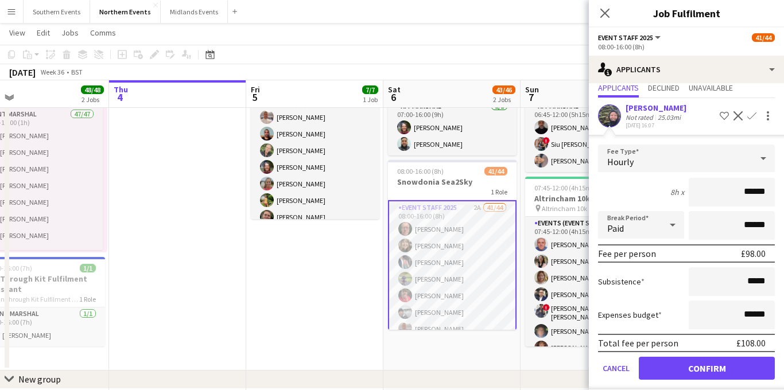
scroll to position [42, 0]
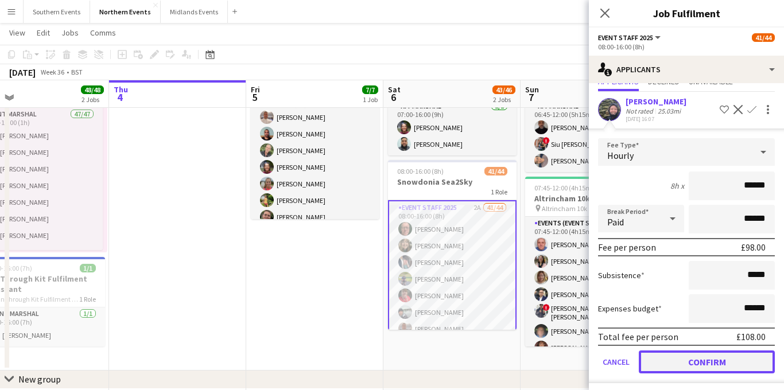
click at [675, 361] on button "Confirm" at bounding box center [707, 362] width 136 height 23
click at [602, 17] on icon "Close pop-in" at bounding box center [605, 13] width 9 height 9
click at [603, 16] on app-navbar "Menu Boards Boards Boards All jobs Status Workforce Workforce My Workforce Recr…" at bounding box center [392, 11] width 784 height 23
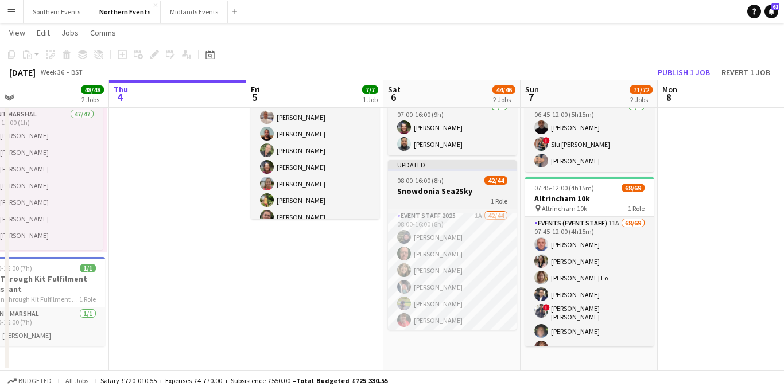
click at [463, 189] on h3 "Snowdonia Sea2Sky" at bounding box center [452, 191] width 129 height 10
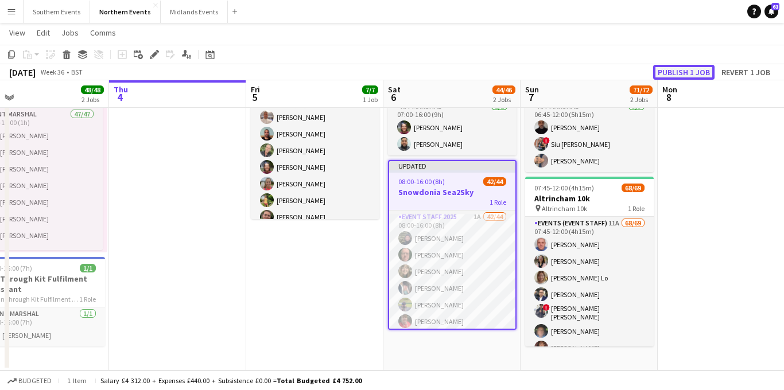
click at [679, 67] on button "Publish 1 job" at bounding box center [683, 72] width 61 height 15
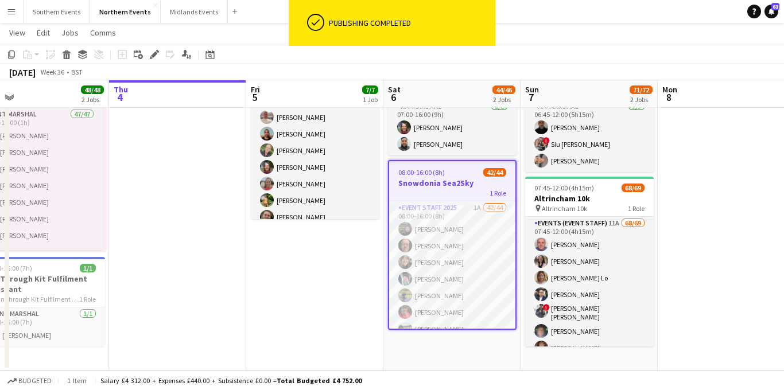
click at [14, 12] on app-icon "Menu" at bounding box center [11, 11] width 9 height 9
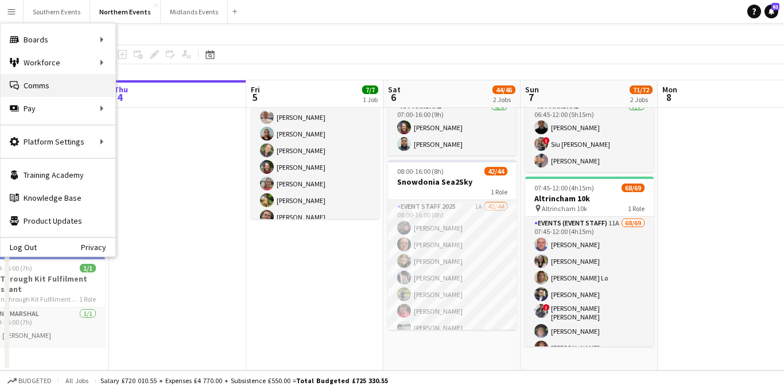
click at [59, 89] on link "Comms Comms" at bounding box center [58, 85] width 115 height 23
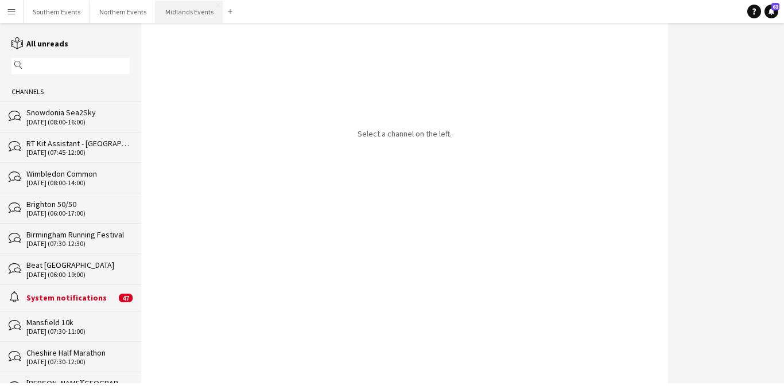
click at [172, 20] on button "Midlands Events Close" at bounding box center [189, 12] width 67 height 22
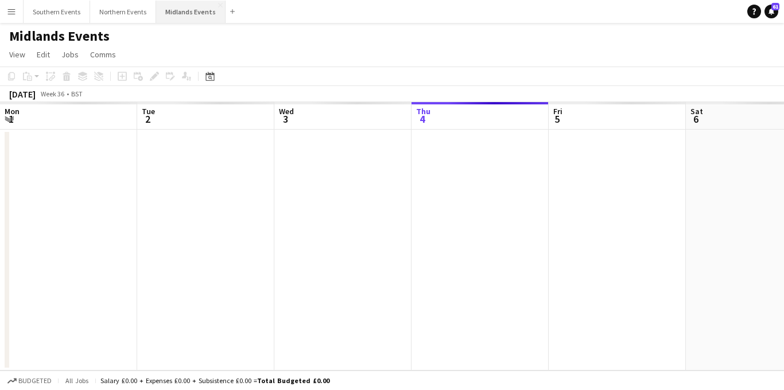
scroll to position [0, 274]
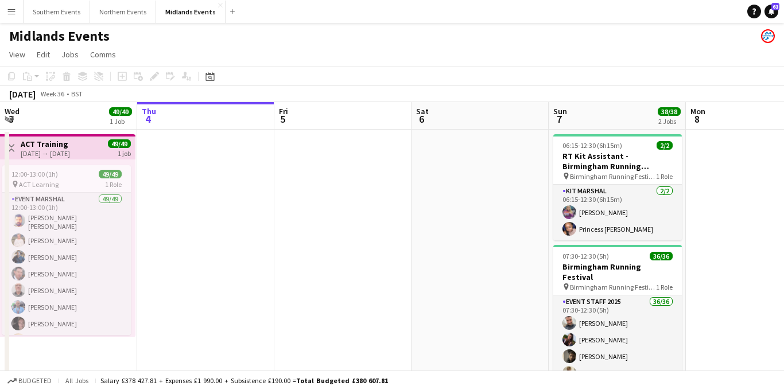
click at [11, 13] on app-icon "Menu" at bounding box center [11, 11] width 9 height 9
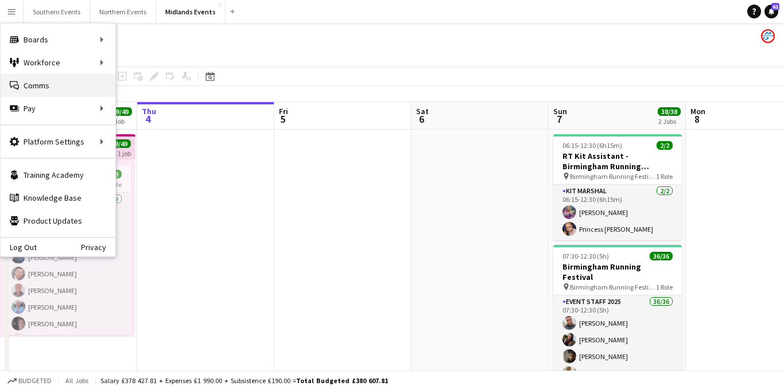
click at [71, 87] on link "Comms Comms" at bounding box center [58, 85] width 115 height 23
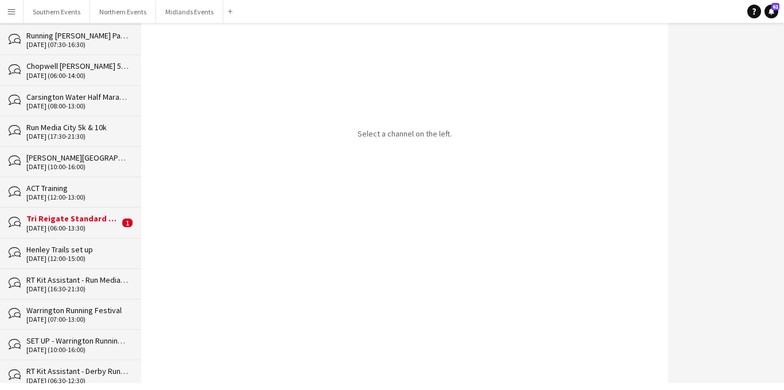
scroll to position [1236, 0]
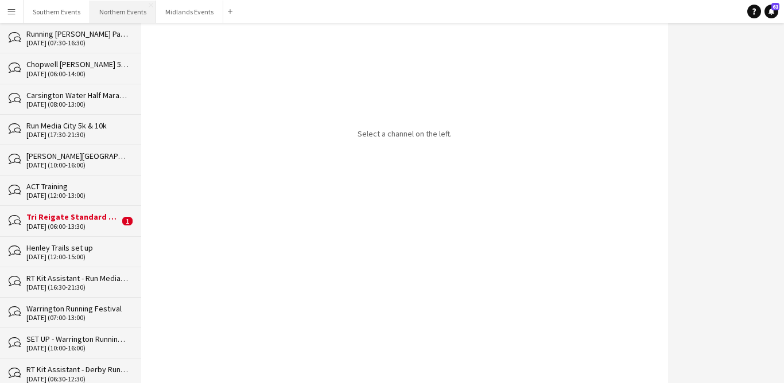
click at [125, 9] on button "Northern Events Close" at bounding box center [123, 12] width 66 height 22
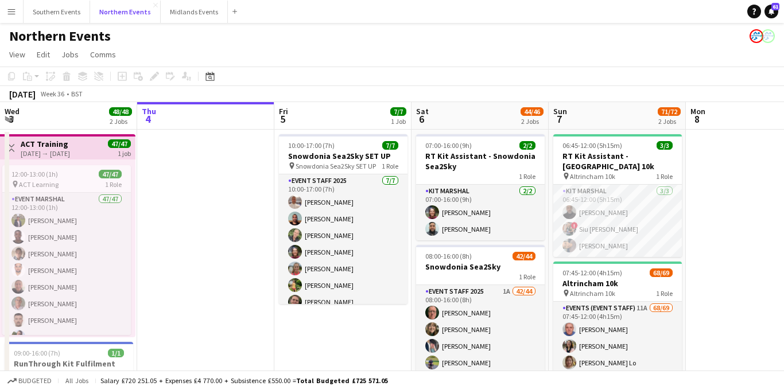
scroll to position [0, 334]
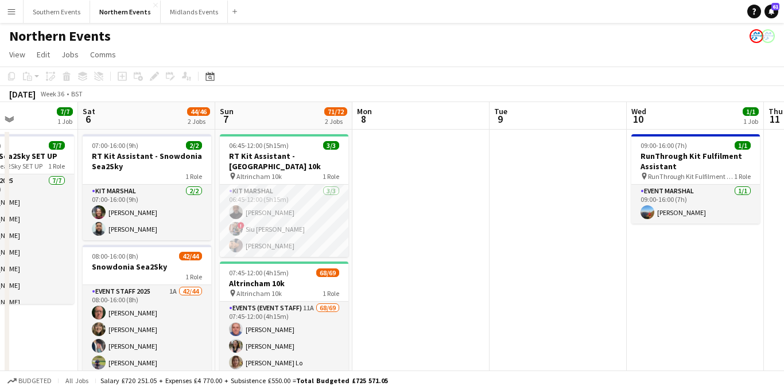
scroll to position [0, 275]
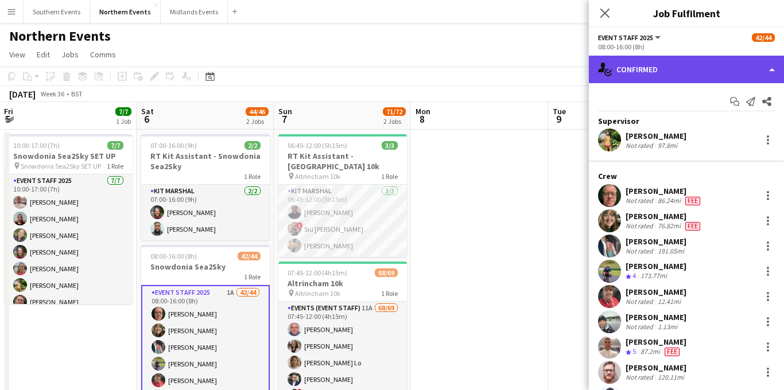
click at [687, 68] on div "single-neutral-actions-check-2 Confirmed" at bounding box center [686, 70] width 195 height 28
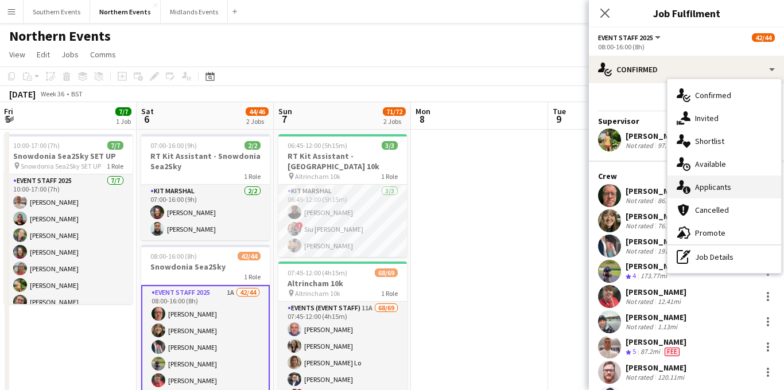
click at [707, 182] on span "Applicants" at bounding box center [713, 187] width 36 height 10
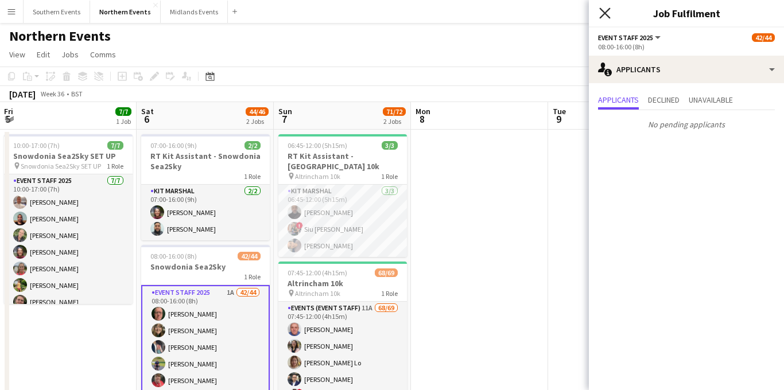
click at [609, 14] on icon "Close pop-in" at bounding box center [604, 12] width 11 height 11
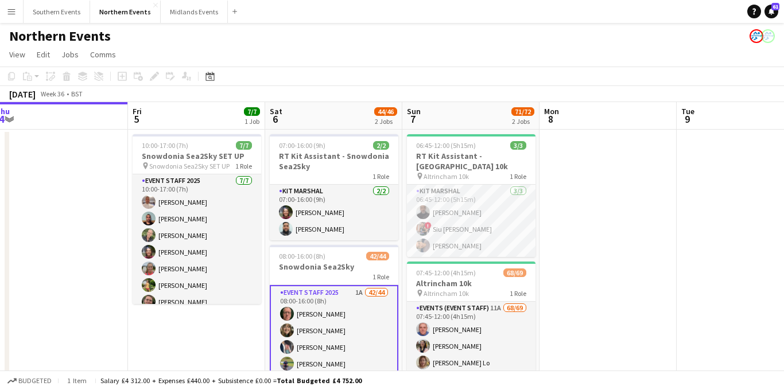
scroll to position [0, 269]
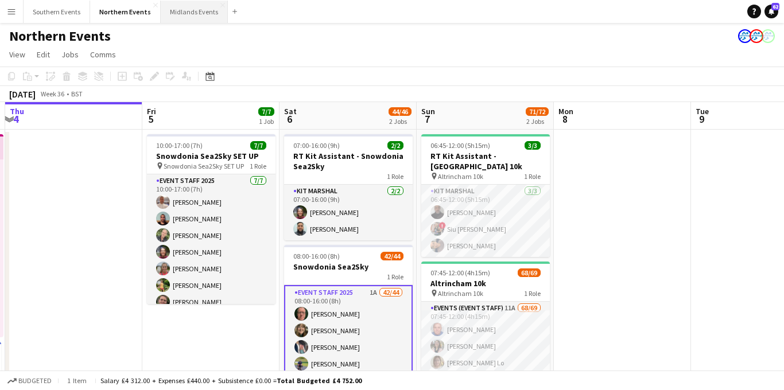
click at [196, 12] on button "Midlands Events Close" at bounding box center [194, 12] width 67 height 22
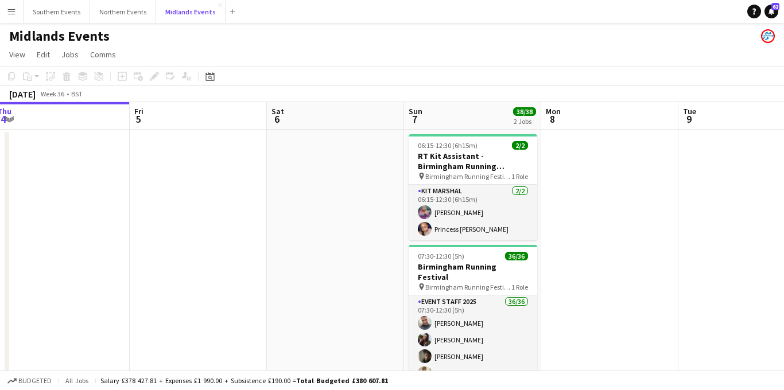
scroll to position [0, 432]
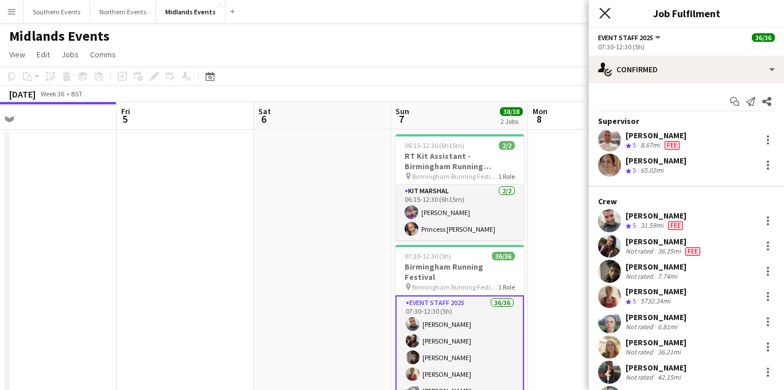
click at [605, 14] on icon "Close pop-in" at bounding box center [604, 12] width 11 height 11
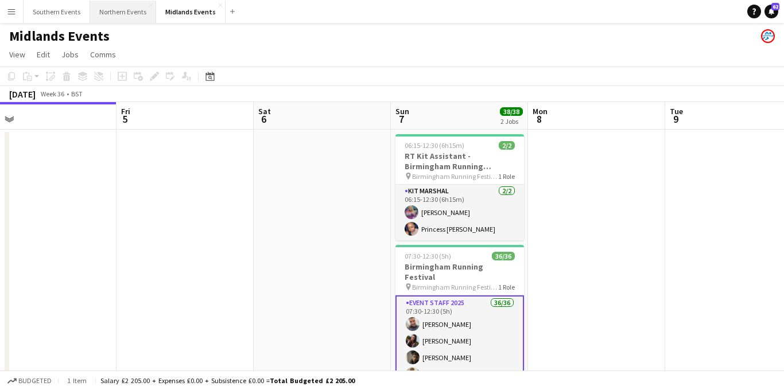
click at [104, 14] on button "Northern Events Close" at bounding box center [123, 12] width 66 height 22
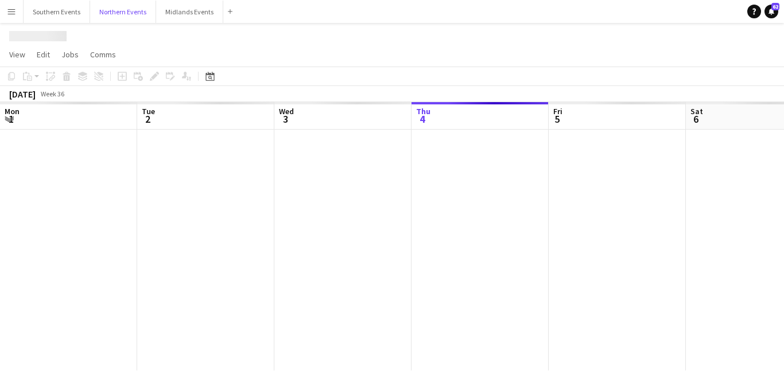
scroll to position [0, 274]
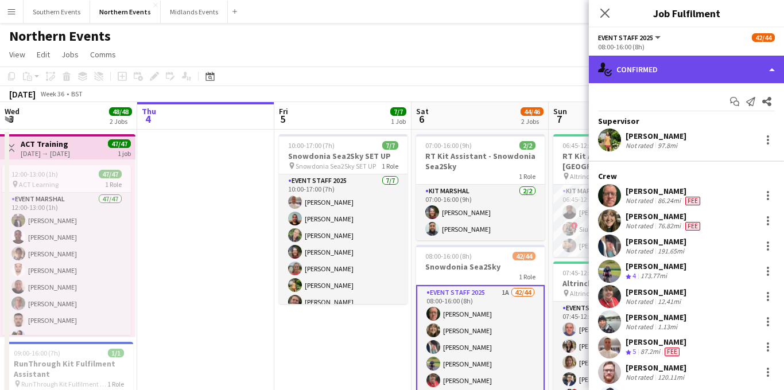
click at [699, 77] on div "single-neutral-actions-check-2 Confirmed" at bounding box center [686, 70] width 195 height 28
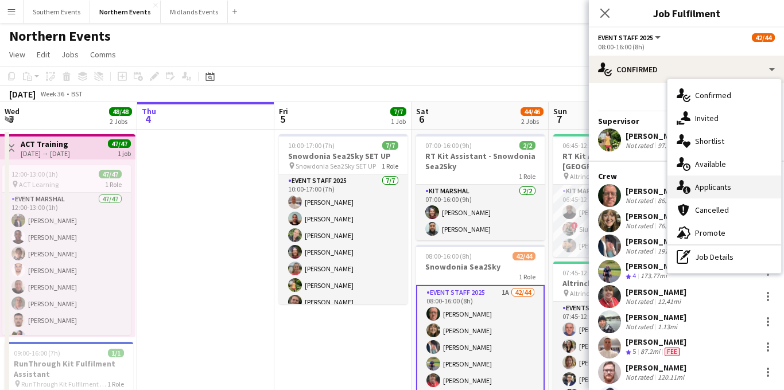
click at [708, 190] on span "Applicants" at bounding box center [713, 187] width 36 height 10
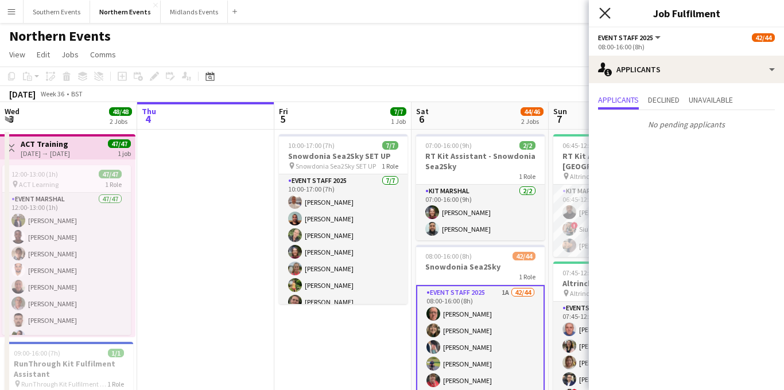
click at [608, 9] on icon at bounding box center [604, 12] width 11 height 11
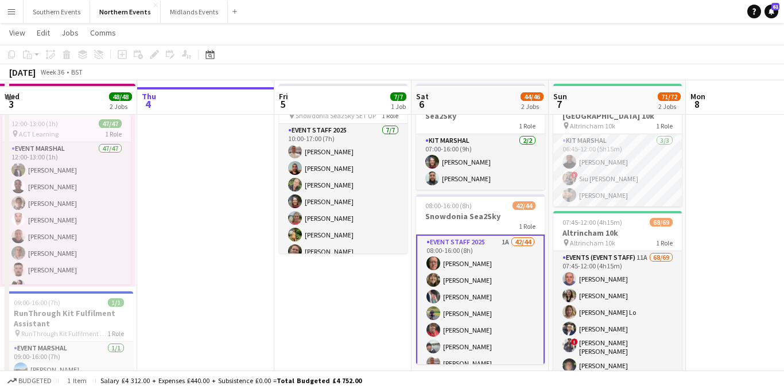
scroll to position [39, 0]
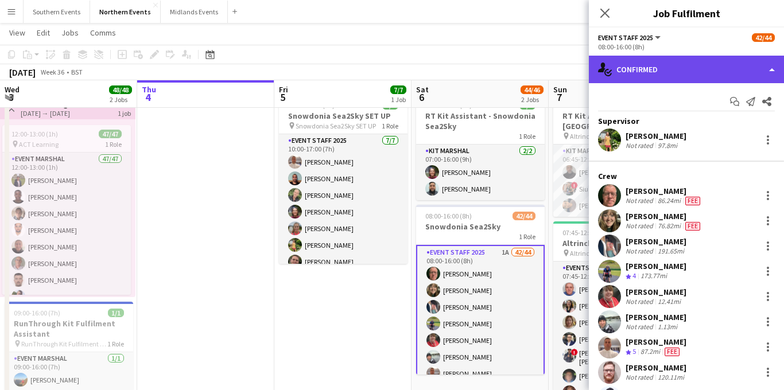
click at [663, 65] on div "single-neutral-actions-check-2 Confirmed" at bounding box center [686, 70] width 195 height 28
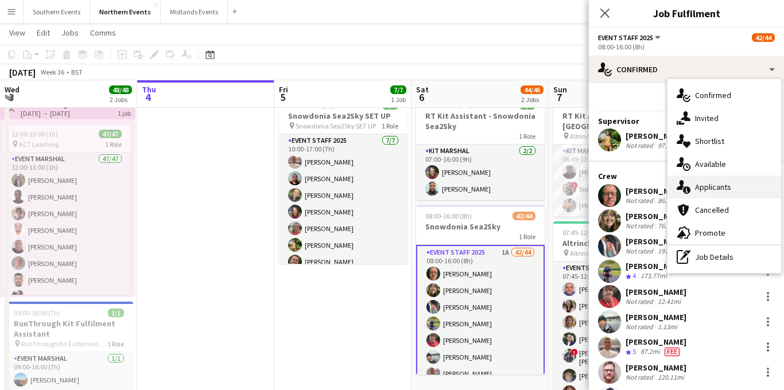
click at [710, 177] on div "single-neutral-actions-information Applicants" at bounding box center [725, 187] width 114 height 23
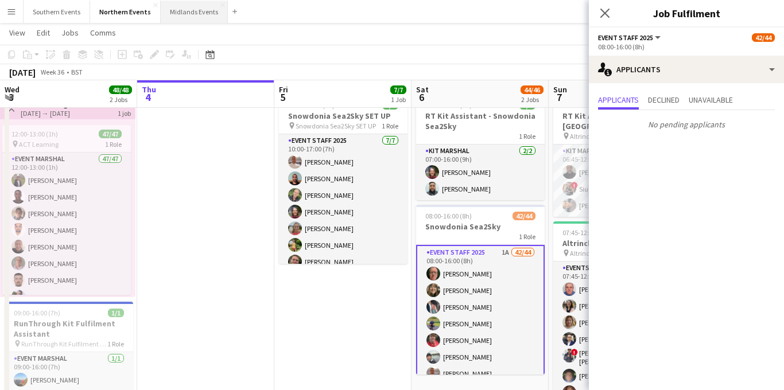
click at [607, 14] on icon at bounding box center [605, 13] width 9 height 9
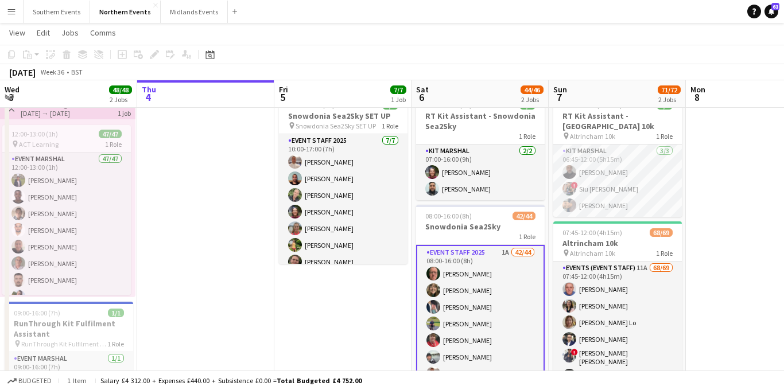
click at [9, 17] on button "Menu" at bounding box center [11, 11] width 23 height 23
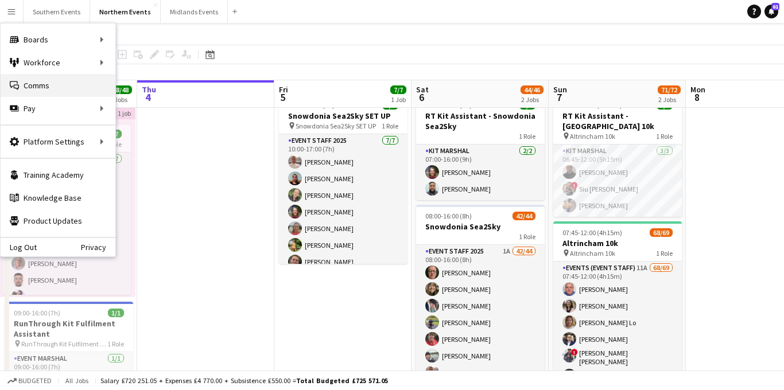
click at [53, 86] on link "Comms Comms" at bounding box center [58, 85] width 115 height 23
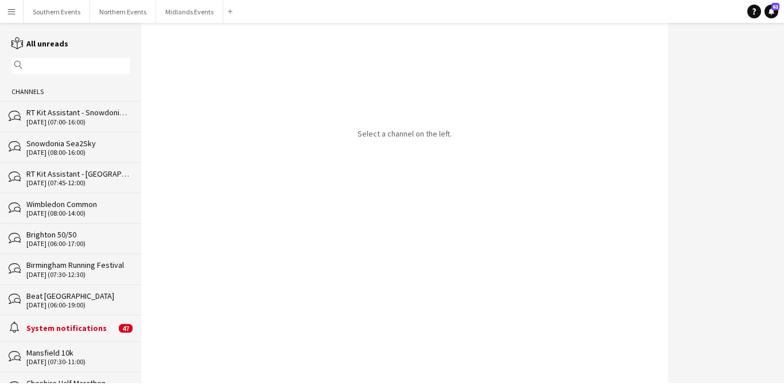
click at [13, 18] on button "Menu" at bounding box center [11, 11] width 23 height 23
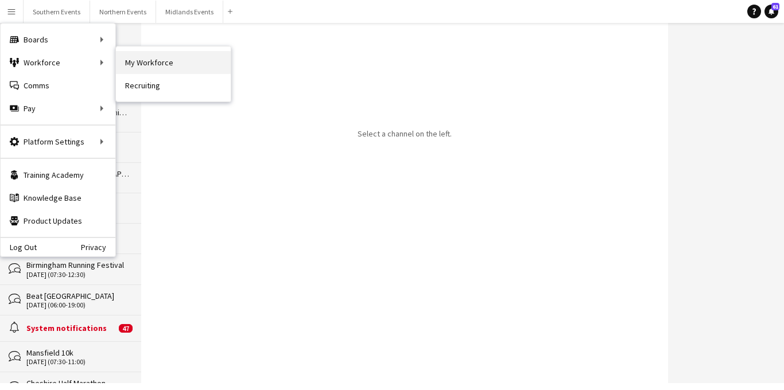
click at [157, 63] on link "My Workforce" at bounding box center [173, 62] width 115 height 23
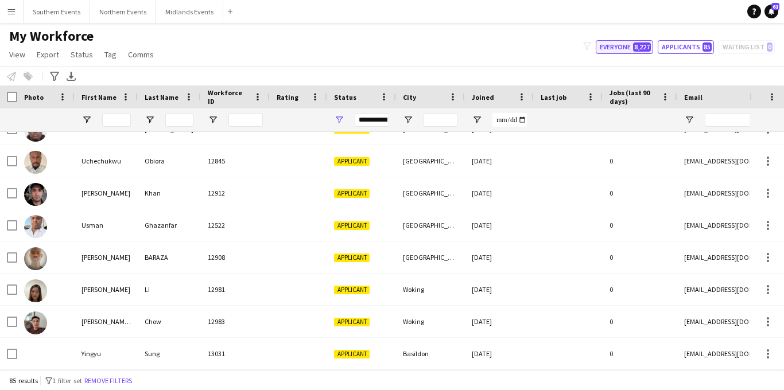
click at [613, 46] on button "Everyone 8,227" at bounding box center [624, 47] width 57 height 14
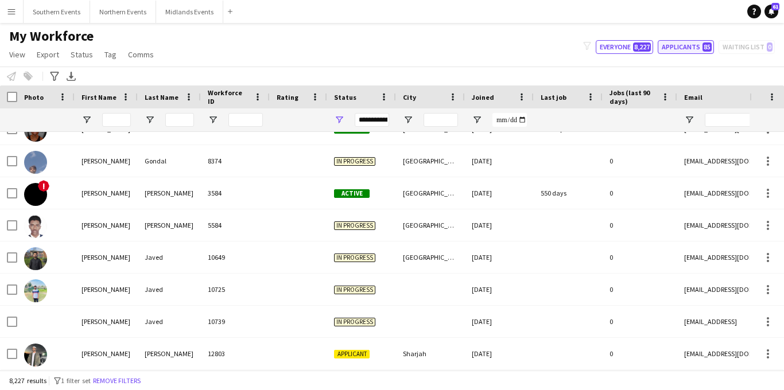
click at [690, 42] on button "Applicants 85" at bounding box center [686, 47] width 56 height 14
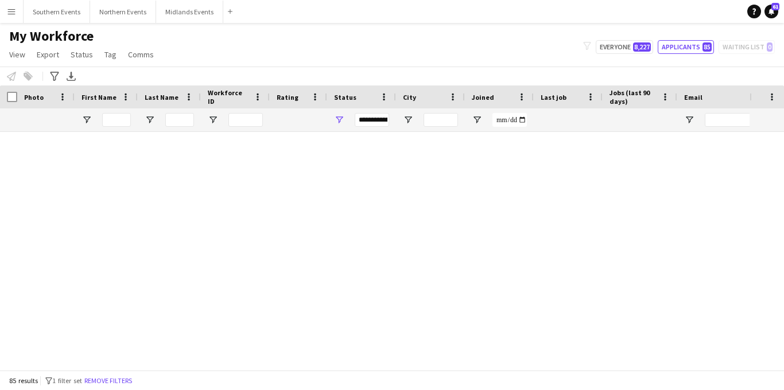
type input "**********"
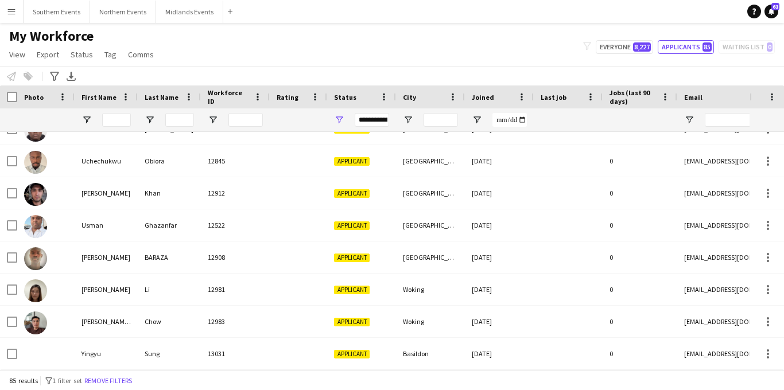
click at [11, 18] on button "Menu" at bounding box center [11, 11] width 23 height 23
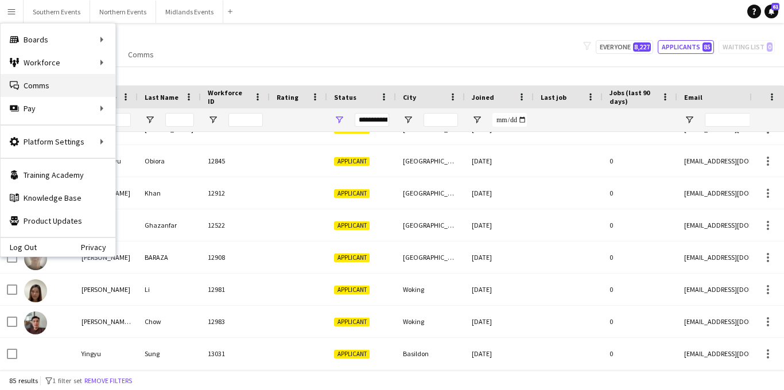
click at [41, 77] on link "Comms Comms" at bounding box center [58, 85] width 115 height 23
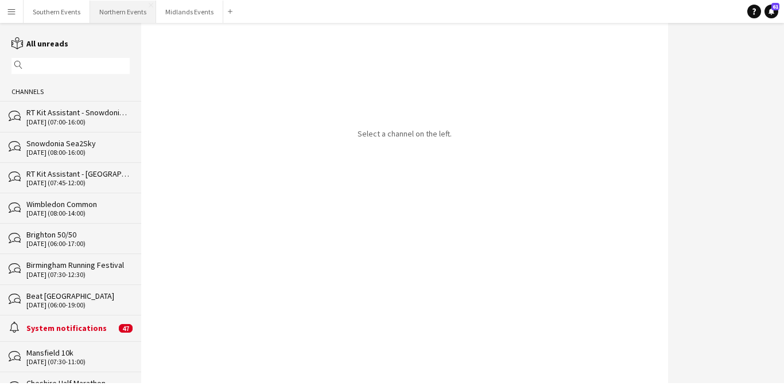
click at [122, 16] on button "Northern Events Close" at bounding box center [123, 12] width 66 height 22
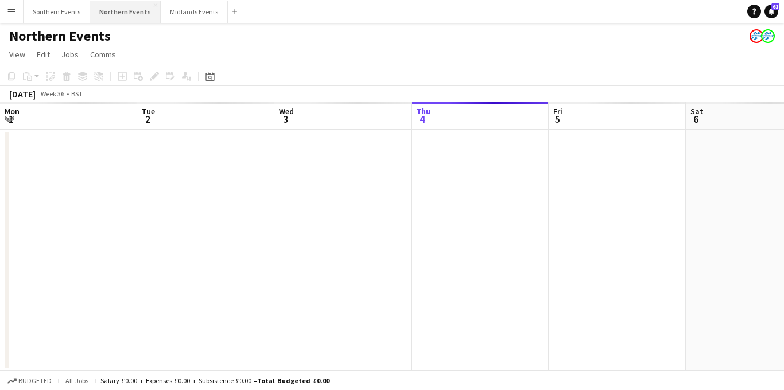
scroll to position [0, 274]
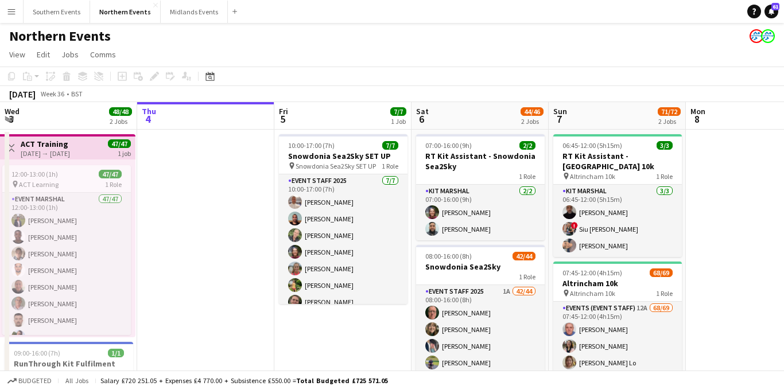
click at [12, 12] on app-icon "Menu" at bounding box center [11, 11] width 9 height 9
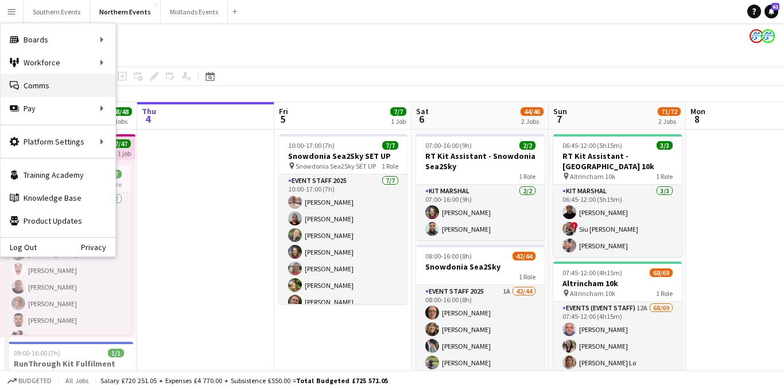
click at [31, 76] on link "Comms Comms" at bounding box center [58, 85] width 115 height 23
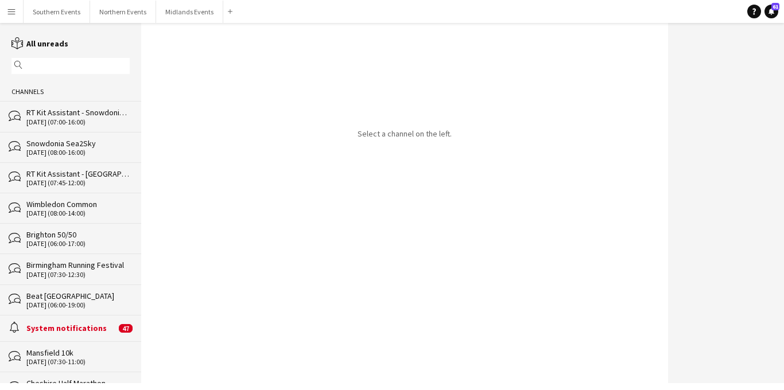
click at [17, 15] on button "Menu" at bounding box center [11, 11] width 23 height 23
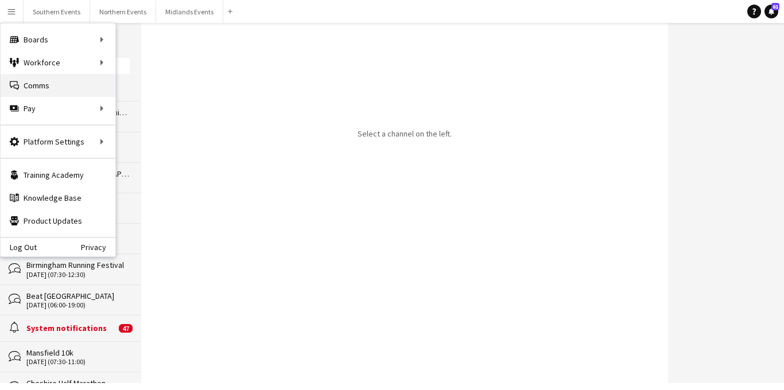
click at [63, 92] on link "Comms Comms" at bounding box center [58, 85] width 115 height 23
